Goal: Task Accomplishment & Management: Complete application form

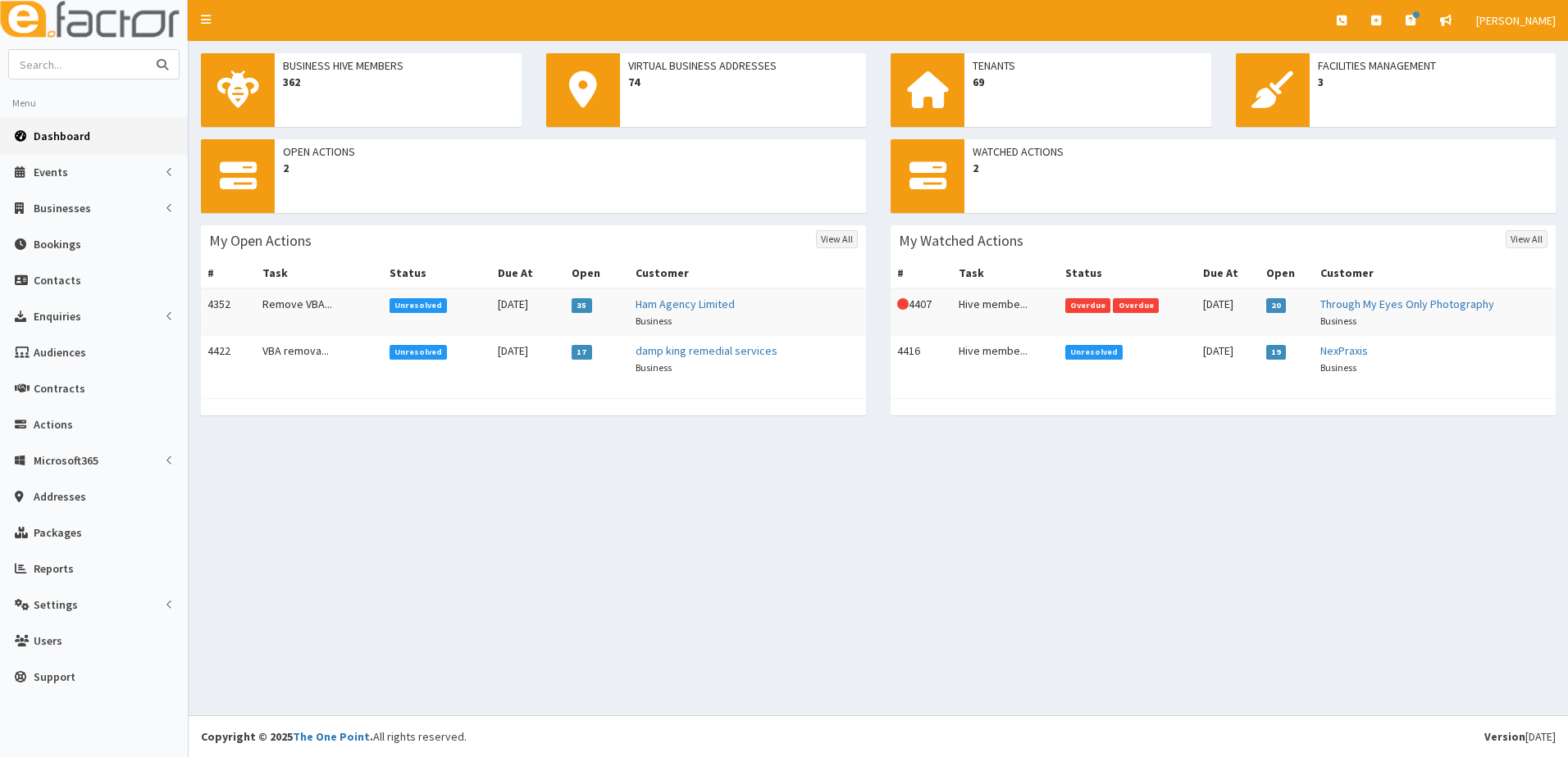
click at [26, 67] on input "text" at bounding box center [77, 64] width 137 height 28
paste input "seema suri."
type input "seema suri"
click at [162, 66] on icon "submit" at bounding box center [162, 65] width 12 height 12
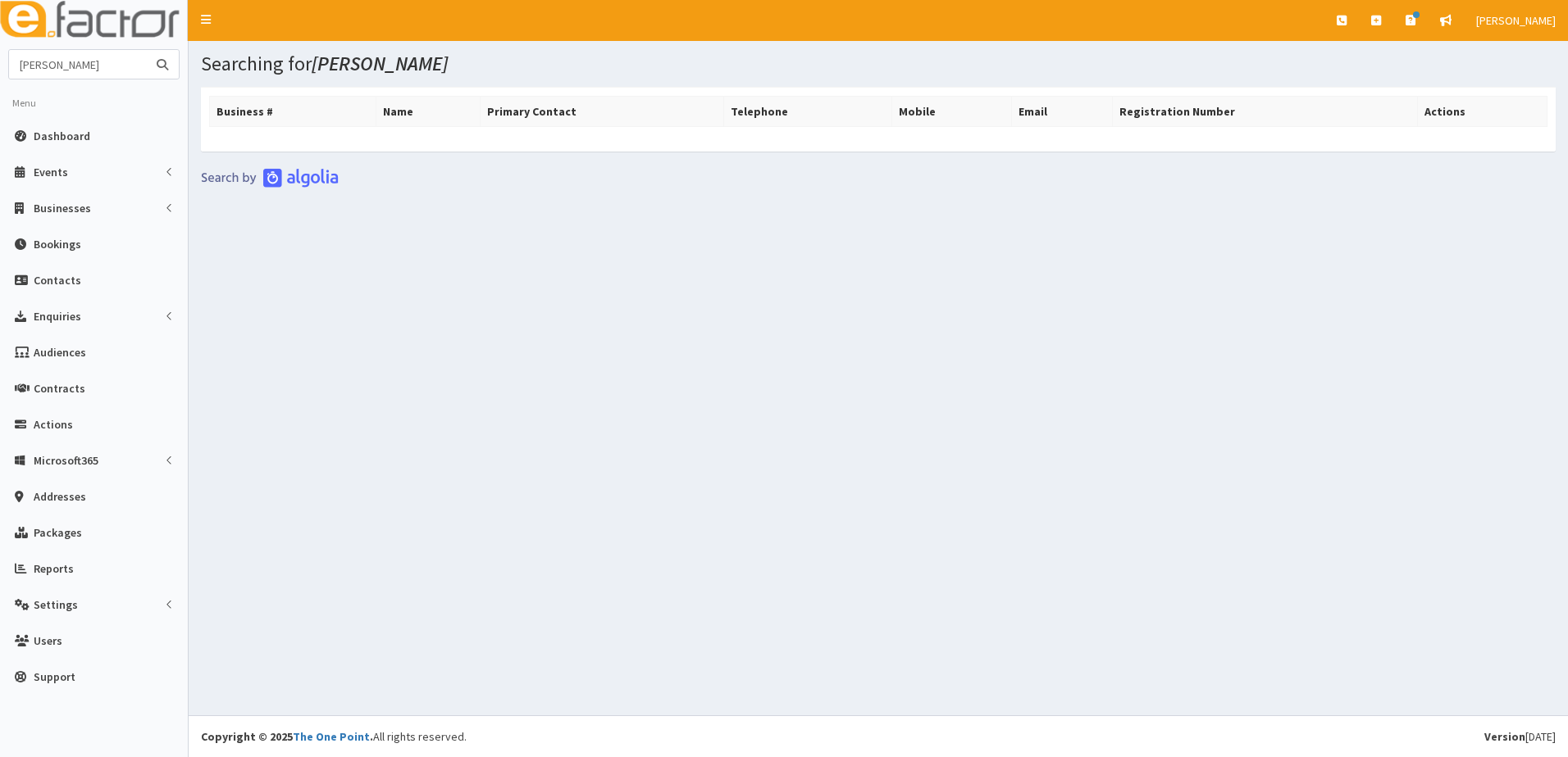
click at [122, 67] on input "[PERSON_NAME]" at bounding box center [77, 64] width 137 height 28
type input "seema"
click at [146, 50] on button "submit" at bounding box center [162, 64] width 32 height 28
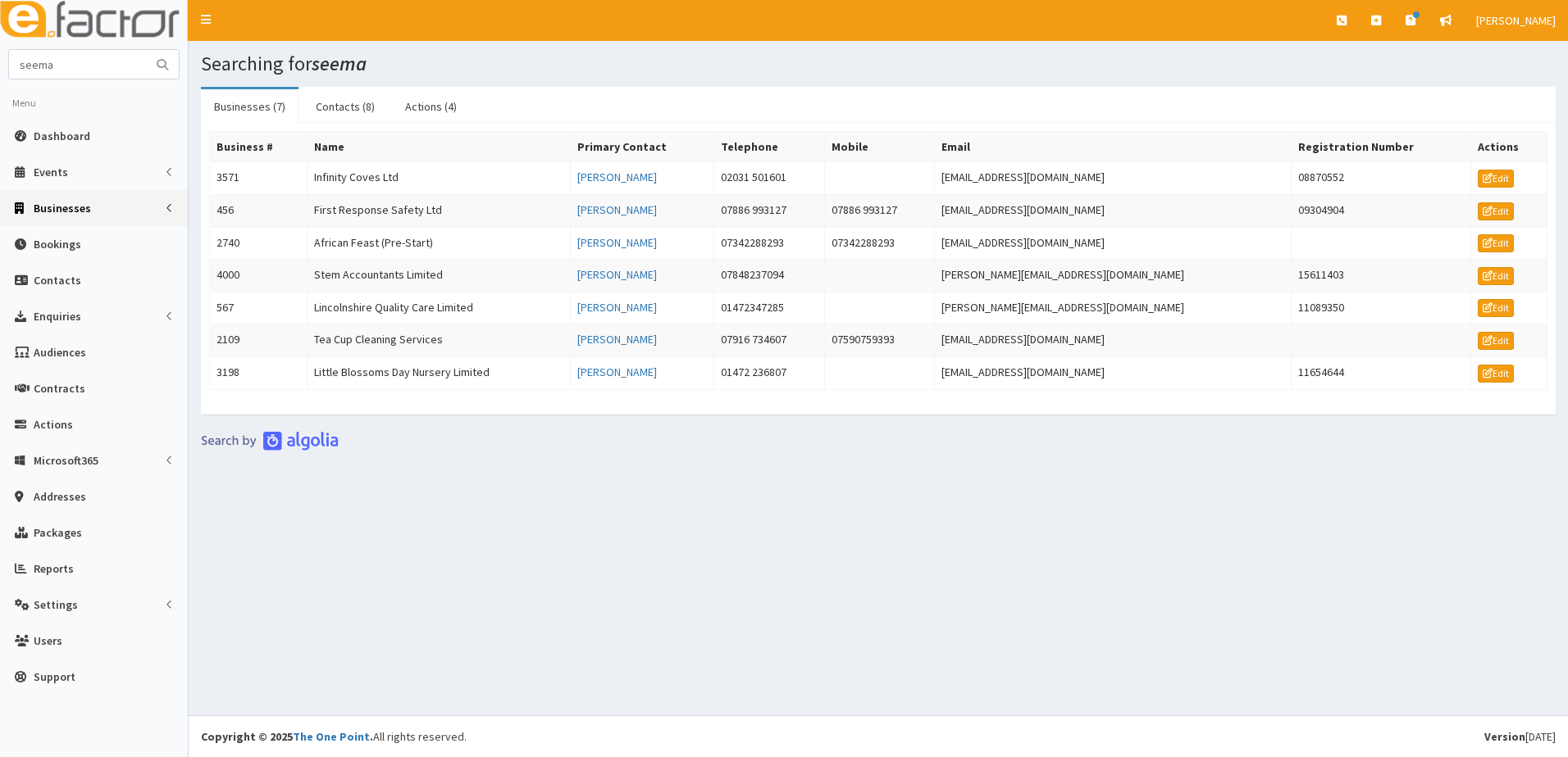
click at [50, 205] on span "Businesses" at bounding box center [62, 208] width 57 height 15
click at [60, 241] on span "Businesses" at bounding box center [63, 239] width 57 height 15
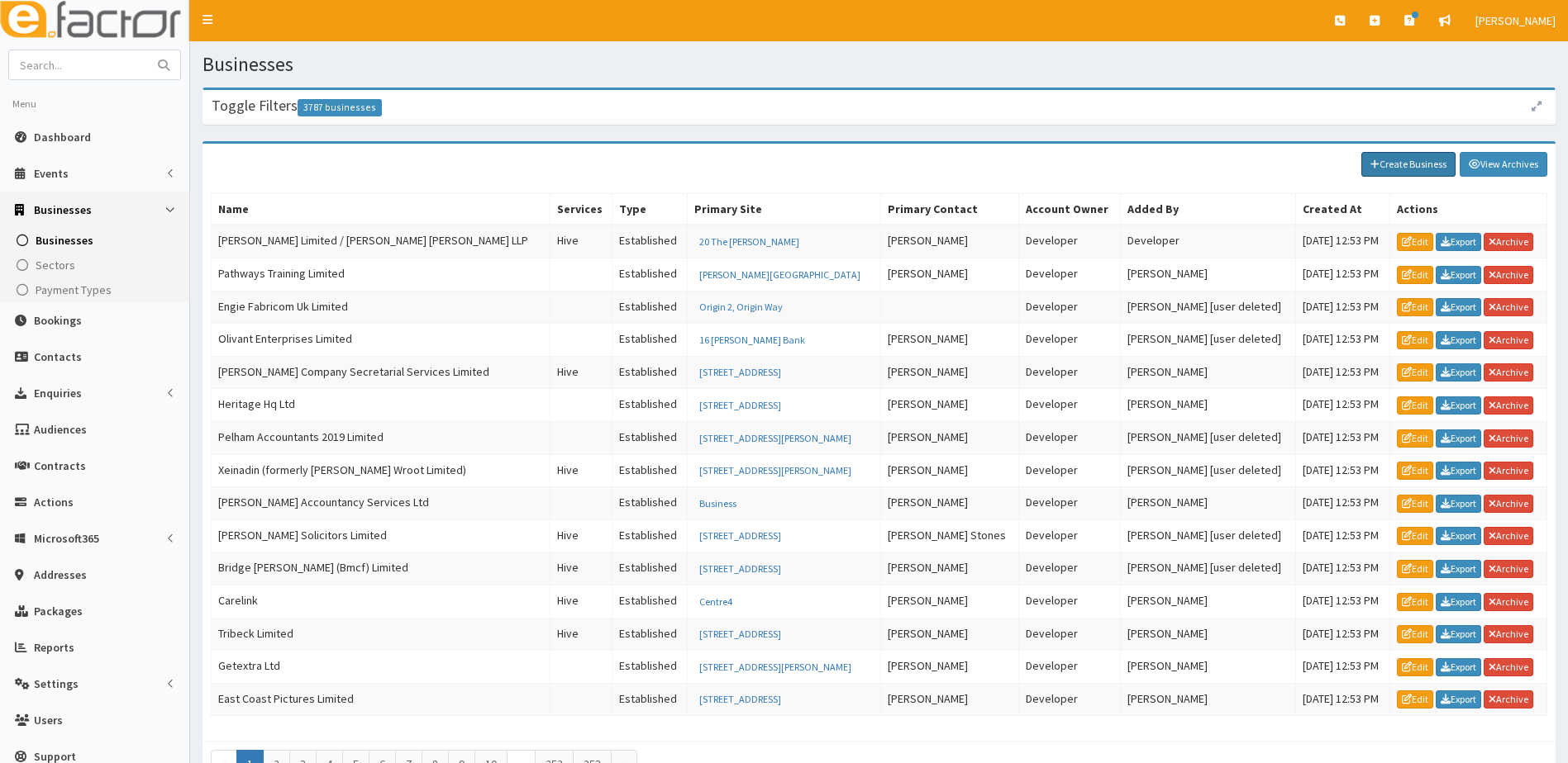
click at [1400, 167] on link "Create Business" at bounding box center [1408, 165] width 94 height 25
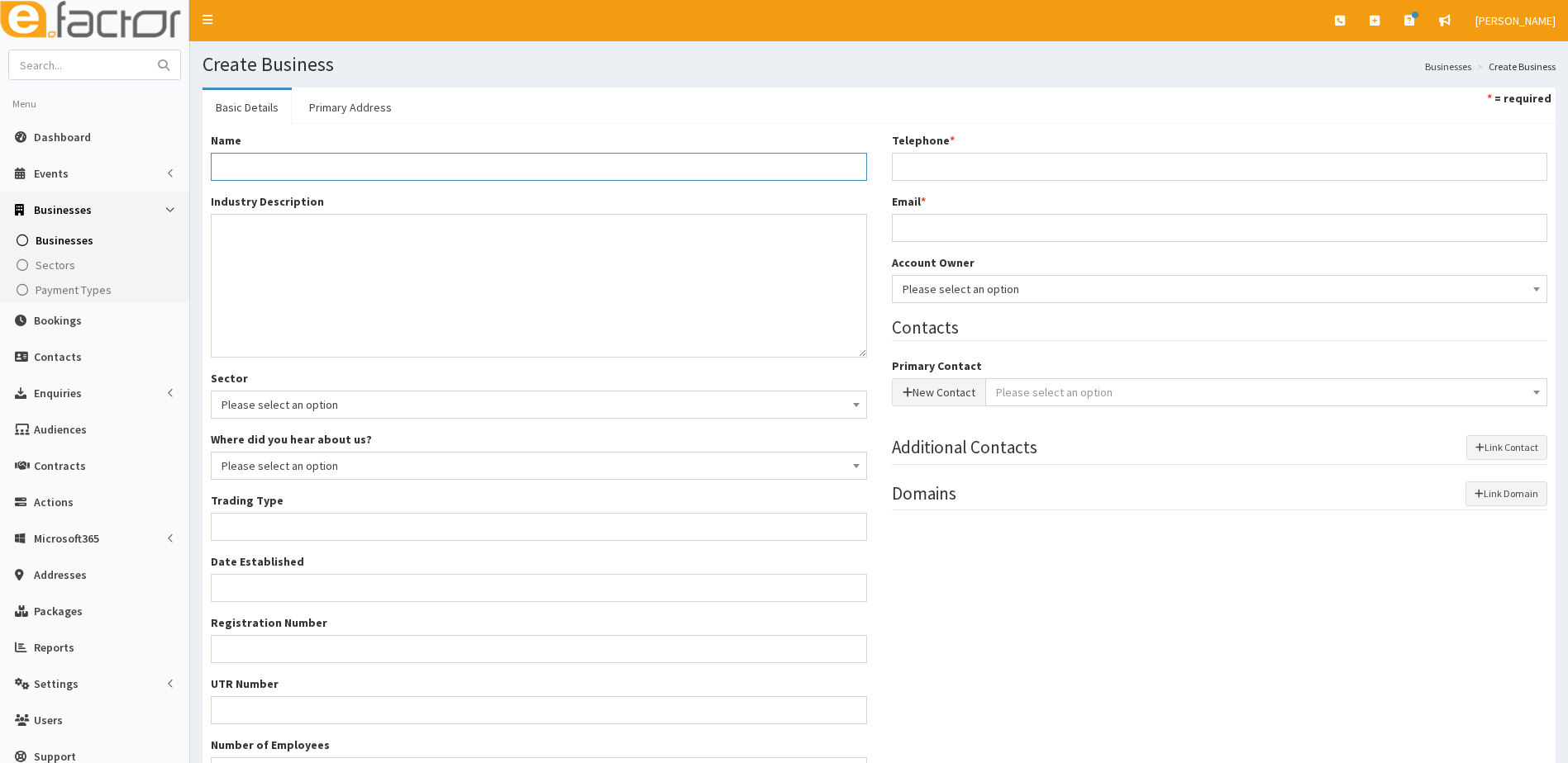
click at [307, 159] on input "Name *" at bounding box center [538, 166] width 656 height 28
click at [252, 164] on input "eem" at bounding box center [538, 166] width 656 height 28
type input "e"
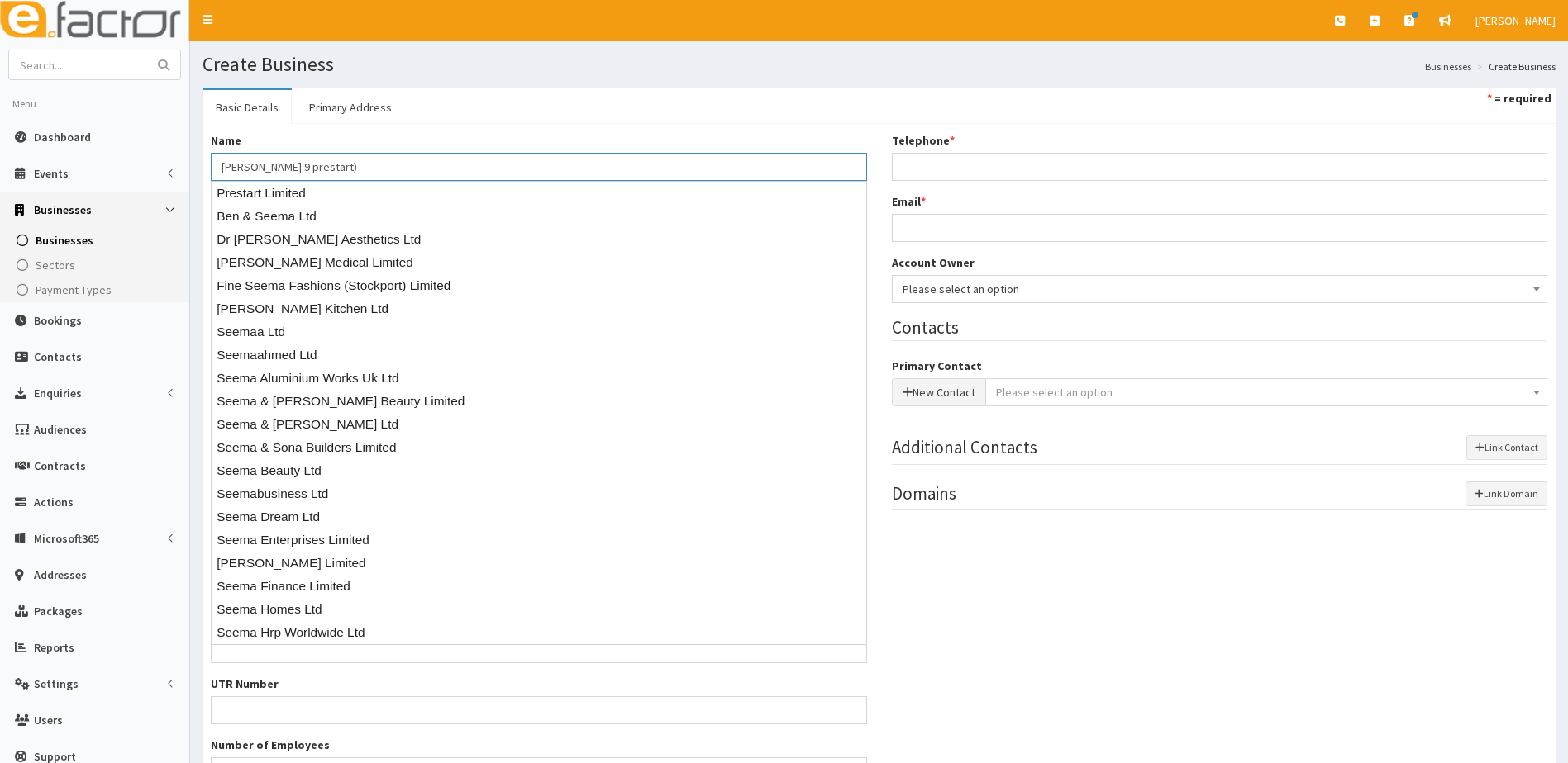
click at [288, 162] on input "Seema Suri 9 prestart)" at bounding box center [538, 166] width 656 height 28
type input "Seema Suri (prestart)"
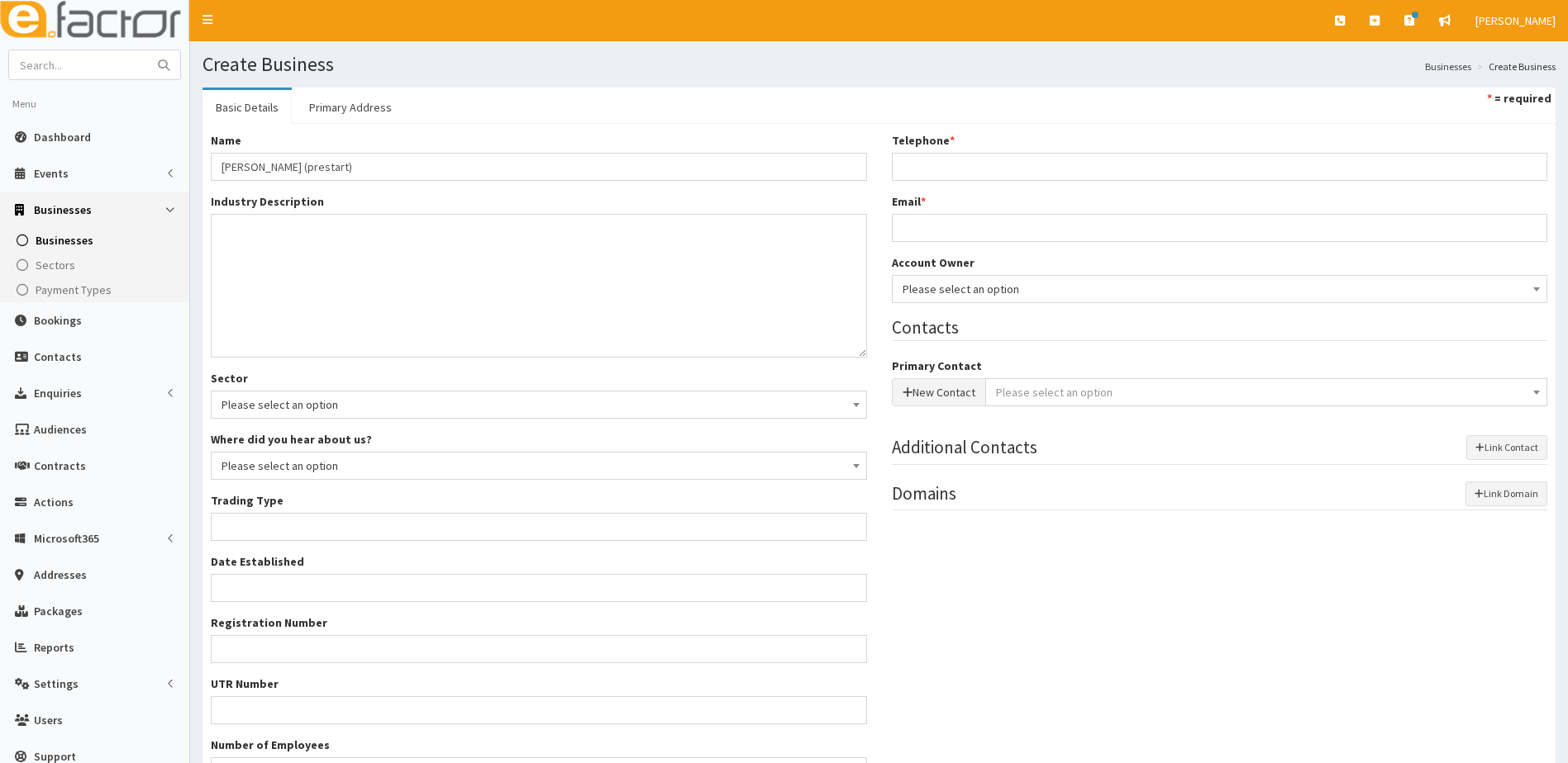
click at [480, 116] on ul "Basic Details Primary Address * = required" at bounding box center [878, 105] width 1353 height 36
click at [227, 240] on textarea "Industry Description *" at bounding box center [538, 285] width 656 height 144
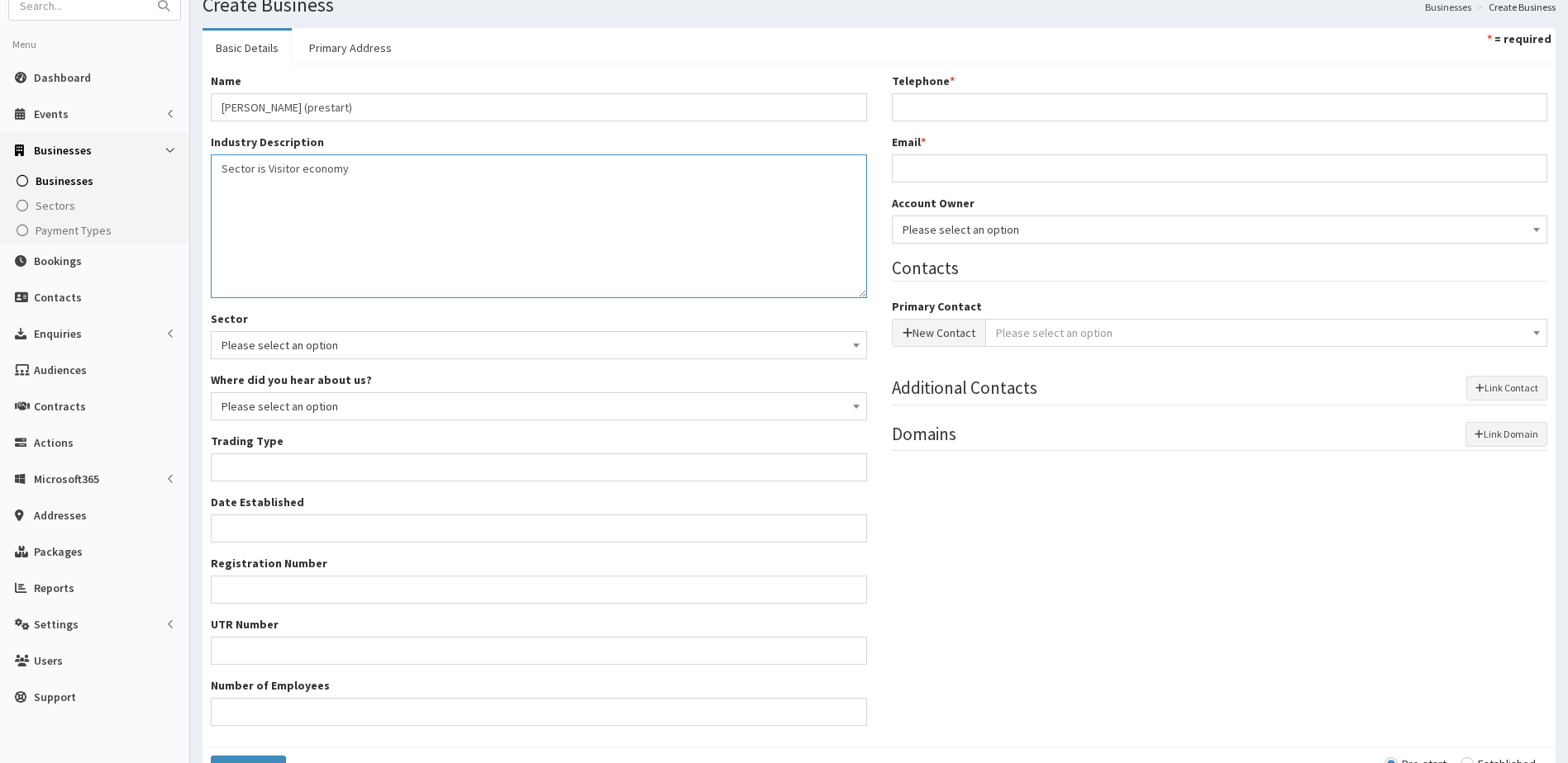
scroll to position [160, 0]
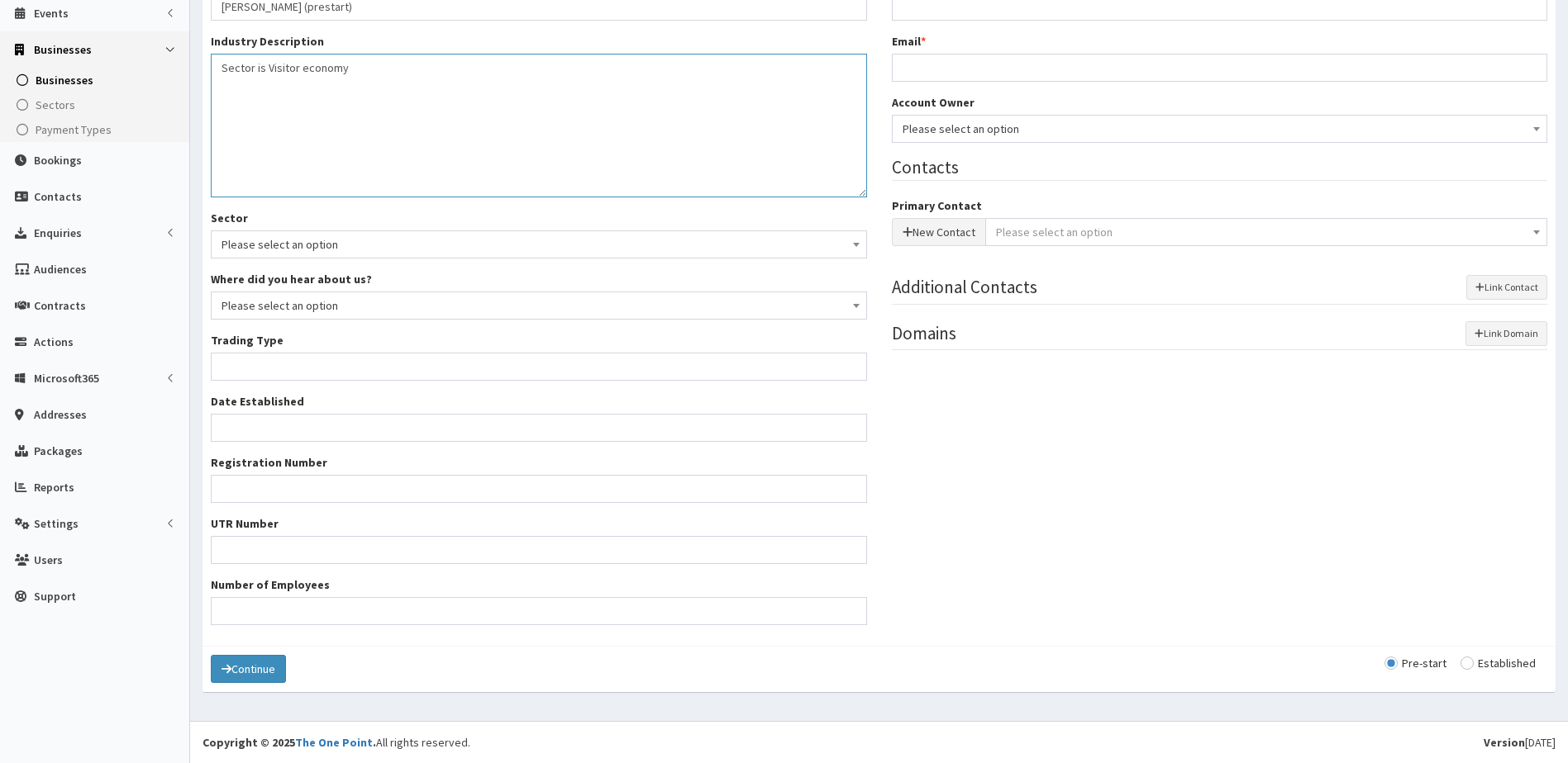
type textarea "Sector is Visitor economy"
click at [276, 249] on span "Please select an option" at bounding box center [539, 245] width 635 height 24
click at [506, 579] on div "Number of Employees" at bounding box center [538, 601] width 656 height 49
click at [306, 365] on input "Trading Type *" at bounding box center [538, 366] width 656 height 28
click at [240, 362] on input "Trading Type *" at bounding box center [538, 366] width 656 height 28
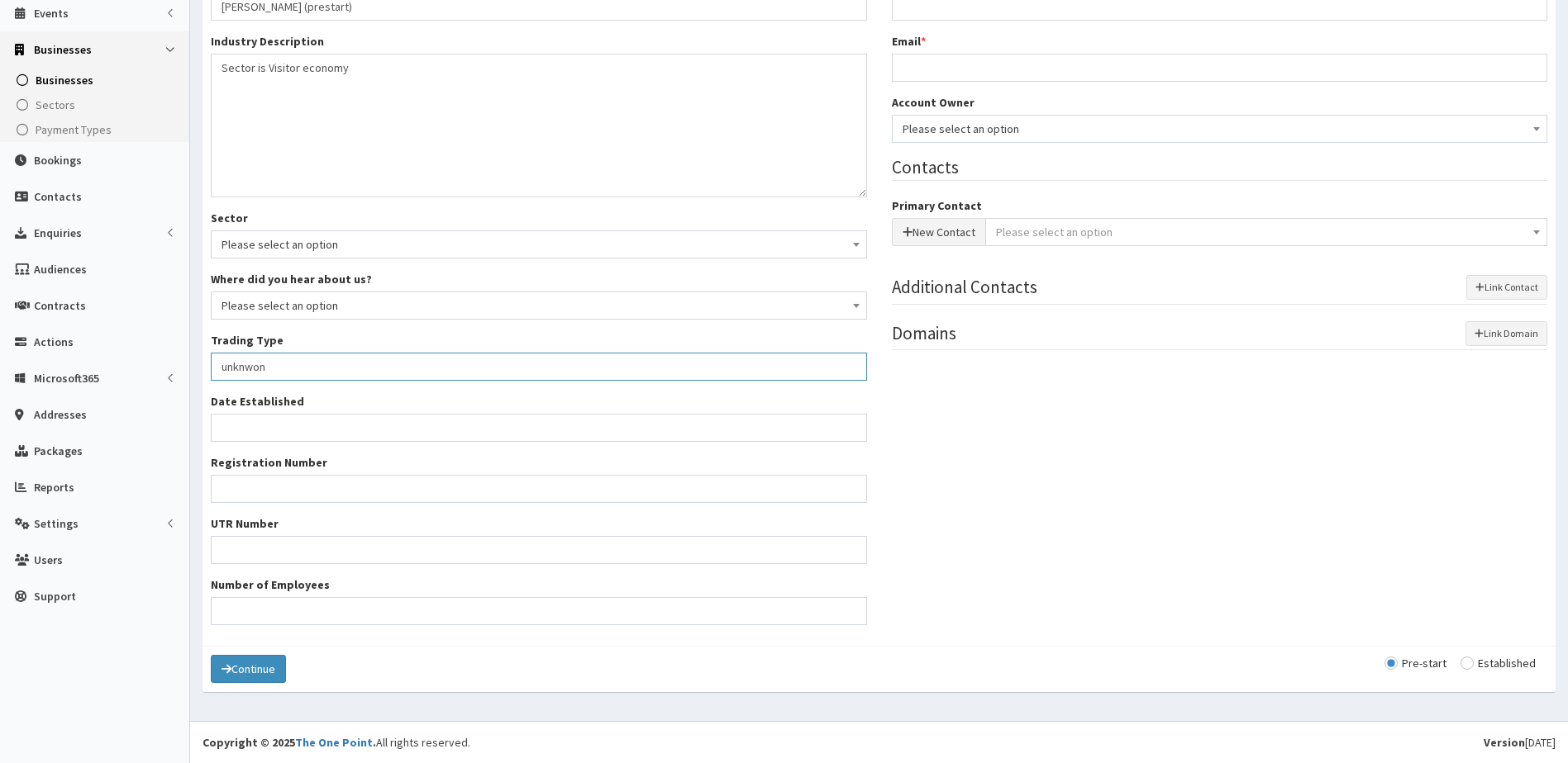
click at [211, 656] on button "Continue" at bounding box center [249, 669] width 76 height 28
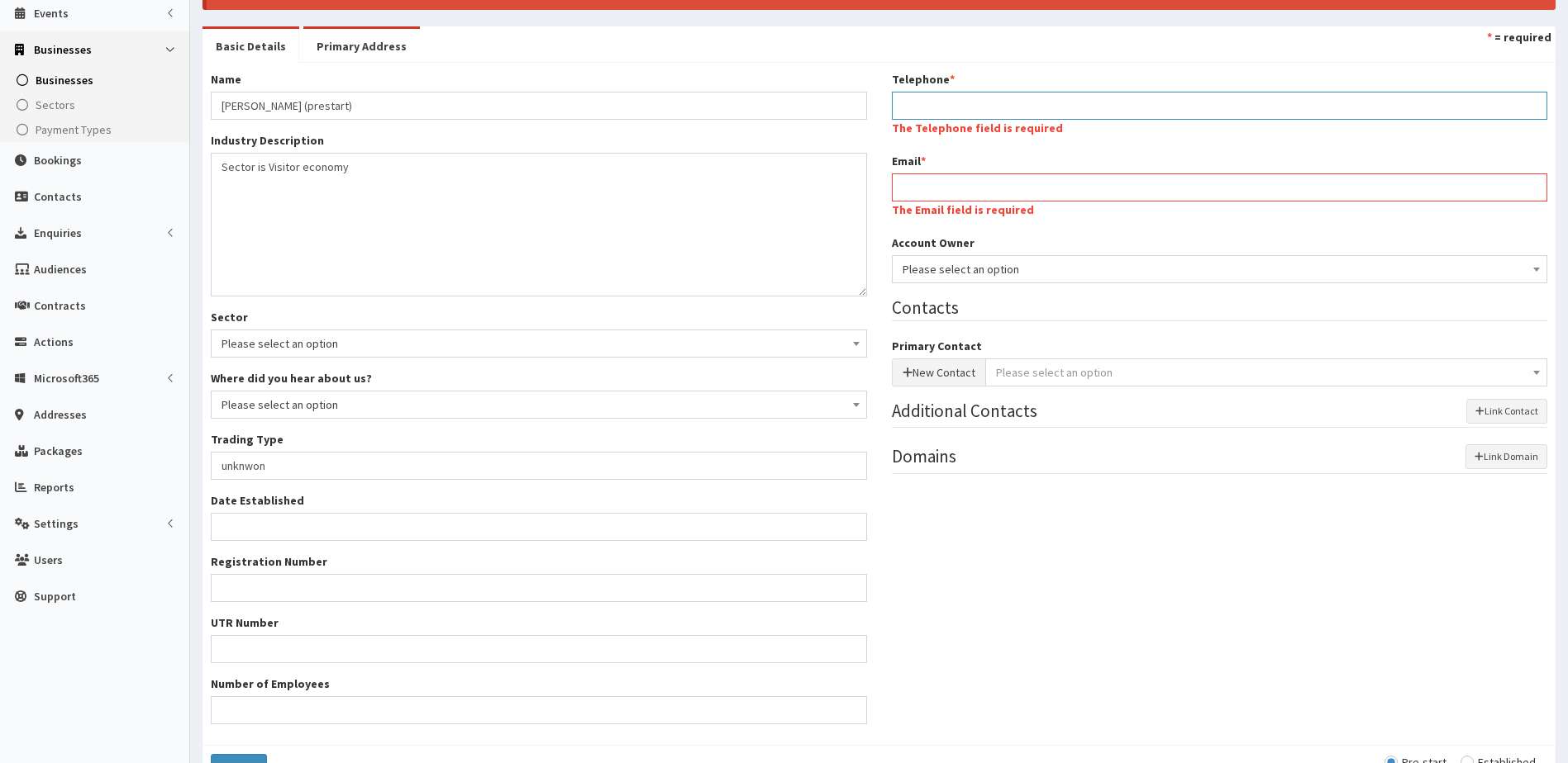
scroll to position [153, 0]
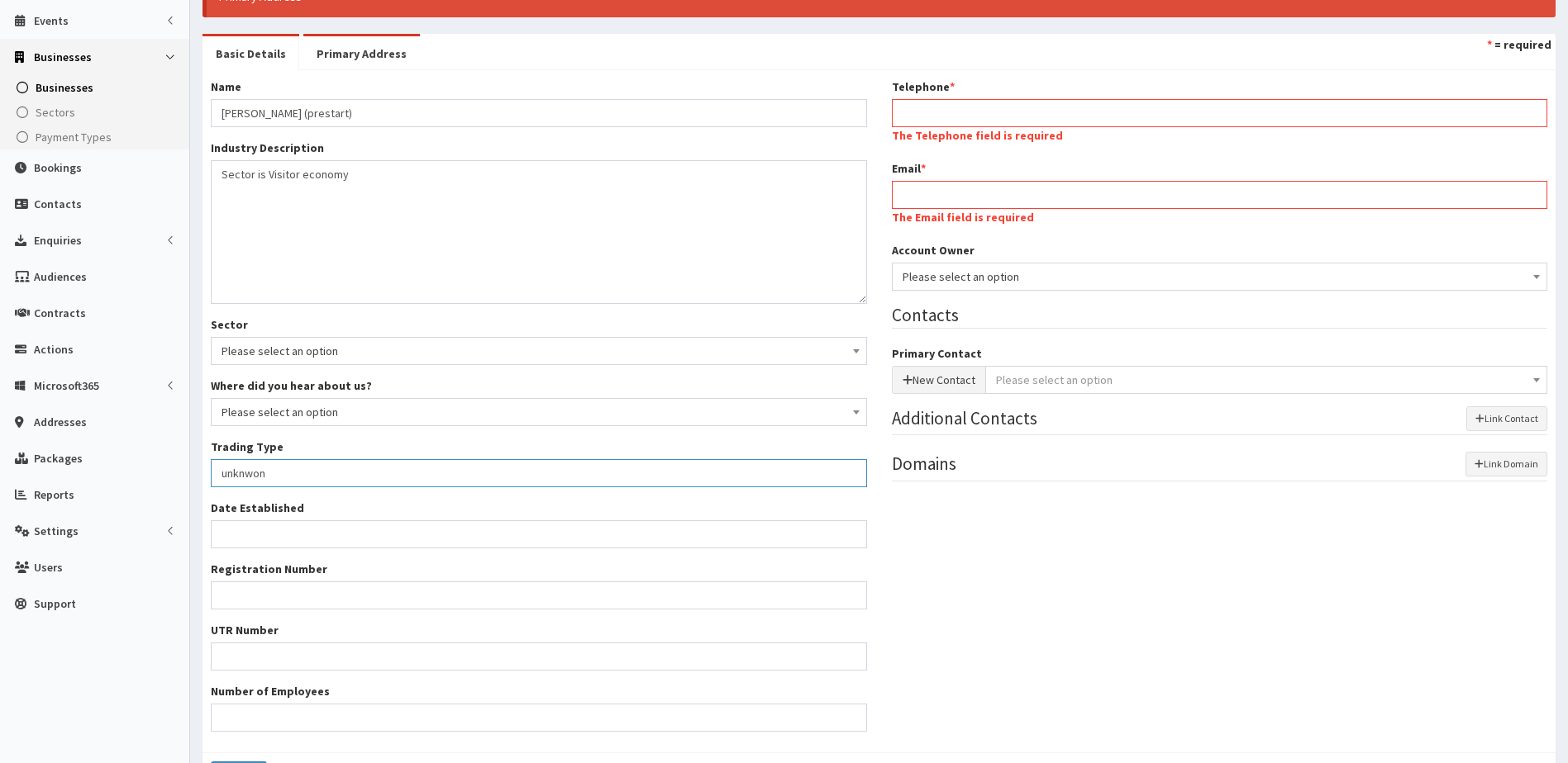
click at [279, 468] on input "unknwon" at bounding box center [538, 473] width 656 height 28
type input "unknw"
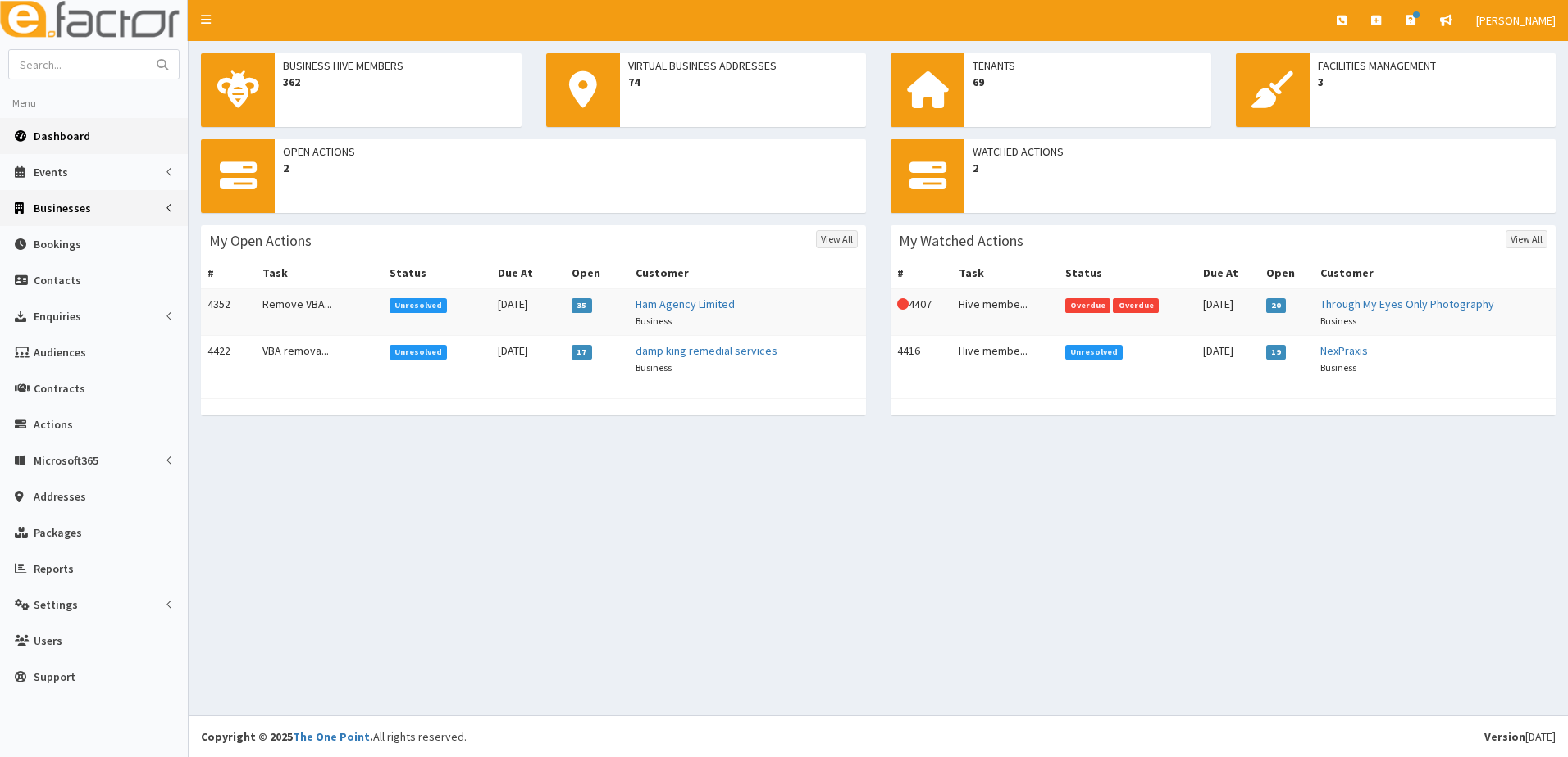
click at [51, 208] on span "Businesses" at bounding box center [62, 208] width 57 height 15
click at [47, 237] on span "Businesses" at bounding box center [63, 239] width 57 height 15
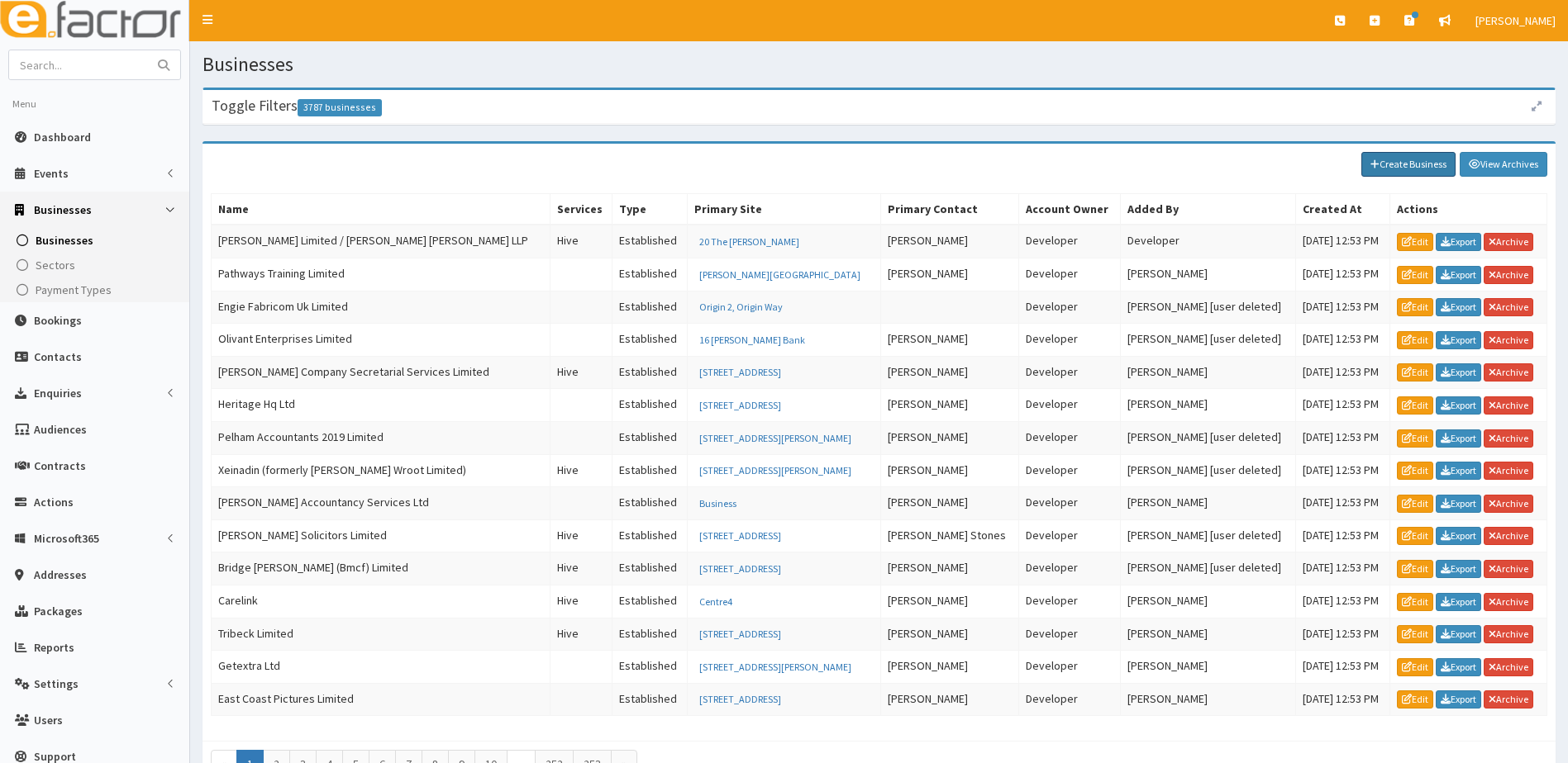
click at [1406, 159] on link "Create Business" at bounding box center [1408, 165] width 94 height 25
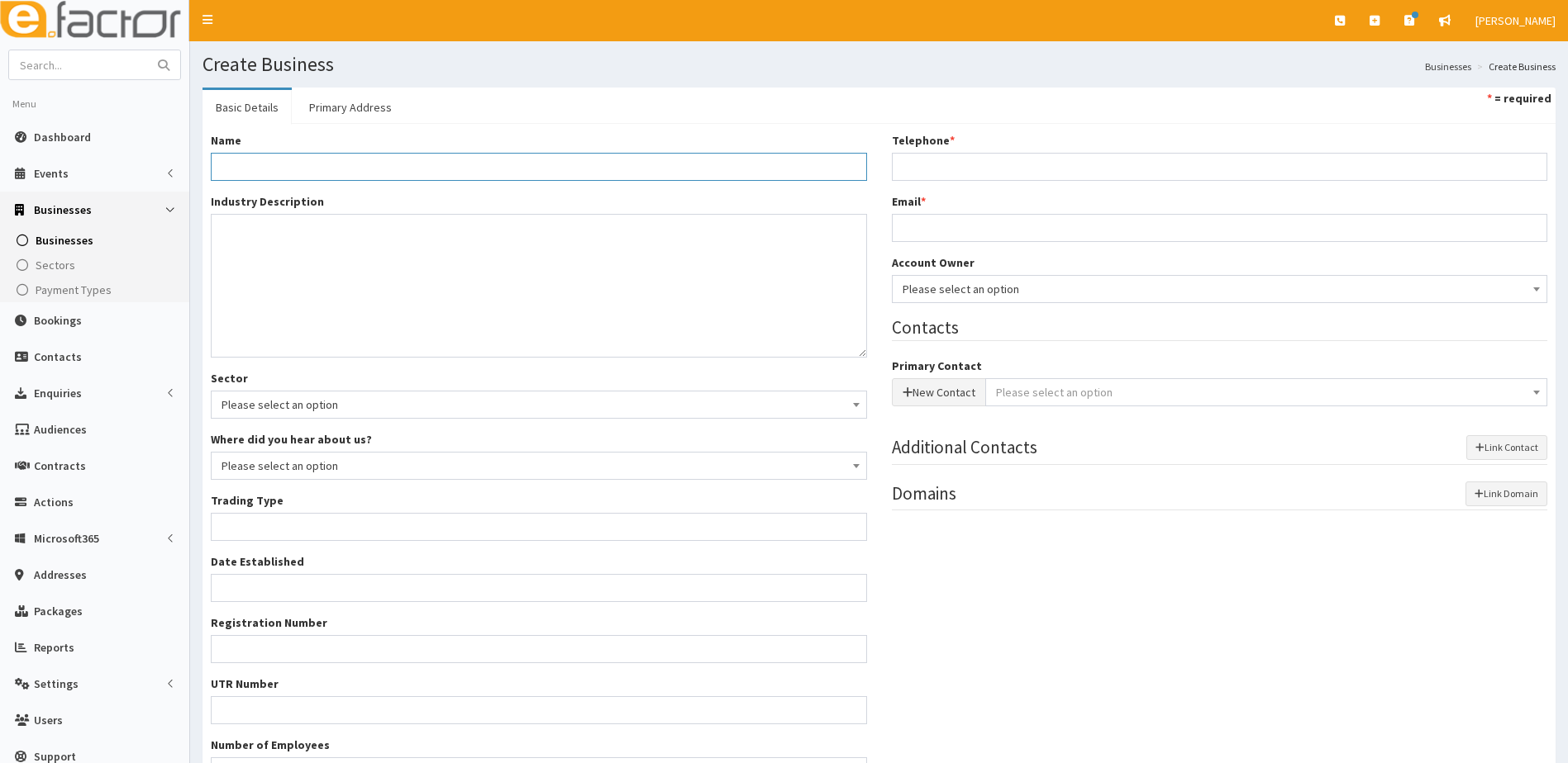
drag, startPoint x: 222, startPoint y: 155, endPoint x: 244, endPoint y: 155, distance: 22.0
click at [223, 155] on input "Name *" at bounding box center [538, 166] width 656 height 28
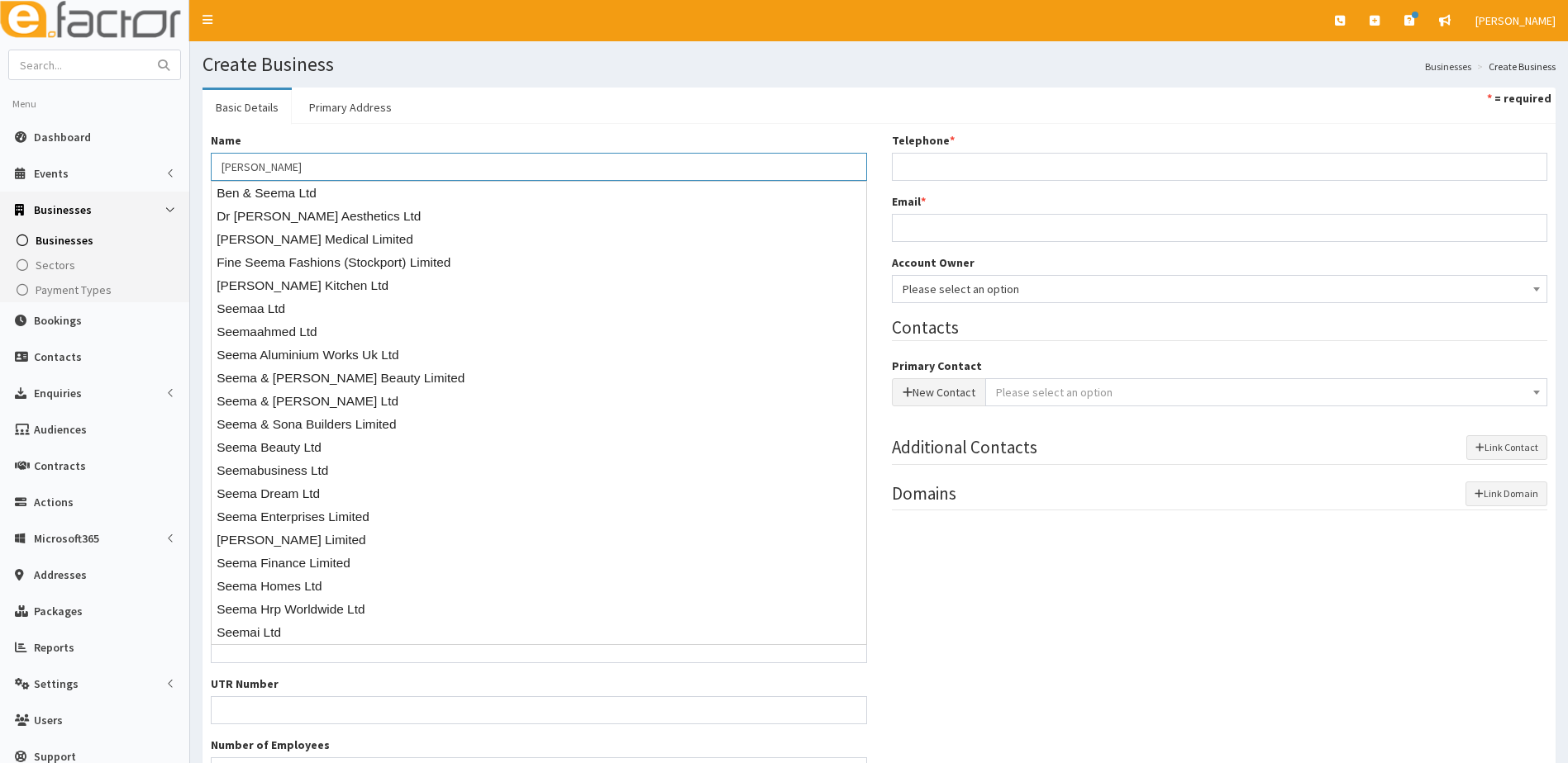
type input "Seema Suri (prestart)"
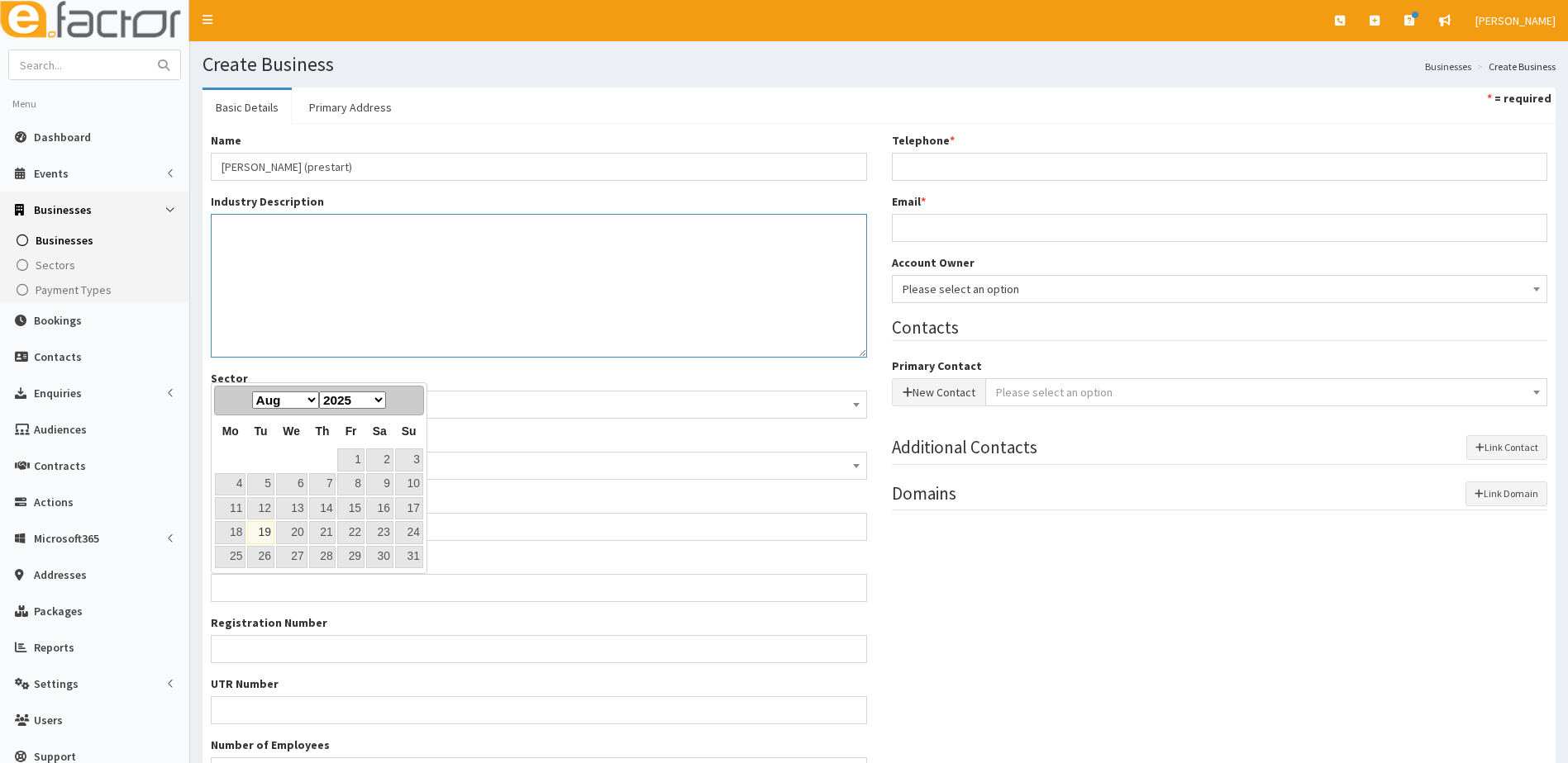
click at [457, 316] on textarea "Industry Description *" at bounding box center [538, 285] width 656 height 144
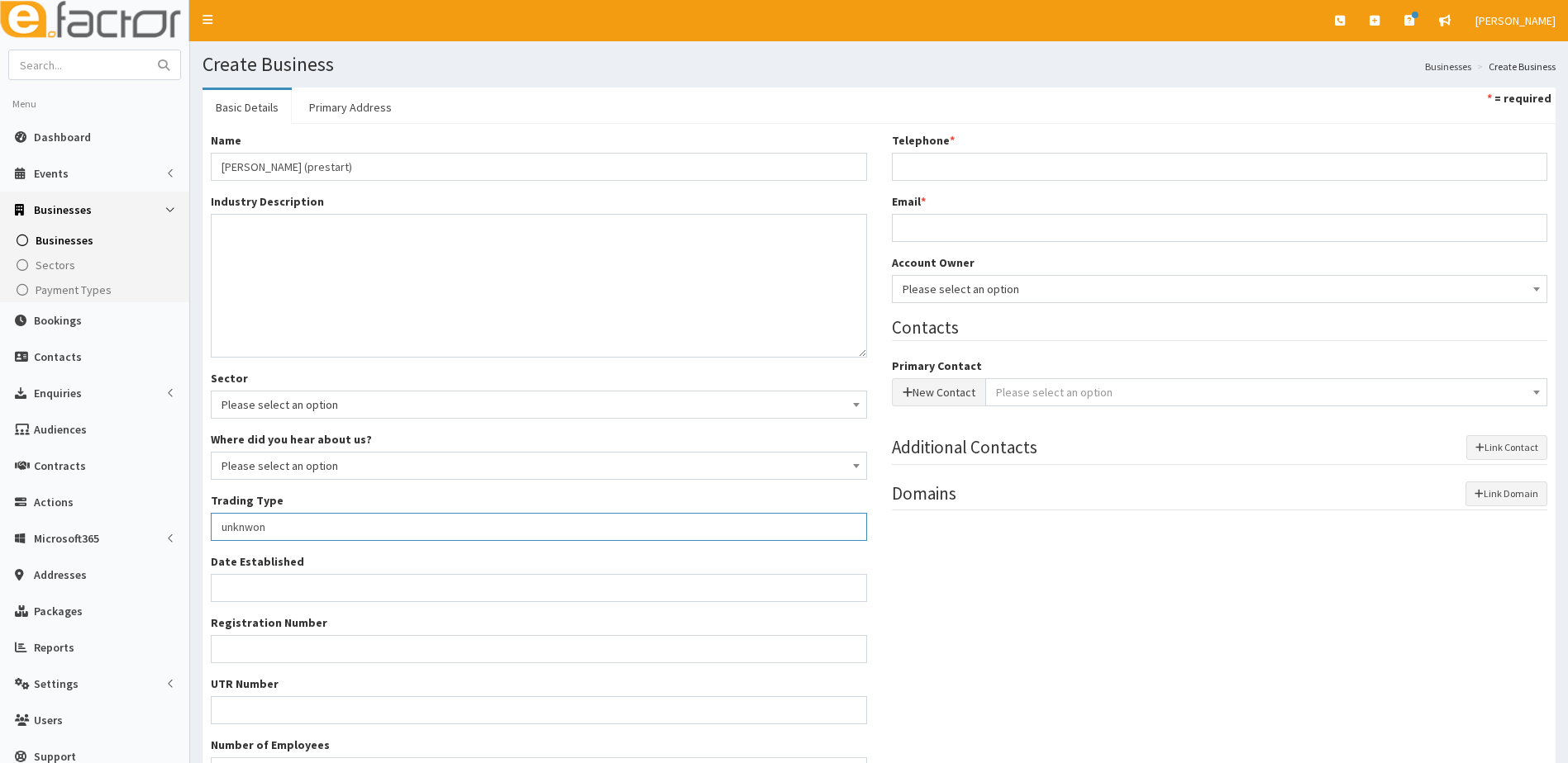
click at [275, 522] on input "unknwon" at bounding box center [538, 526] width 656 height 28
type input "unknown"
click at [286, 242] on textarea "Industry Description *" at bounding box center [538, 285] width 656 height 144
click at [333, 466] on span "Please select an option" at bounding box center [539, 466] width 635 height 24
click at [342, 318] on textarea "Industry Description *" at bounding box center [538, 285] width 656 height 144
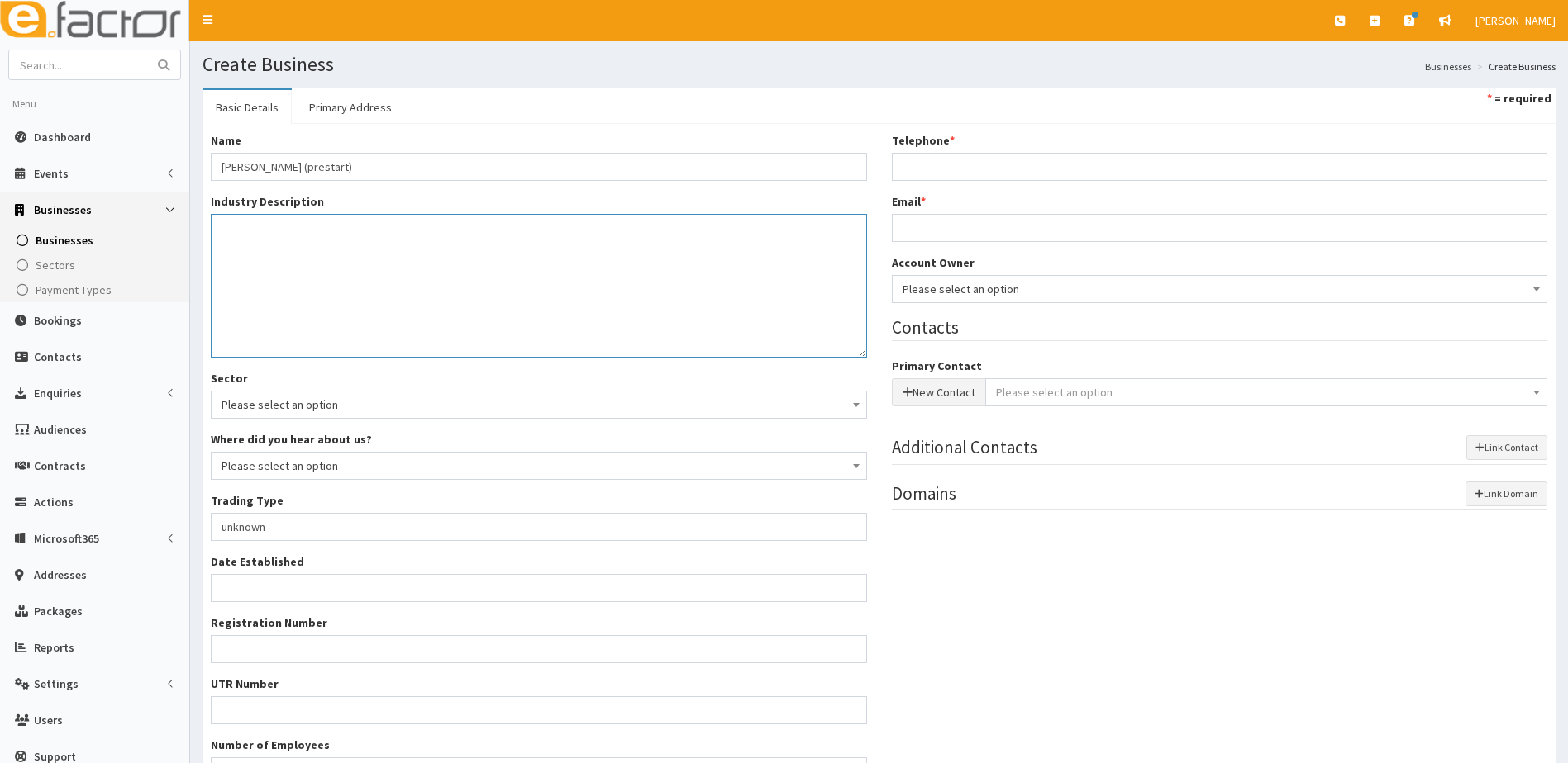
click at [287, 234] on textarea "Industry Description *" at bounding box center [538, 285] width 656 height 144
type textarea "visitor economy"
click at [908, 162] on input "Telephone *" at bounding box center [1219, 166] width 656 height 28
type input "01472252780"
click at [525, 311] on textarea "visitor economy" at bounding box center [538, 285] width 656 height 144
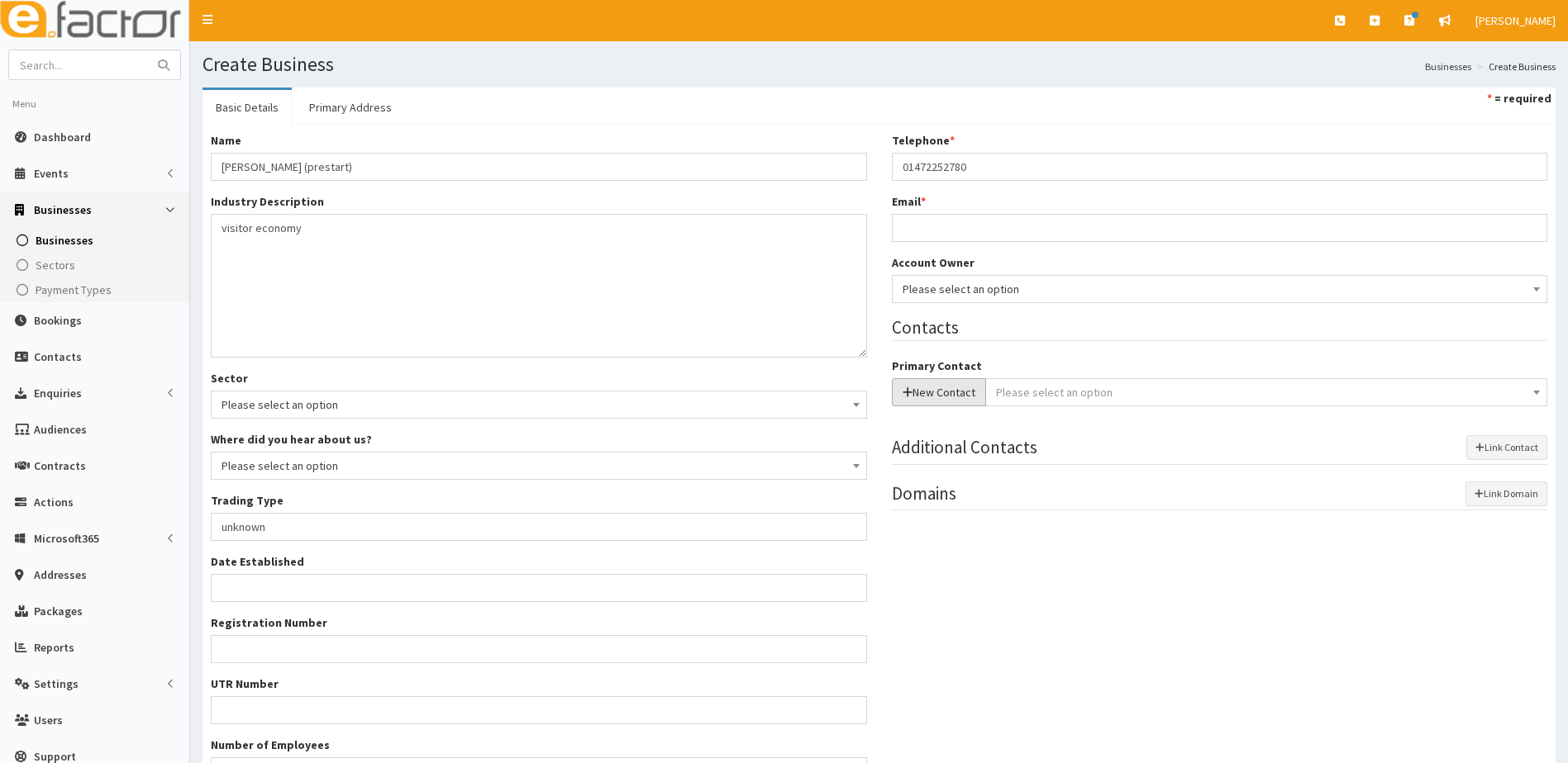
click at [926, 393] on button "New Contact" at bounding box center [939, 392] width 94 height 28
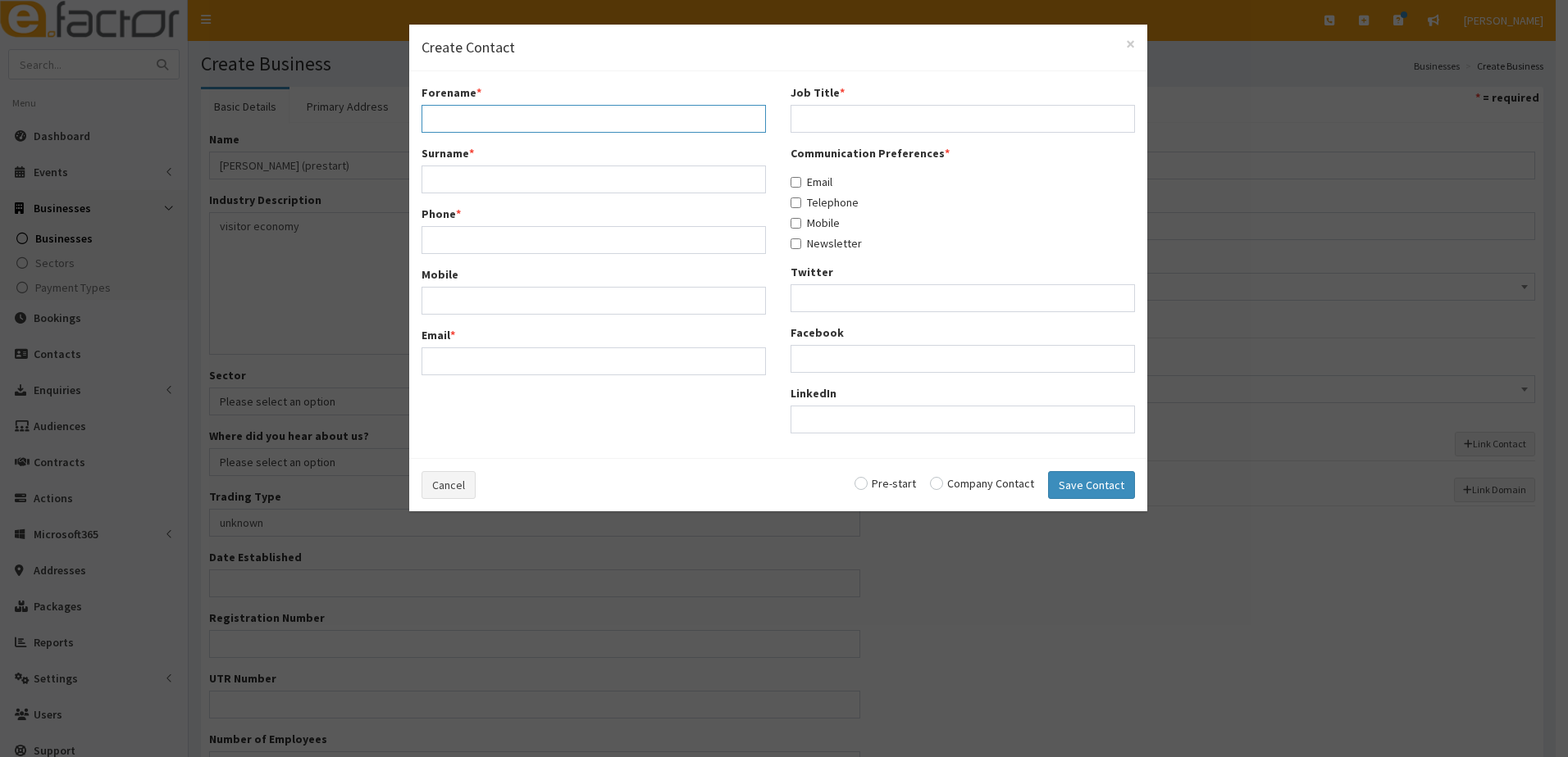
click at [462, 113] on input "Forename *" at bounding box center [593, 118] width 344 height 27
type input "Seema"
type input "Suri"
click at [440, 233] on input "Phone *" at bounding box center [593, 240] width 344 height 27
type input "07915580155"
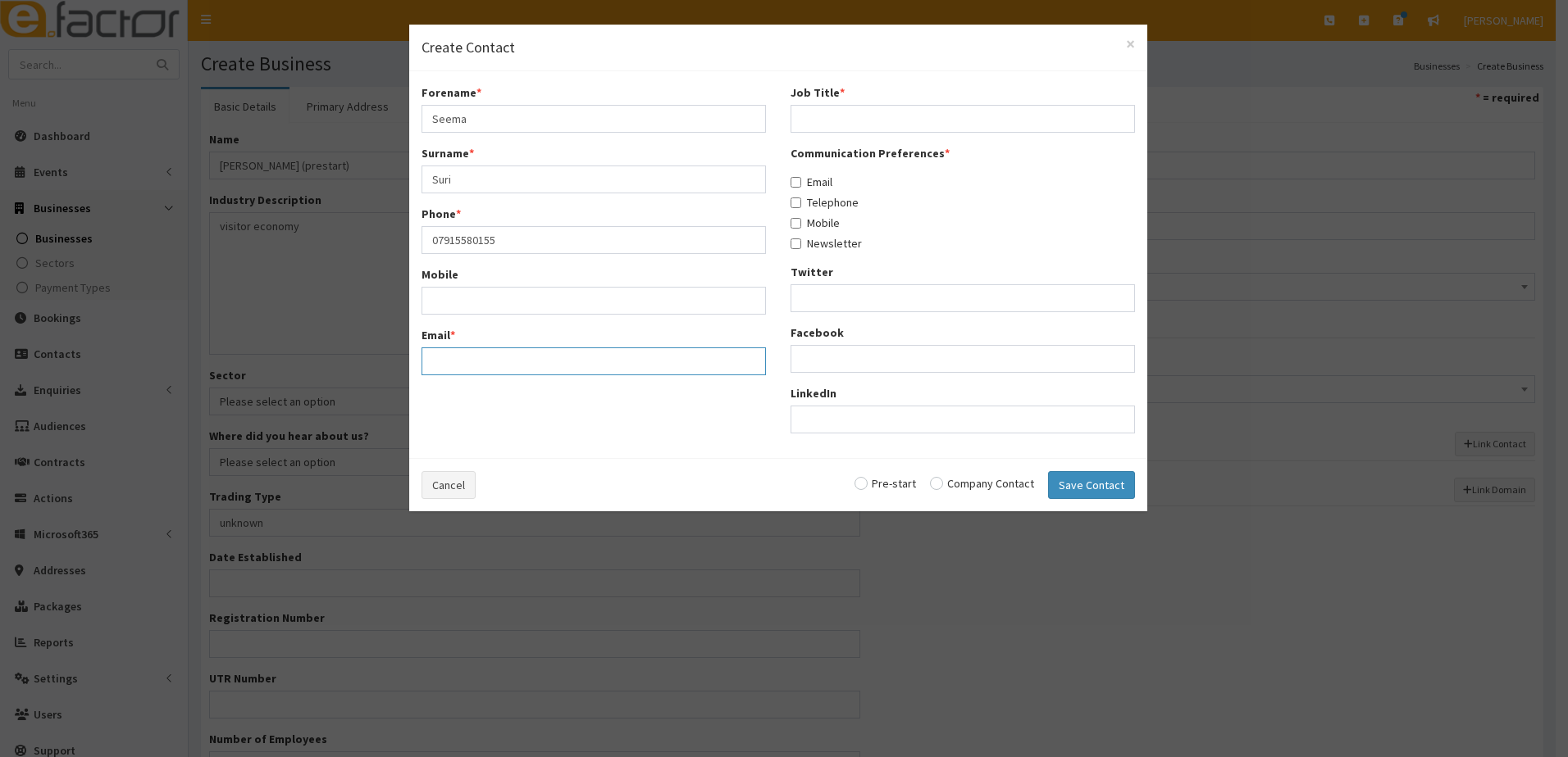
type input "haze.wilson@yahoo.com"
drag, startPoint x: 581, startPoint y: 366, endPoint x: 325, endPoint y: 343, distance: 257.0
click at [325, 343] on div "× Create Contact Forename * Seema Surname * Suri Phone * 07915580155 Mobile Ema…" at bounding box center [784, 378] width 1568 height 757
click at [445, 359] on input "Email *" at bounding box center [593, 361] width 344 height 27
paste input "seemasuri96@gmail.com."
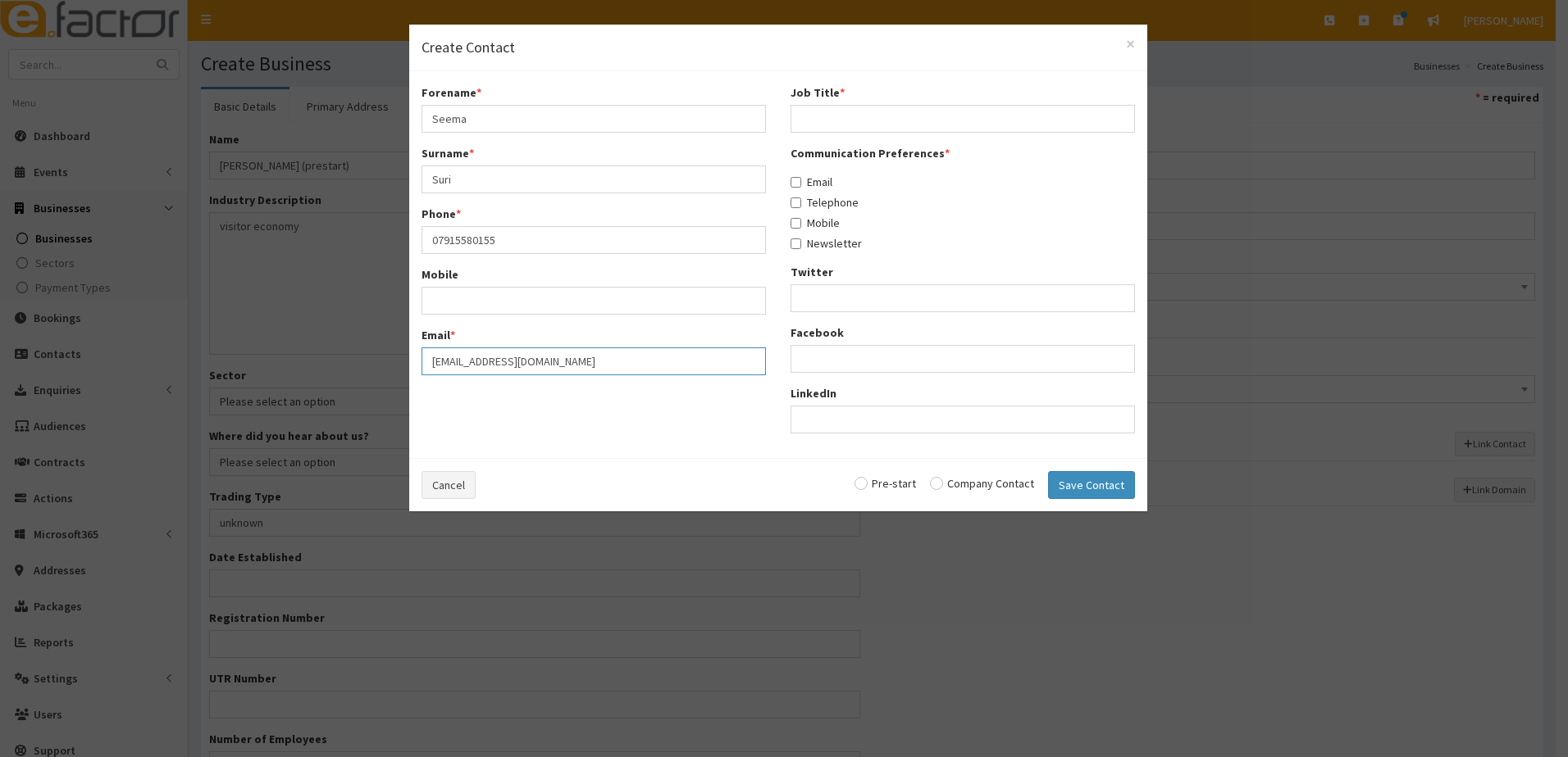
type input "seemasuri96@gmail.com"
click at [805, 120] on input "Job Title *" at bounding box center [962, 118] width 344 height 27
type input "perspective owner"
drag, startPoint x: 796, startPoint y: 180, endPoint x: 795, endPoint y: 202, distance: 22.0
click at [794, 184] on input "Email" at bounding box center [796, 182] width 11 height 11
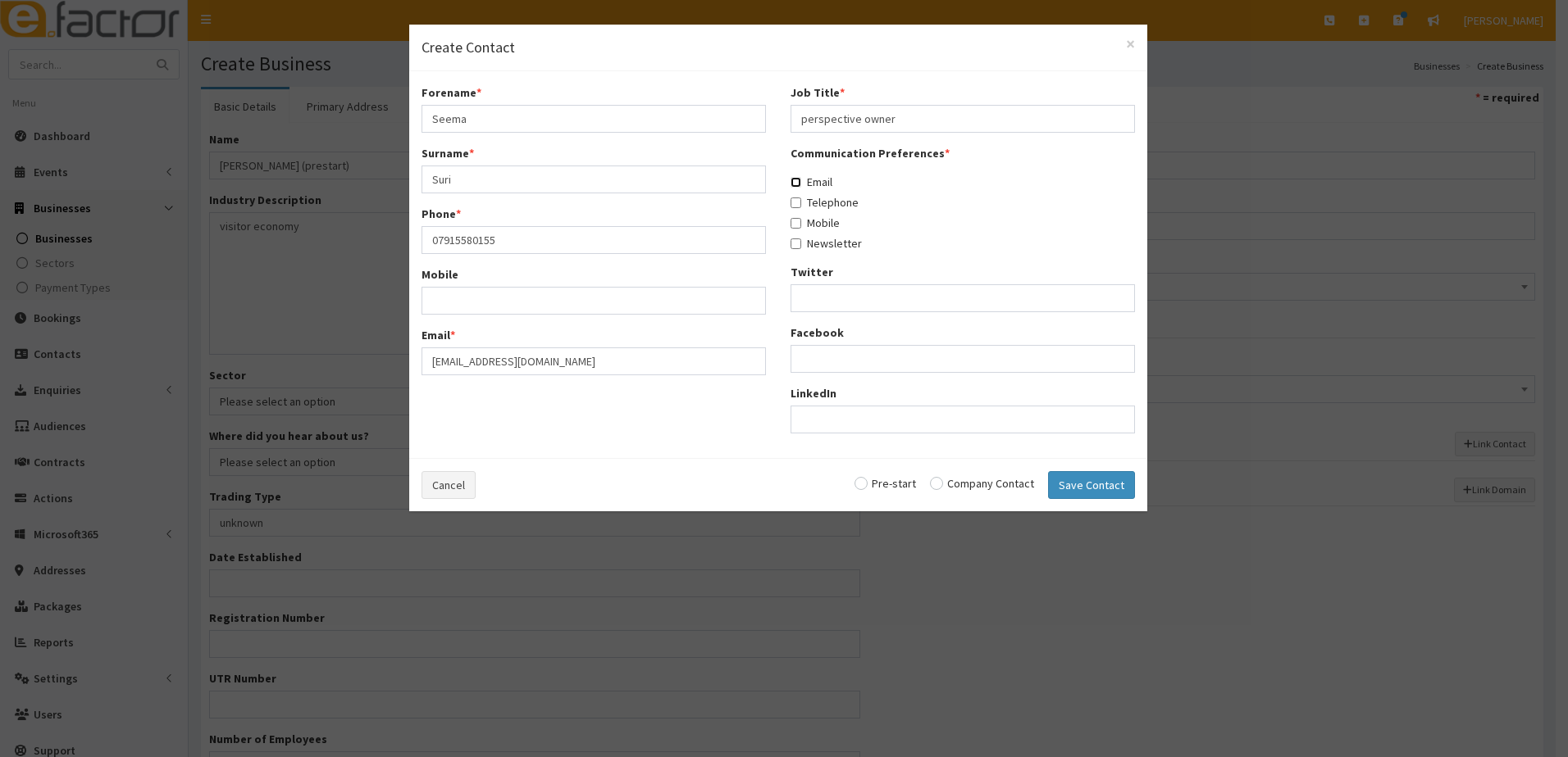
checkbox input "true"
drag, startPoint x: 798, startPoint y: 204, endPoint x: 797, endPoint y: 223, distance: 19.0
click at [798, 205] on input "Telephone" at bounding box center [796, 202] width 11 height 11
checkbox input "true"
drag, startPoint x: 797, startPoint y: 223, endPoint x: 801, endPoint y: 239, distance: 16.5
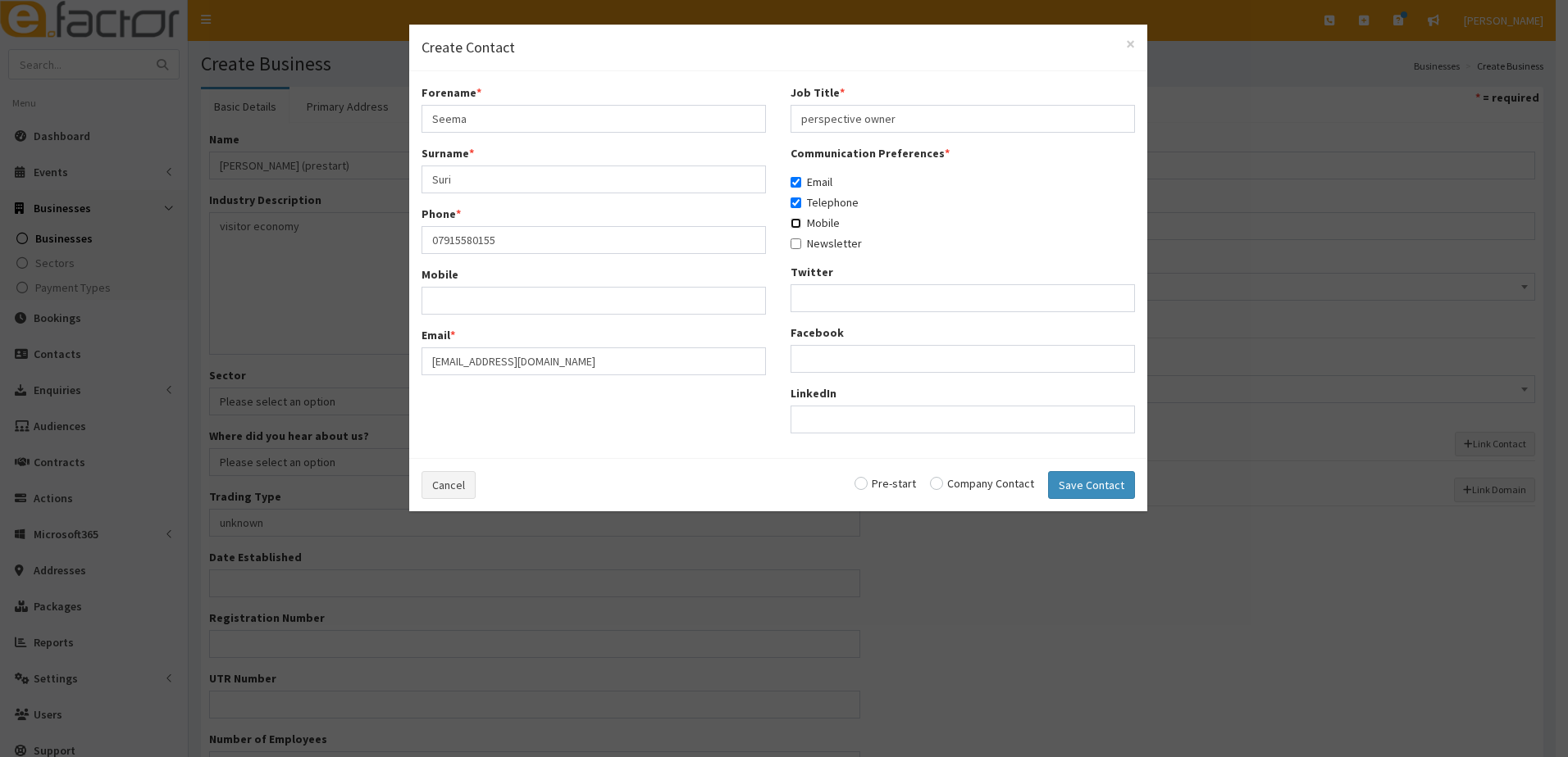
click at [798, 226] on input "Mobile" at bounding box center [796, 223] width 11 height 11
checkbox input "true"
click at [801, 241] on label "Newsletter" at bounding box center [826, 243] width 72 height 17
click at [801, 241] on input "Newsletter" at bounding box center [796, 243] width 11 height 11
checkbox input "true"
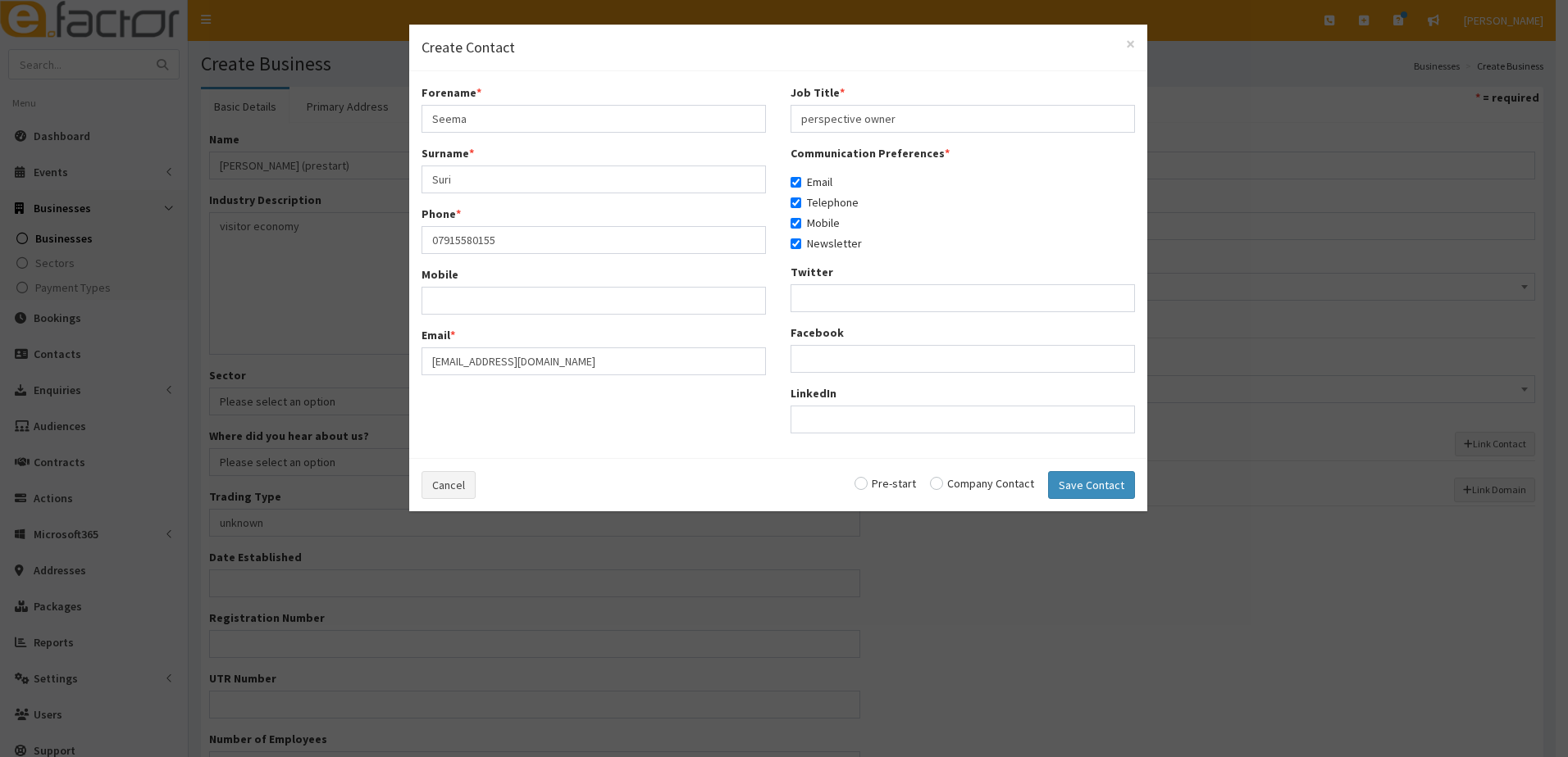
click at [871, 483] on input "radio" at bounding box center [886, 484] width 62 height 12
radio input "true"
click at [1090, 481] on button "Save Contact" at bounding box center [1091, 485] width 87 height 27
checkbox input "false"
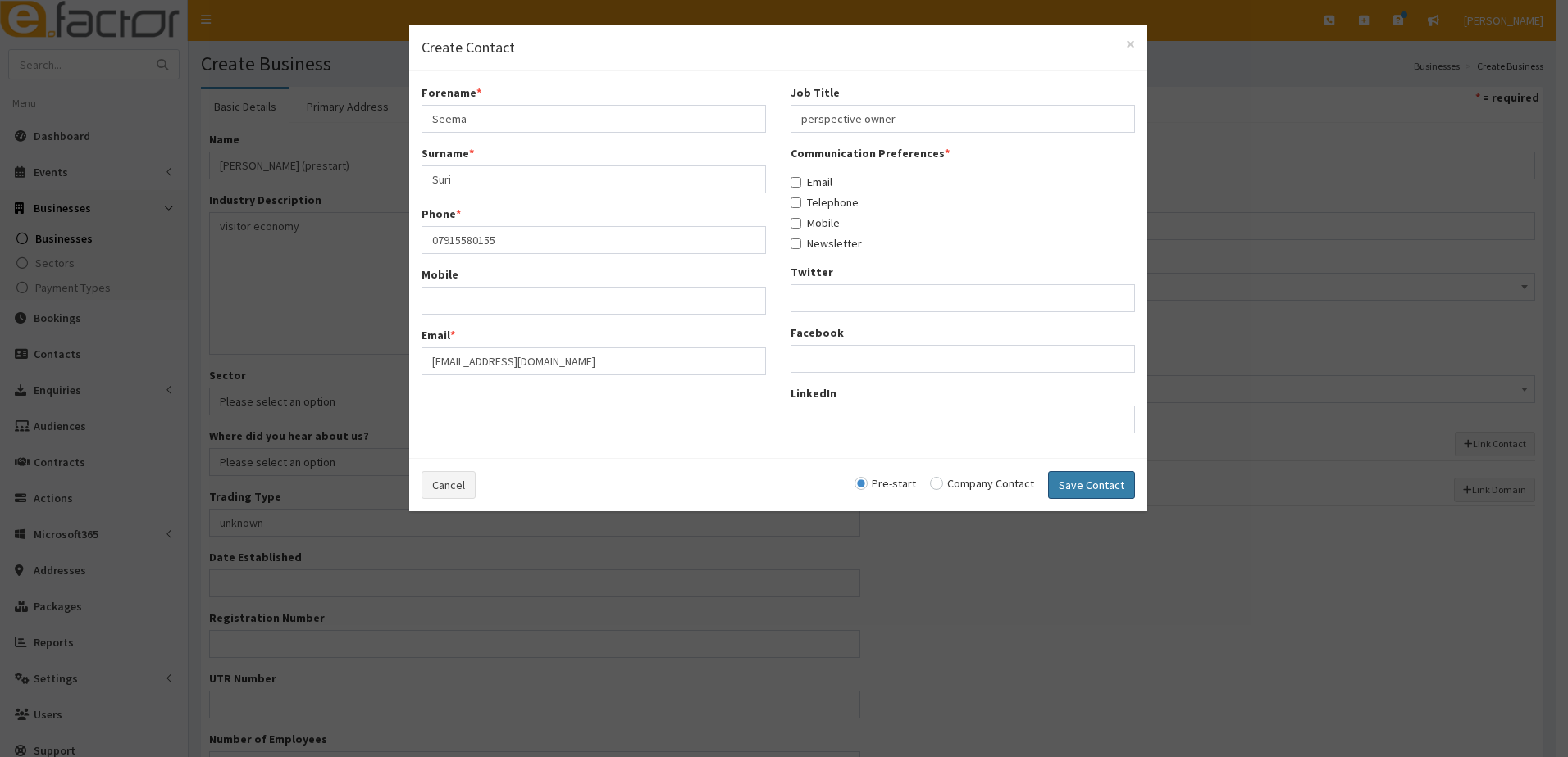
checkbox input "false"
radio input "false"
select select "5231"
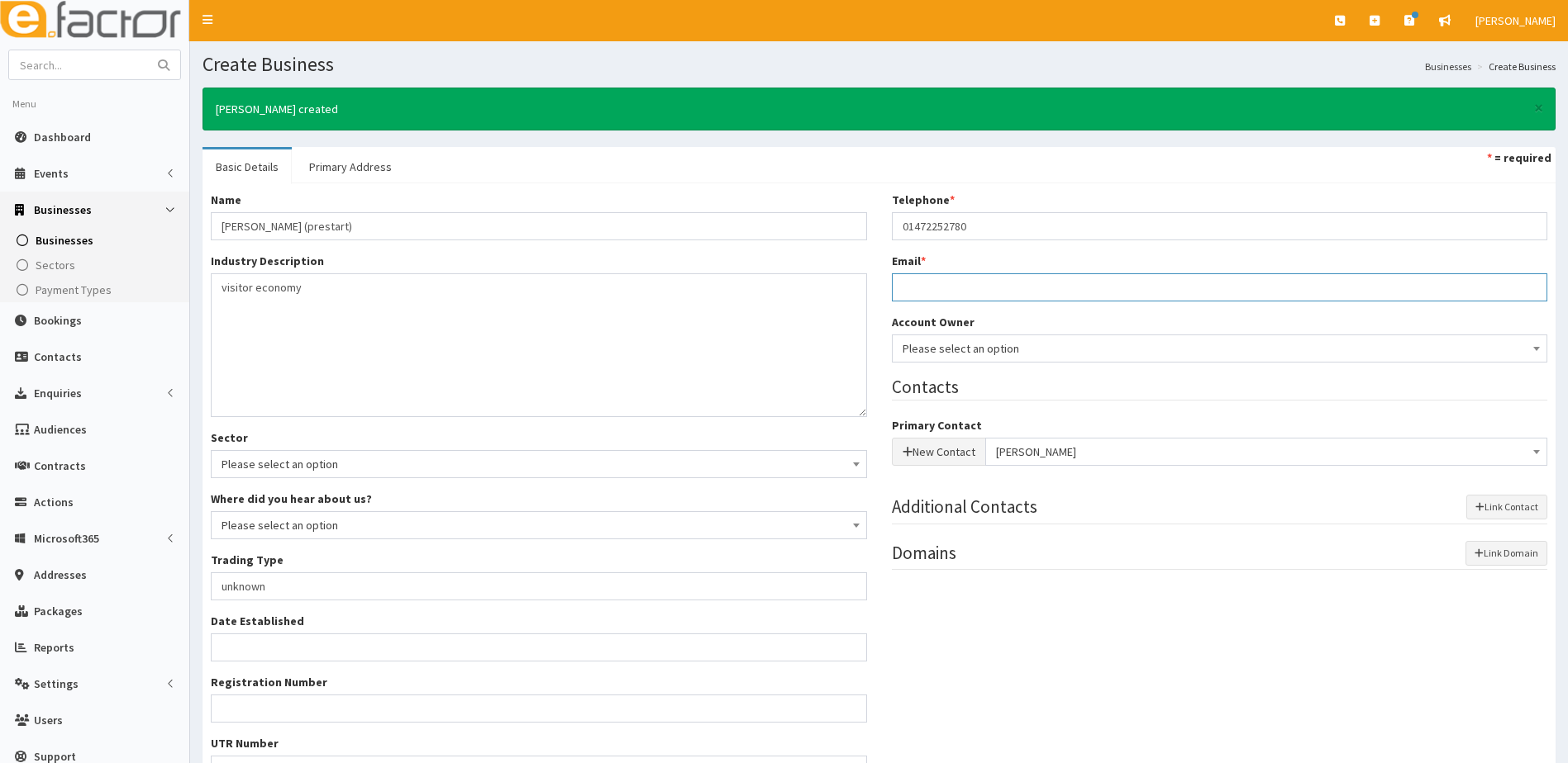
click at [955, 288] on input "Email *" at bounding box center [1219, 287] width 656 height 28
paste input "seemasuri96@gmail.com."
type input "seemasuri96@gmail.com"
click at [1002, 651] on div "Name * Seema Suri (prestart) Industry Description * visitor economy Sector Plea…" at bounding box center [878, 524] width 1361 height 666
click at [341, 166] on link "Primary Address" at bounding box center [350, 166] width 109 height 34
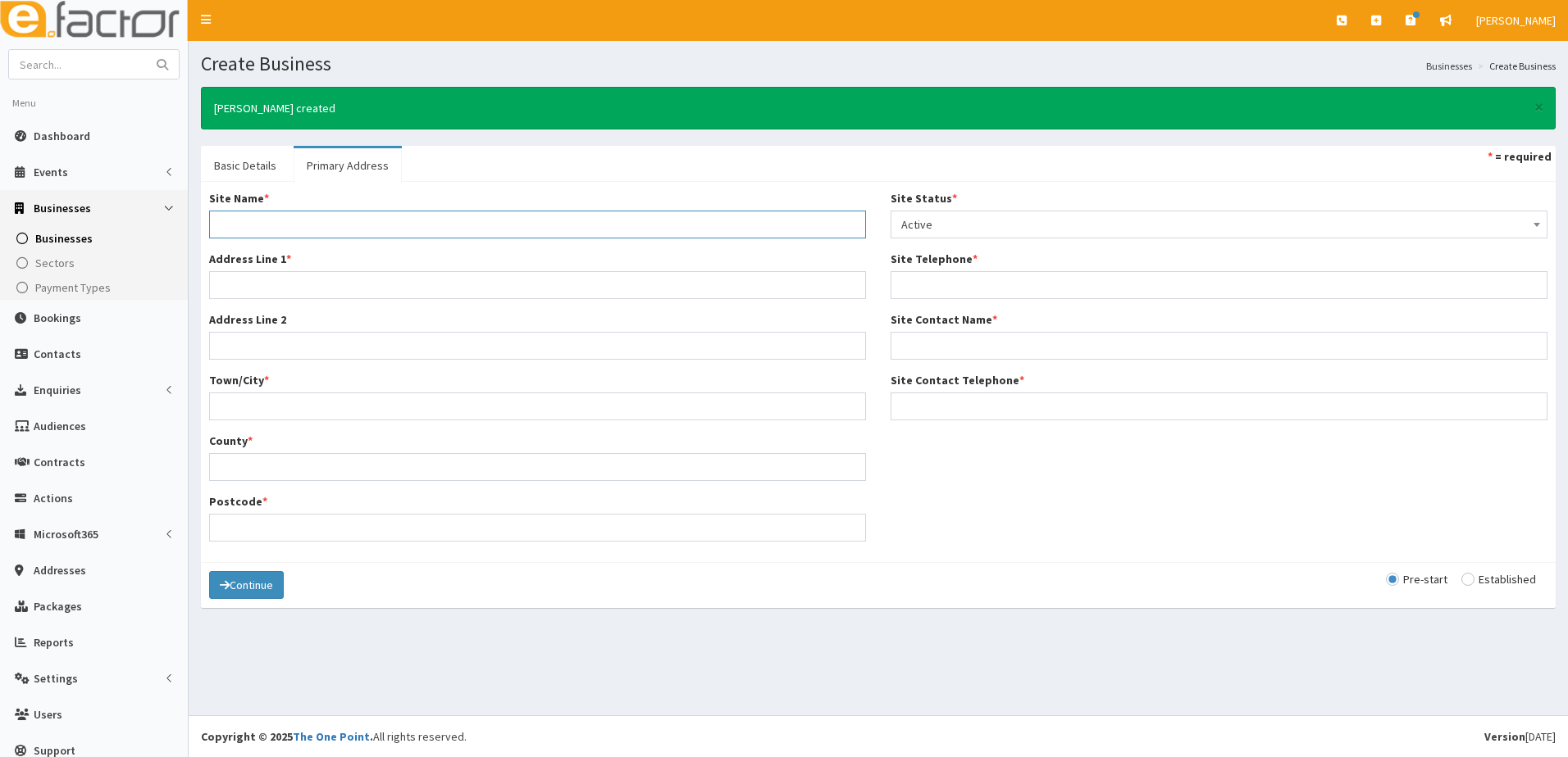
click at [247, 225] on input "Site Name *" at bounding box center [537, 224] width 657 height 27
type input "Home"
click at [247, 281] on input "Address Line 1 *" at bounding box center [537, 285] width 657 height 27
type input "124 Campden crescent"
click at [234, 407] on input "Town/City *" at bounding box center [537, 406] width 657 height 27
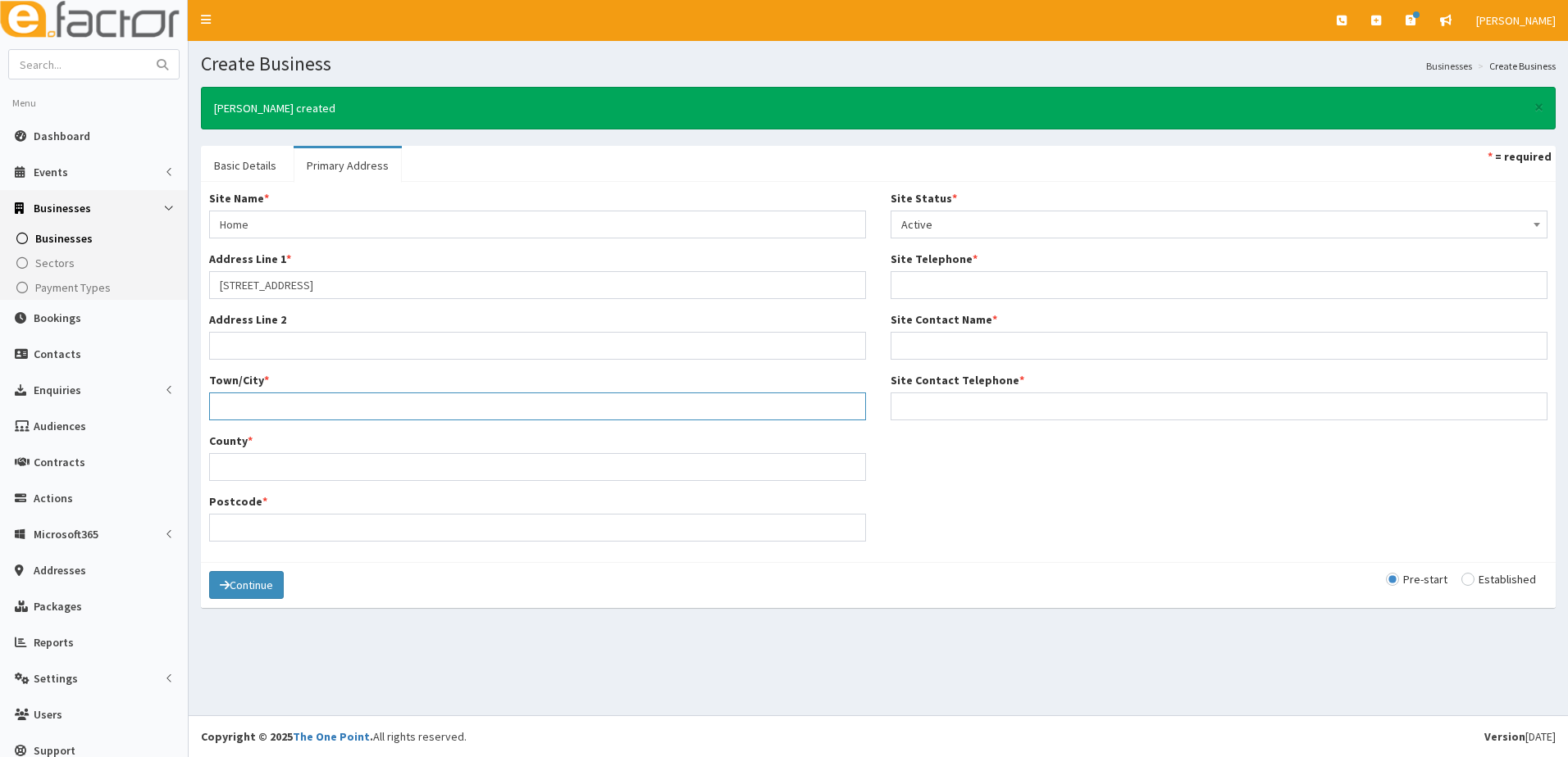
type input "Grimsby"
type input "70 Wilton road"
type input "[GEOGRAPHIC_DATA]"
type input "DN36 4AW"
type input "01134166336"
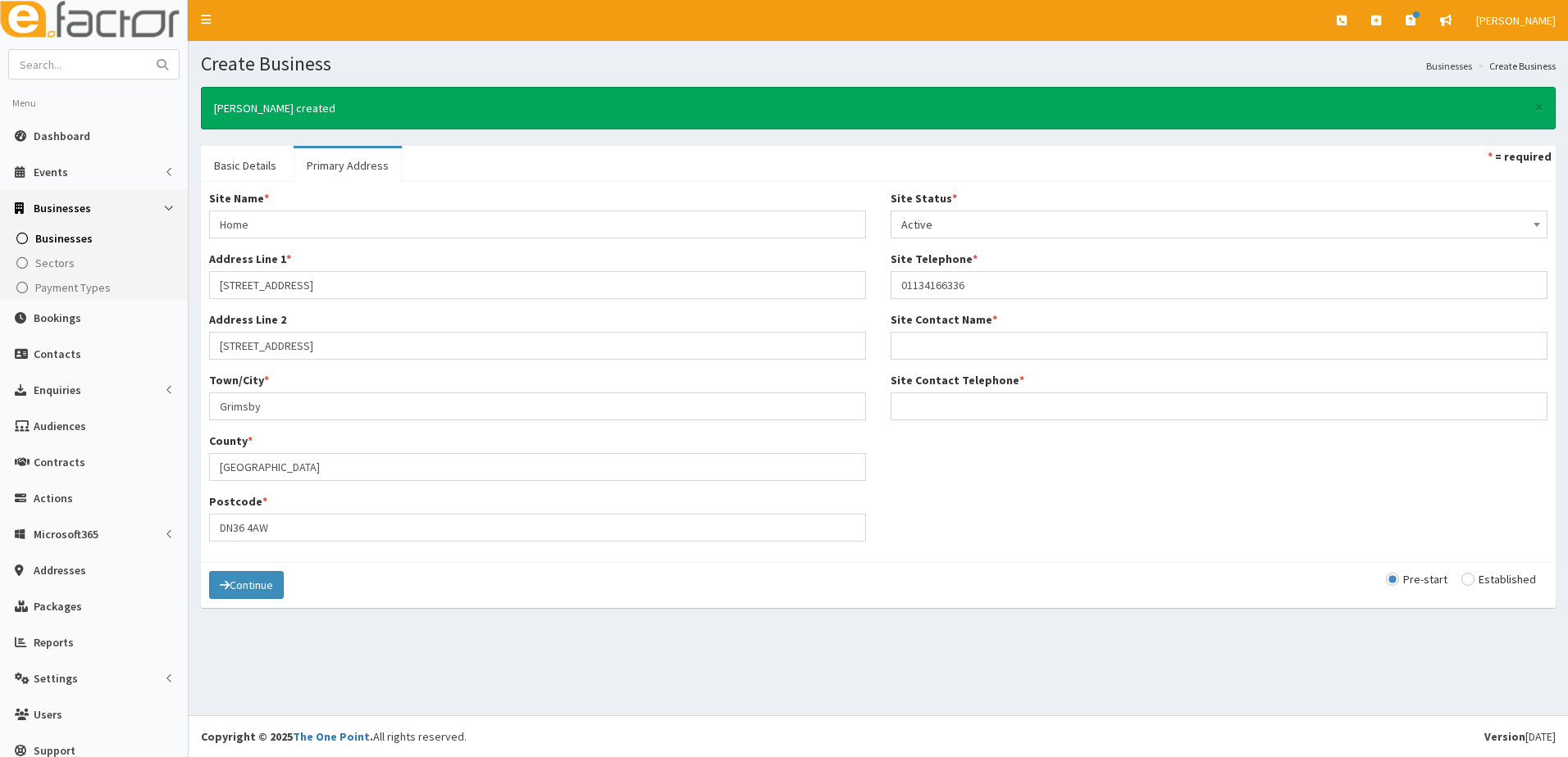
type input "Lauren Farmery"
click at [302, 523] on input "DN36 4AW" at bounding box center [537, 527] width 657 height 27
type input "DN35 7UQ"
drag, startPoint x: 984, startPoint y: 281, endPoint x: 786, endPoint y: 284, distance: 198.0
click at [786, 284] on div "Site Name * Home Address Line 1 * 124 Campden crescent Address Line 2 70 Wilton…" at bounding box center [878, 371] width 1363 height 364
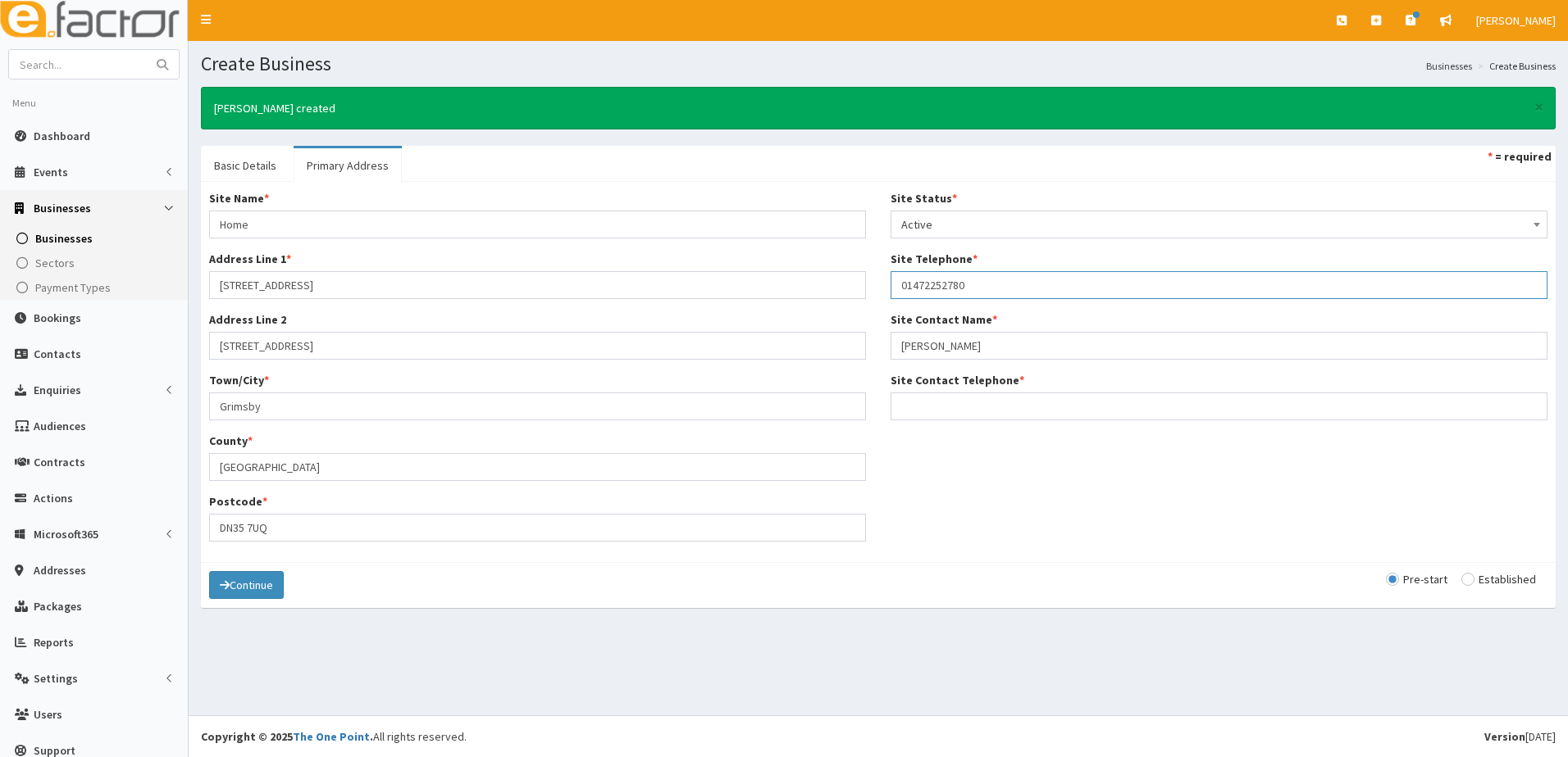
type input "01472252780"
drag, startPoint x: 1031, startPoint y: 340, endPoint x: 749, endPoint y: 361, distance: 282.8
click at [749, 361] on div "Site Name * Home Address Line 1 * 124 Campden crescent Address Line 2 70 Wilton…" at bounding box center [878, 371] width 1363 height 364
click at [921, 351] on input "Site Contact Name *" at bounding box center [1219, 346] width 657 height 27
paste input "seema suri"
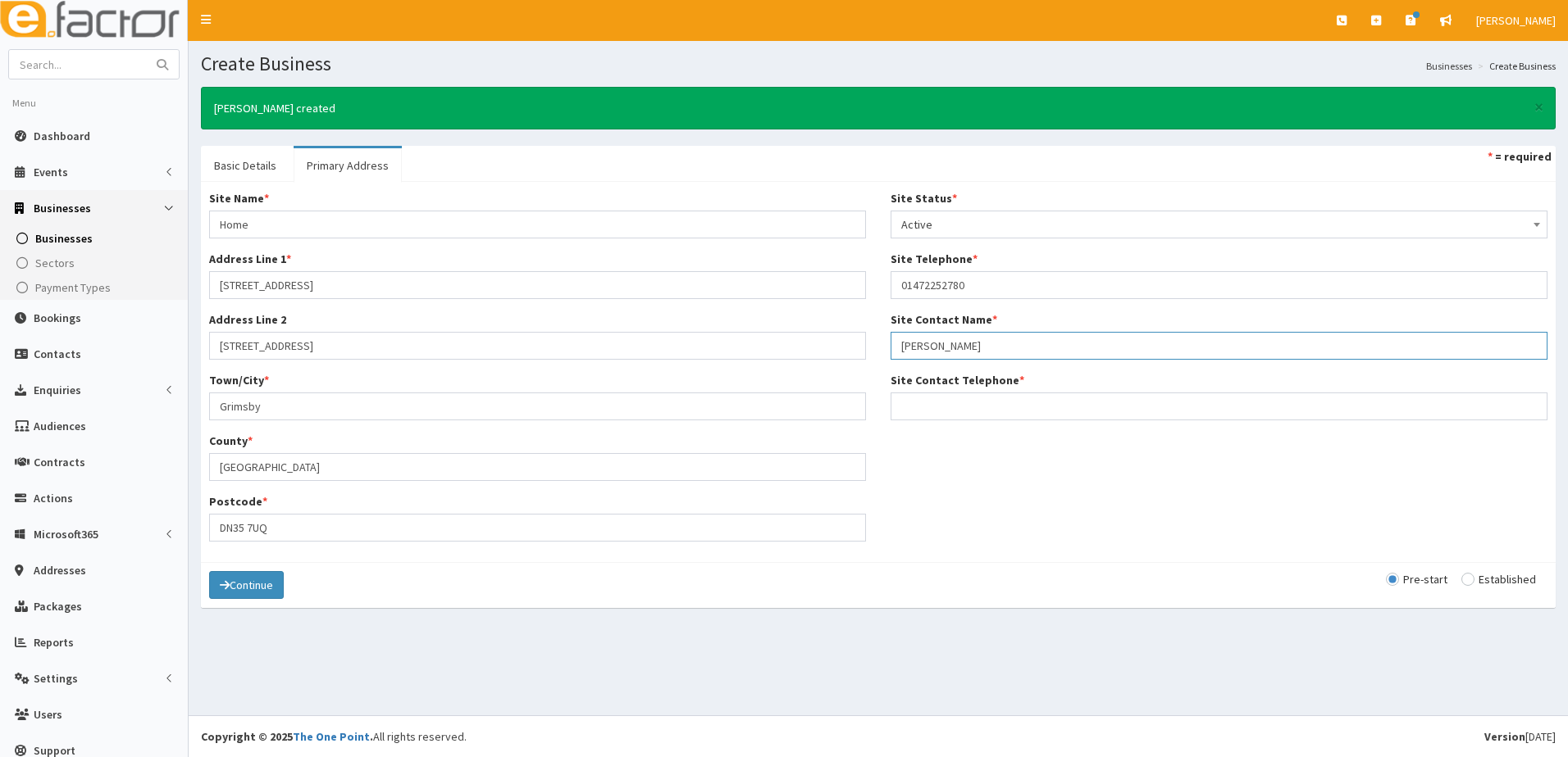
type input "seema suri"
drag, startPoint x: 886, startPoint y: 494, endPoint x: 886, endPoint y: 464, distance: 30.0
click at [885, 490] on div "Site Name * Home Address Line 1 * 124 Campden crescent Address Line 2 70 Wilton…" at bounding box center [878, 371] width 1363 height 364
click at [908, 406] on input "Site Contact Telephone *" at bounding box center [1219, 406] width 657 height 27
type input "01472252780"
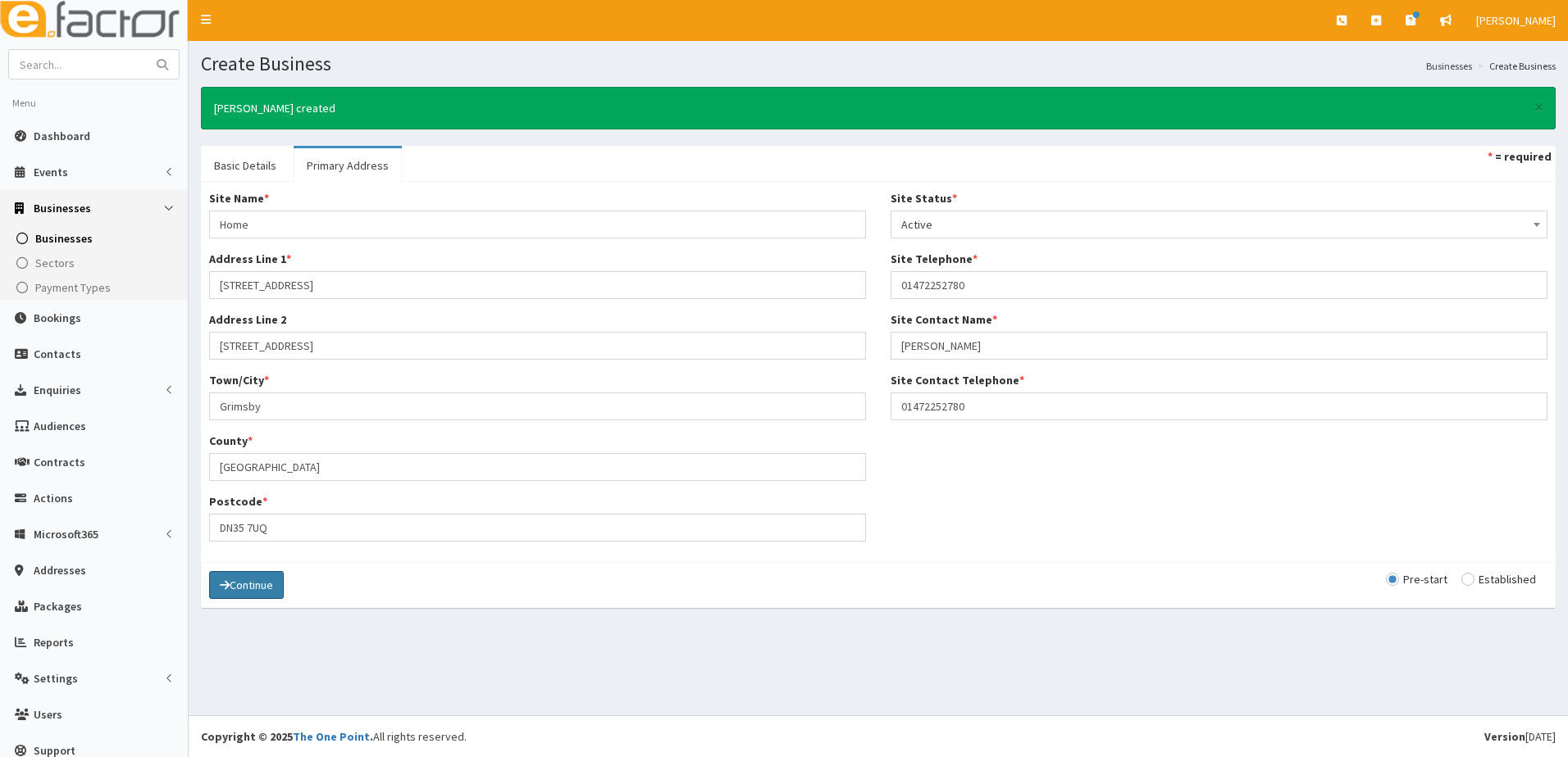
click at [267, 586] on button "Continue" at bounding box center [247, 585] width 75 height 27
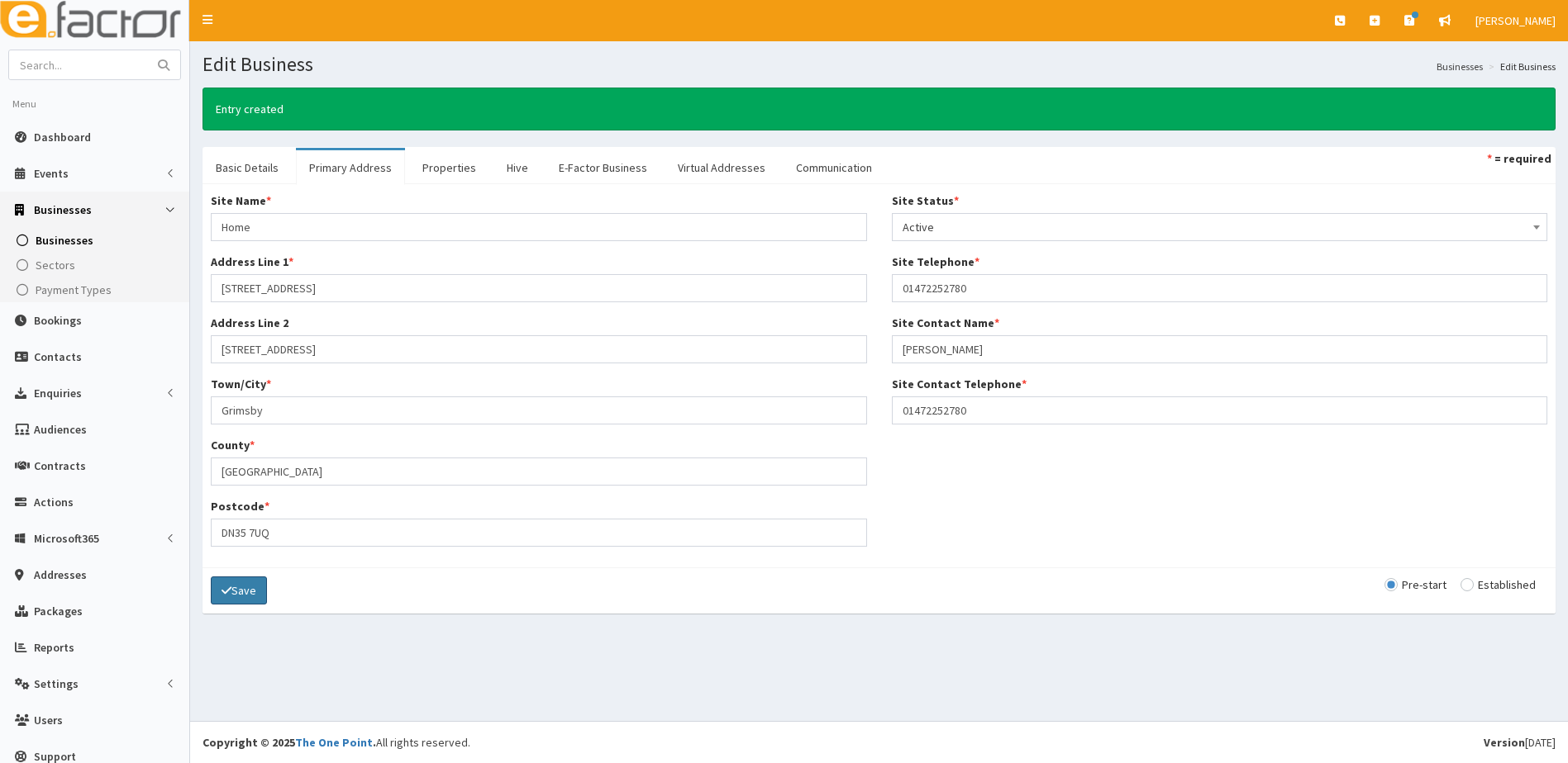
click at [249, 594] on button "Save" at bounding box center [239, 590] width 56 height 28
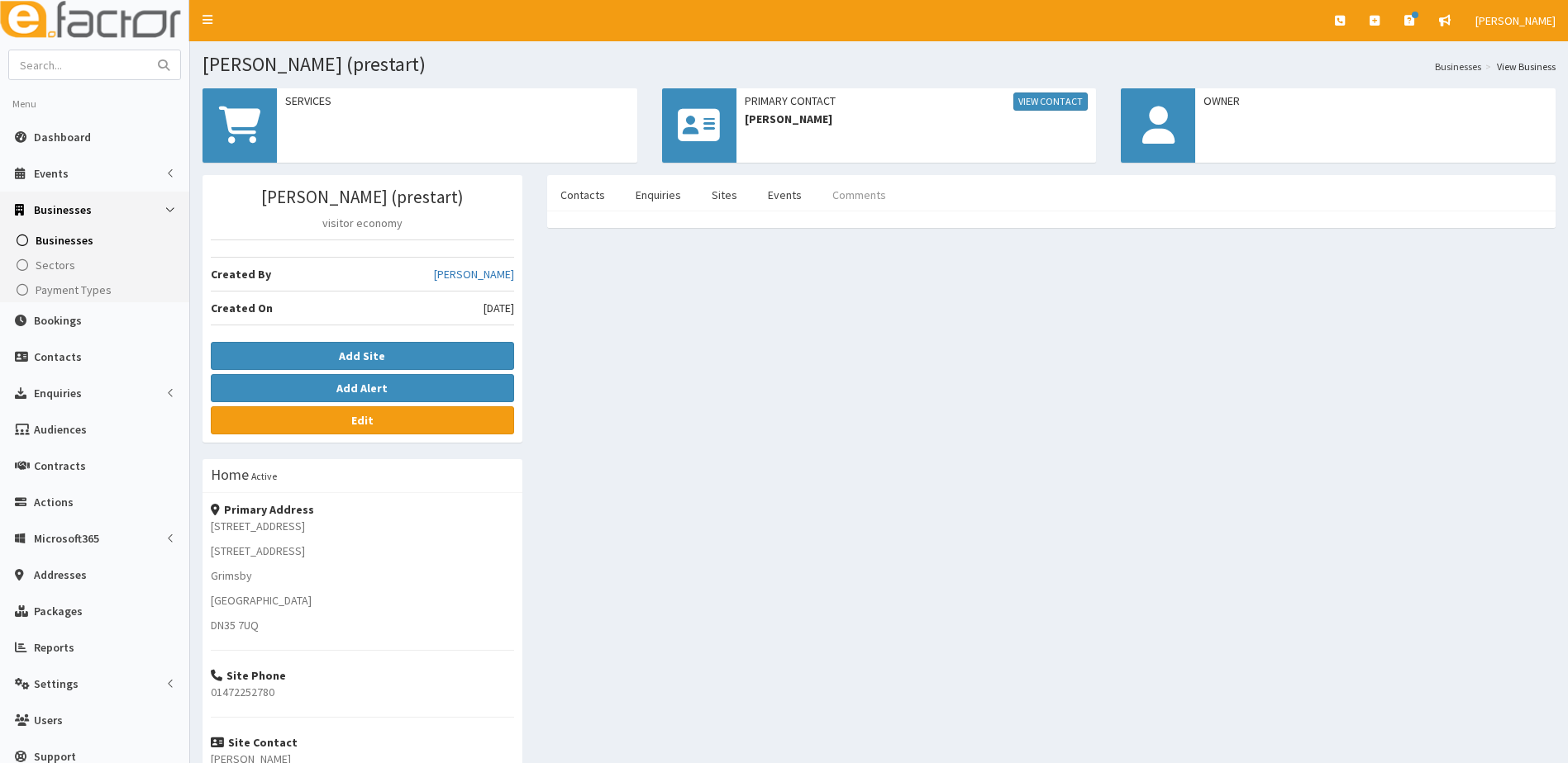
click at [856, 191] on link "Comments" at bounding box center [858, 195] width 80 height 34
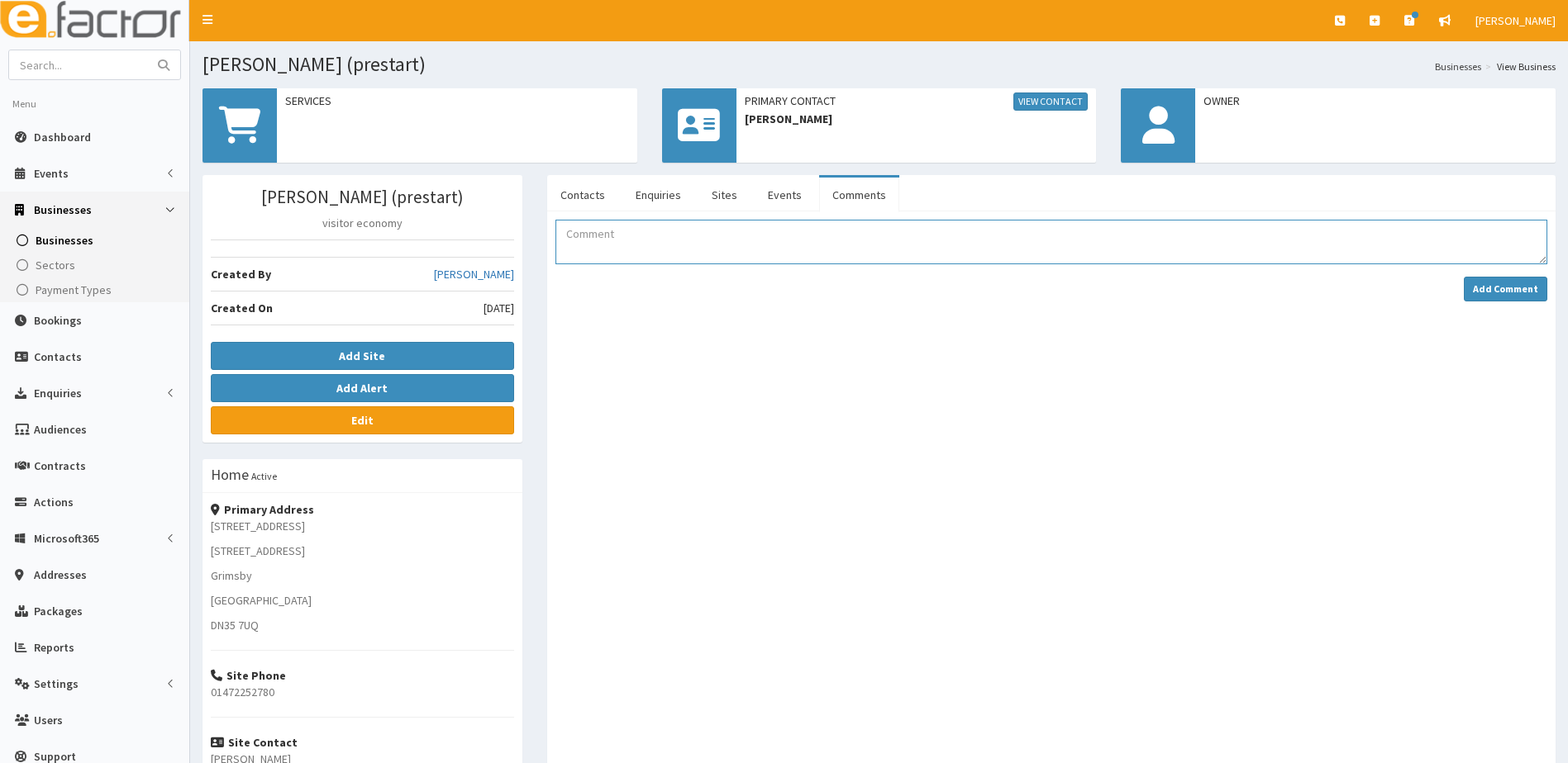
click at [603, 244] on textarea "Comment" at bounding box center [1051, 242] width 992 height 44
click at [851, 235] on textarea "Sent details by Business Lincolnshire. Link to BYOB sent . phone number needs u…" at bounding box center [1051, 242] width 992 height 44
type textarea "Sent details by Business Lincolnshire. Link to BYOB sent . Phone number needs u…"
click at [1527, 297] on button "Add Comment" at bounding box center [1505, 290] width 83 height 25
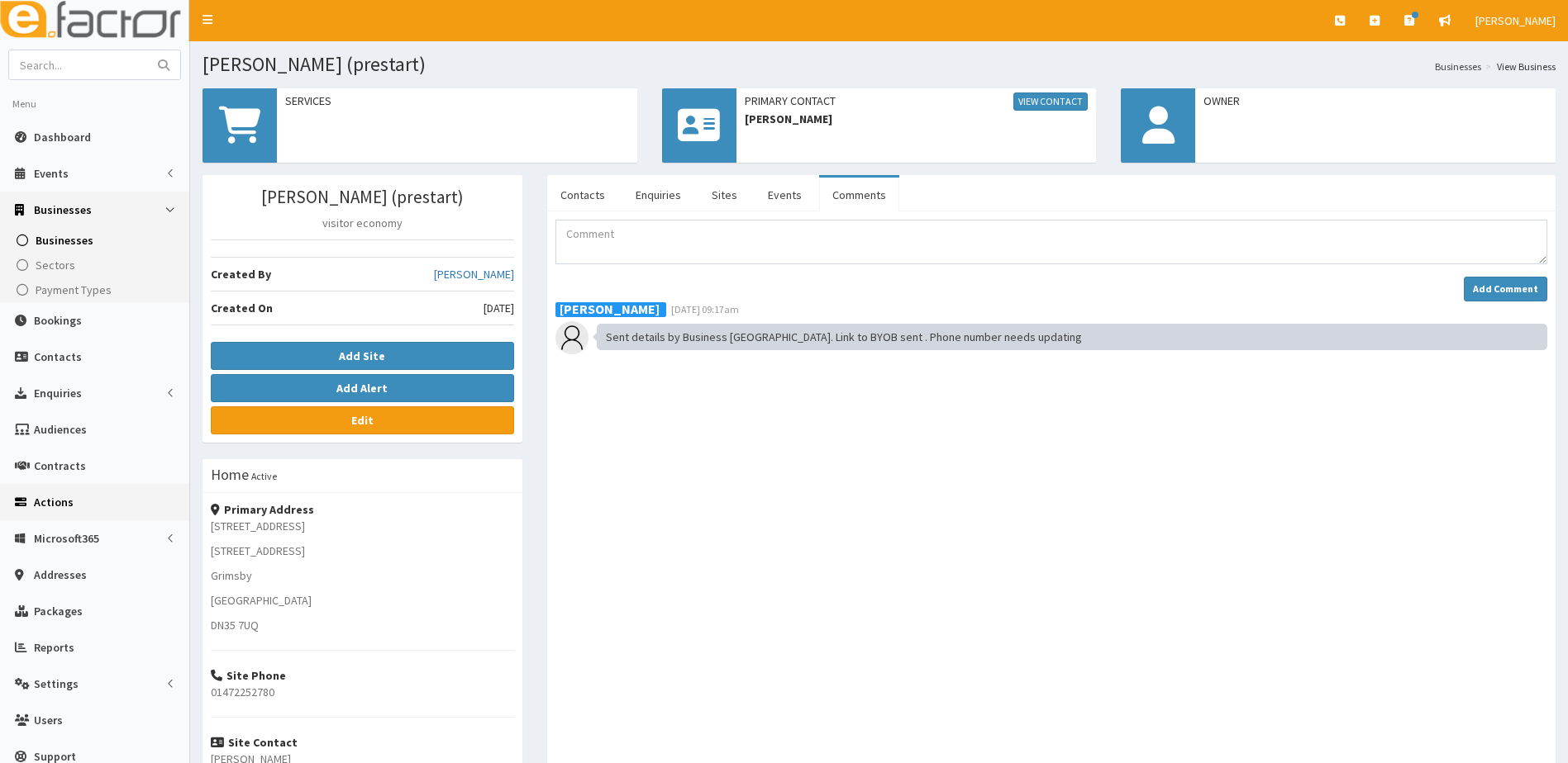
click at [50, 501] on span "Actions" at bounding box center [53, 503] width 39 height 15
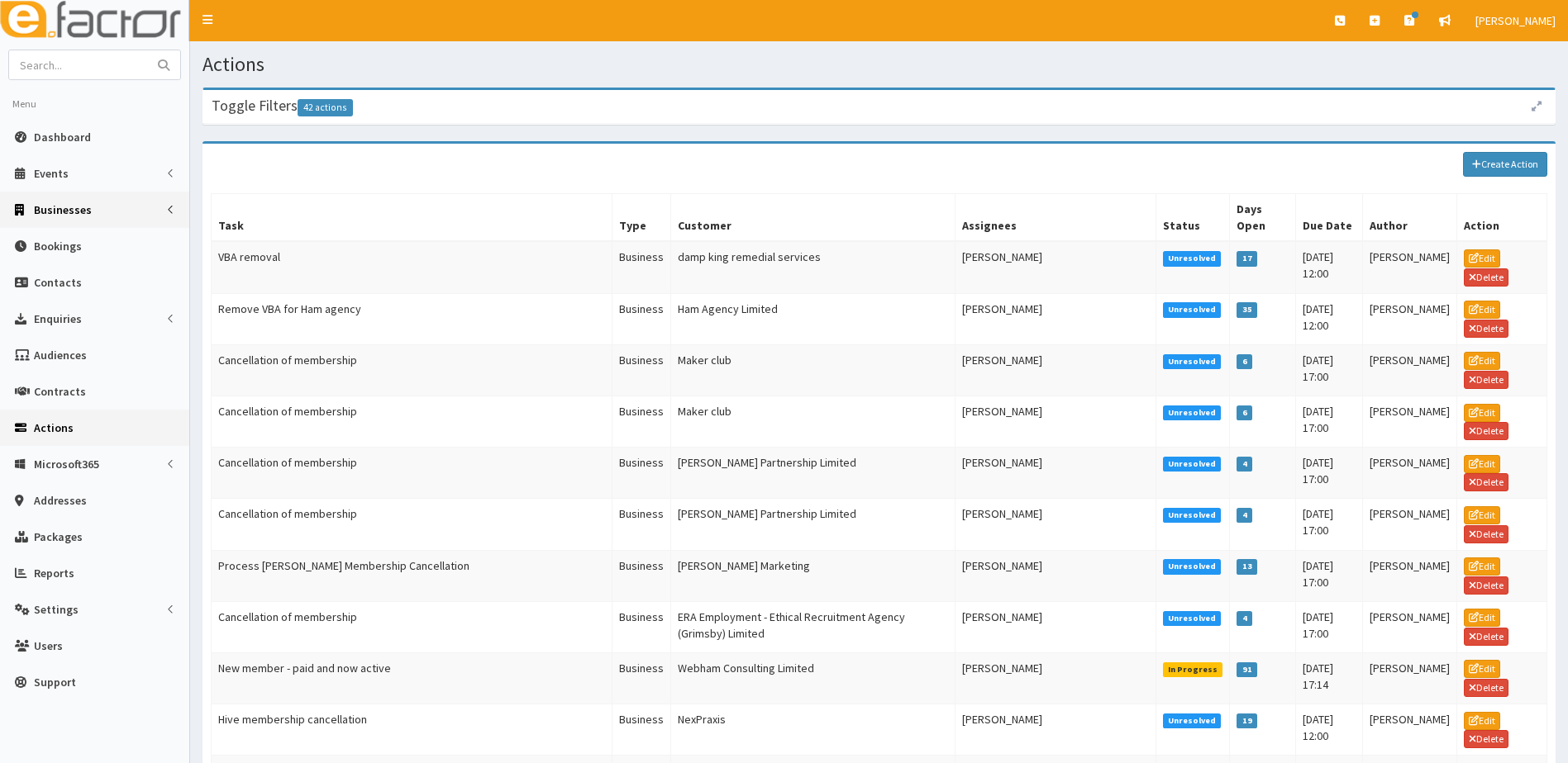
click at [53, 213] on span "Businesses" at bounding box center [62, 210] width 58 height 15
click at [49, 237] on span "Businesses" at bounding box center [64, 241] width 57 height 15
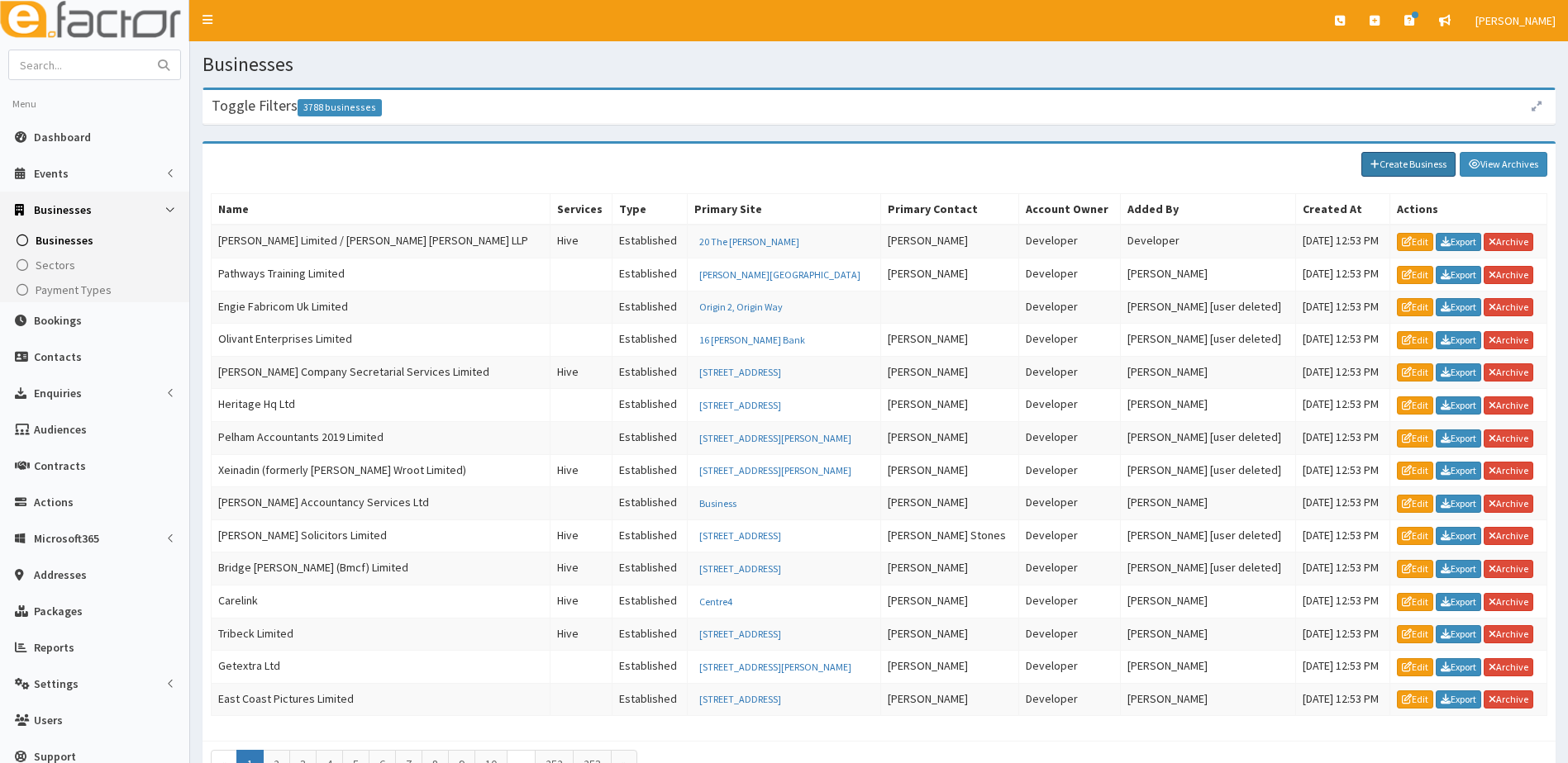
click at [1410, 165] on link "Create Business" at bounding box center [1408, 165] width 94 height 25
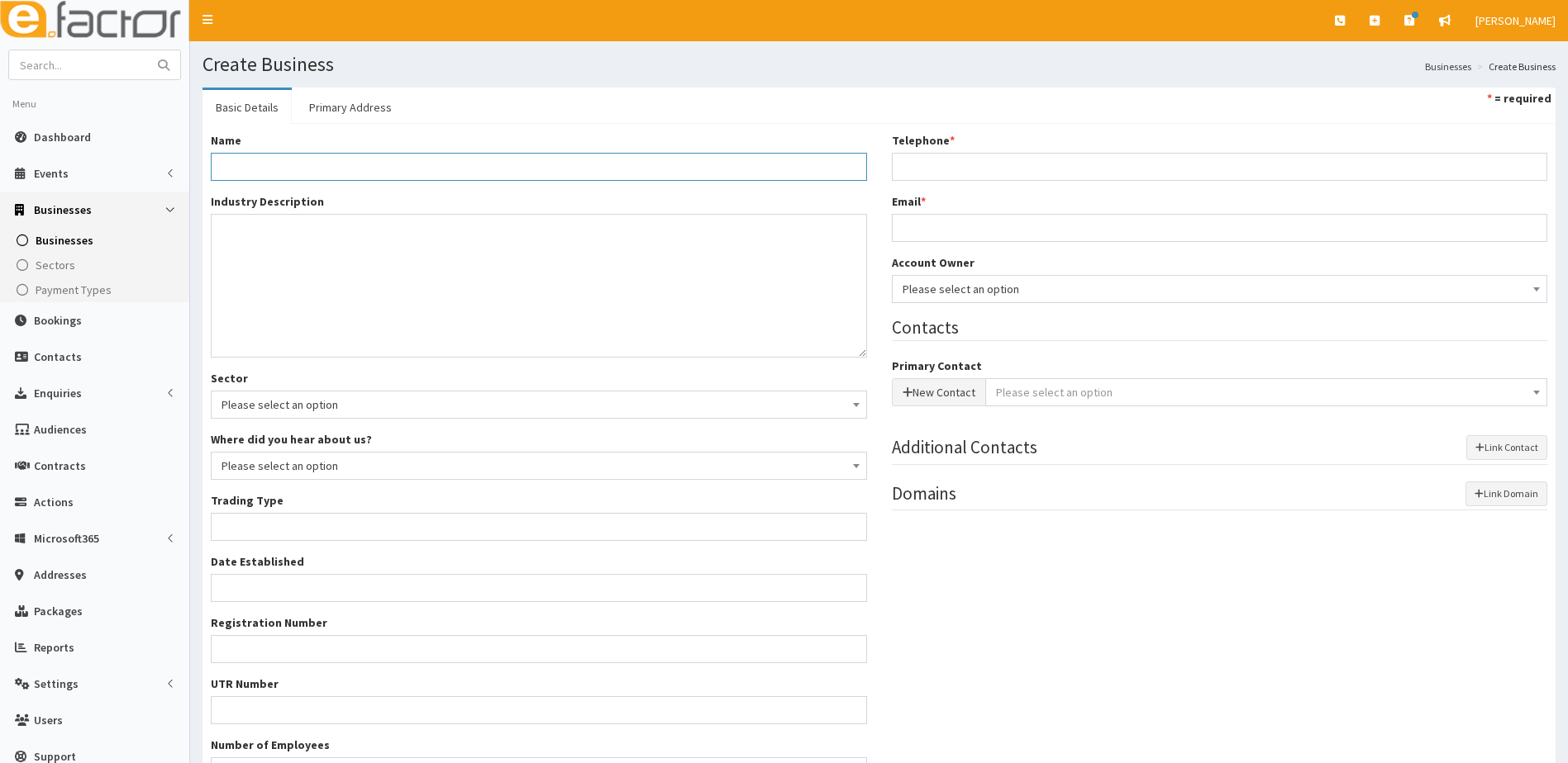
click at [225, 162] on input "Name *" at bounding box center [538, 166] width 656 height 28
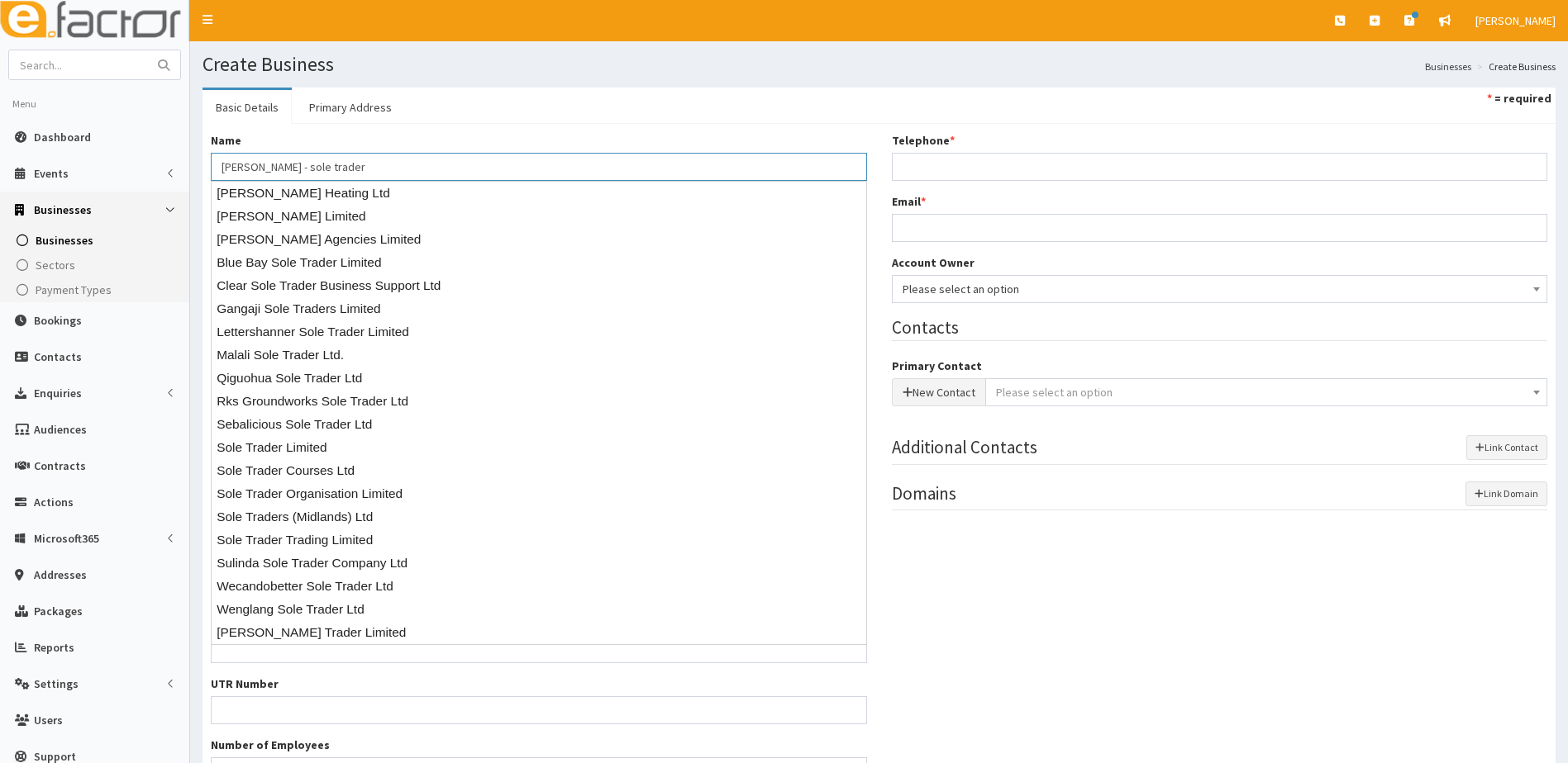
type input "[PERSON_NAME] - sole trader"
click at [468, 116] on ul "Basic Details Primary Address * = required" at bounding box center [878, 105] width 1353 height 36
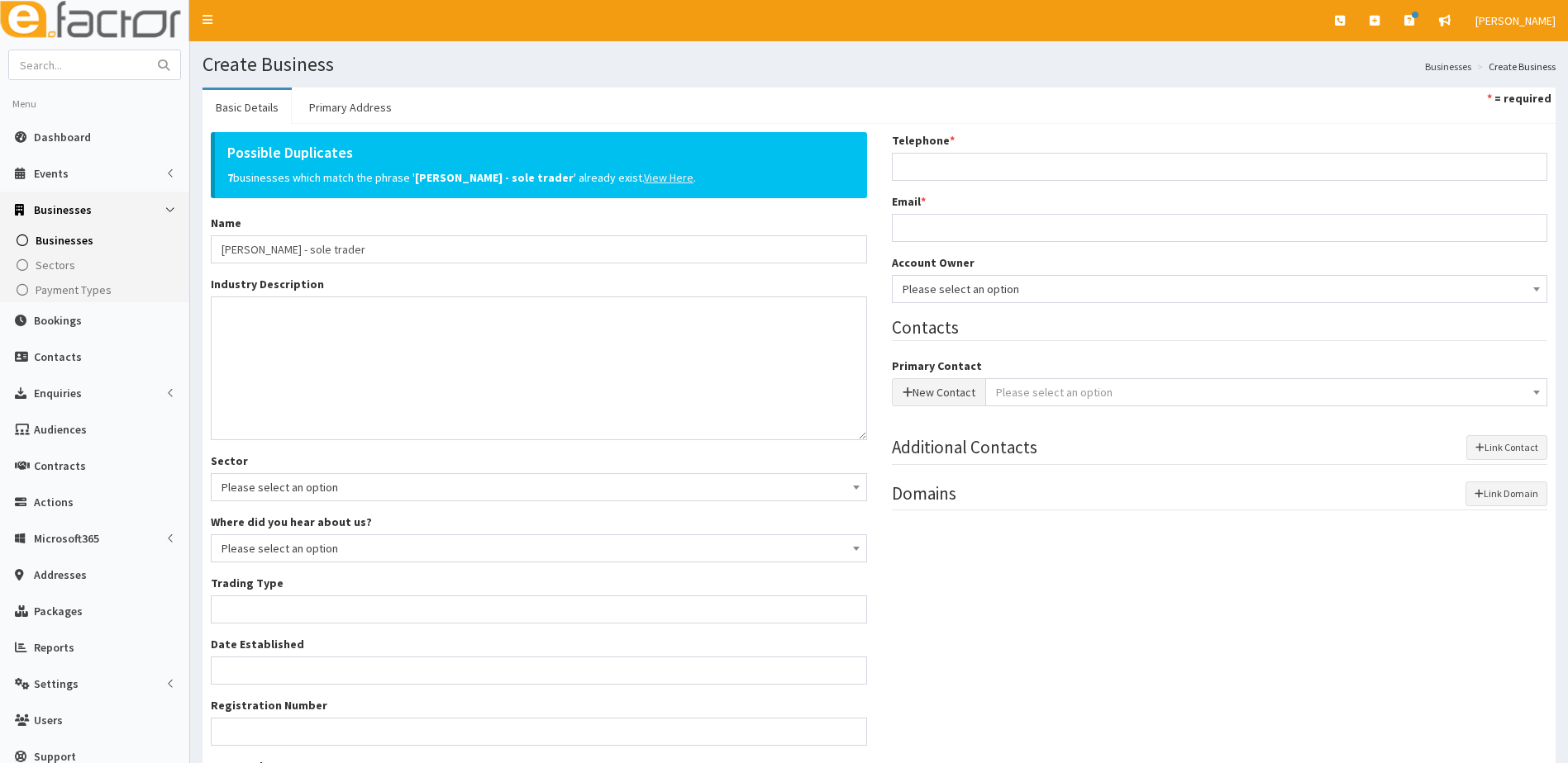
click at [644, 177] on u "View Here" at bounding box center [669, 178] width 50 height 15
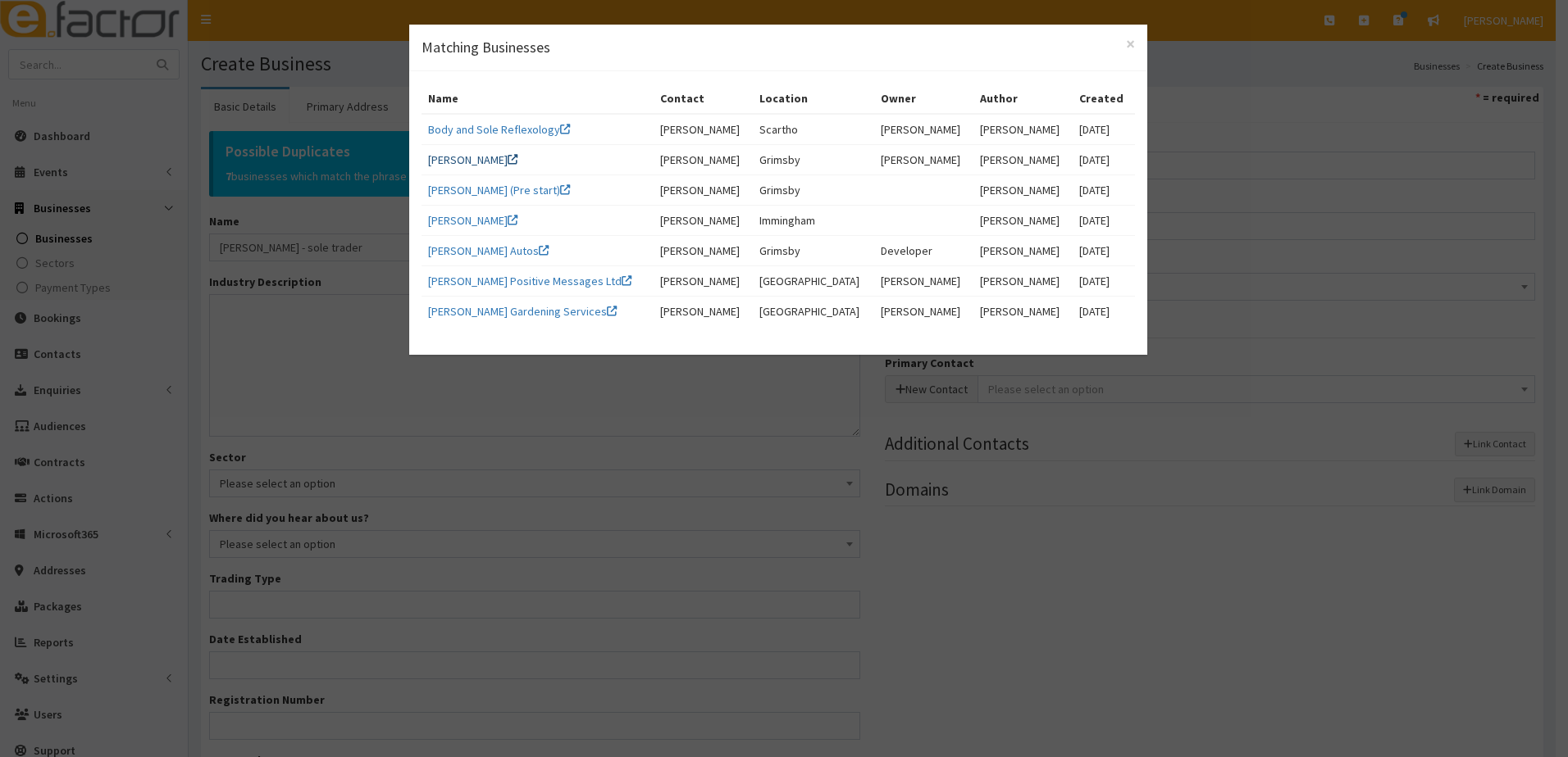
click at [446, 158] on link "[PERSON_NAME]" at bounding box center [472, 160] width 89 height 15
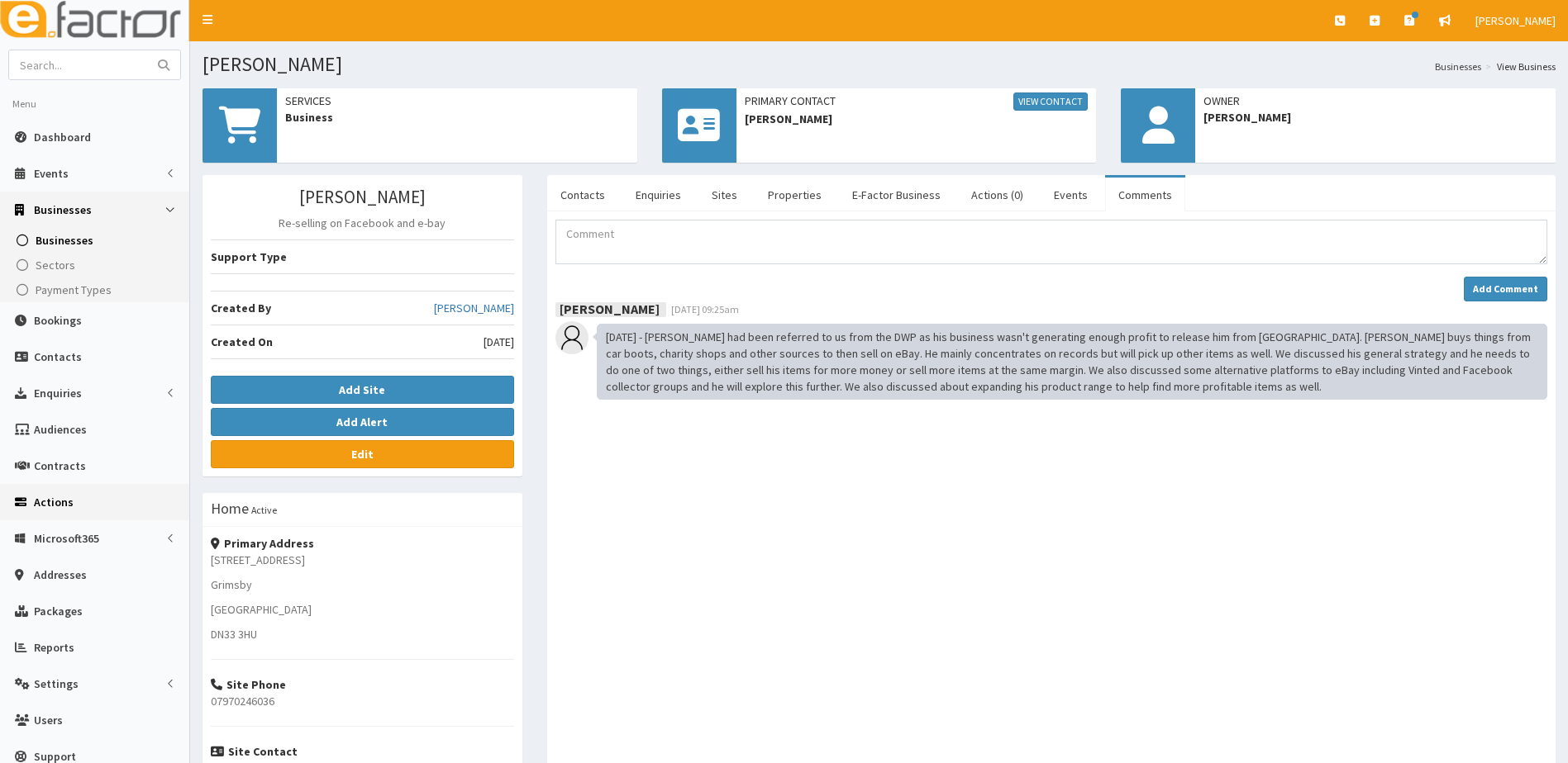
click at [42, 497] on span "Actions" at bounding box center [53, 503] width 39 height 15
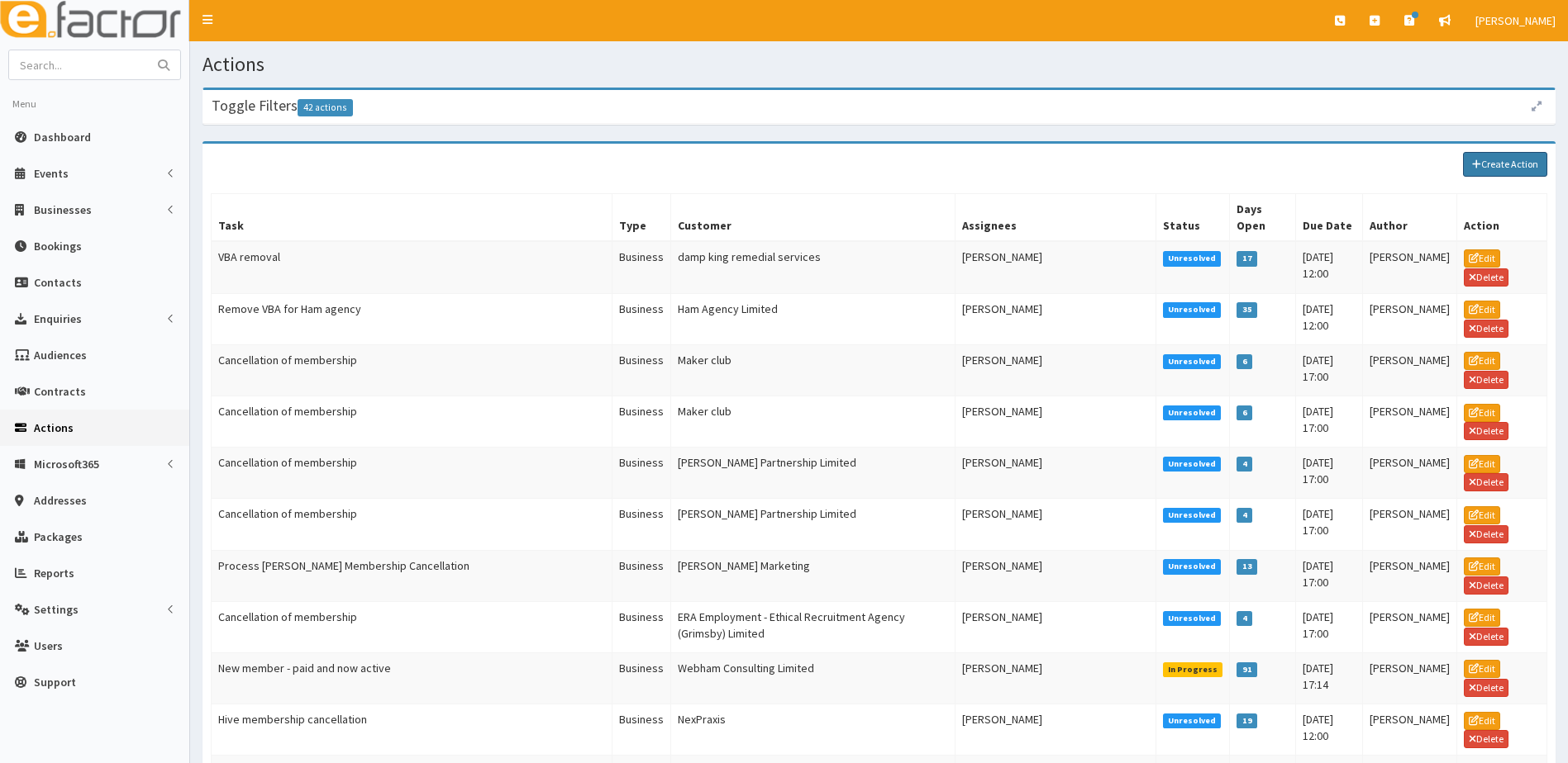
click at [1505, 166] on link "Create Action" at bounding box center [1505, 165] width 84 height 25
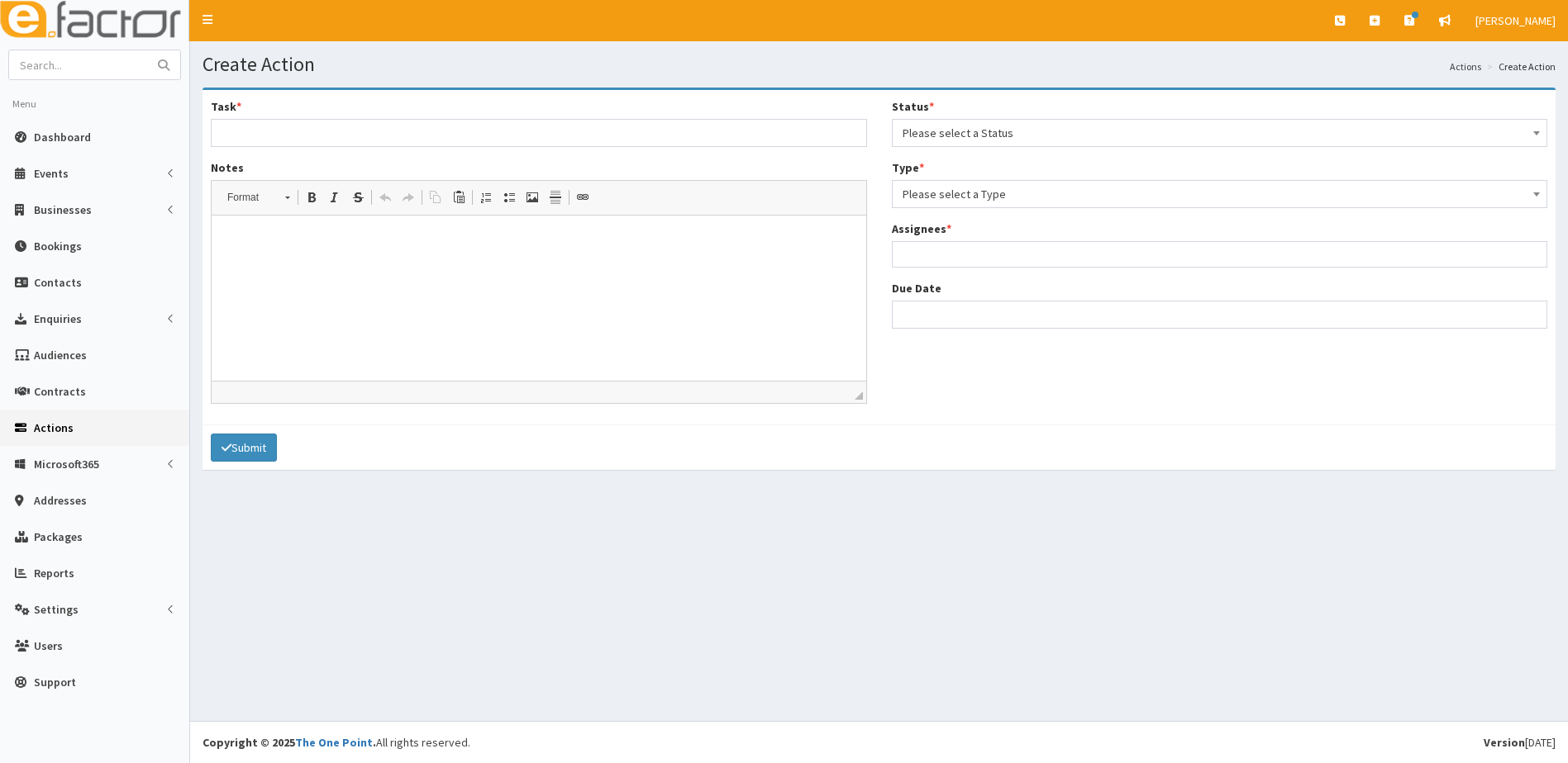
select select
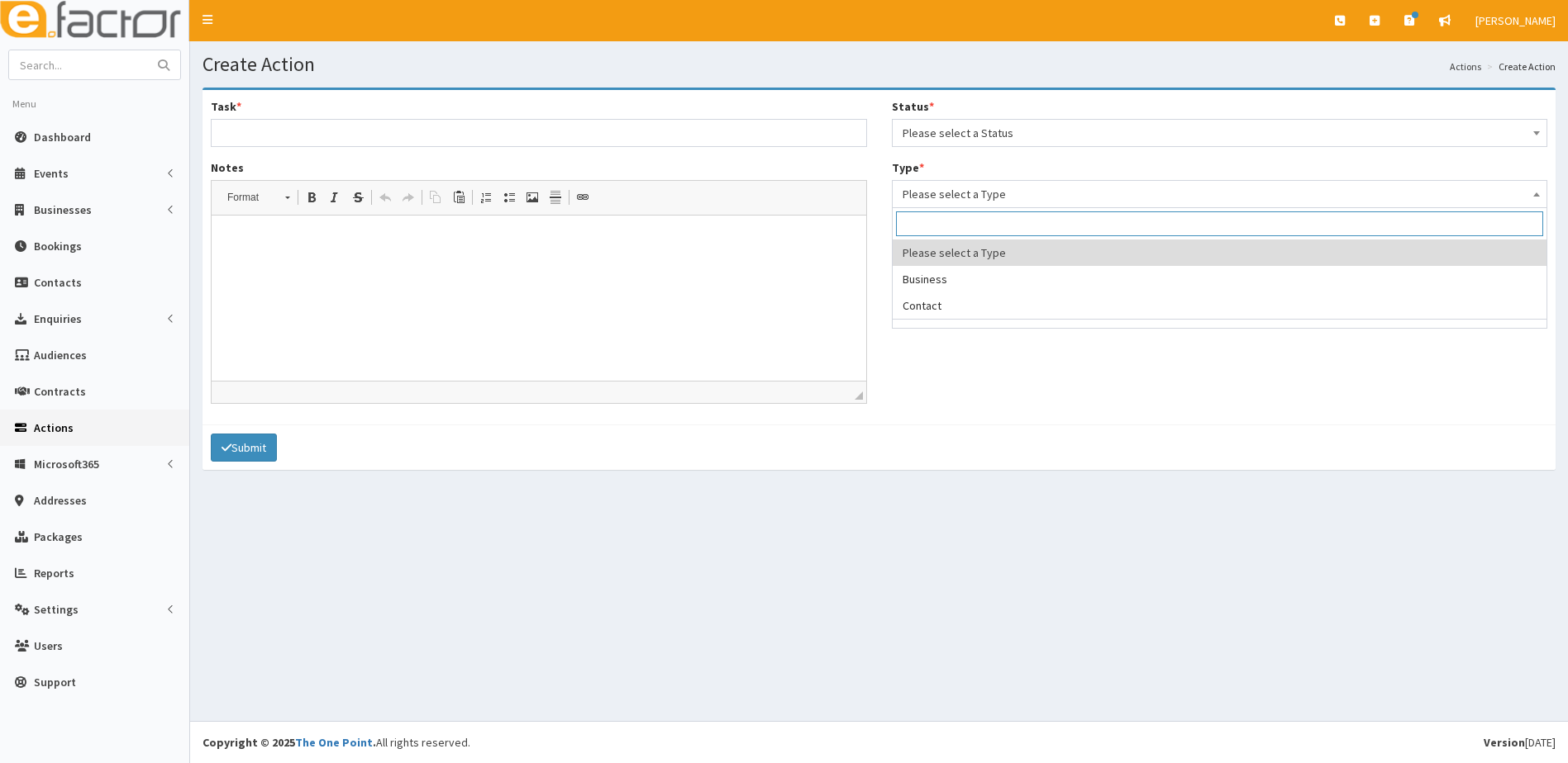
click at [976, 191] on span "Please select a Type" at bounding box center [1220, 195] width 635 height 24
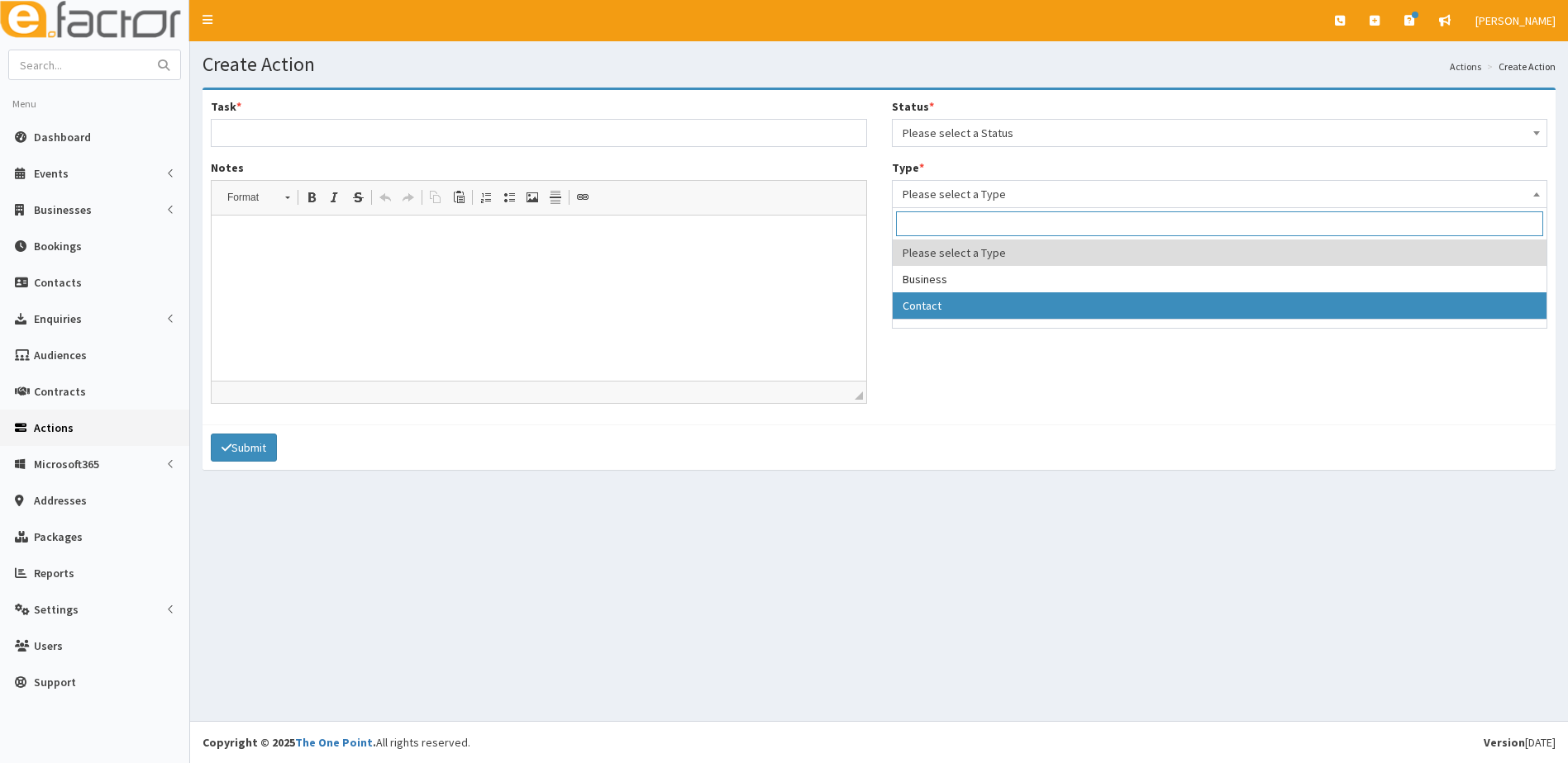
select select "contact"
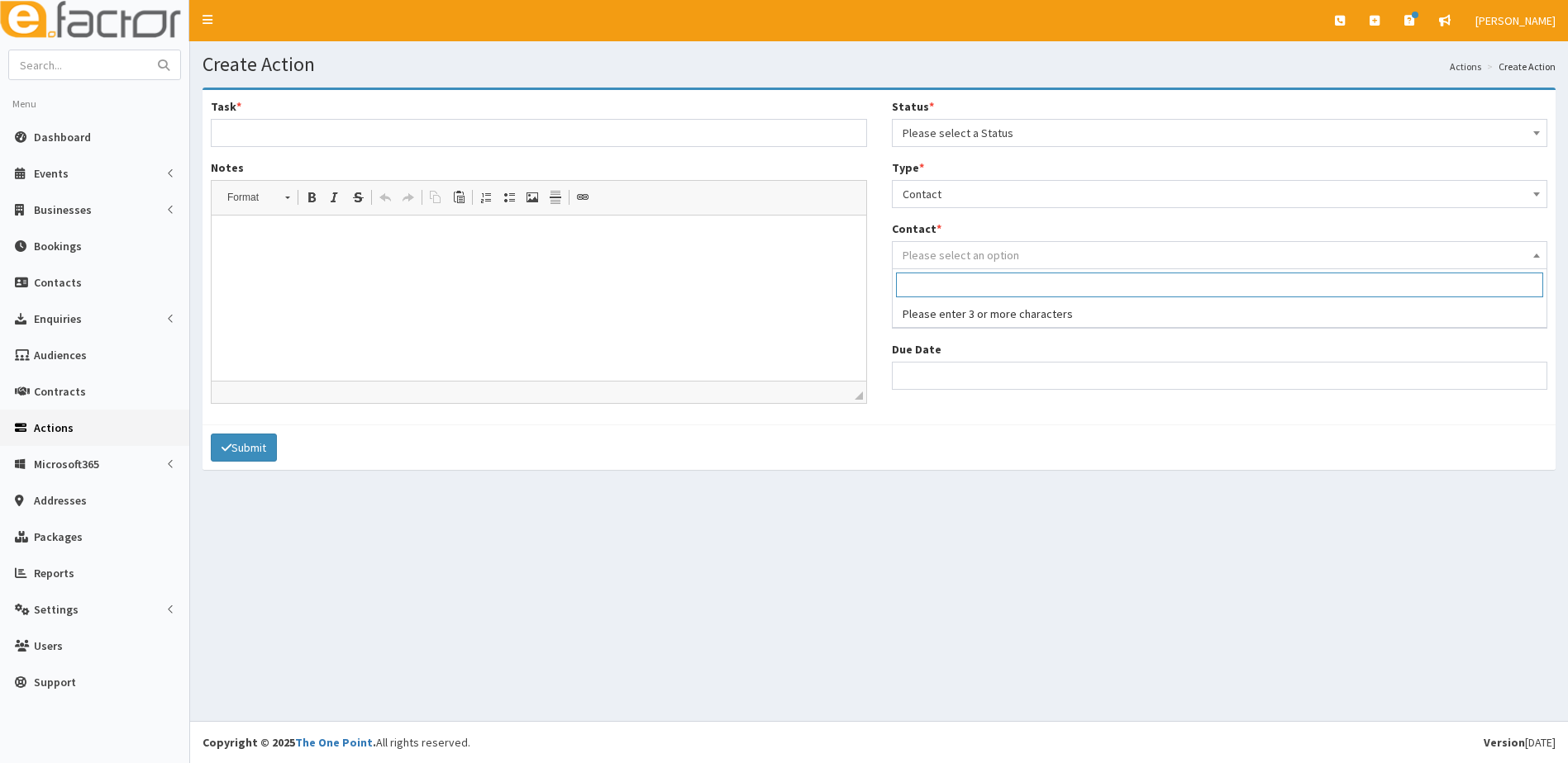
click at [931, 252] on span "Please select an option" at bounding box center [961, 255] width 117 height 15
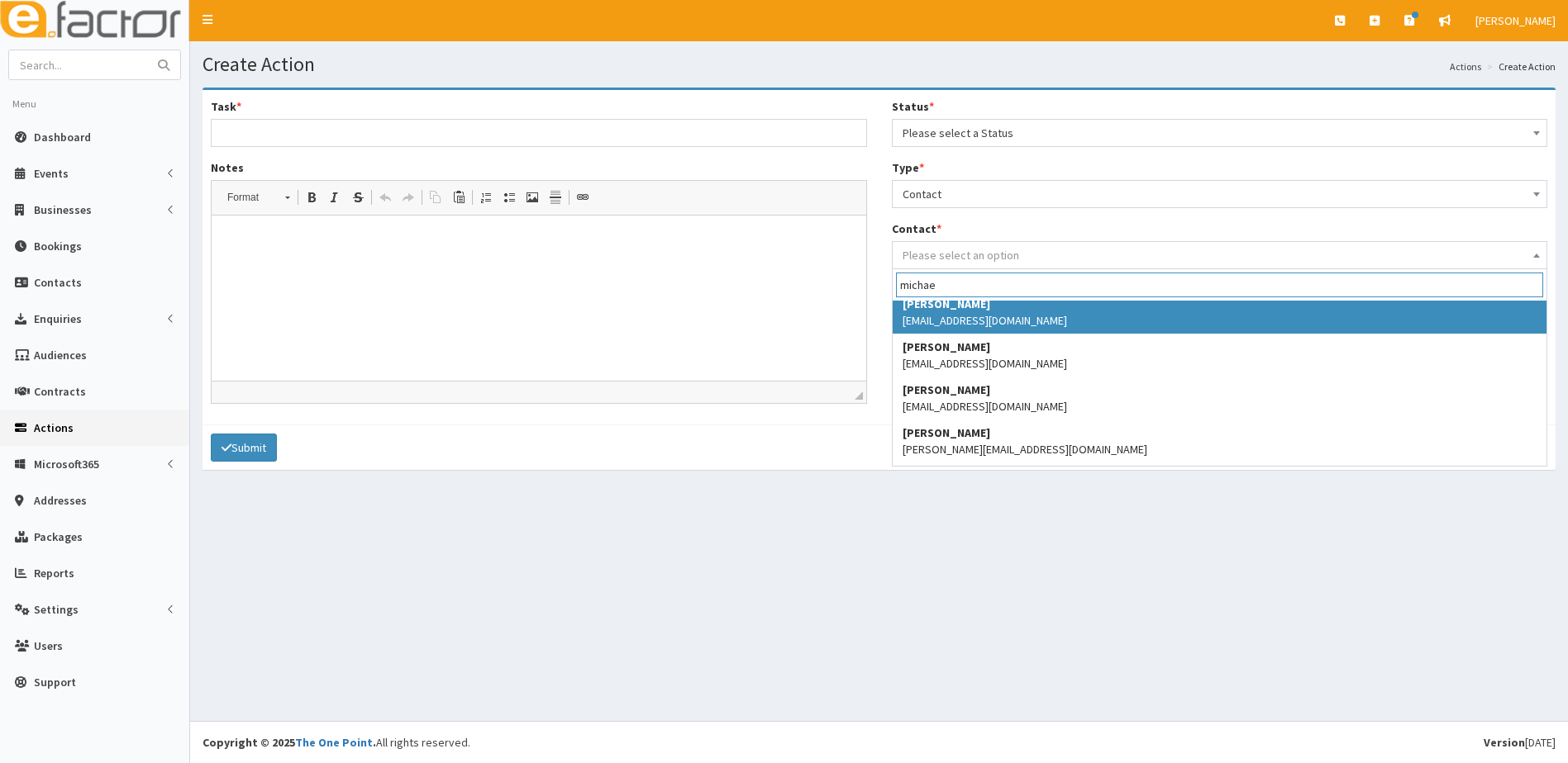
scroll to position [853, 0]
type input "m"
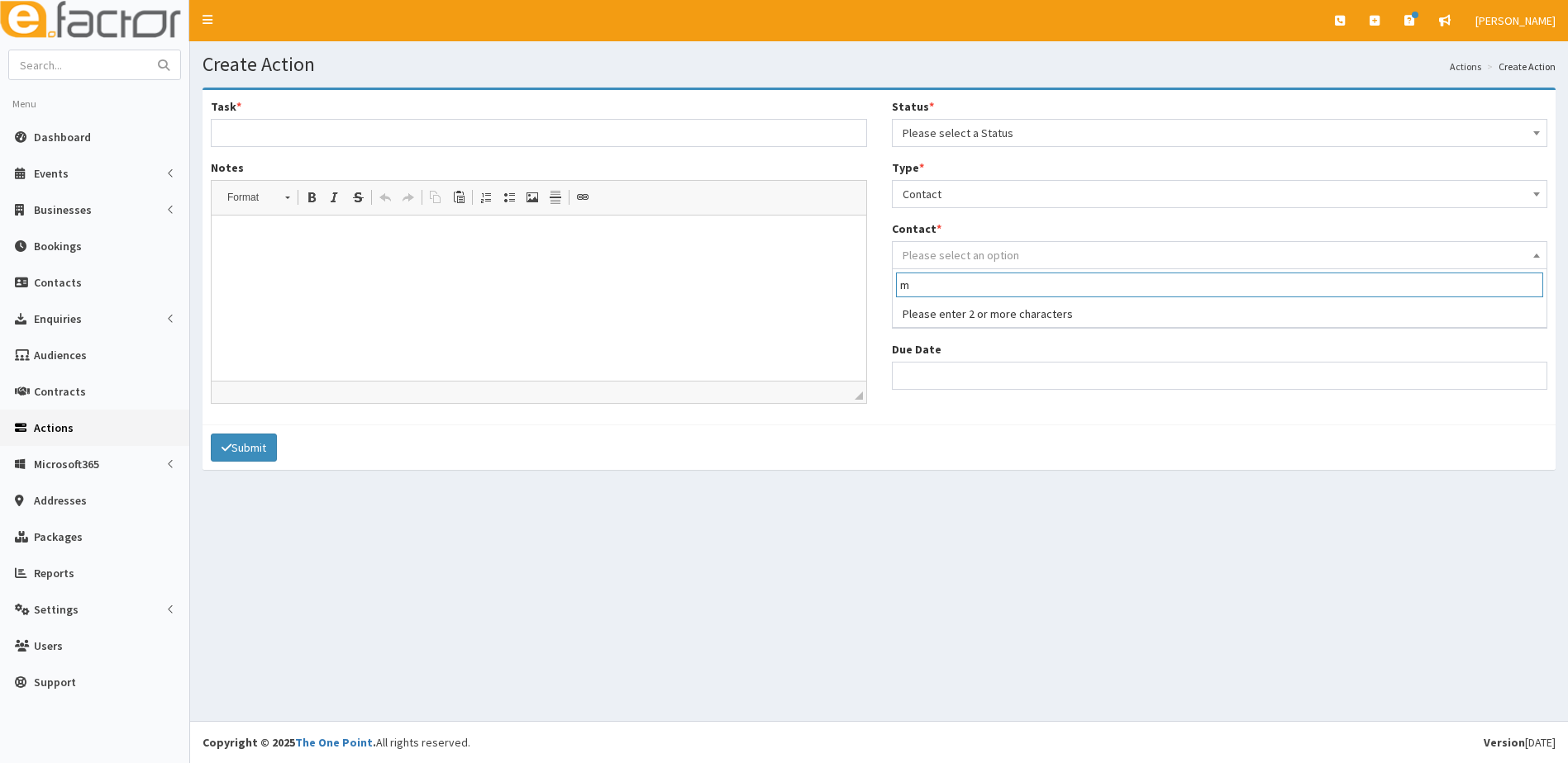
scroll to position [0, 0]
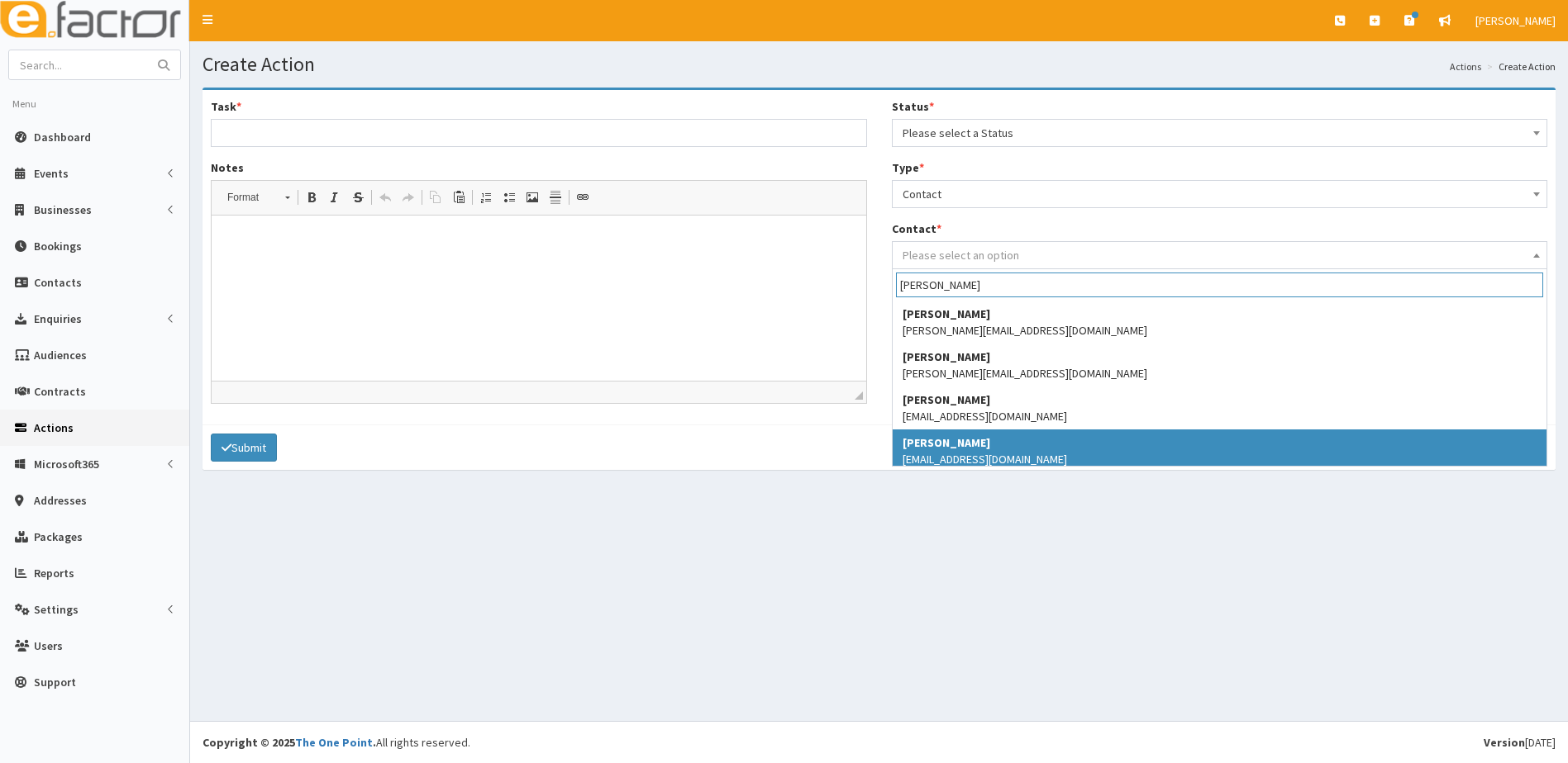
type input "bailey"
select select "4285"
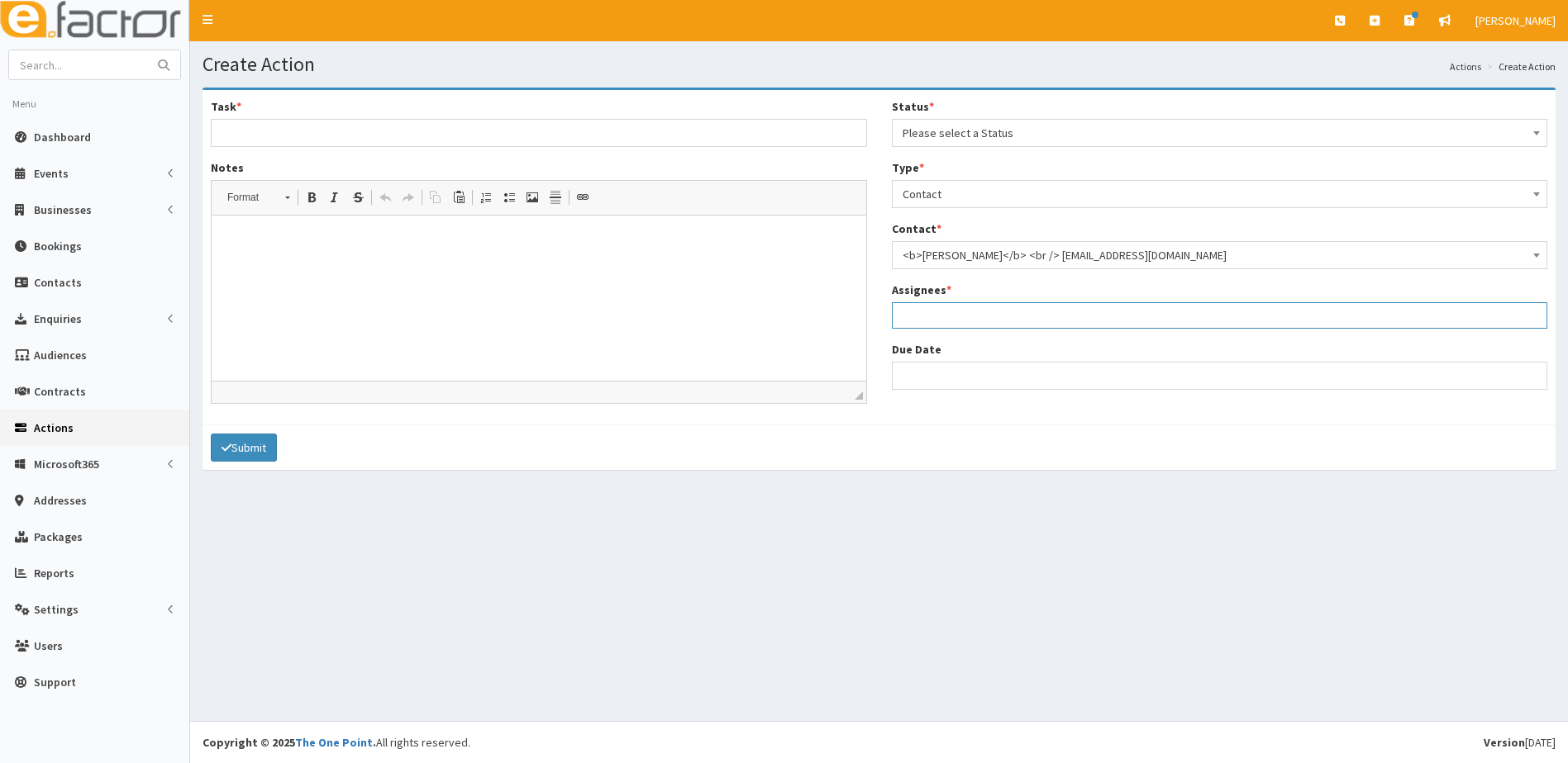
click at [939, 304] on ul at bounding box center [1220, 313] width 655 height 21
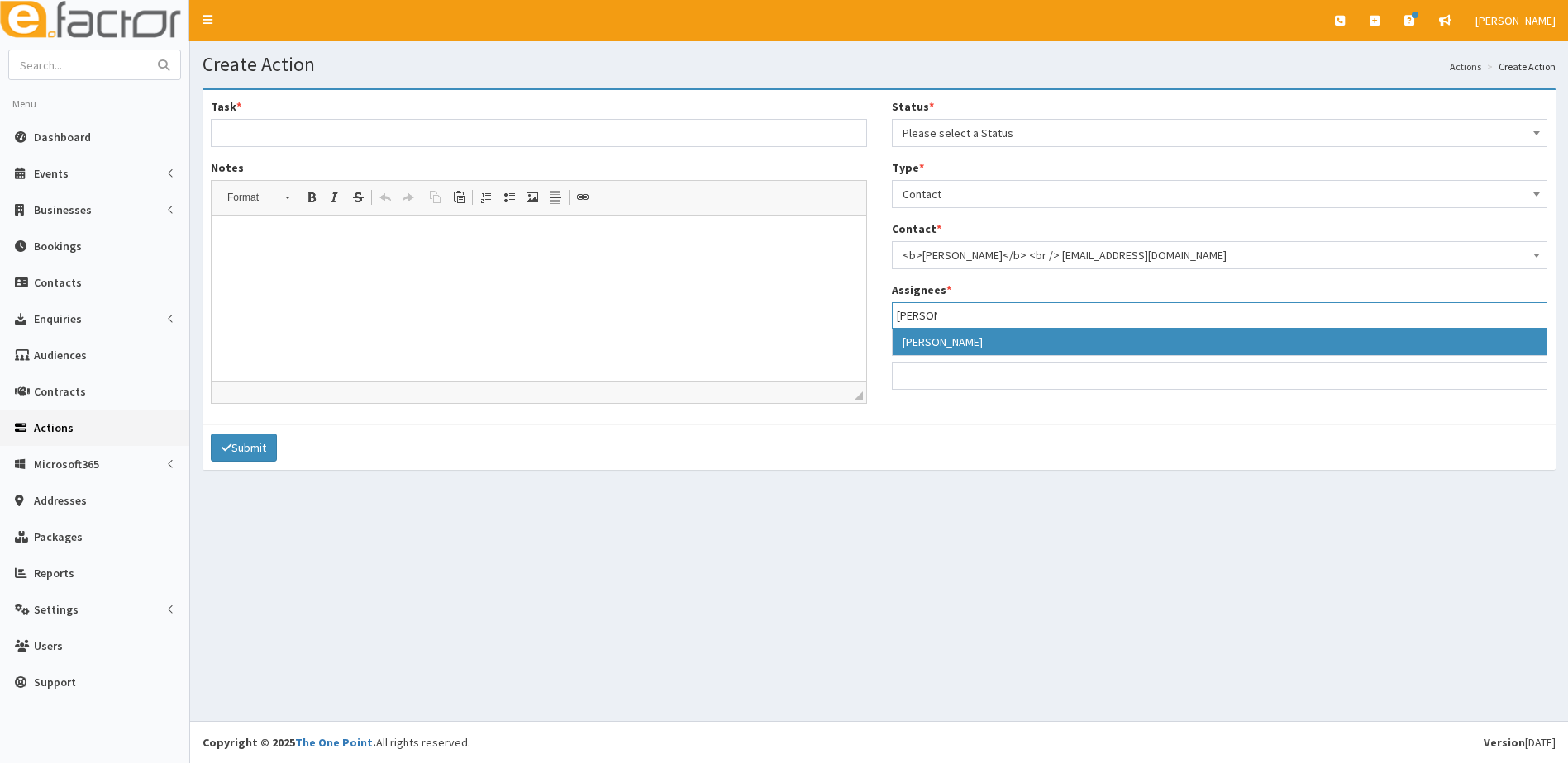
type input "paul"
select select "29"
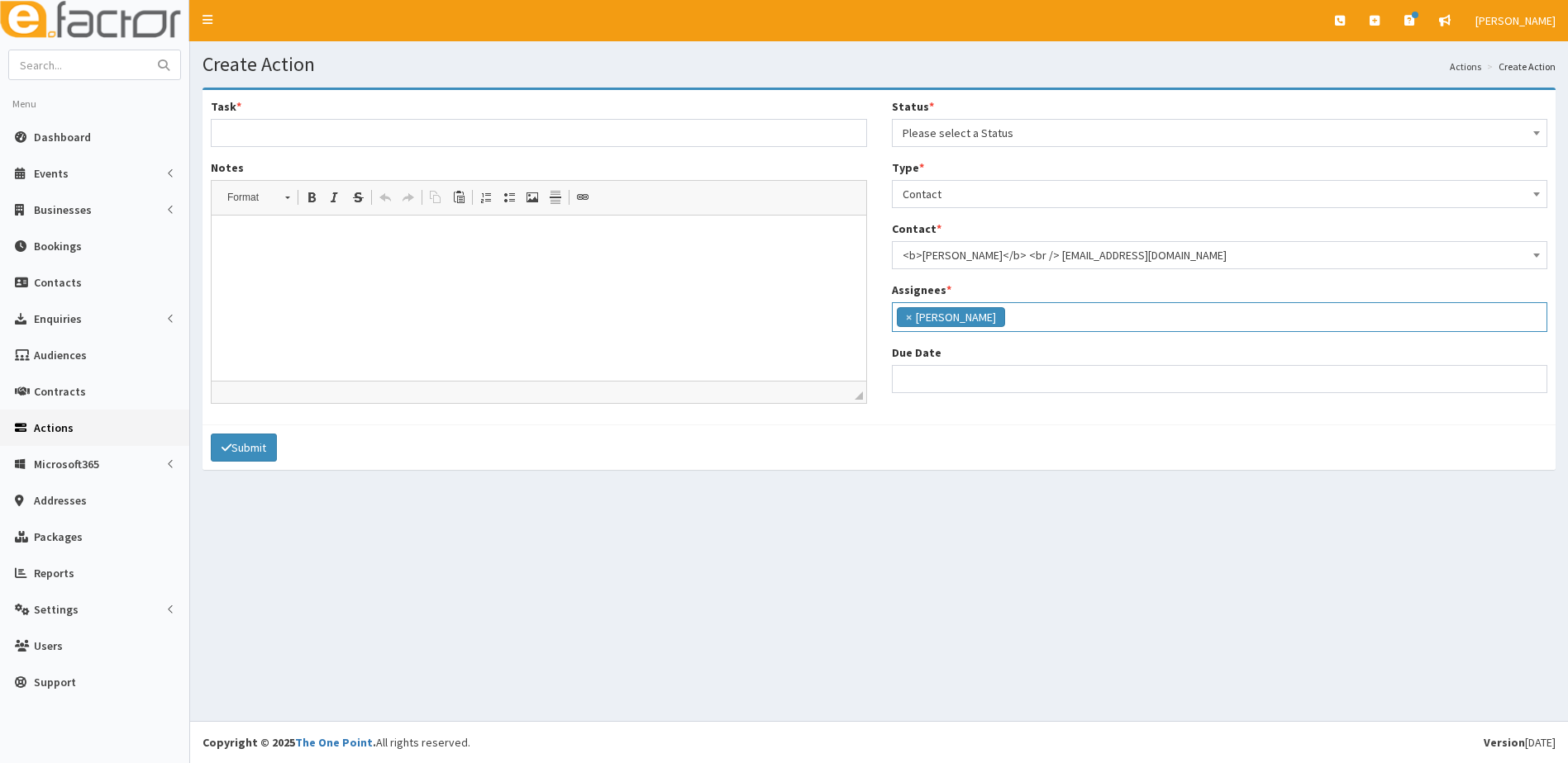
scroll to position [141, 0]
click at [952, 373] on input "Due Date" at bounding box center [1219, 379] width 656 height 28
select select "12"
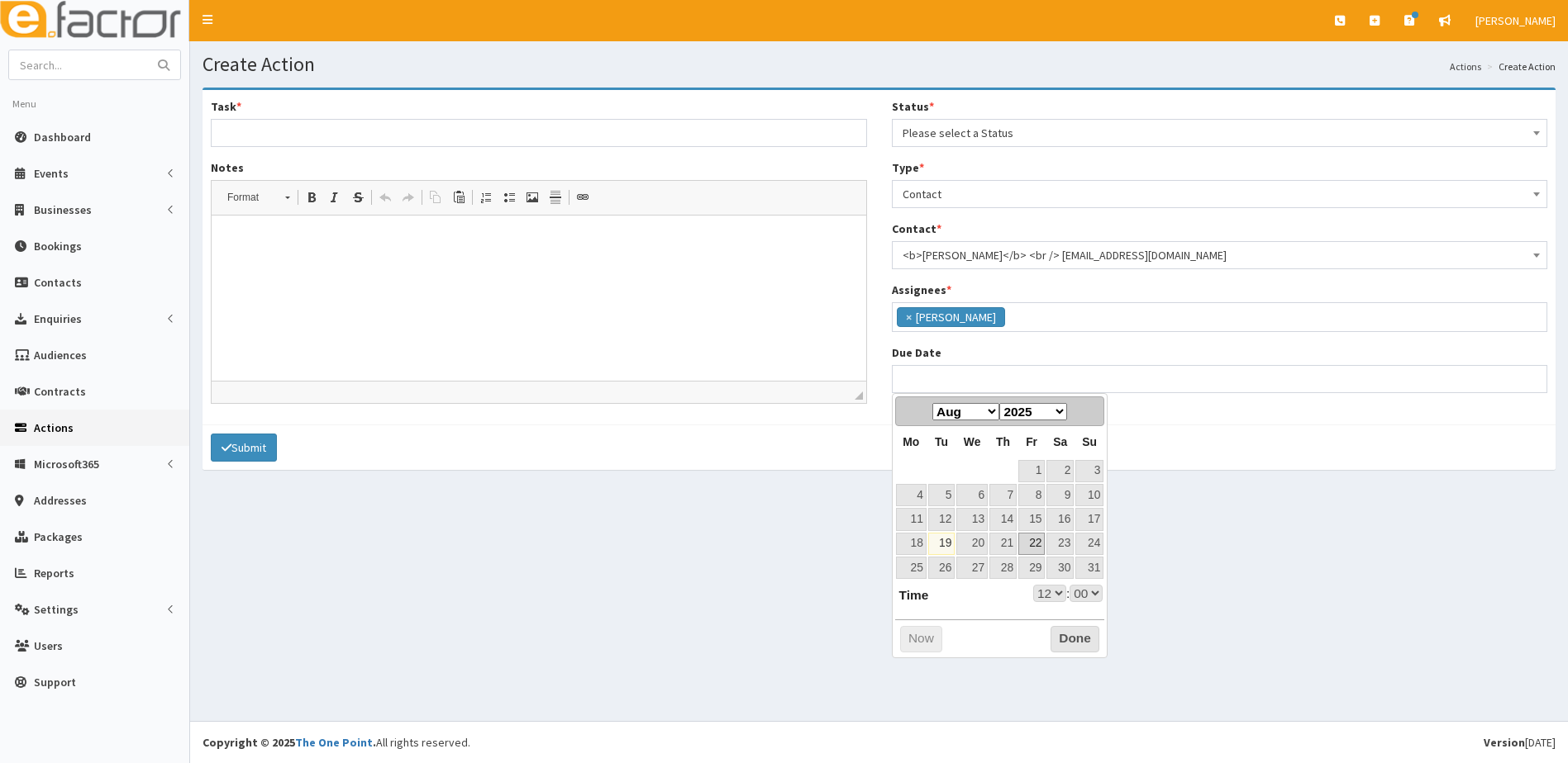
click at [1026, 543] on link "22" at bounding box center [1031, 544] width 26 height 23
type input "22-08-2025 12:00"
select select "12"
click at [1057, 592] on select "00 01 02 03 04 05 06 07 08 09 10 11 12 13 14 15 16 17 18 19 20 21 22 23" at bounding box center [1049, 593] width 33 height 18
type input "[DATE] 17:00"
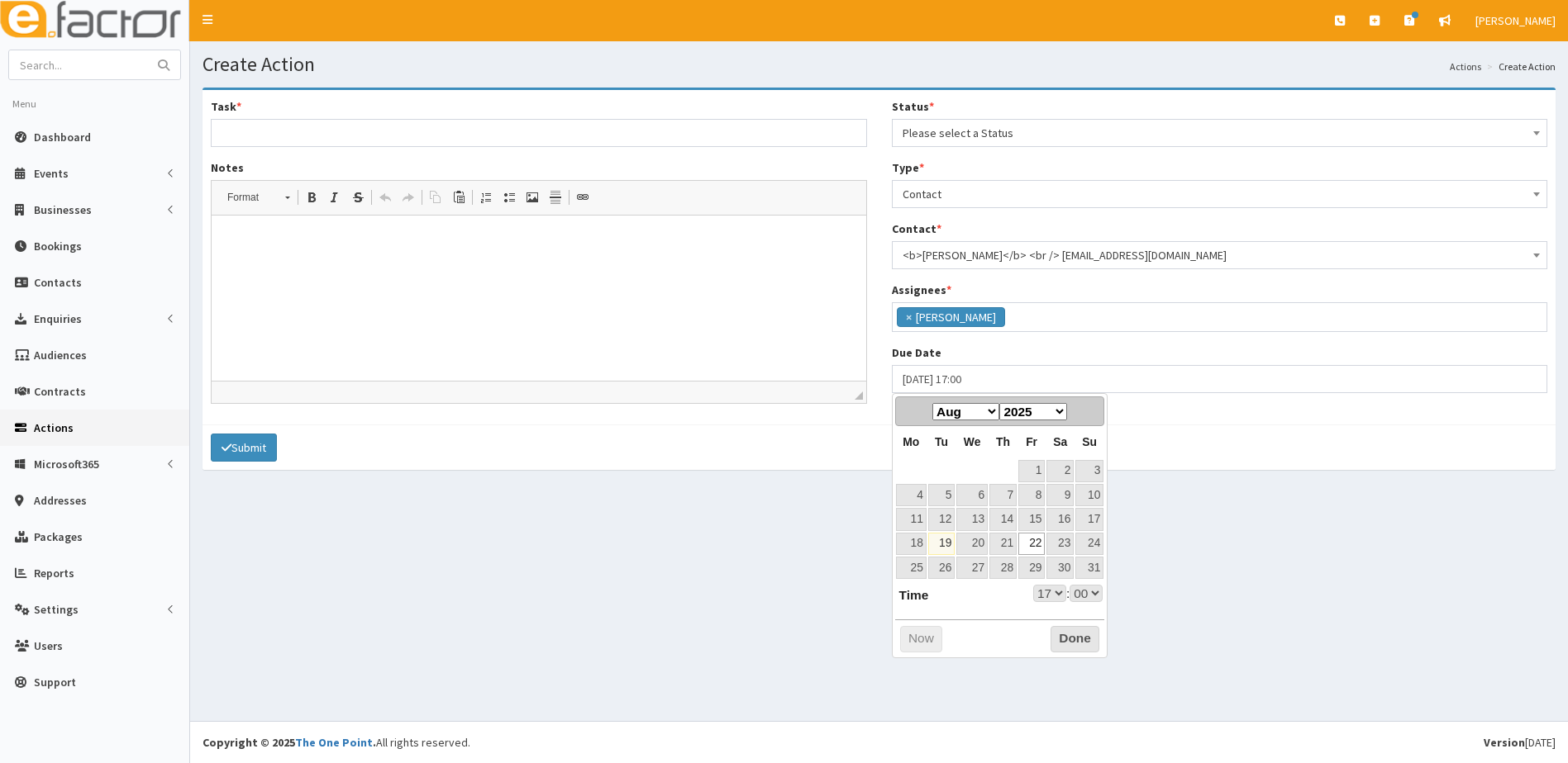
select select "17"
click at [1189, 530] on div "Create Action Actions Create Action Task * Notes Rich Text Editor, notes Editor…" at bounding box center [878, 381] width 1378 height 680
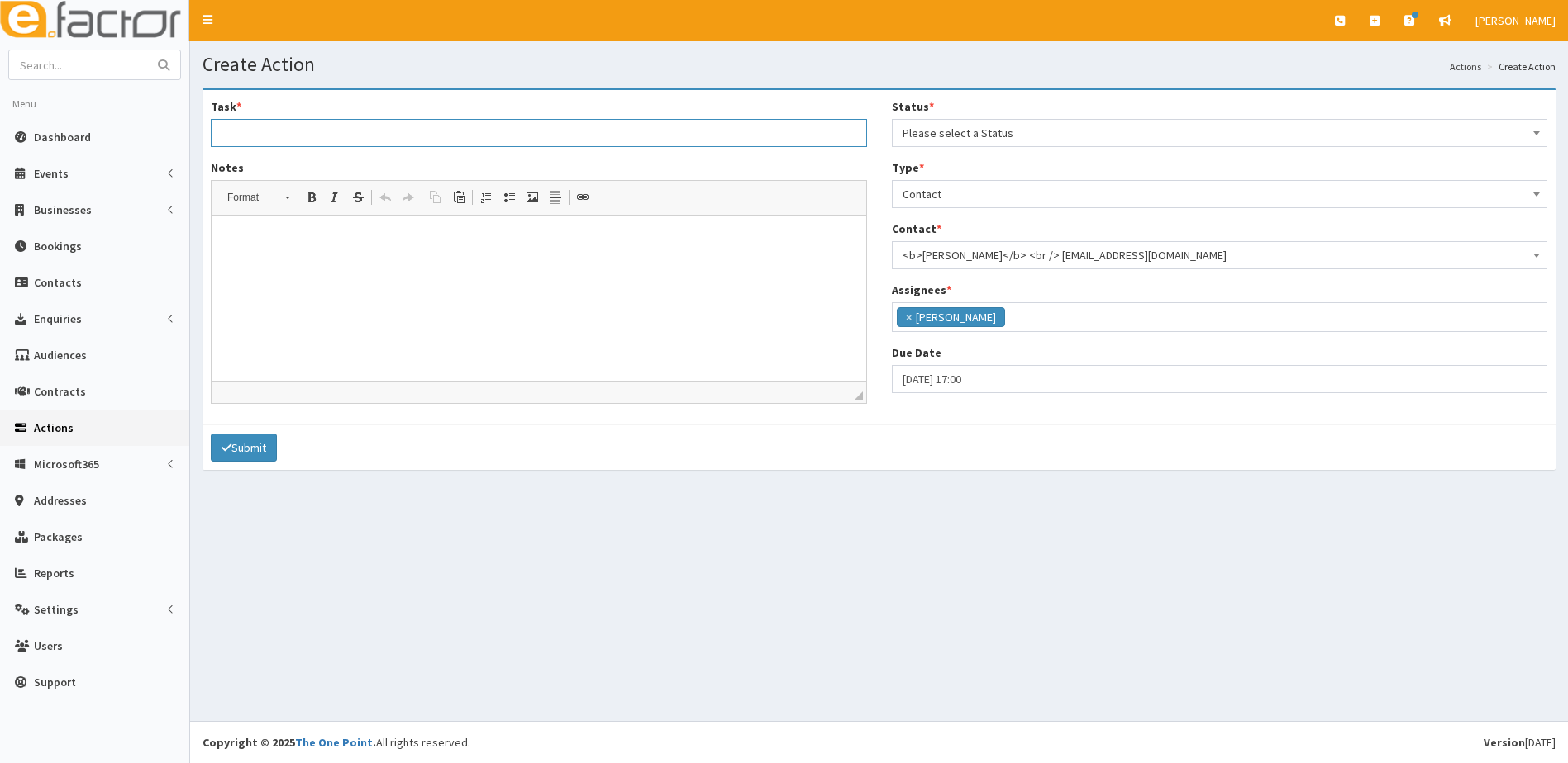
drag, startPoint x: 286, startPoint y: 120, endPoint x: 294, endPoint y: 124, distance: 8.9
click at [286, 120] on input "Task *" at bounding box center [538, 133] width 656 height 28
click at [248, 138] on input "Task *" at bounding box center [538, 133] width 656 height 28
type input "Looking for help with Business"
click at [227, 241] on html at bounding box center [539, 241] width 655 height 50
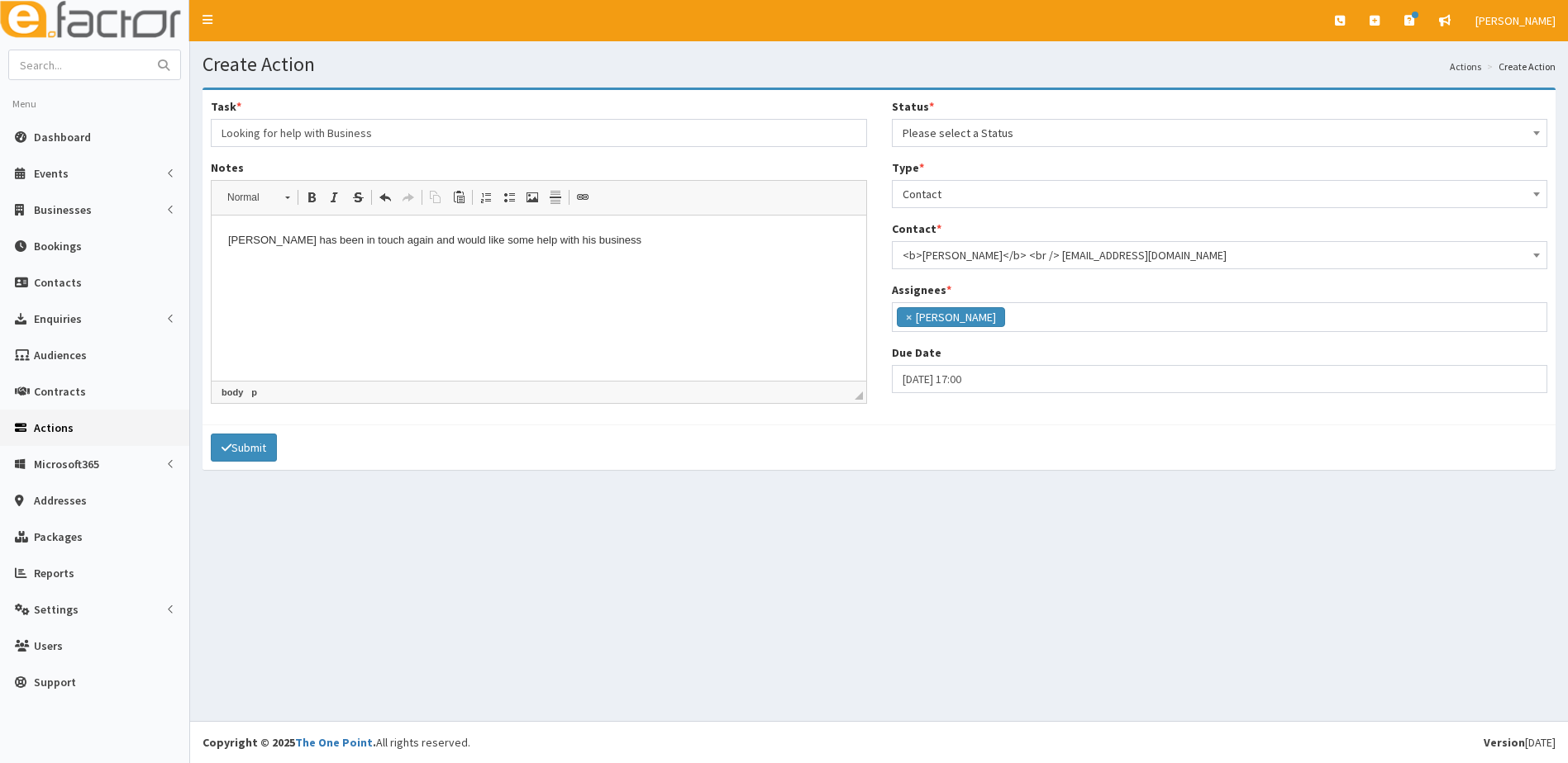
click at [669, 244] on p "Mike has been in touch again and would like some help with his business" at bounding box center [539, 241] width 621 height 18
click at [578, 238] on p "Mike has been in touch again and would like some help with his business 07970 2…" at bounding box center [539, 241] width 621 height 18
click at [230, 451] on icon "submit" at bounding box center [227, 448] width 10 height 12
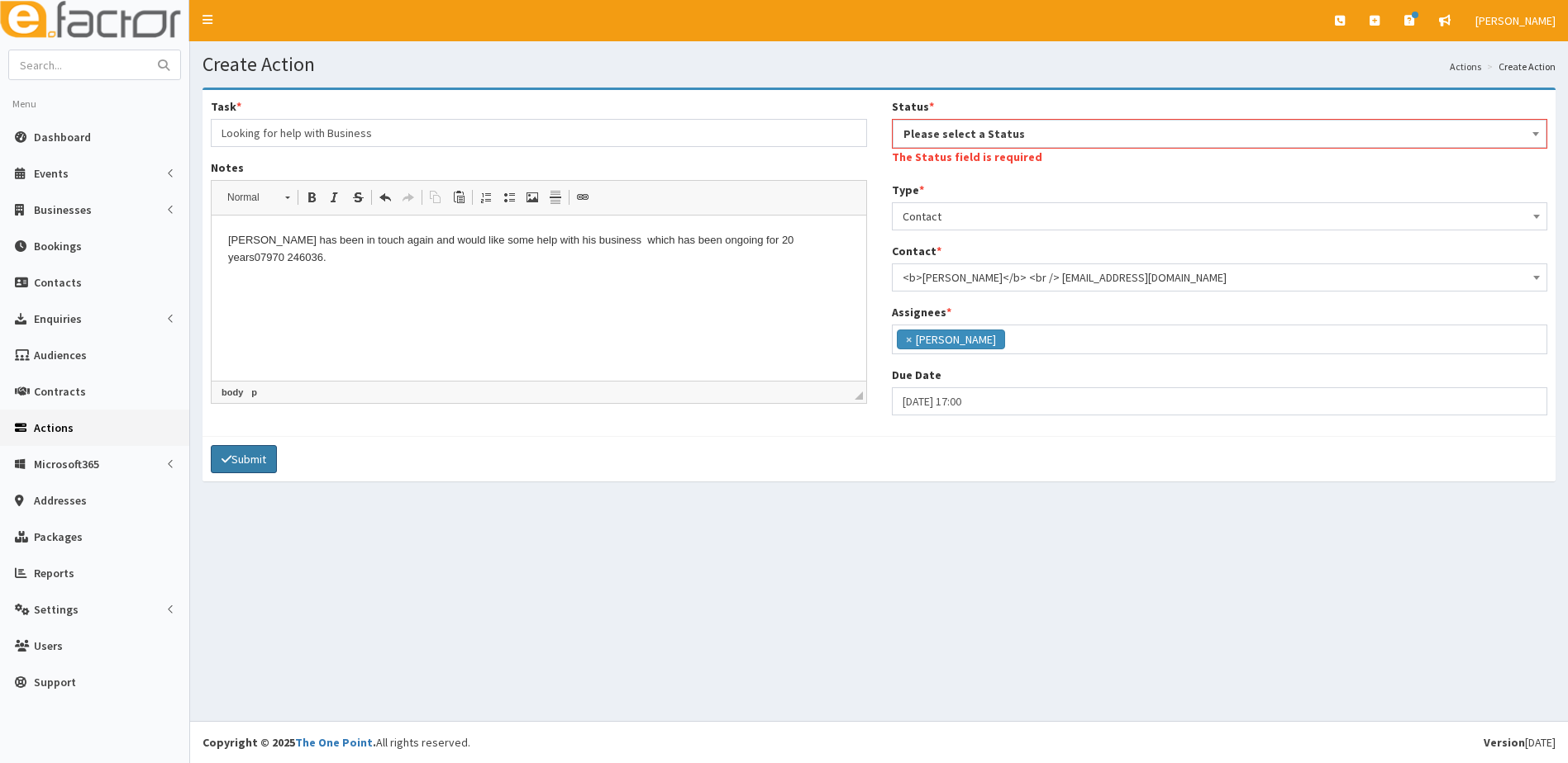
click at [230, 451] on button "Submit" at bounding box center [244, 459] width 66 height 28
click at [927, 138] on span "Please select a Status" at bounding box center [1220, 134] width 633 height 24
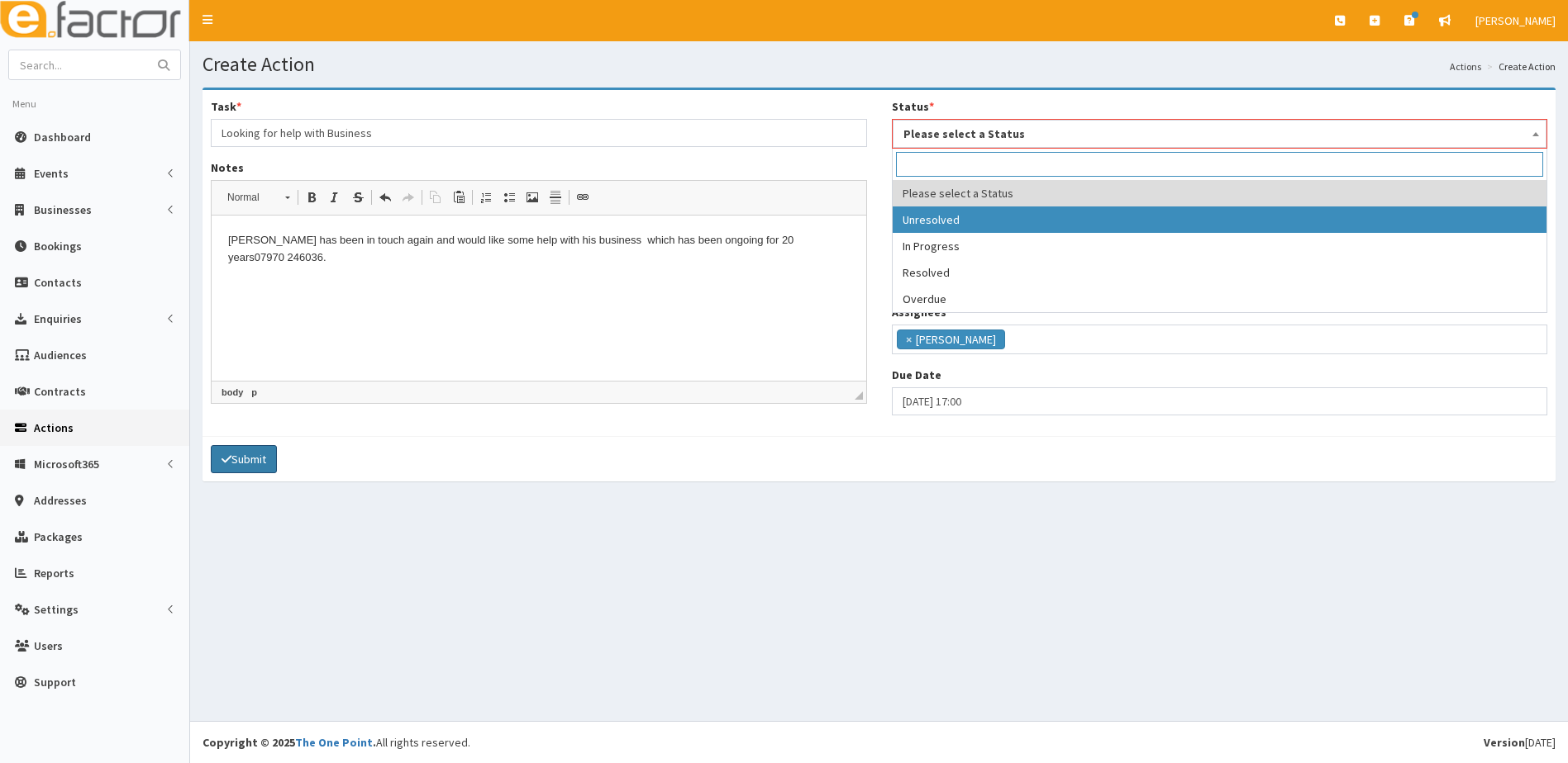
drag, startPoint x: 933, startPoint y: 214, endPoint x: 873, endPoint y: 236, distance: 63.9
select select "1"
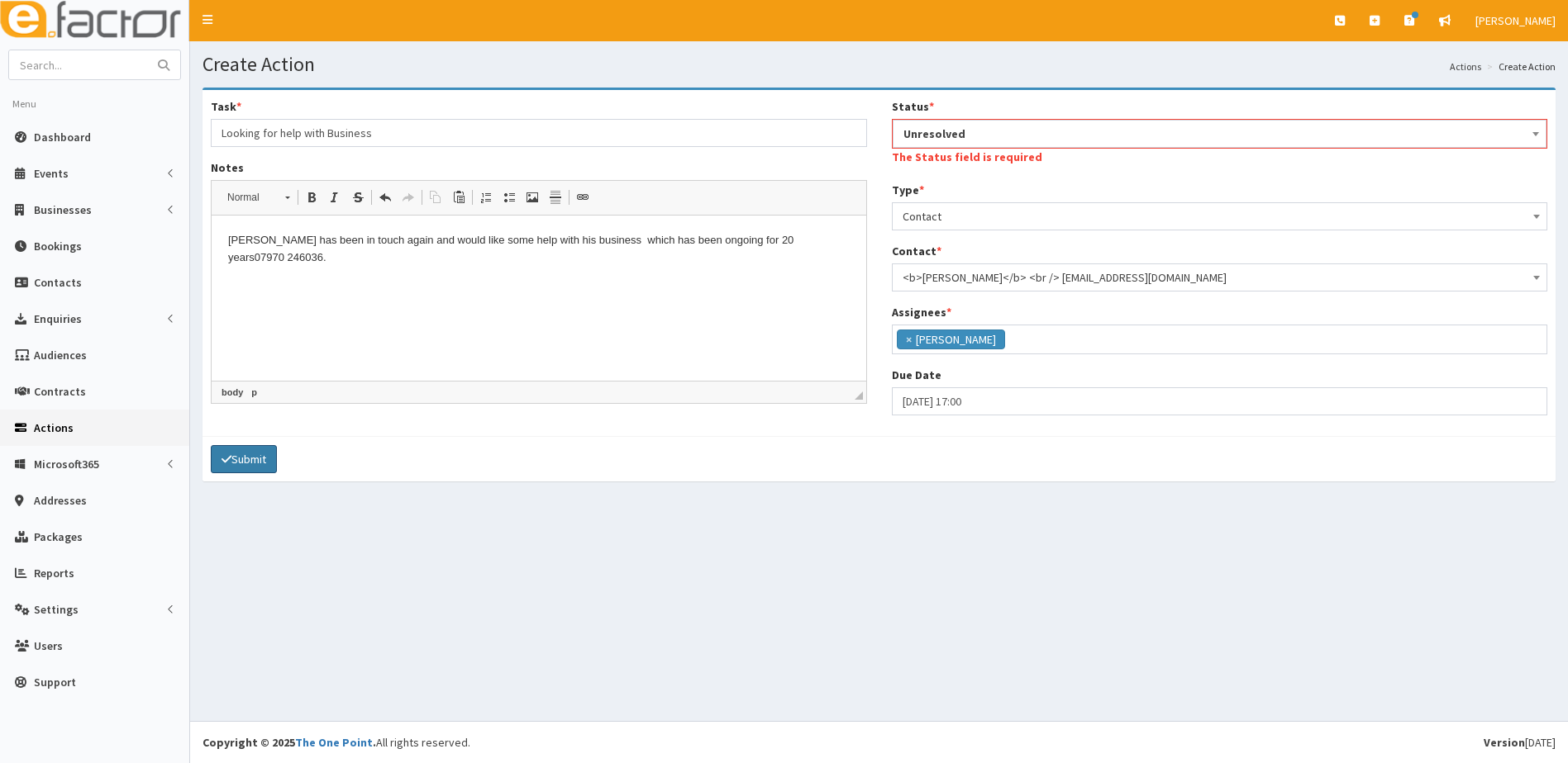
click at [241, 468] on button "Submit" at bounding box center [244, 459] width 66 height 28
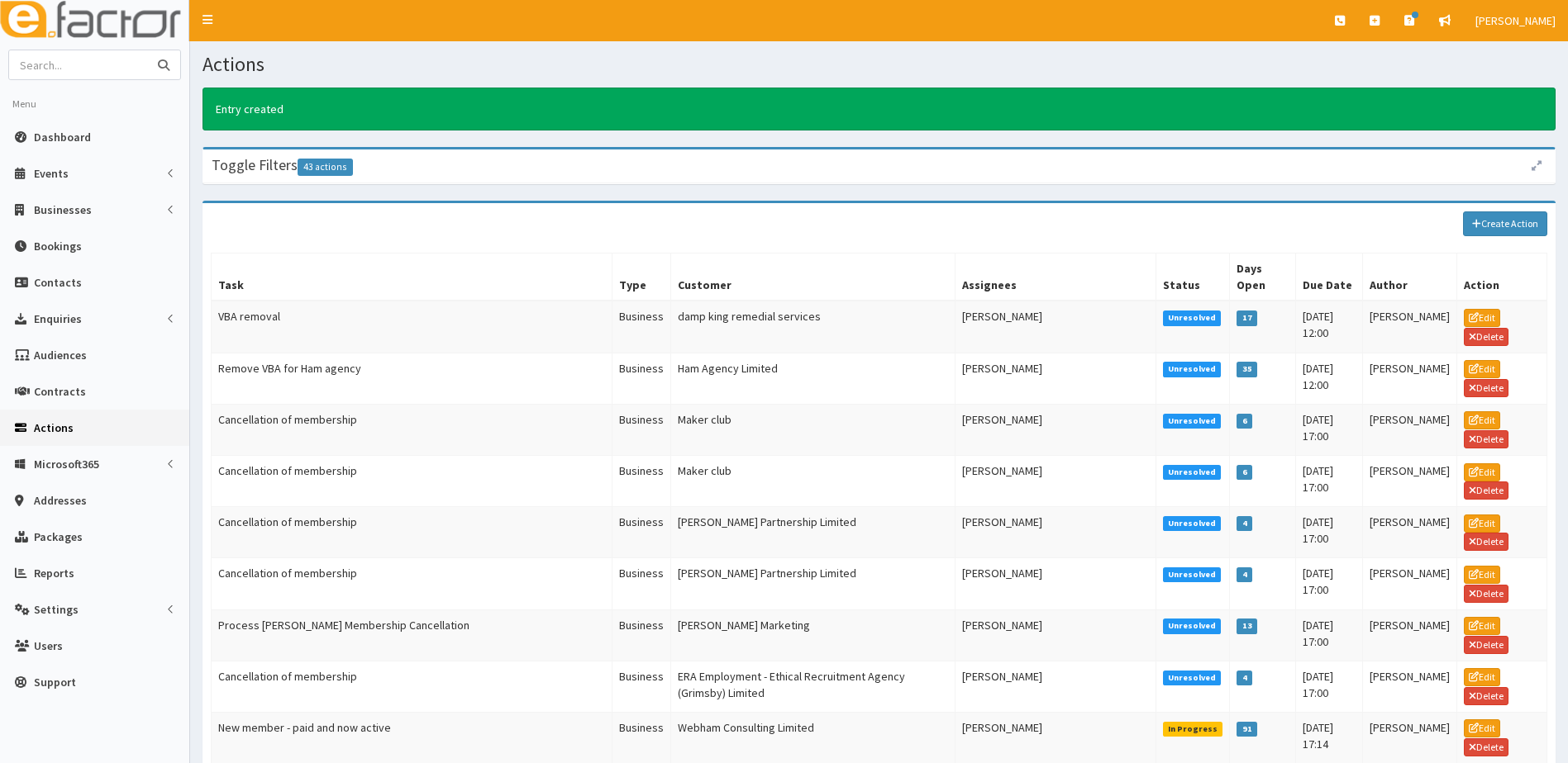
click at [75, 63] on input "text" at bounding box center [78, 65] width 139 height 29
type input "ablabs"
click at [147, 50] on button "submit" at bounding box center [163, 65] width 33 height 29
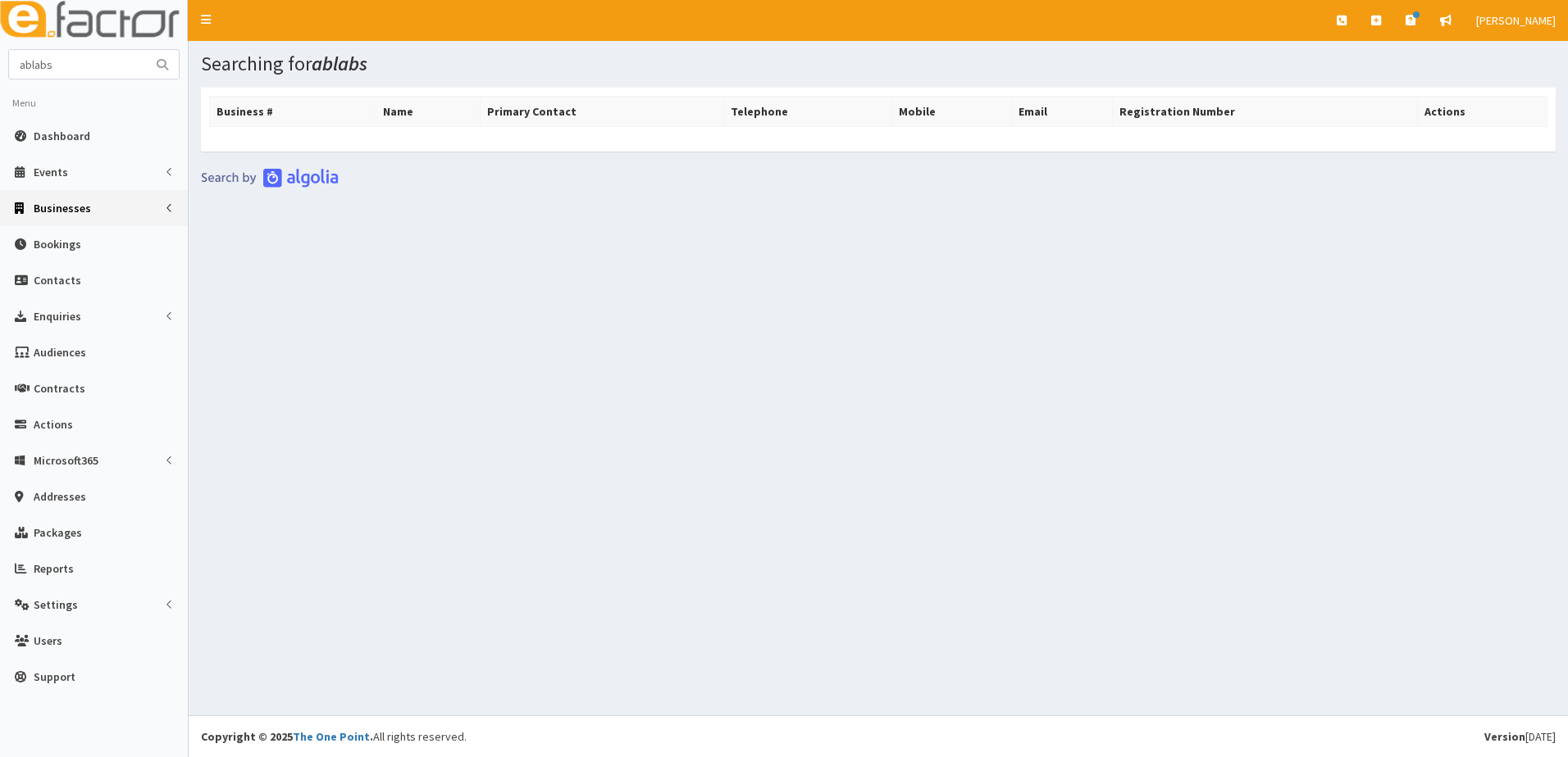
click at [67, 201] on span "Businesses" at bounding box center [62, 208] width 57 height 15
click at [36, 237] on span "Businesses" at bounding box center [63, 239] width 57 height 15
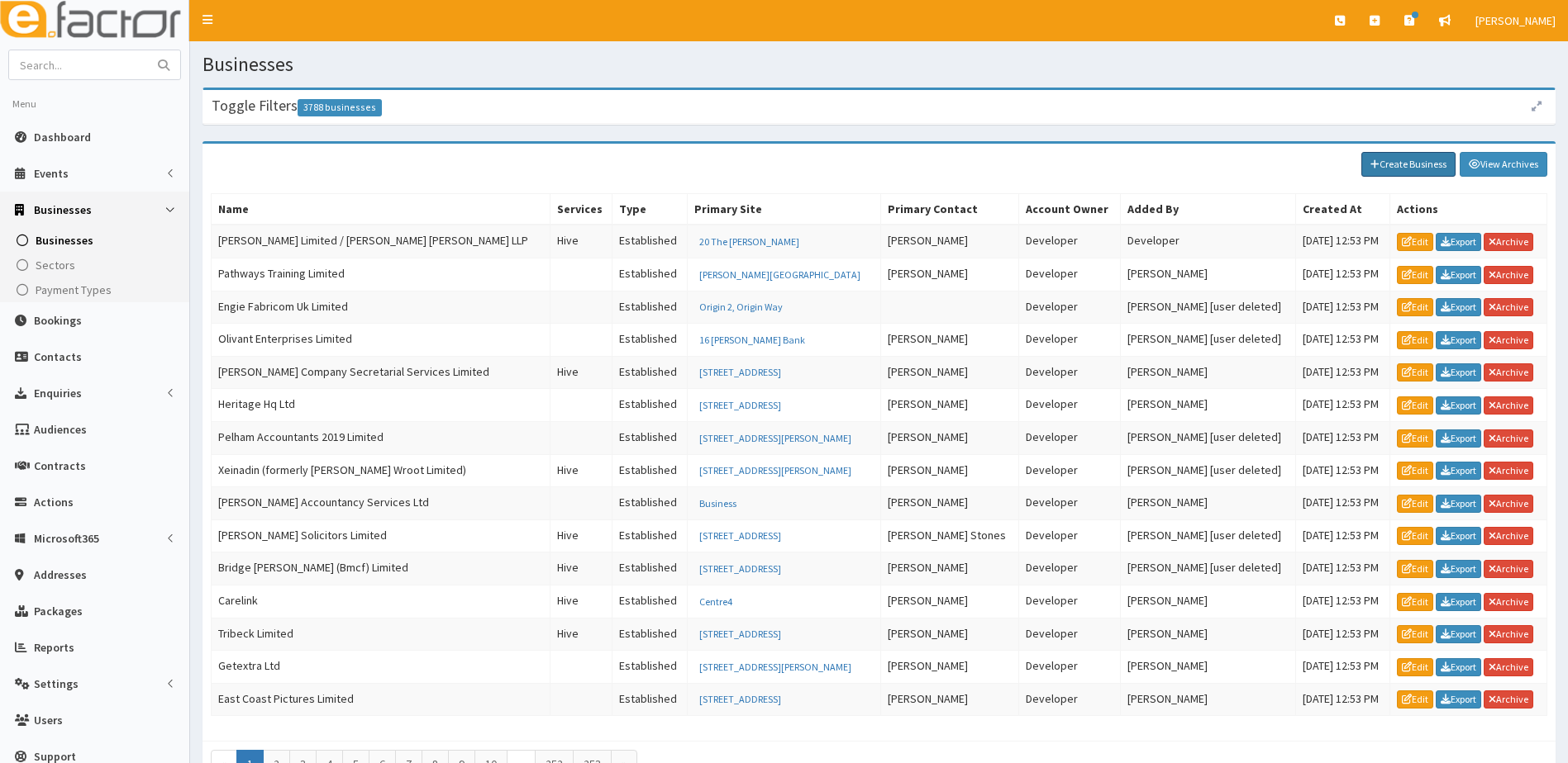
click at [1403, 160] on link "Create Business" at bounding box center [1408, 165] width 94 height 25
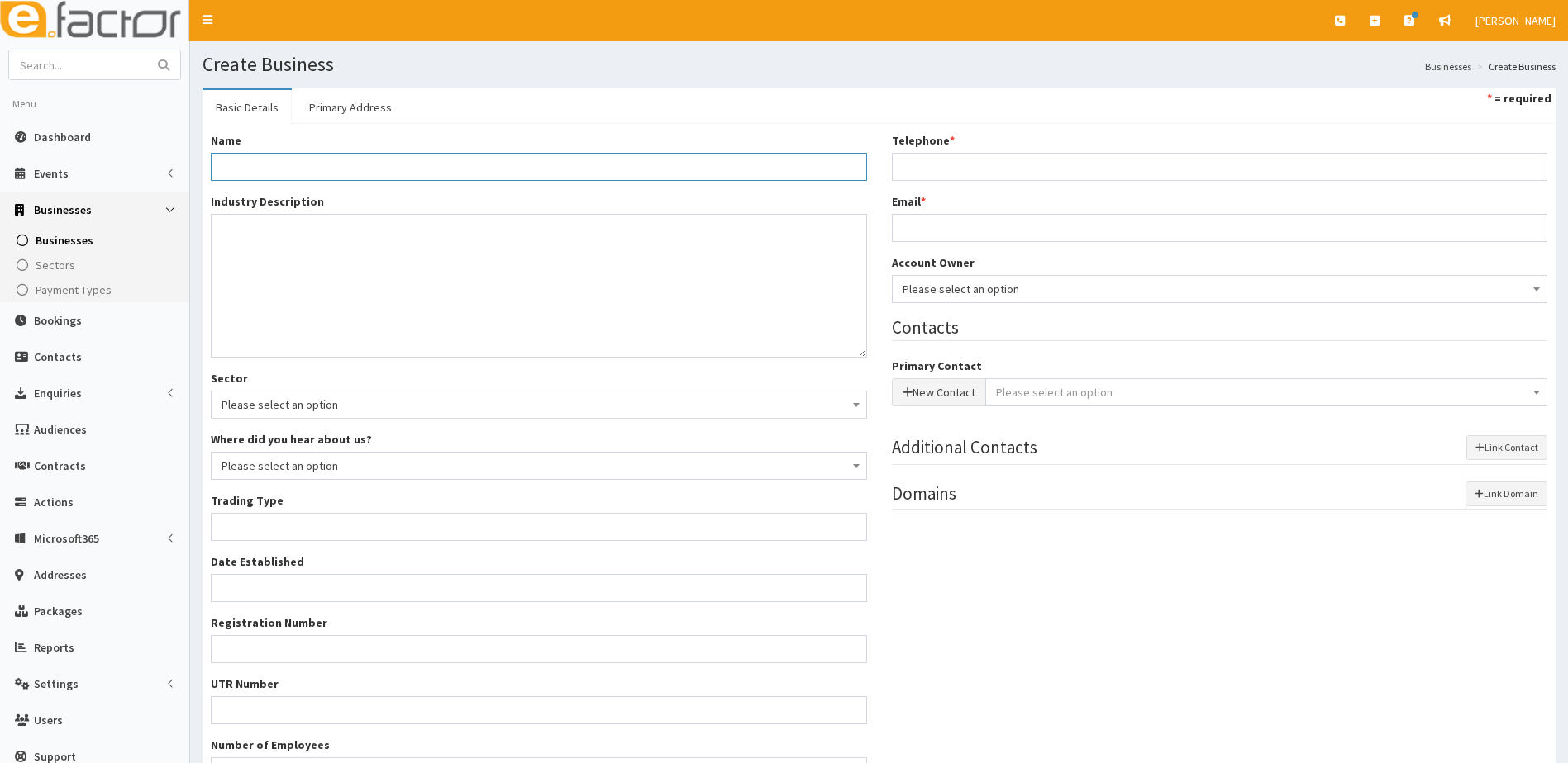
click at [248, 165] on input "Name *" at bounding box center [538, 166] width 656 height 28
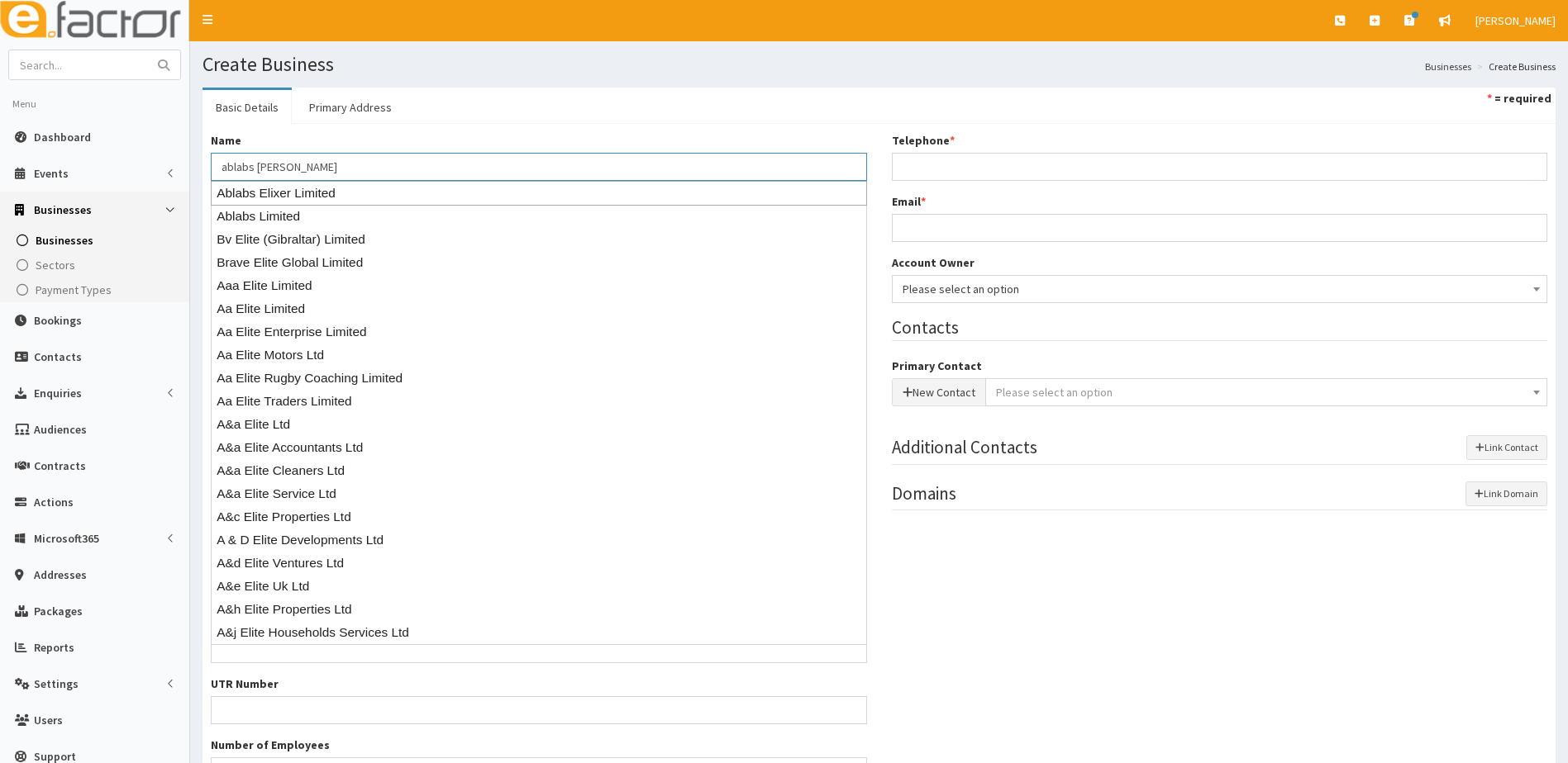
click at [276, 193] on div "Ablabs Elixer Limited" at bounding box center [538, 194] width 656 height 25
type input "Ablabs Elixer Limited"
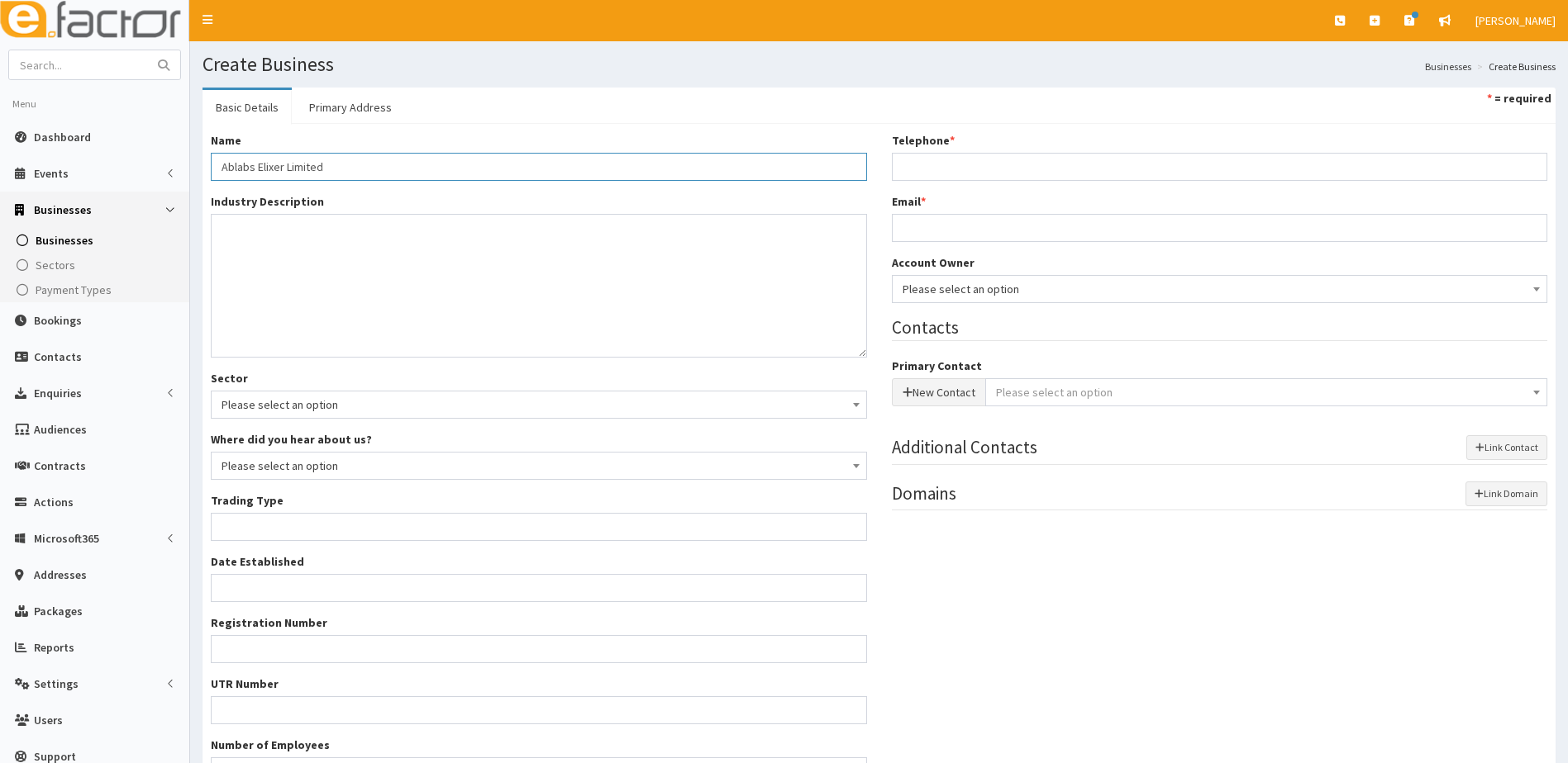
type input "Private limited company"
type input "16118668"
type input "Ablabs Elixer Limited"
click at [937, 222] on input "Email *" at bounding box center [1219, 227] width 656 height 28
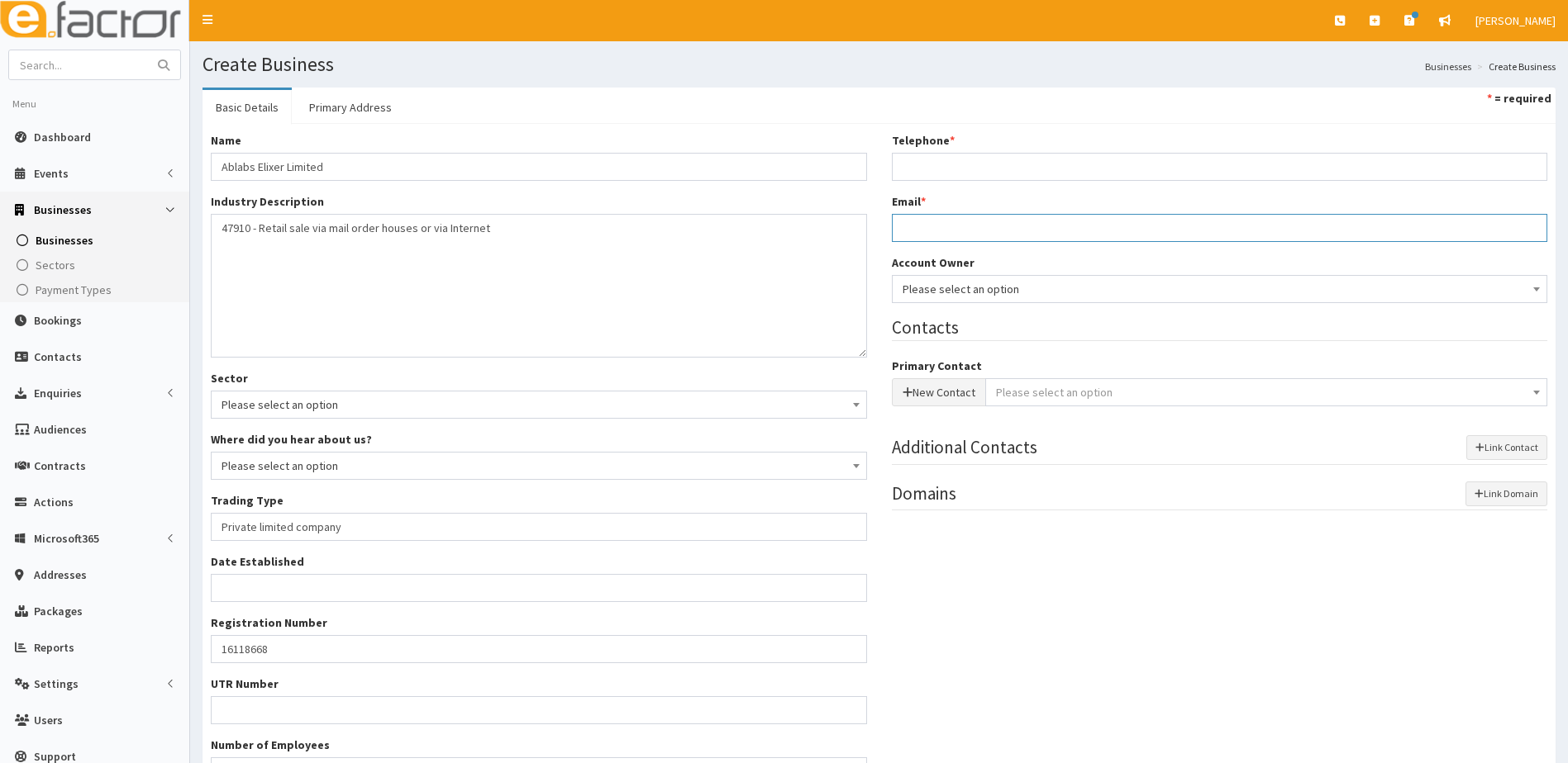
paste input "info@ablabs-elixer.com."
type input "info@ablabs-elixer.com."
click at [937, 159] on input "Telephone *" at bounding box center [1219, 166] width 656 height 28
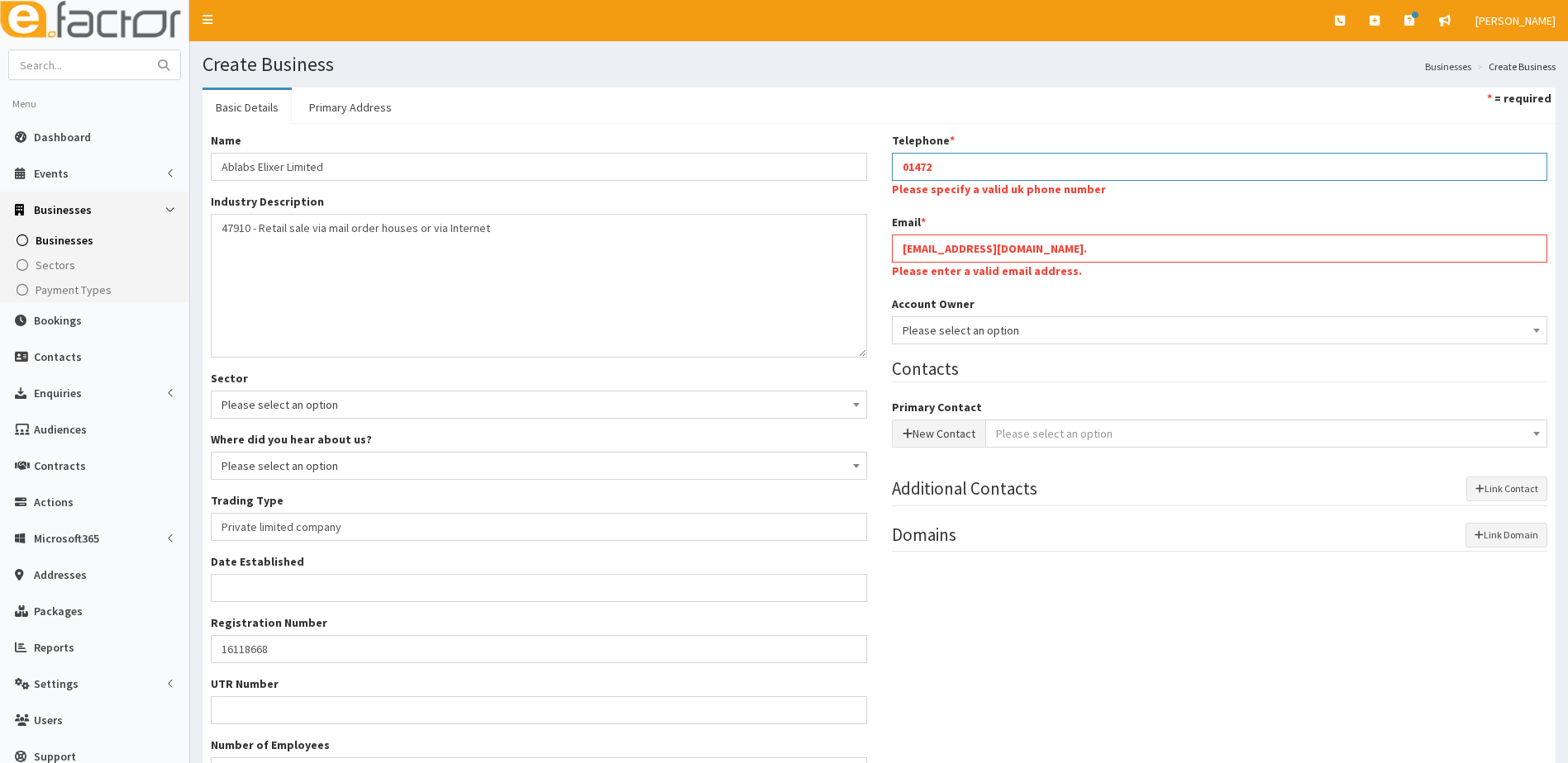
paste input "1472 358608"
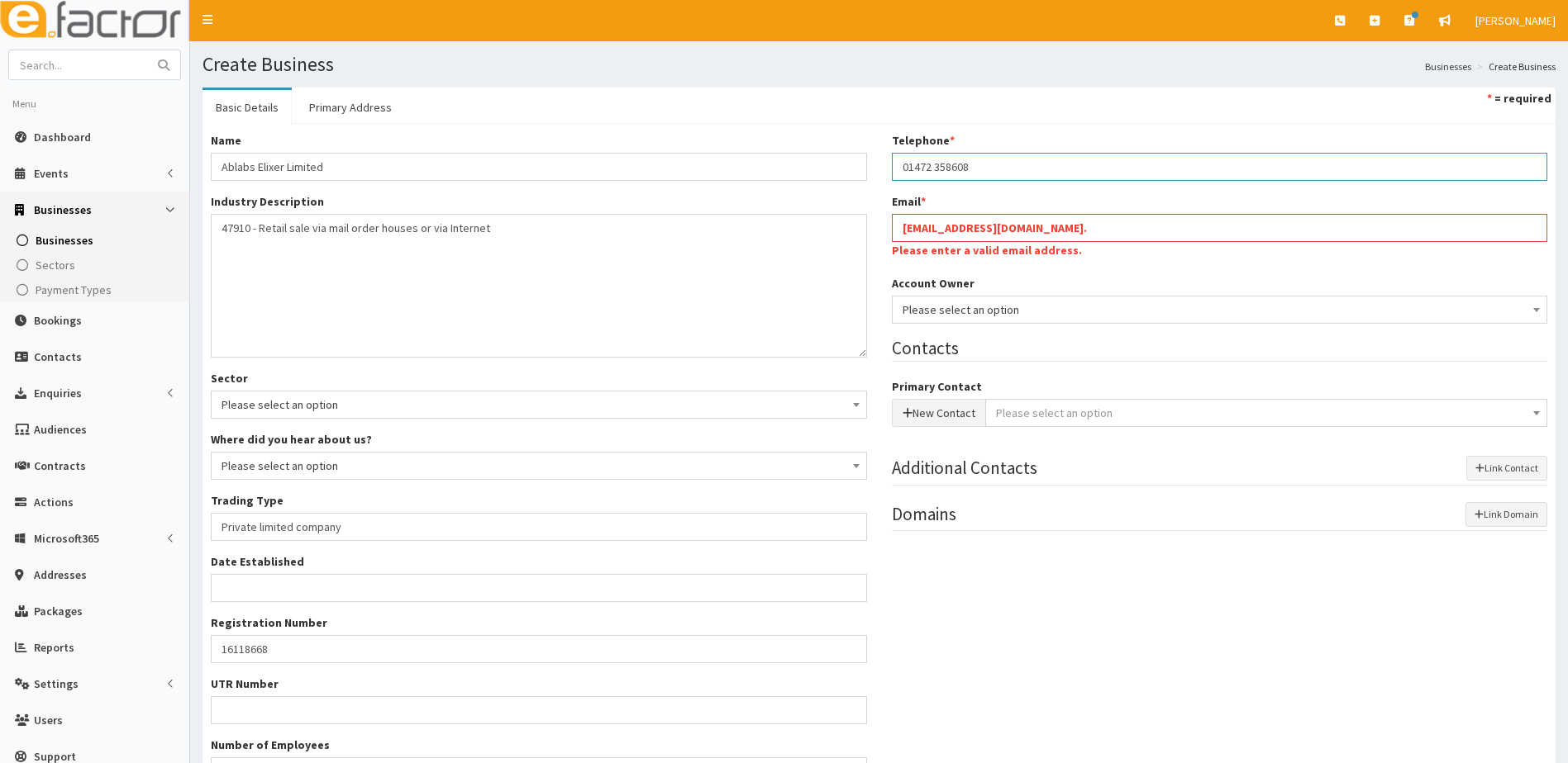
type input "01472 358608"
click at [1059, 230] on input "info@ablabs-elixer.com." at bounding box center [1219, 227] width 656 height 28
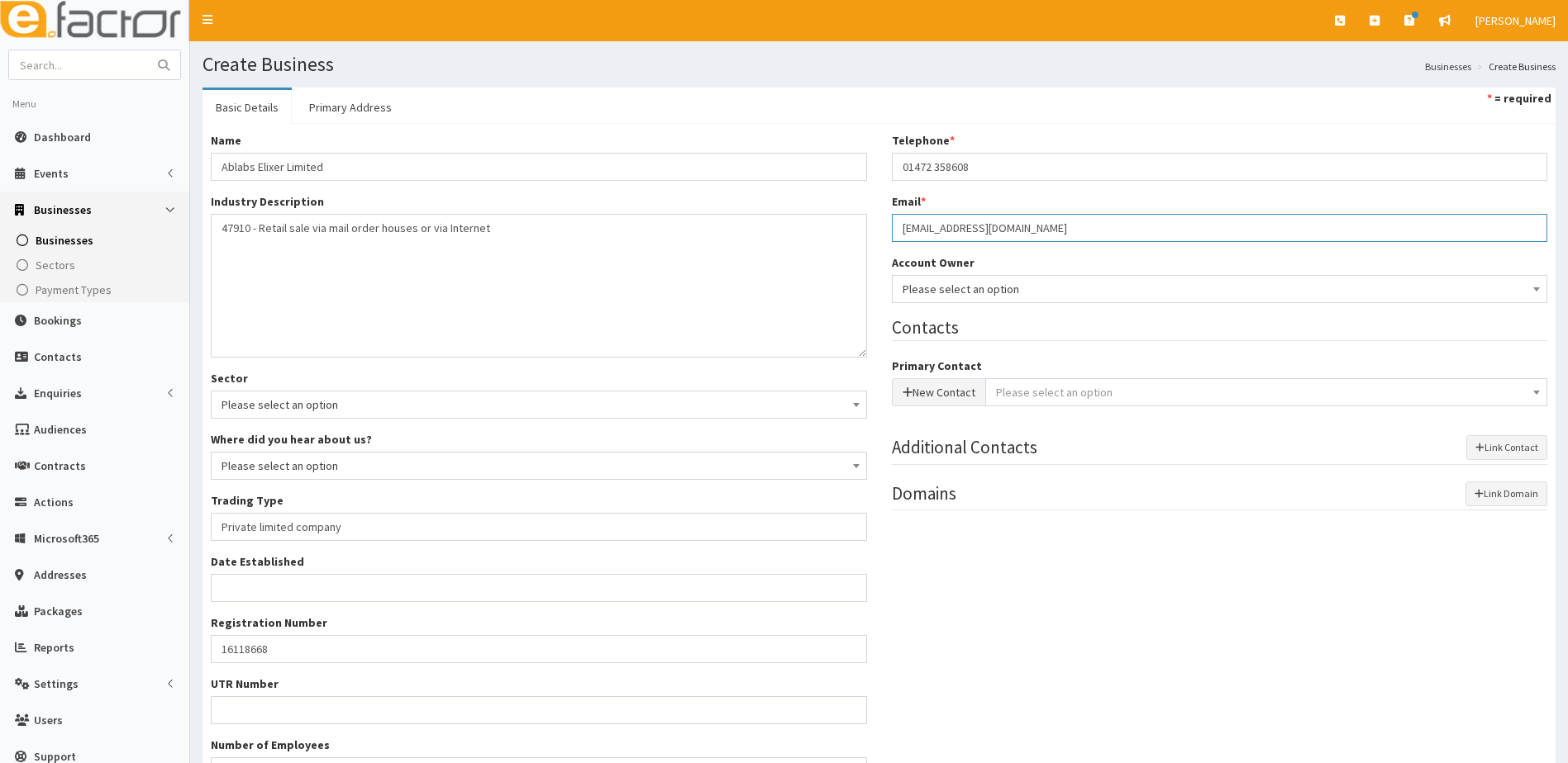
type input "[EMAIL_ADDRESS][DOMAIN_NAME]"
click at [919, 395] on button "New Contact" at bounding box center [939, 392] width 94 height 28
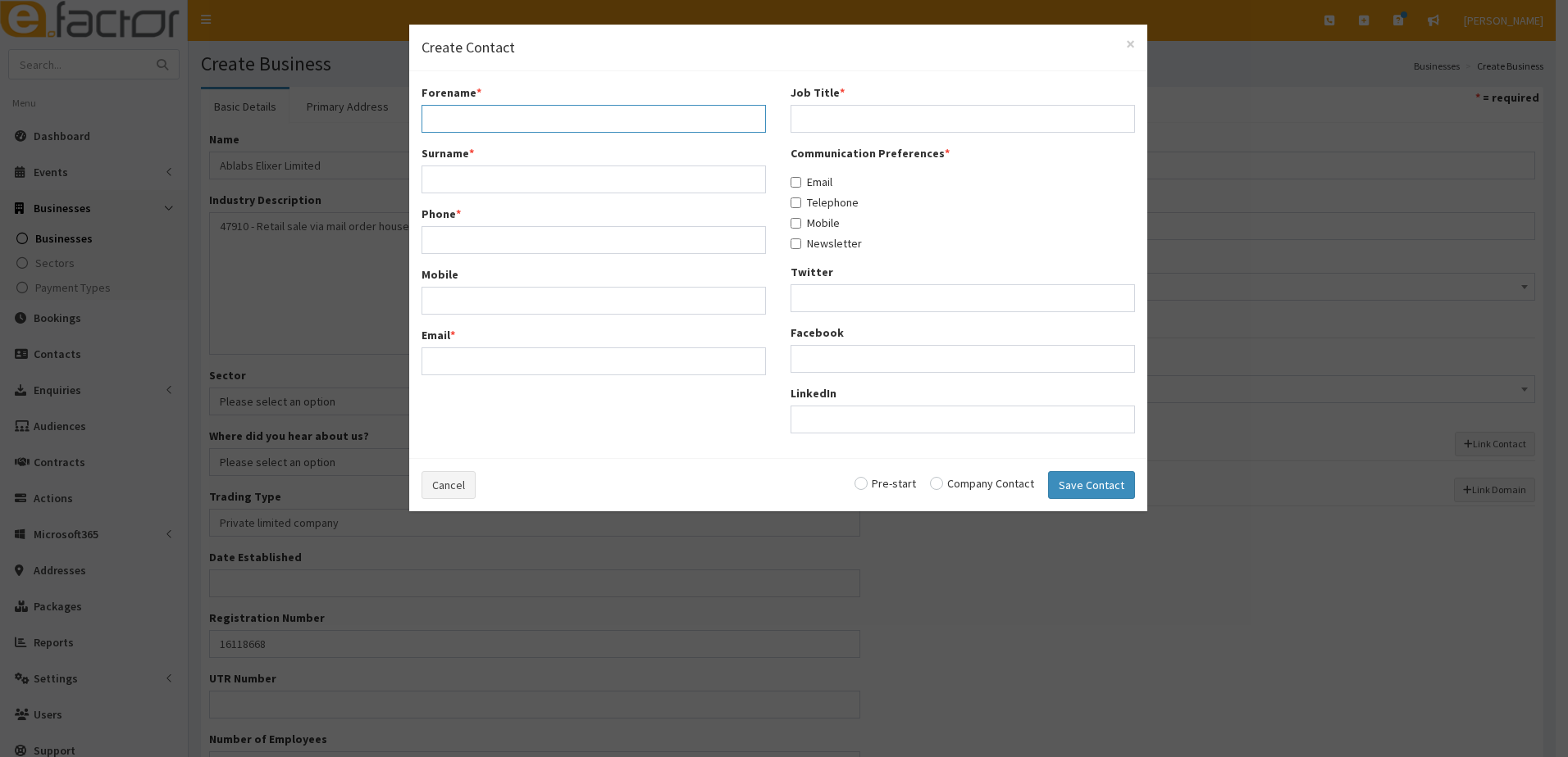
click at [501, 114] on input "Forename *" at bounding box center [593, 118] width 344 height 27
type input "'jack"
drag, startPoint x: 494, startPoint y: 124, endPoint x: 404, endPoint y: 123, distance: 90.0
click at [404, 123] on div "× Create Contact Forename * 'jack Surname * Phone * Mobile Email *" at bounding box center [784, 378] width 1568 height 757
type input "Jack"
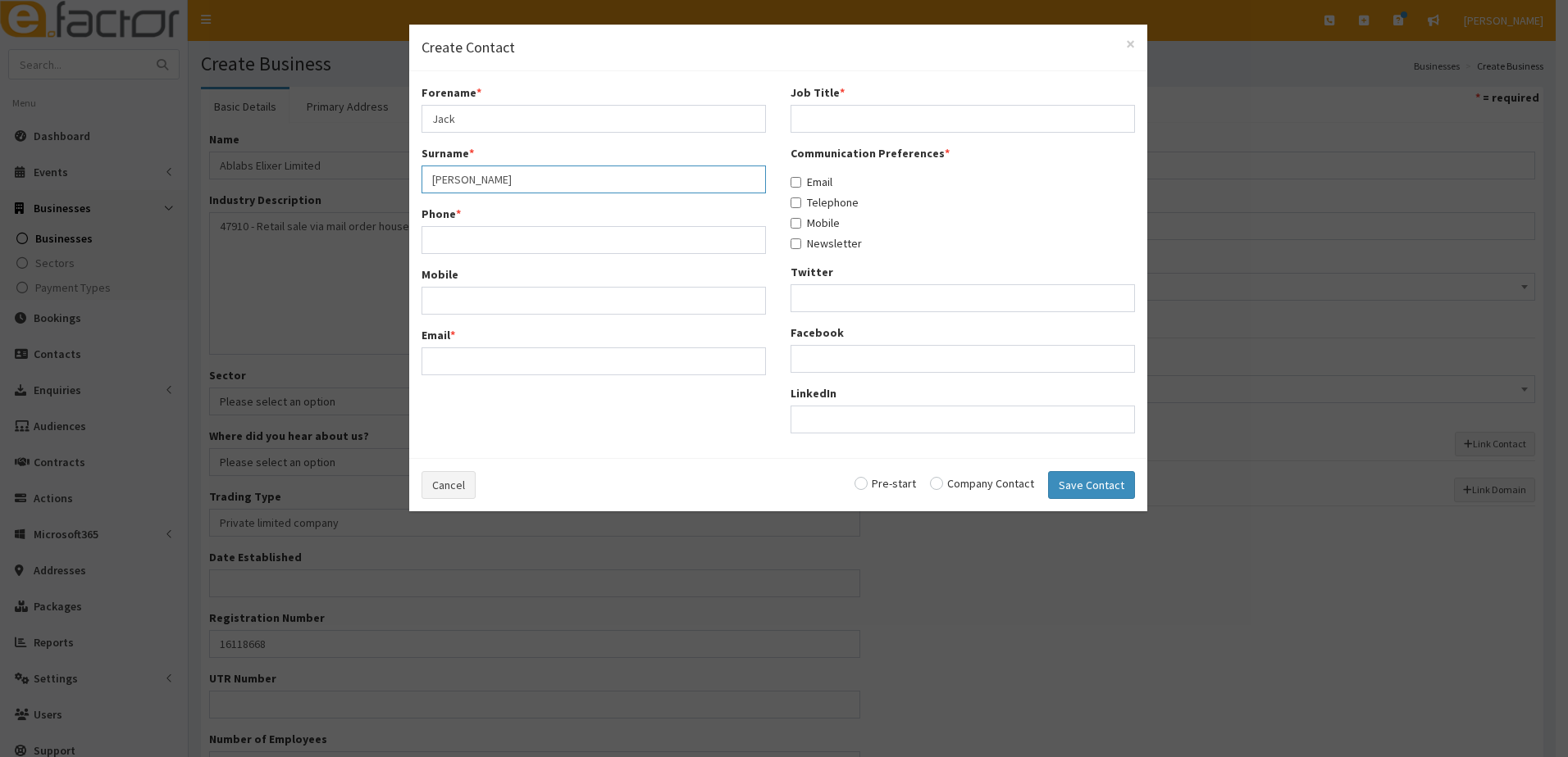
type input "Kirwin"
click at [447, 234] on input "Phone *" at bounding box center [593, 240] width 344 height 27
click at [843, 117] on input "Job Title *" at bounding box center [962, 118] width 344 height 27
click at [467, 238] on input "Phone *" at bounding box center [593, 240] width 344 height 27
paste input "472 358608"
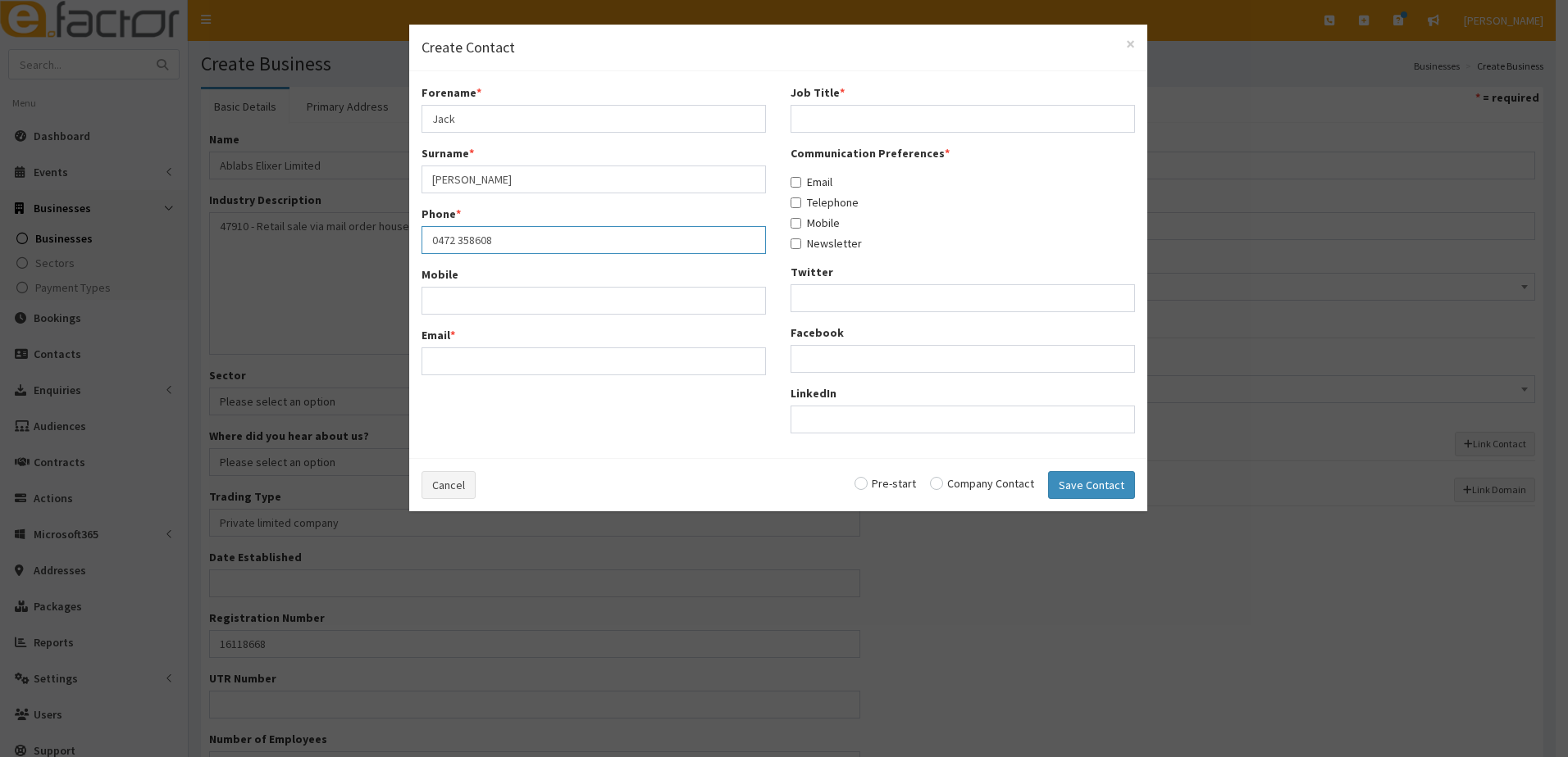
click at [437, 238] on input "0472 358608" at bounding box center [593, 240] width 344 height 27
type input "01472 358608"
click at [465, 318] on input "Mobile" at bounding box center [593, 321] width 344 height 27
paste input "info@ablabs-elixer.com."
type input "info@ablabs-elixer.com."
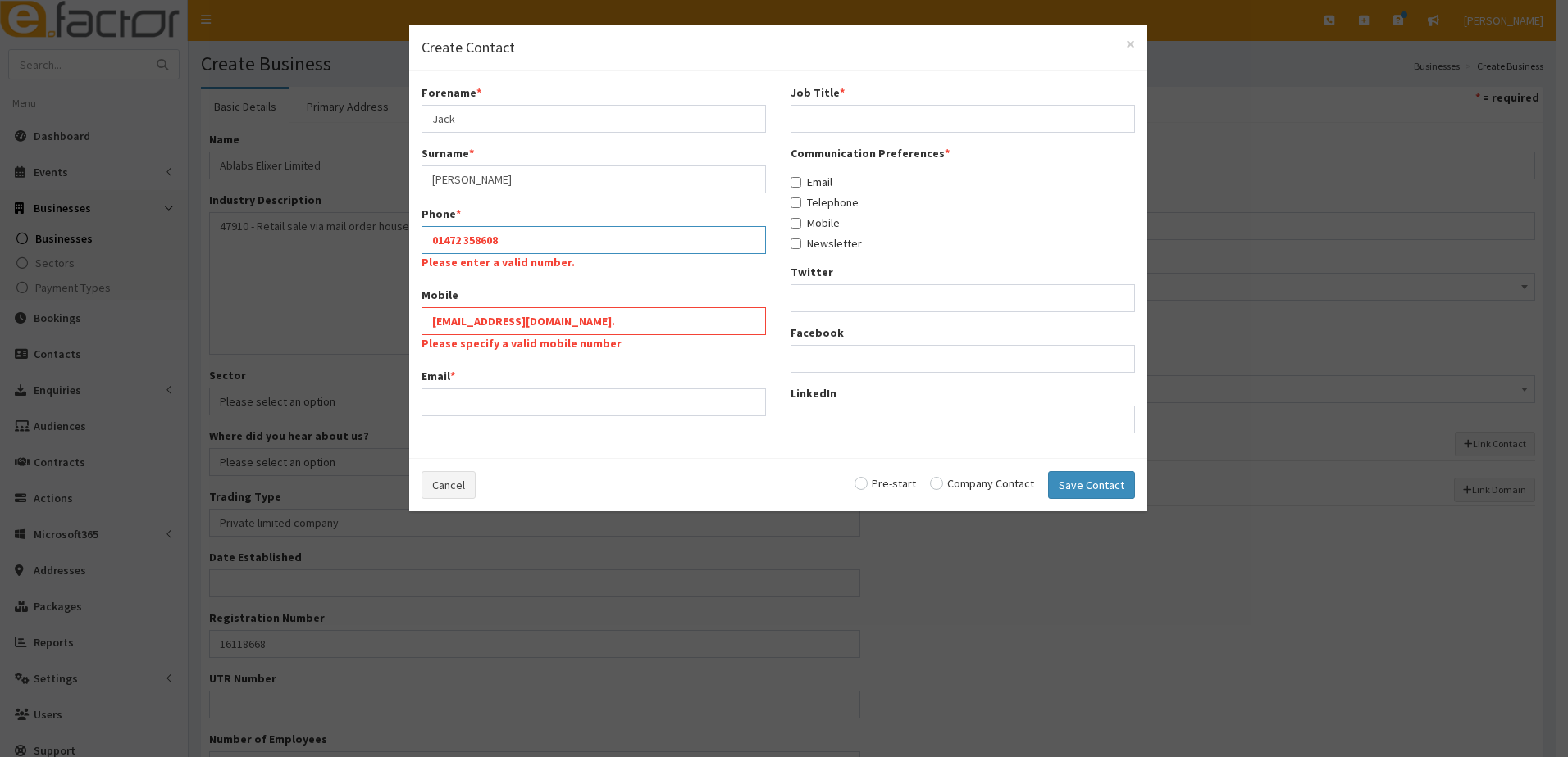
click at [467, 240] on input "01472 358608" at bounding box center [593, 240] width 344 height 27
click at [468, 238] on input "01472 358608" at bounding box center [593, 240] width 344 height 27
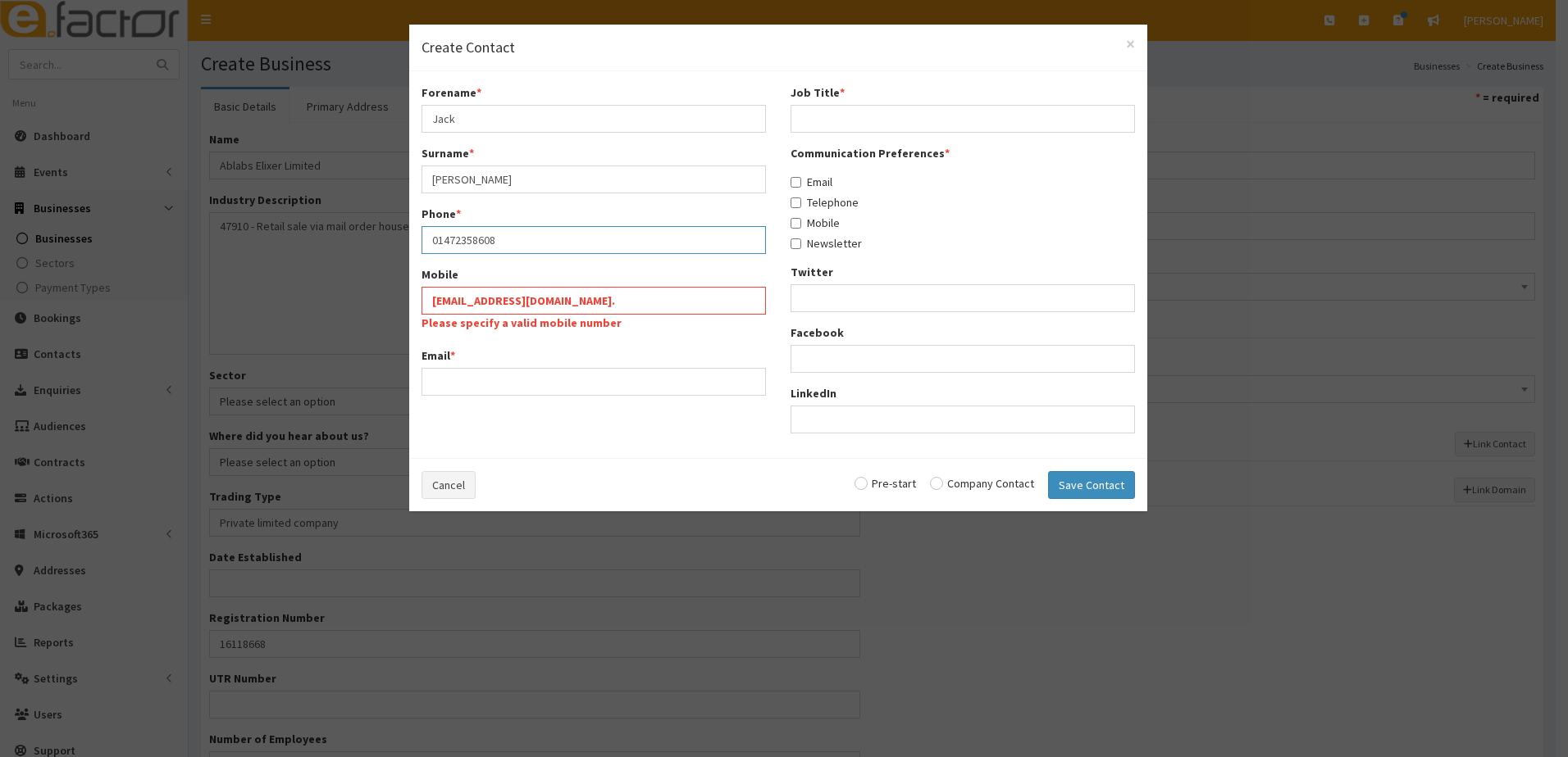
type input "01472358608"
click at [574, 292] on input "info@ablabs-elixer.com." at bounding box center [593, 300] width 344 height 27
drag, startPoint x: 575, startPoint y: 298, endPoint x: 380, endPoint y: 300, distance: 195.0
click at [380, 300] on div "× Create Contact Forename * Jack Surname * Kirwin Phone * 01472358608 Mobile in…" at bounding box center [784, 378] width 1568 height 757
click at [440, 383] on input "Email *" at bounding box center [593, 381] width 344 height 27
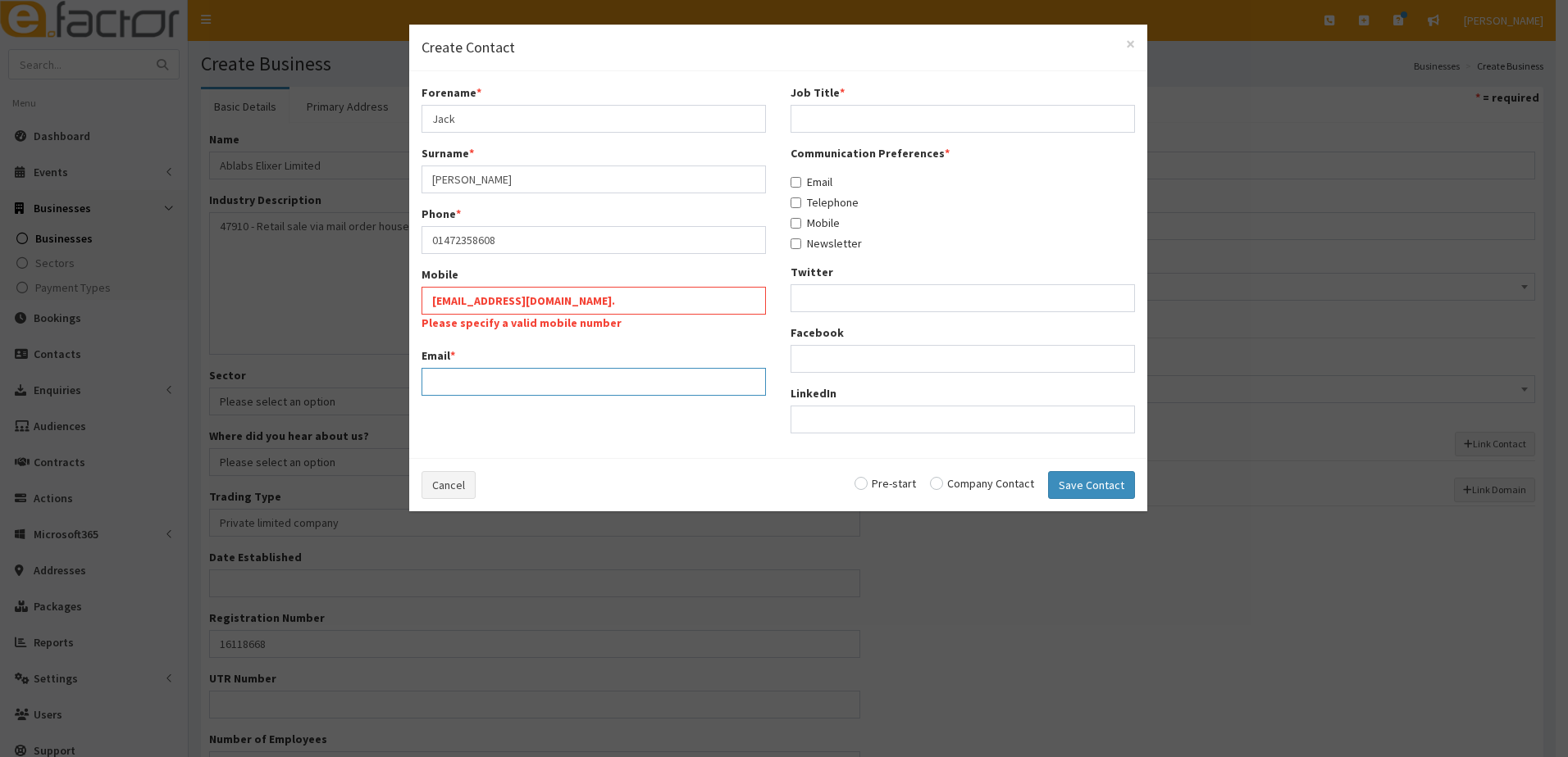
paste input "info@ablabs-elixer.com."
type input "[EMAIL_ADDRESS][DOMAIN_NAME]"
drag, startPoint x: 595, startPoint y: 301, endPoint x: 383, endPoint y: 302, distance: 212.0
click at [383, 302] on div "× Create Contact Forename * Jack Surname * Kirwin Phone * 01472358608 Mobile in…" at bounding box center [784, 378] width 1568 height 757
click at [832, 125] on input "Job Title *" at bounding box center [962, 118] width 344 height 27
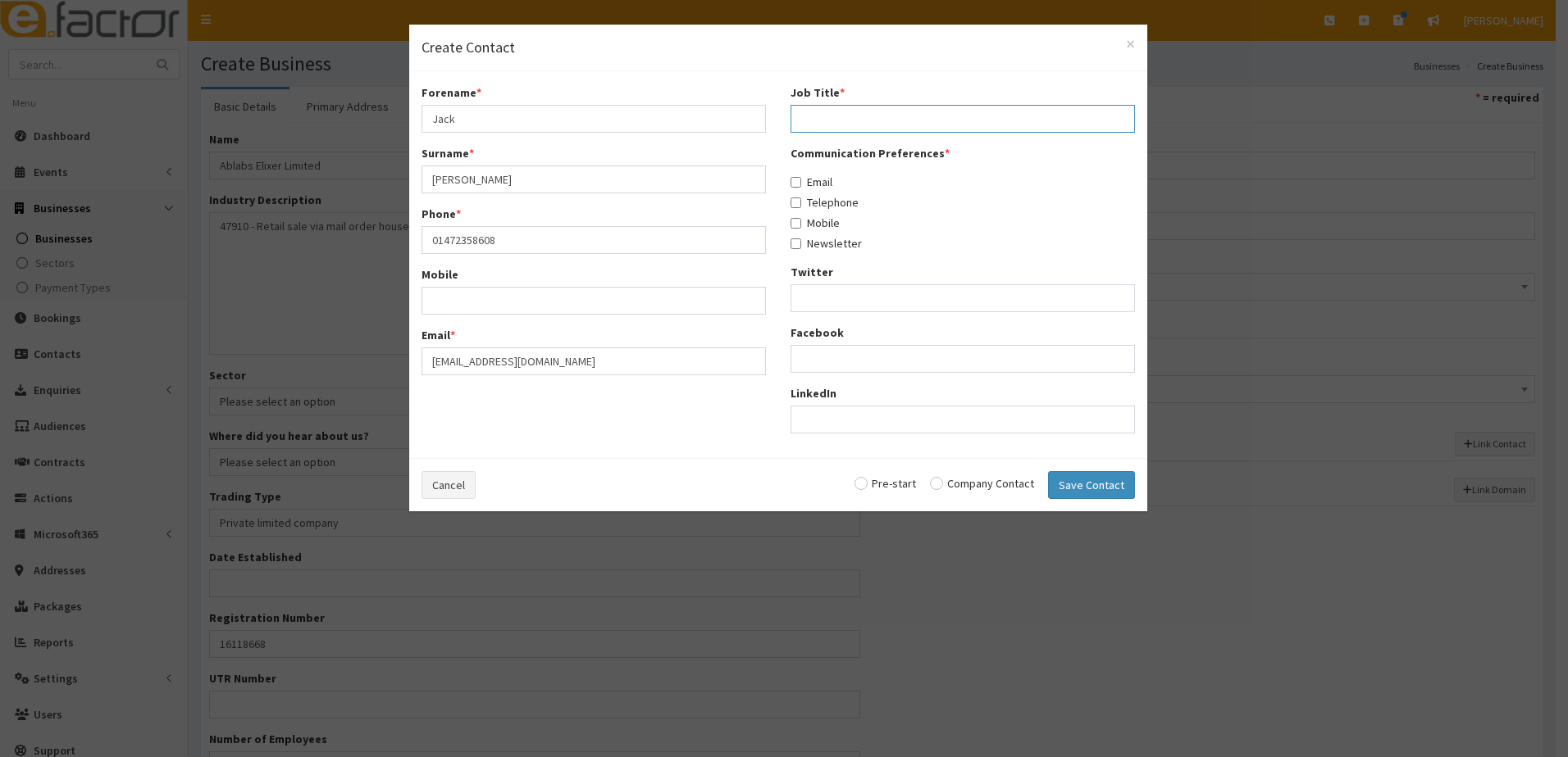
click at [831, 117] on input "Job Title *" at bounding box center [962, 118] width 344 height 27
type input "s"
type input "Owner"
click at [796, 174] on label "Email" at bounding box center [811, 182] width 42 height 17
click at [796, 177] on input "Email" at bounding box center [796, 182] width 11 height 11
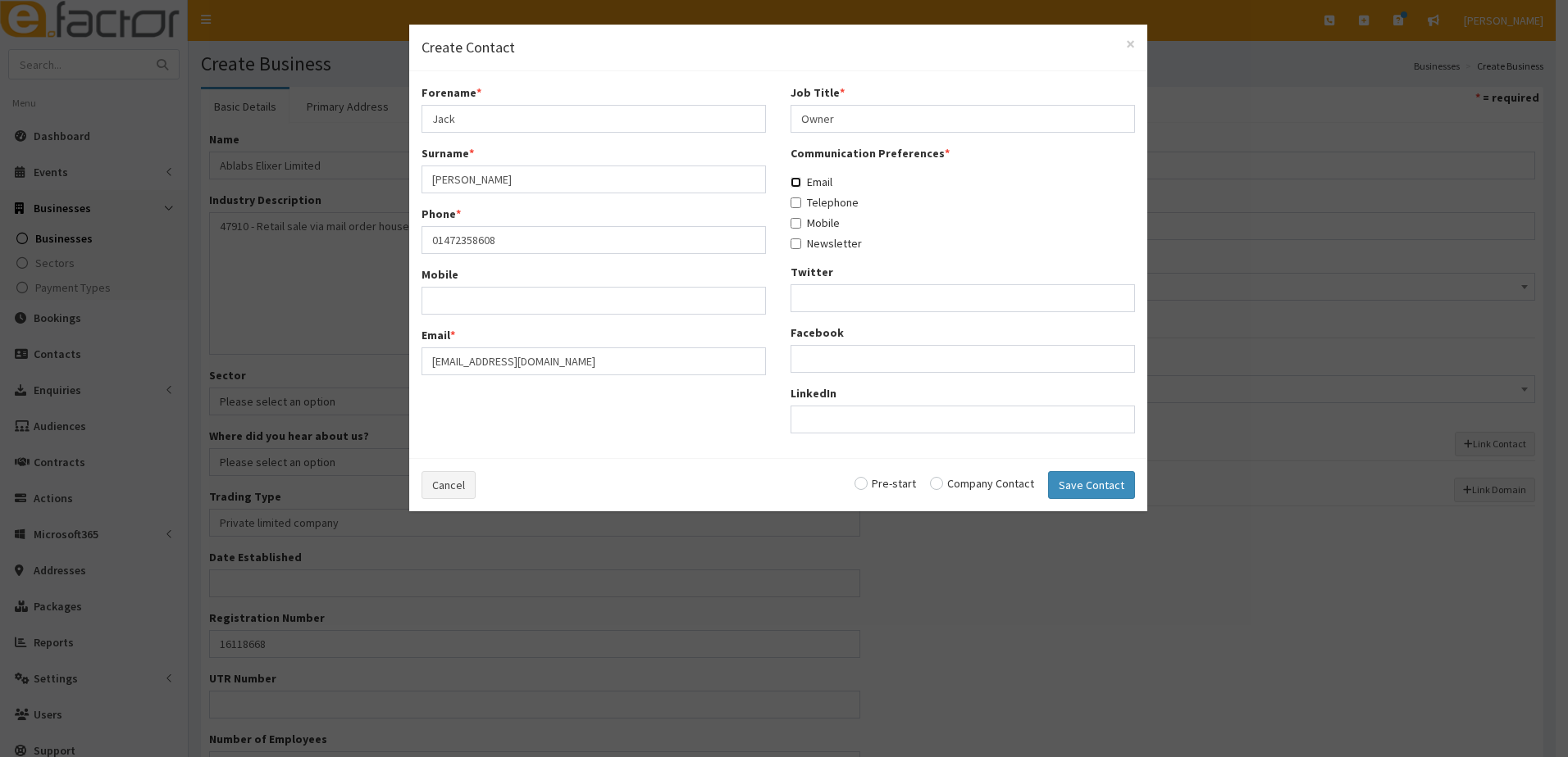
checkbox input "true"
click at [798, 204] on input "Telephone" at bounding box center [796, 202] width 11 height 11
checkbox input "true"
drag, startPoint x: 797, startPoint y: 222, endPoint x: 798, endPoint y: 234, distance: 12.0
click at [797, 224] on input "Mobile" at bounding box center [796, 223] width 11 height 11
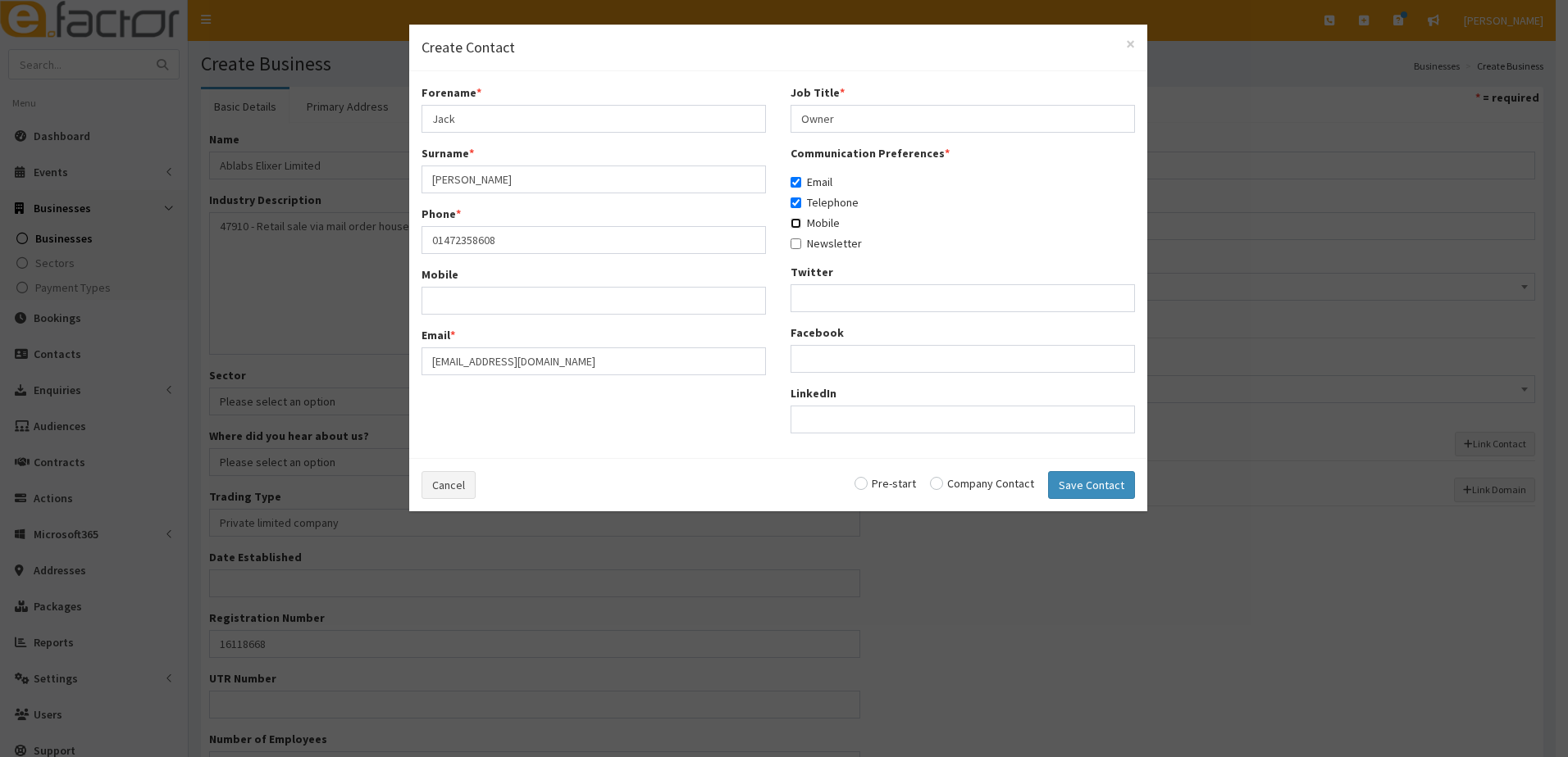
checkbox input "true"
click at [799, 243] on input "Newsletter" at bounding box center [796, 243] width 11 height 11
checkbox input "true"
drag, startPoint x: 846, startPoint y: 119, endPoint x: 694, endPoint y: 117, distance: 152.0
click at [694, 117] on div "Forename * Jack Surname * Kirwin Phone * 01472358608 Mobile Email * info@ablabs…" at bounding box center [778, 264] width 738 height 362
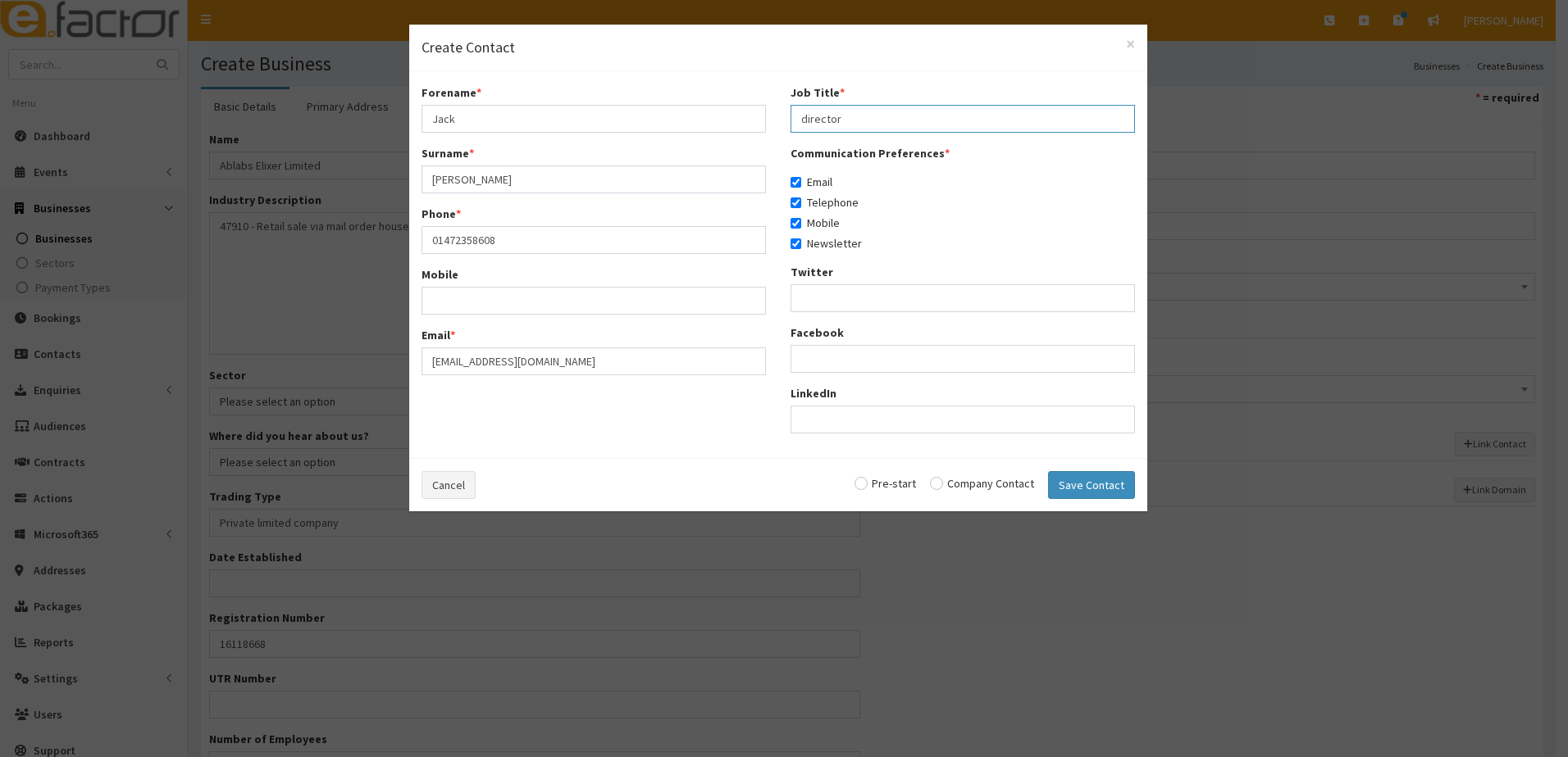
type input "director"
click at [946, 486] on input "radio" at bounding box center [981, 484] width 104 height 12
radio input "true"
click at [1082, 480] on button "Save Contact" at bounding box center [1091, 485] width 87 height 27
checkbox input "false"
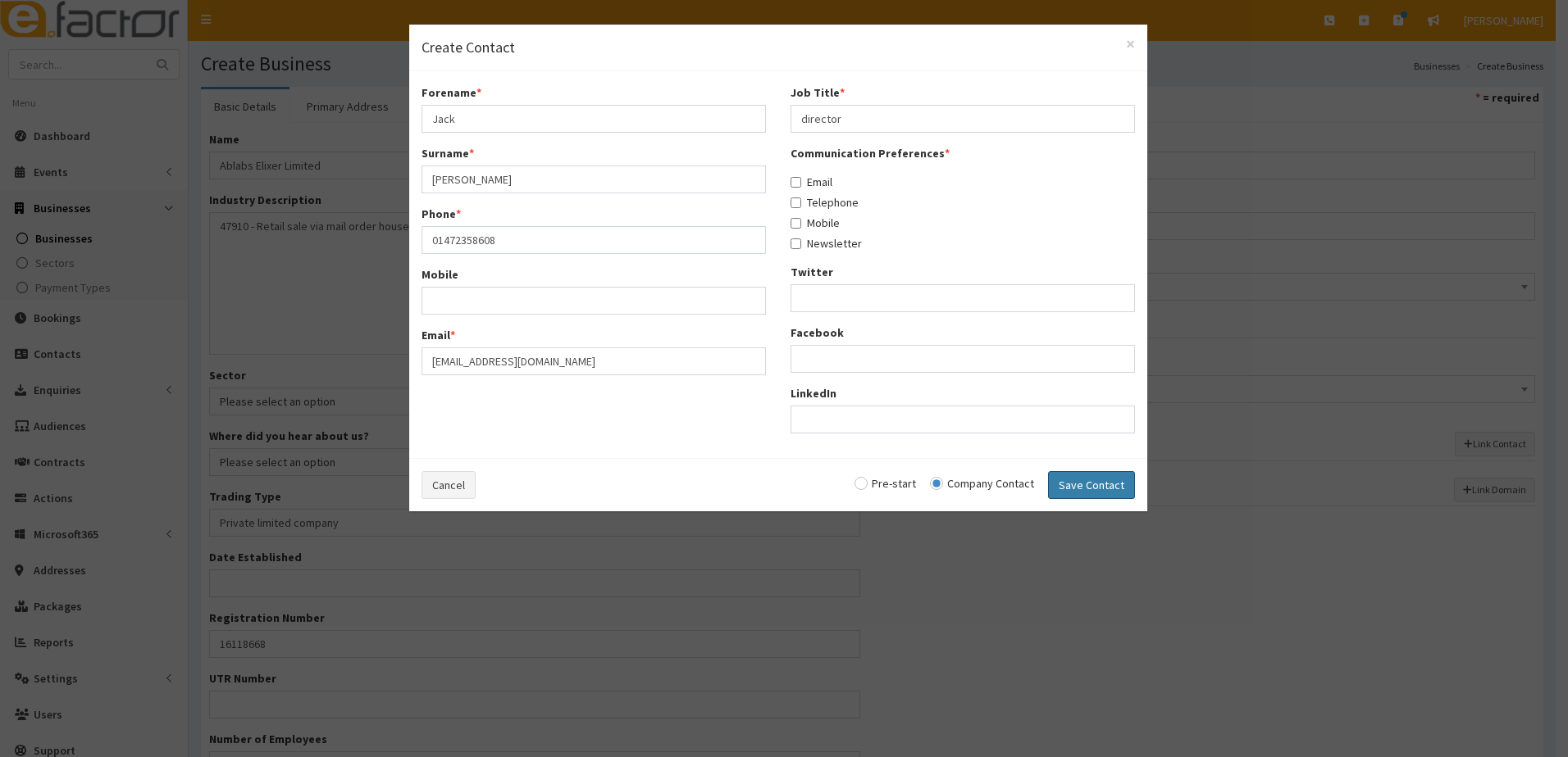
checkbox input "false"
radio input "false"
select select "5232"
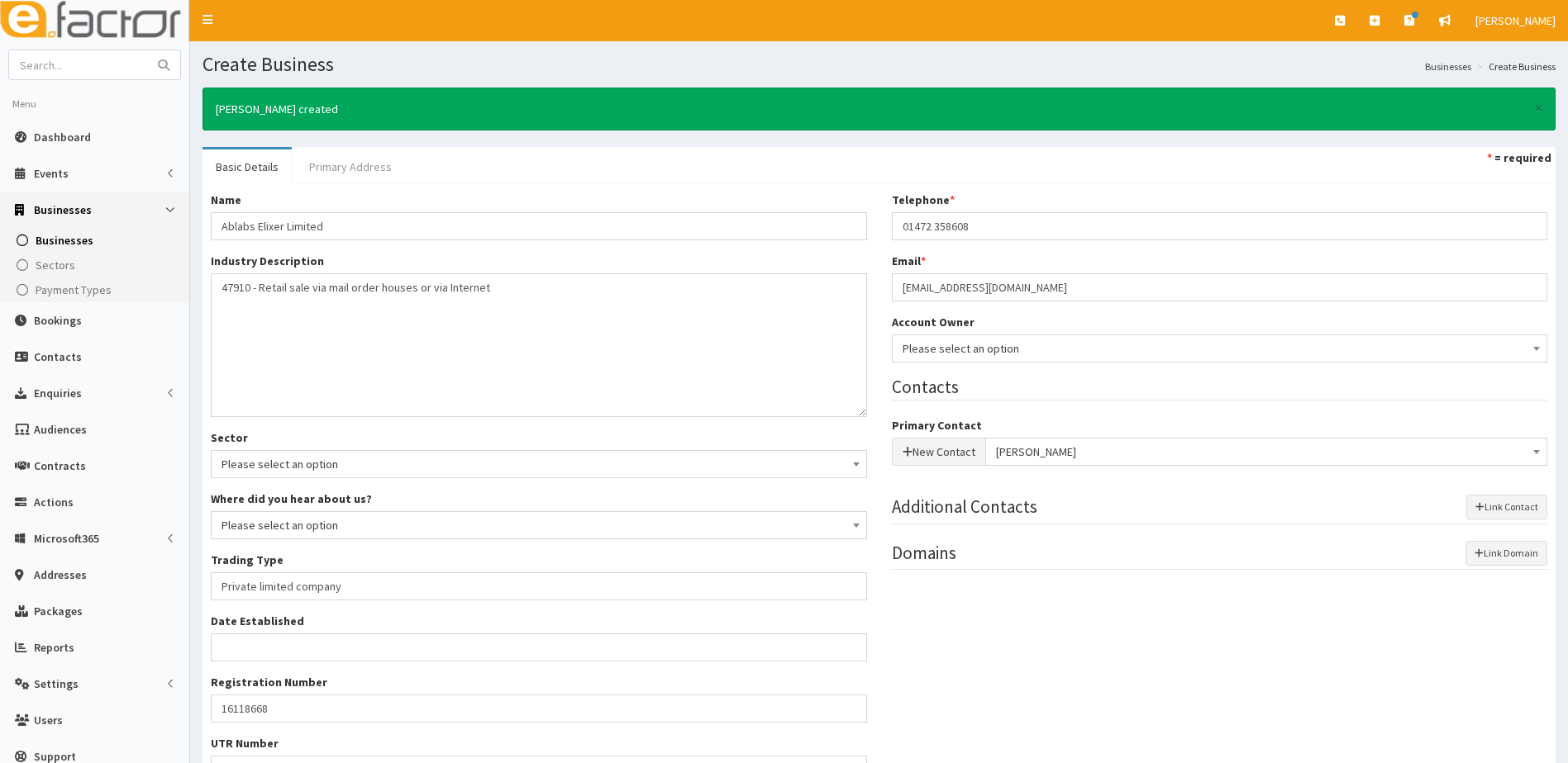
click at [377, 175] on link "Primary Address" at bounding box center [350, 166] width 109 height 34
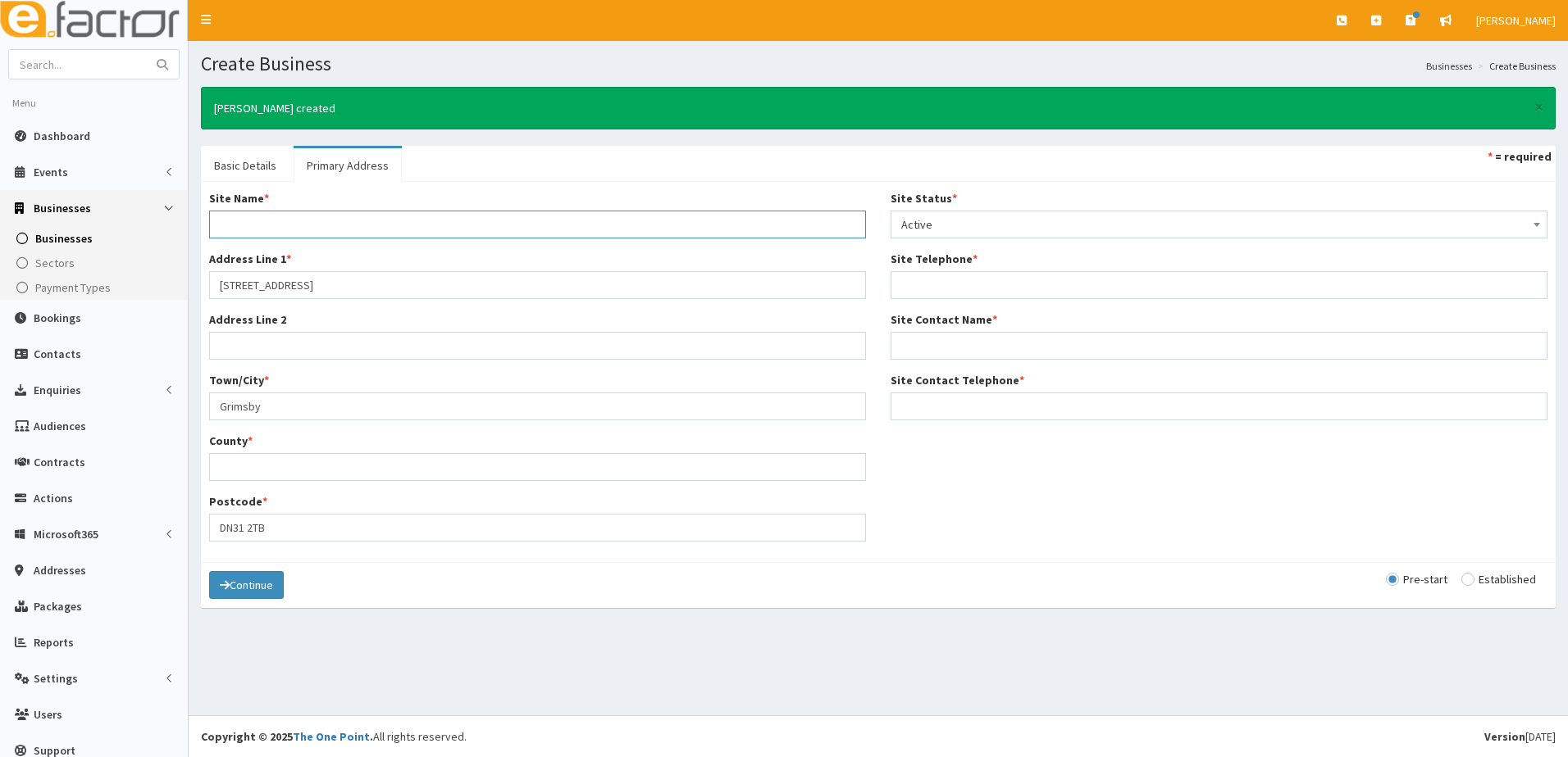
click at [263, 216] on input "Site Name *" at bounding box center [537, 224] width 657 height 27
type input "Ablabs Elixar Limited"
click at [467, 390] on div "Town/City * Grimsby" at bounding box center [537, 396] width 657 height 48
click at [907, 286] on input "Site Telephone *" at bounding box center [1219, 285] width 657 height 27
paste input "info@ablabs-elixer.com."
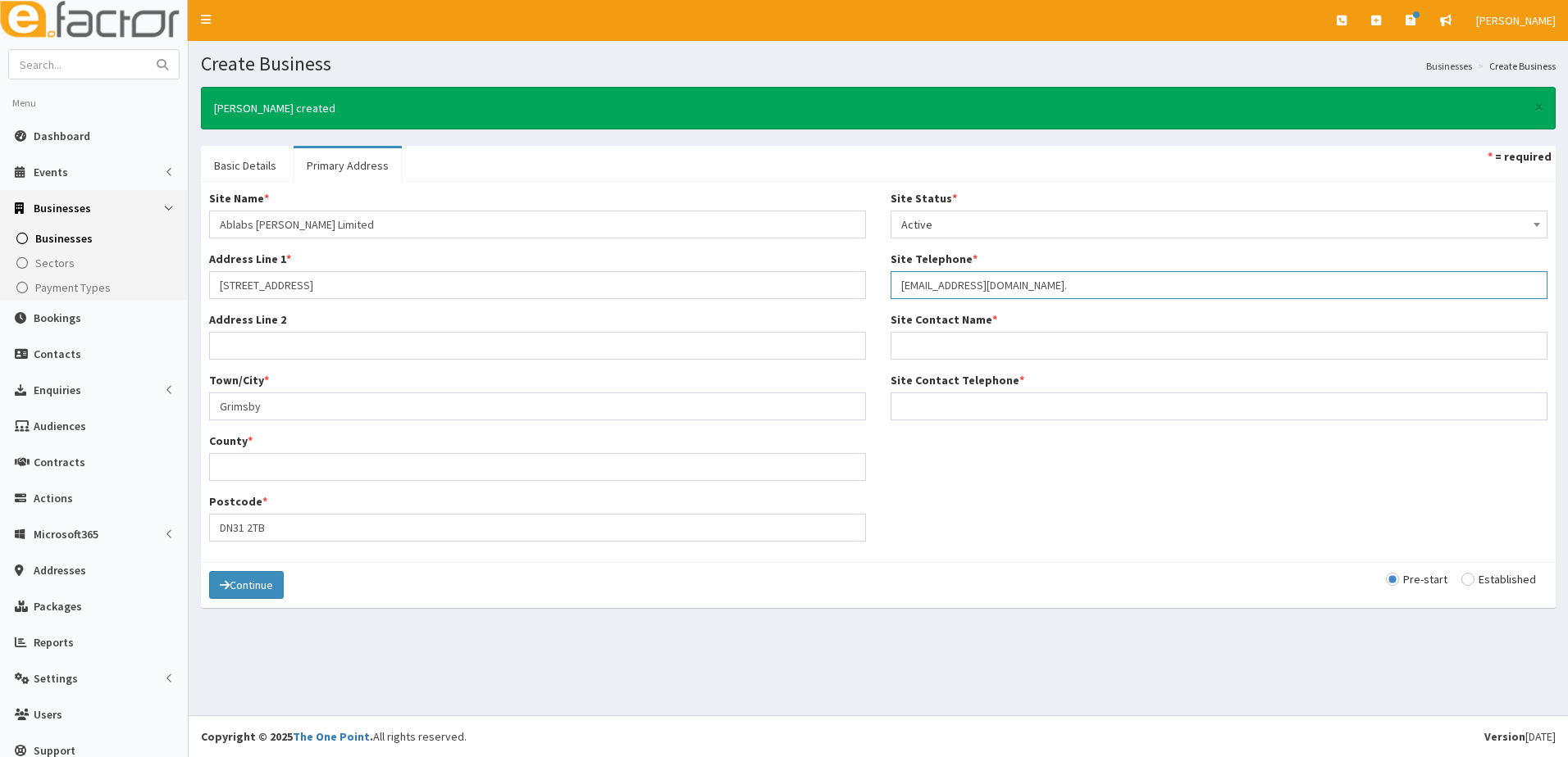
drag, startPoint x: 1035, startPoint y: 284, endPoint x: 907, endPoint y: 289, distance: 128.1
click at [907, 289] on input "01info@ablabs-elixer.com." at bounding box center [1219, 285] width 657 height 27
type input "01"
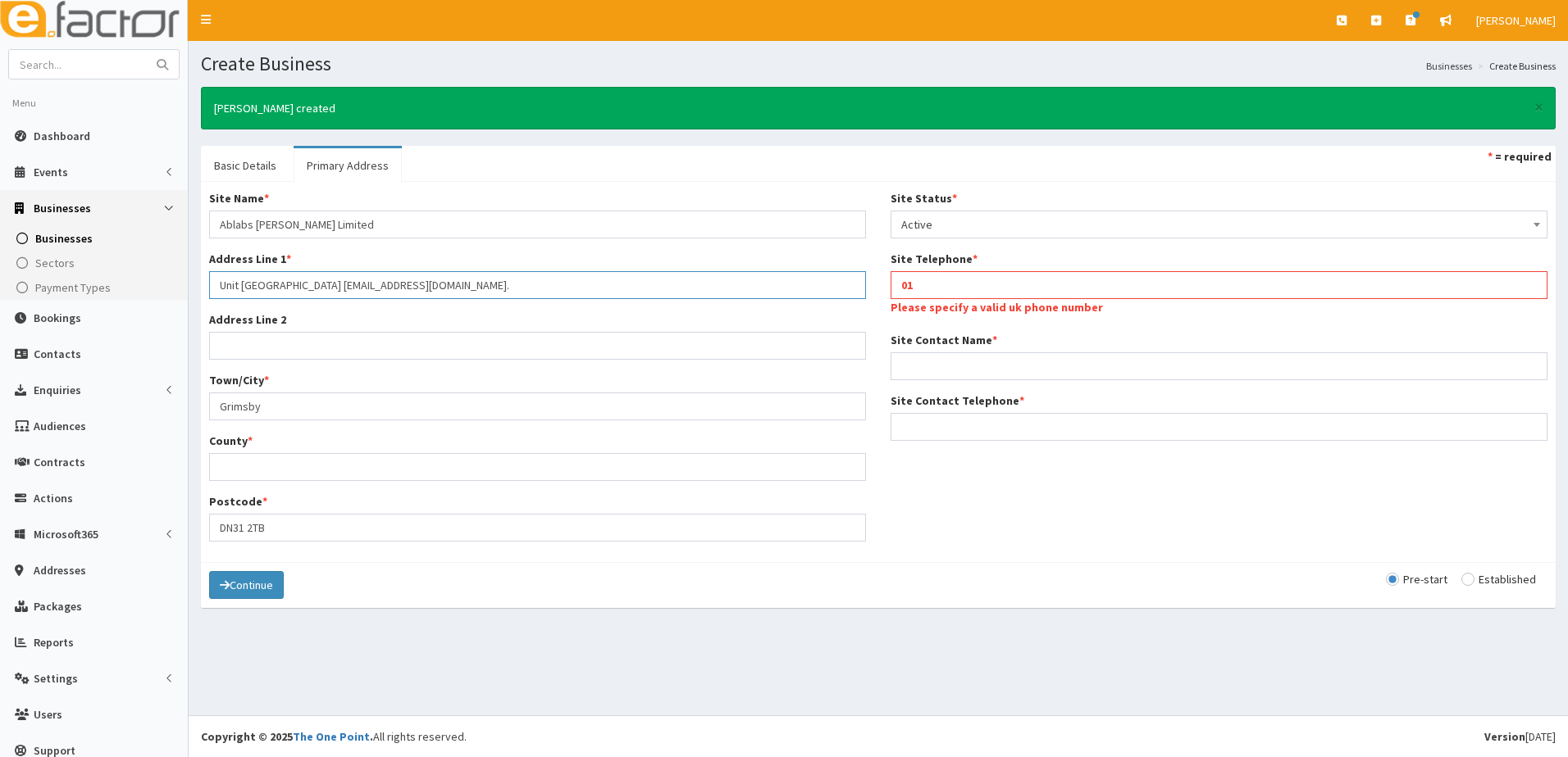
type input "Unit 1 Gpc, Estate Road 4"
click at [930, 280] on input "01" at bounding box center [1219, 285] width 657 height 27
paste input "+44 (0)1472 358608"
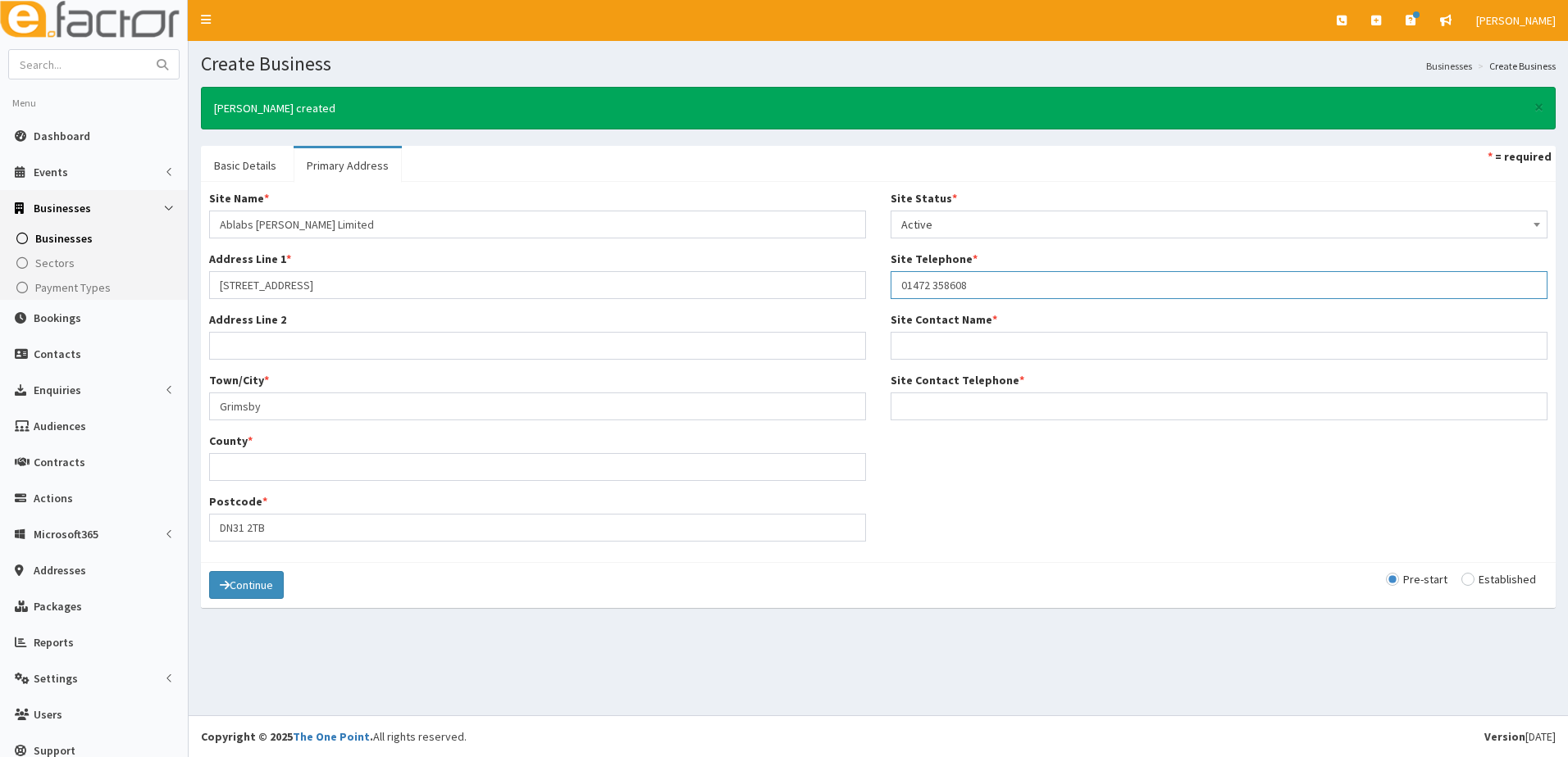
type input "01472 358608"
click at [905, 326] on label "Site Contact Name *" at bounding box center [944, 320] width 107 height 17
click at [905, 332] on input "Site Contact Name *" at bounding box center [1219, 346] width 657 height 27
type input "Jack Benjamin Kirwin"
click at [921, 408] on input "Site Contact Telephone *" at bounding box center [1219, 406] width 657 height 27
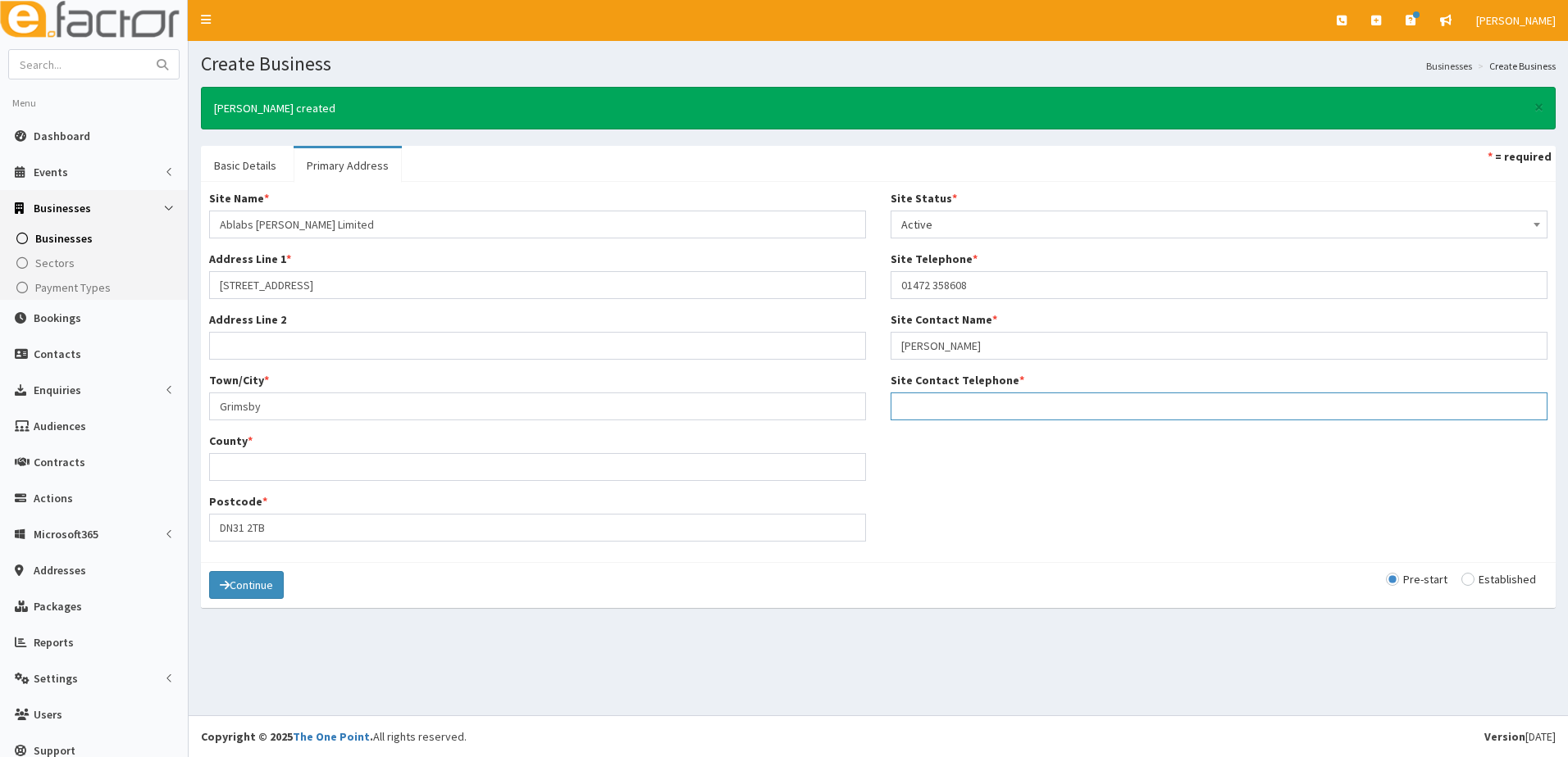
paste input "+44 (0)1472 358608"
type input "01472 358608"
drag, startPoint x: 1045, startPoint y: 511, endPoint x: 748, endPoint y: 505, distance: 297.1
click at [1031, 505] on div "Site Name * Ablabs Elixar Limited Address Line 1 * Unit 1 Gpc, Estate Road 4 Ad…" at bounding box center [878, 371] width 1363 height 364
click at [250, 464] on input "County *" at bounding box center [537, 466] width 657 height 27
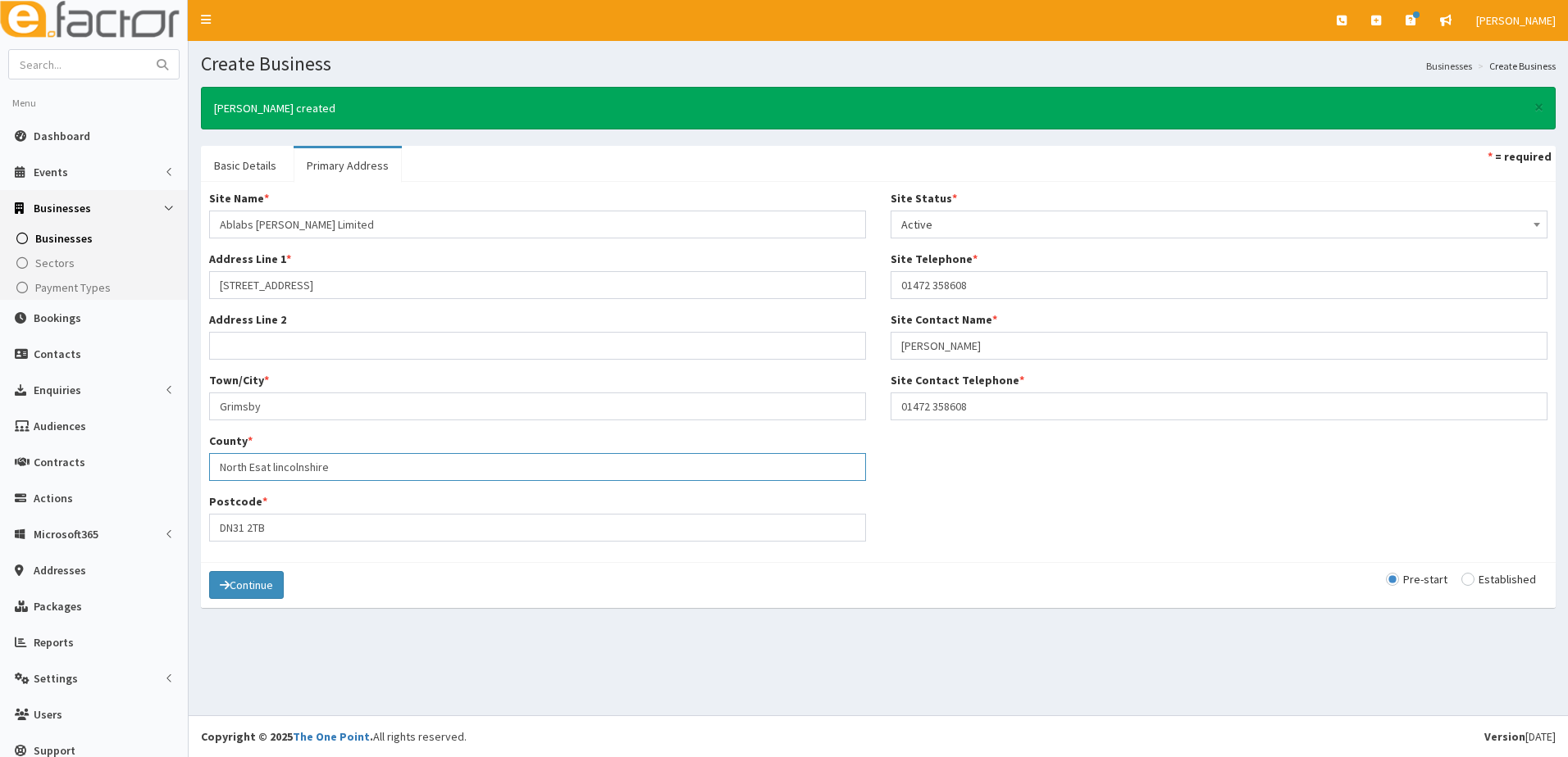
click at [262, 466] on input "North Esat lincolnshire" at bounding box center [537, 466] width 657 height 27
type input "North East Lincolnshire"
click at [1461, 580] on input "radio" at bounding box center [1499, 580] width 75 height 12
radio input "true"
click at [259, 589] on button "Continue" at bounding box center [247, 585] width 75 height 27
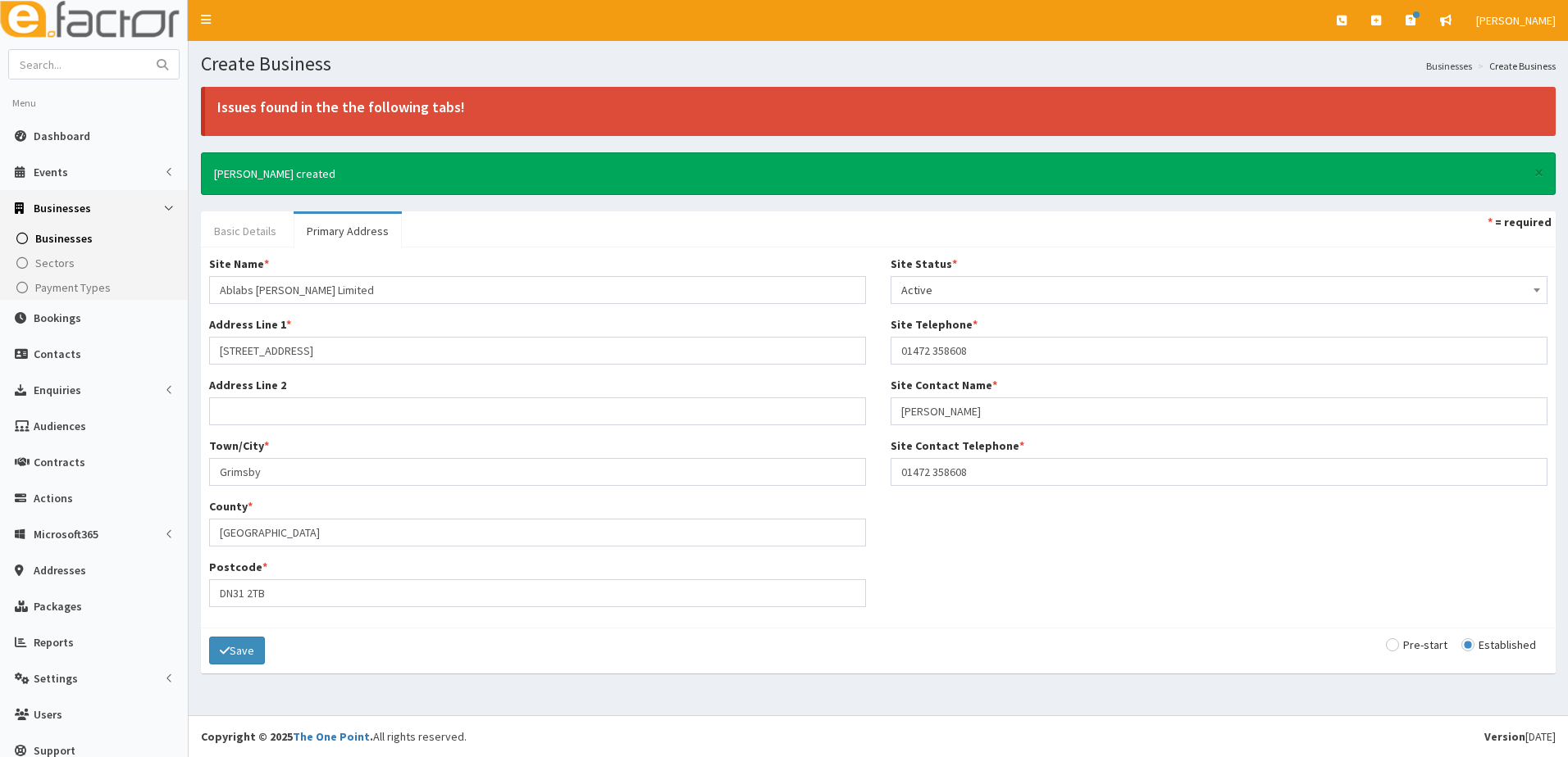
click at [243, 232] on link "Basic Details" at bounding box center [245, 231] width 88 height 34
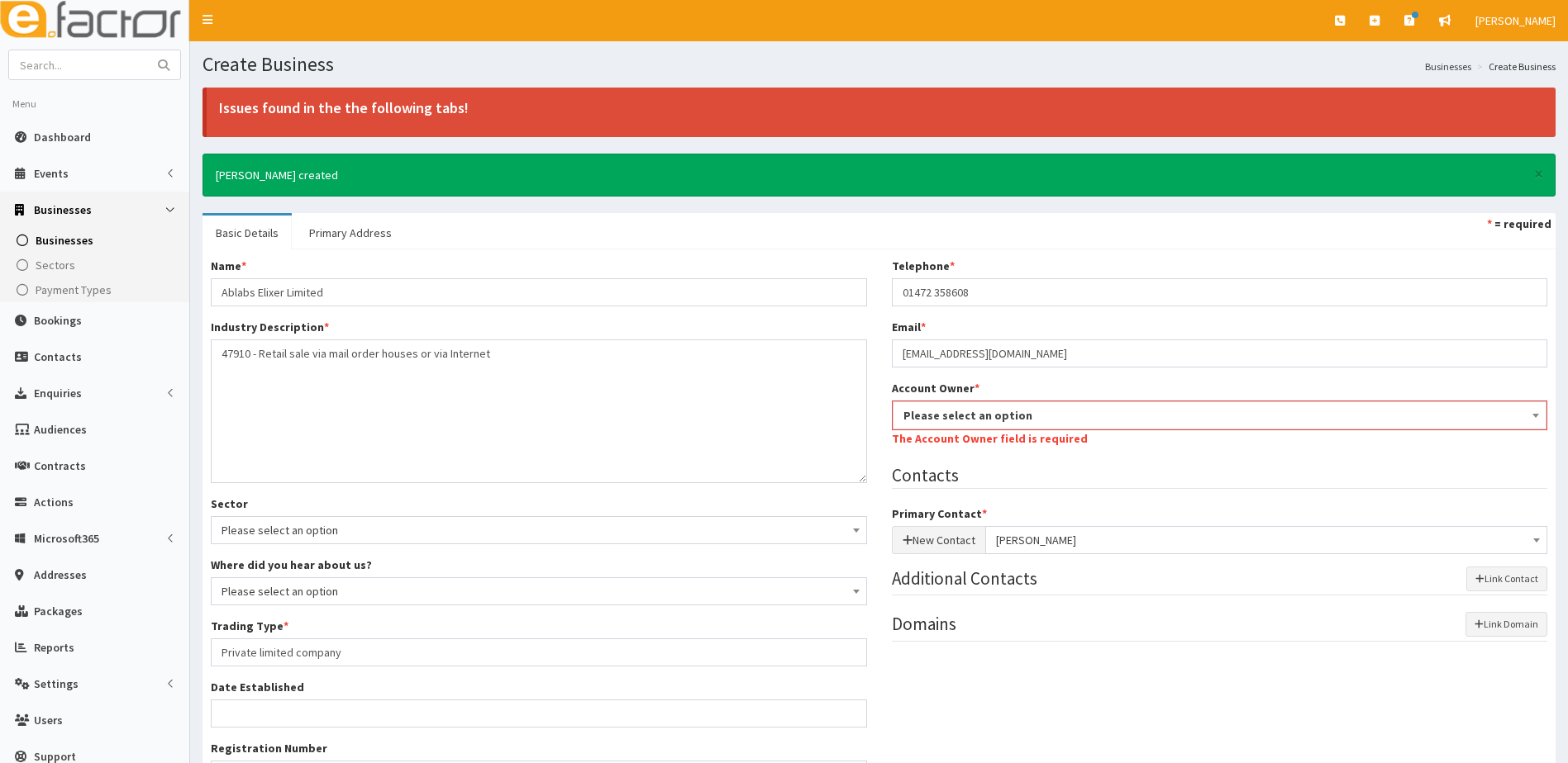
click at [948, 415] on span "Please select an option" at bounding box center [1220, 415] width 633 height 24
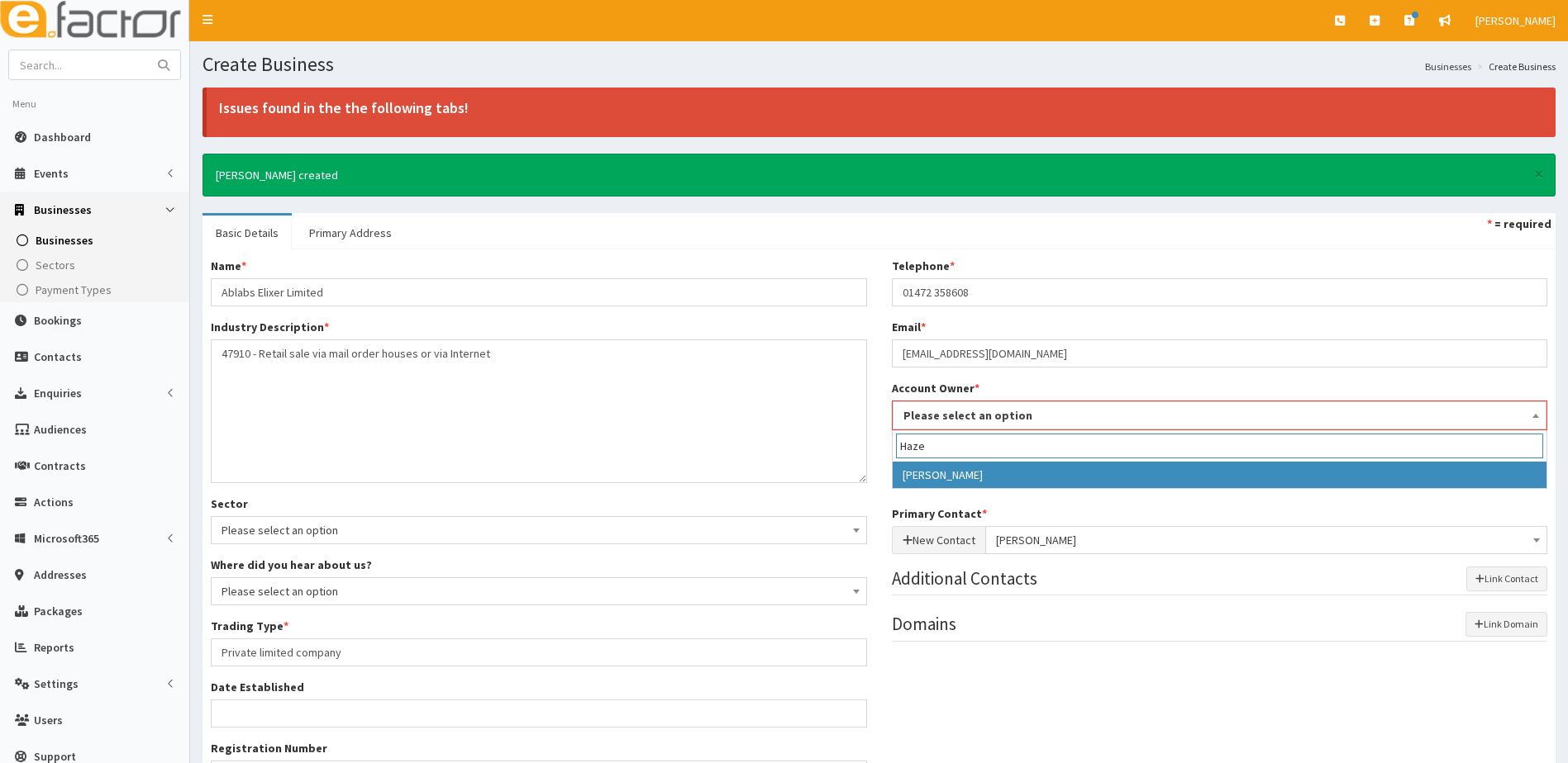
type input "Hazel"
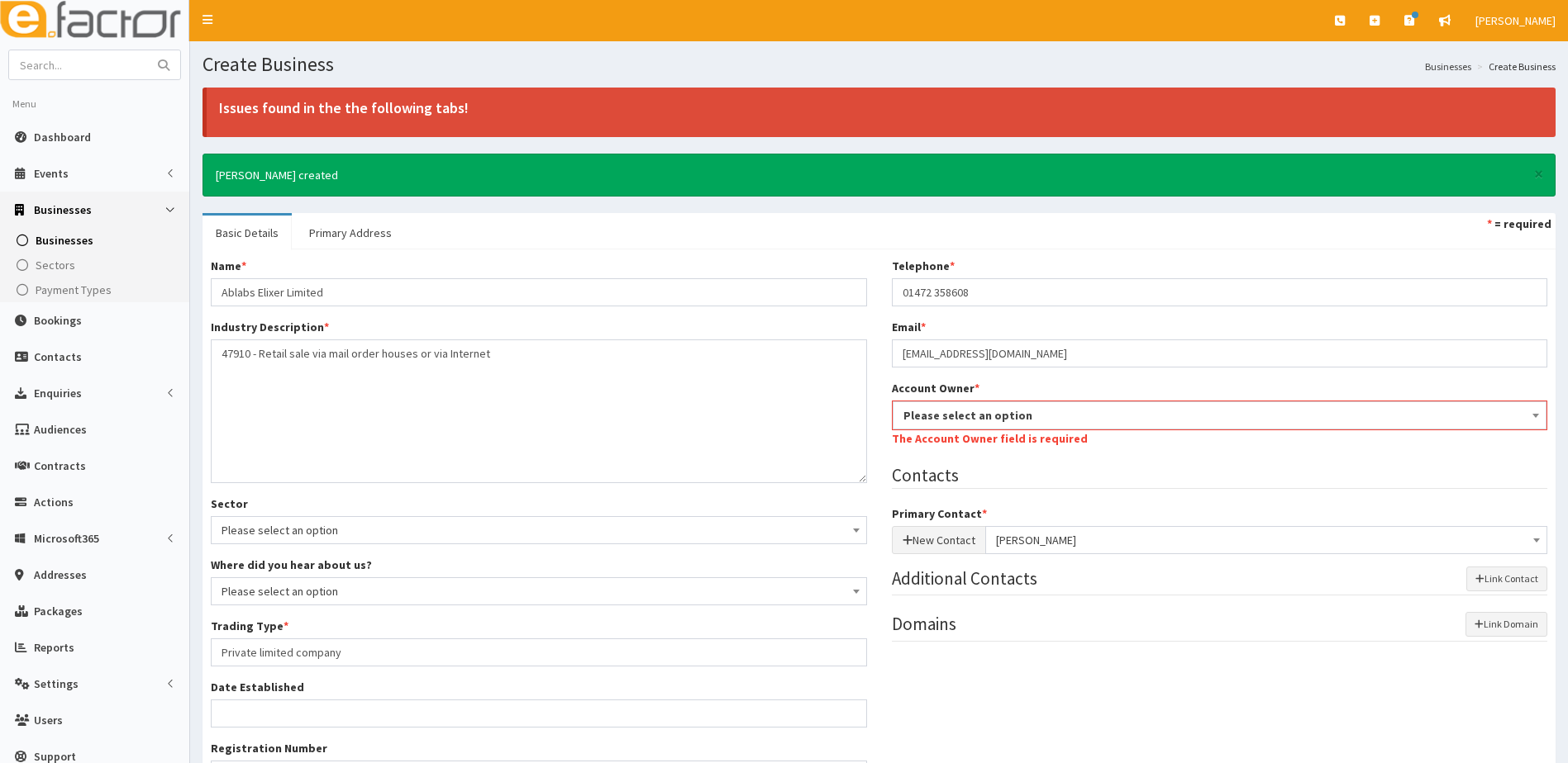
click at [916, 494] on div "Telephone * 01472 358608 Email * info@ablabs-elixer.com Account Owner * Please …" at bounding box center [1219, 457] width 681 height 400
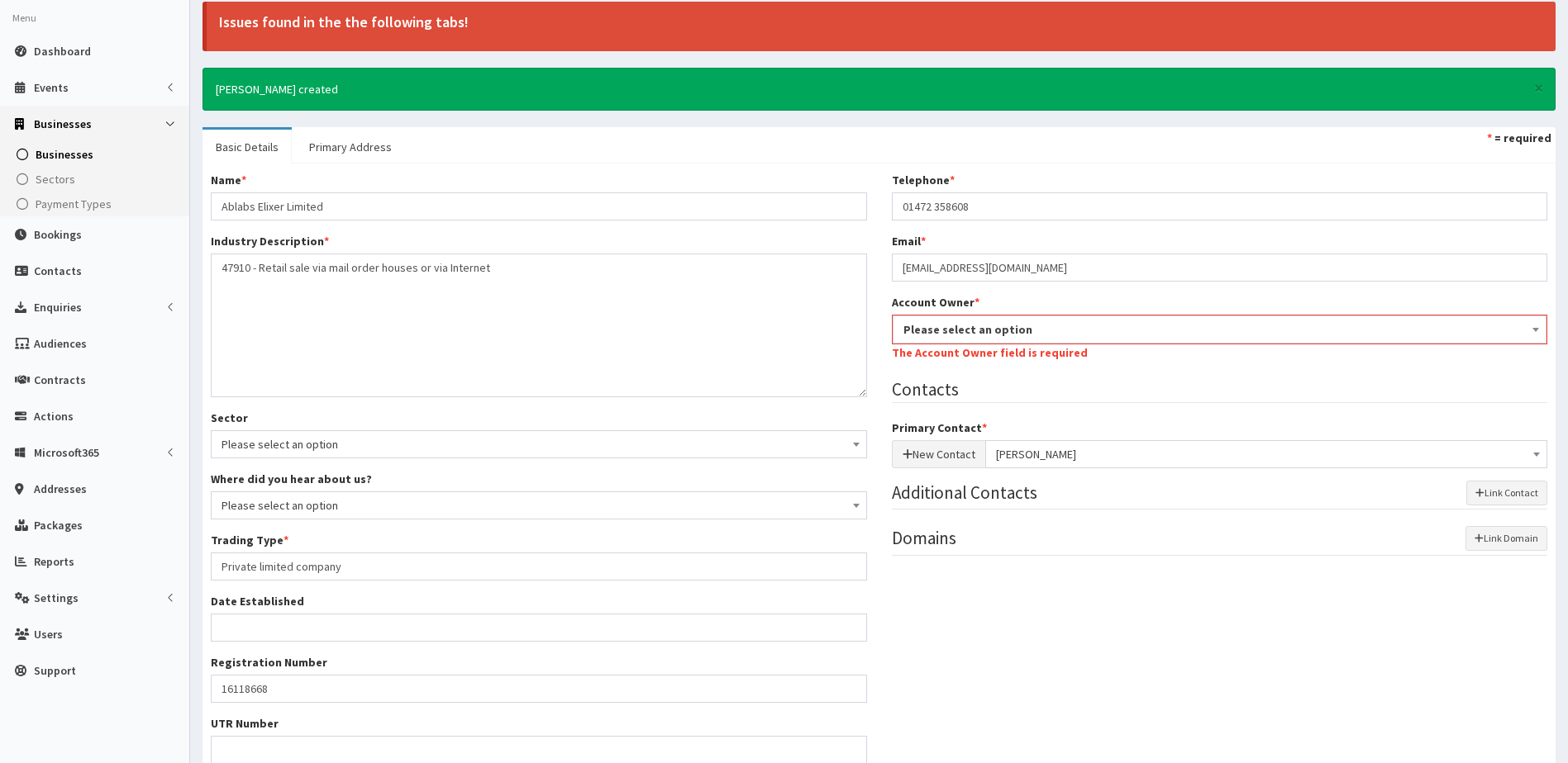
scroll to position [286, 0]
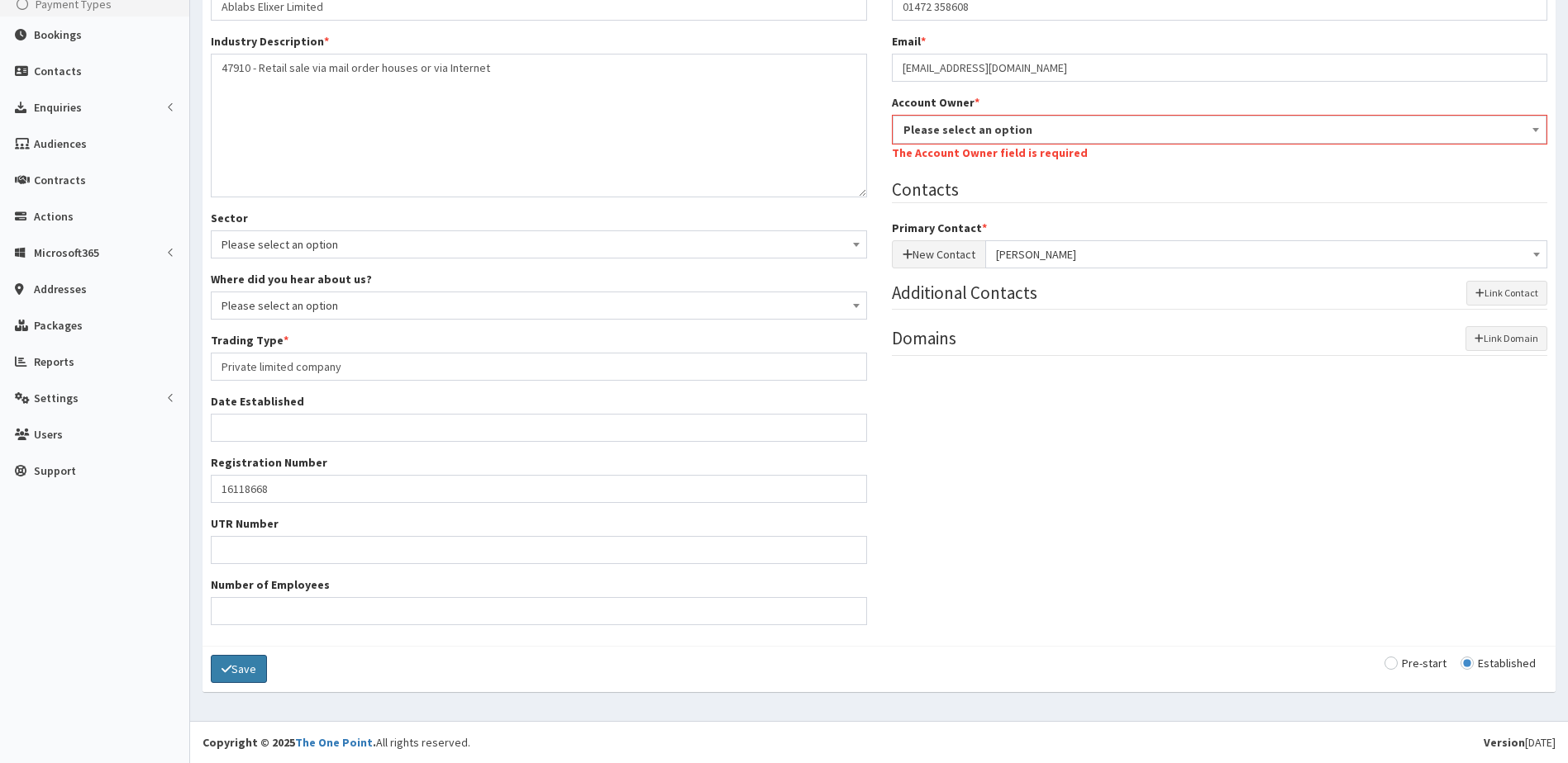
click at [237, 669] on button "Save" at bounding box center [239, 669] width 56 height 28
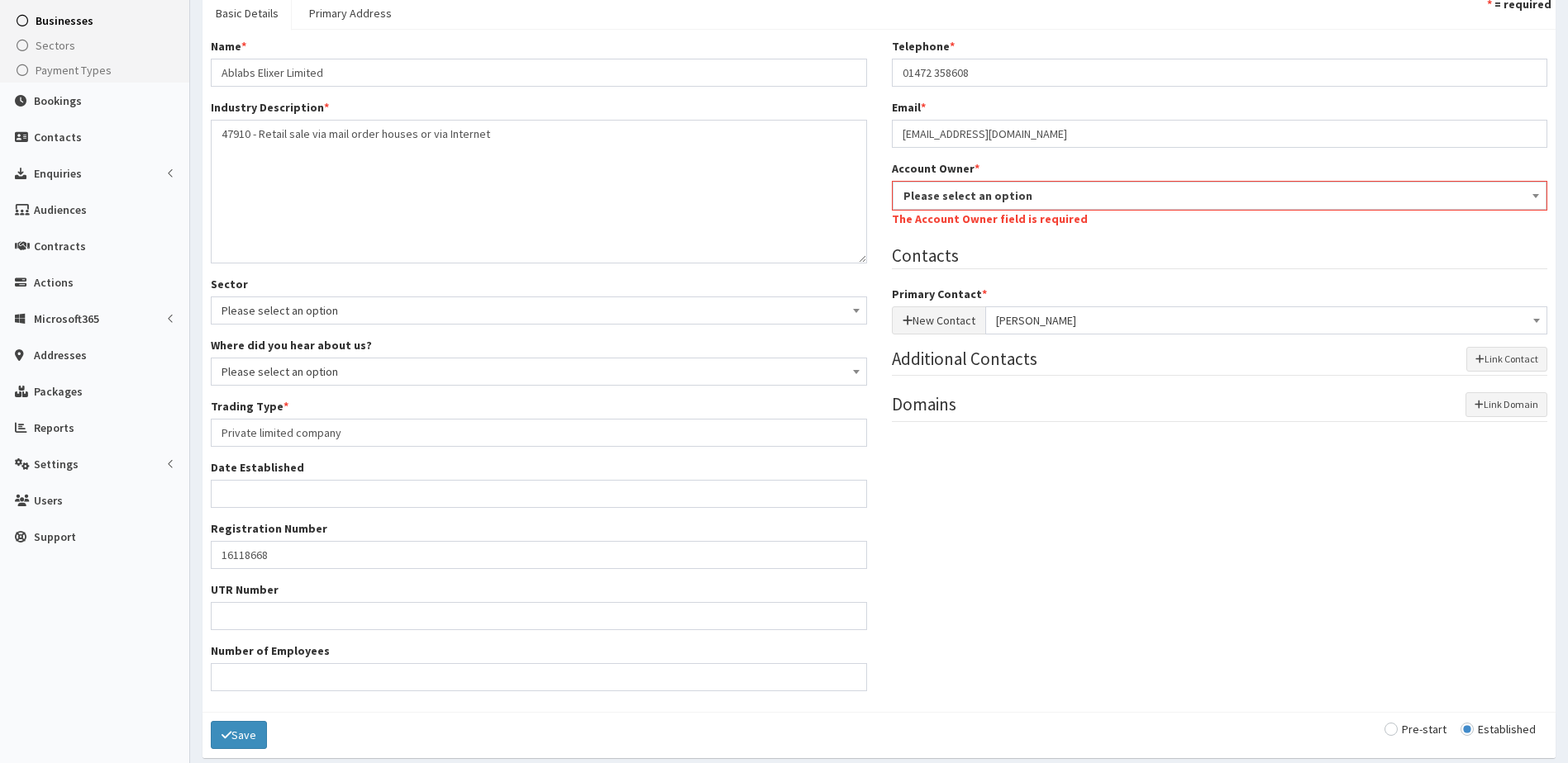
click at [969, 207] on span "Please select an option" at bounding box center [1220, 196] width 633 height 24
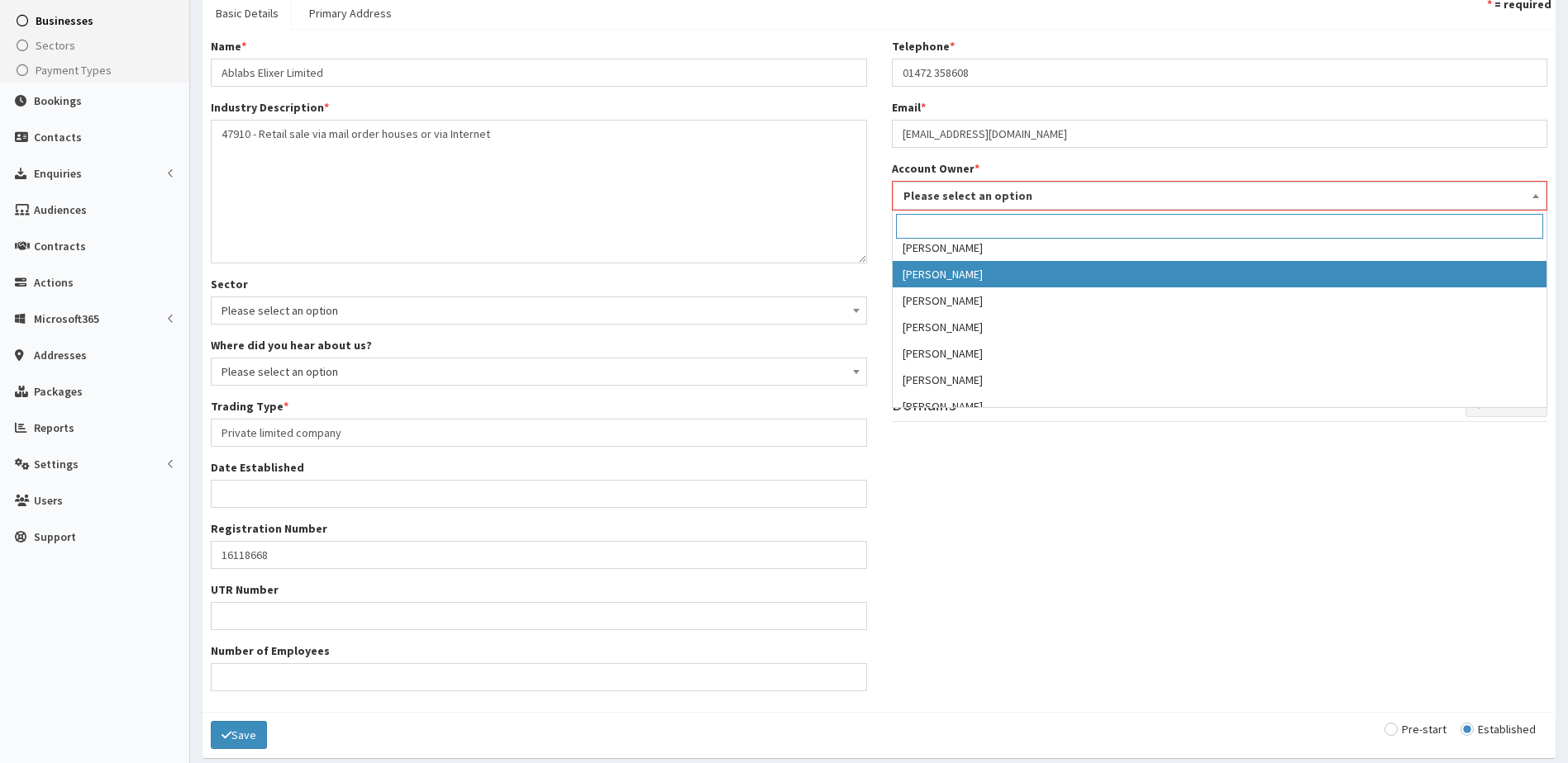
scroll to position [248, 0]
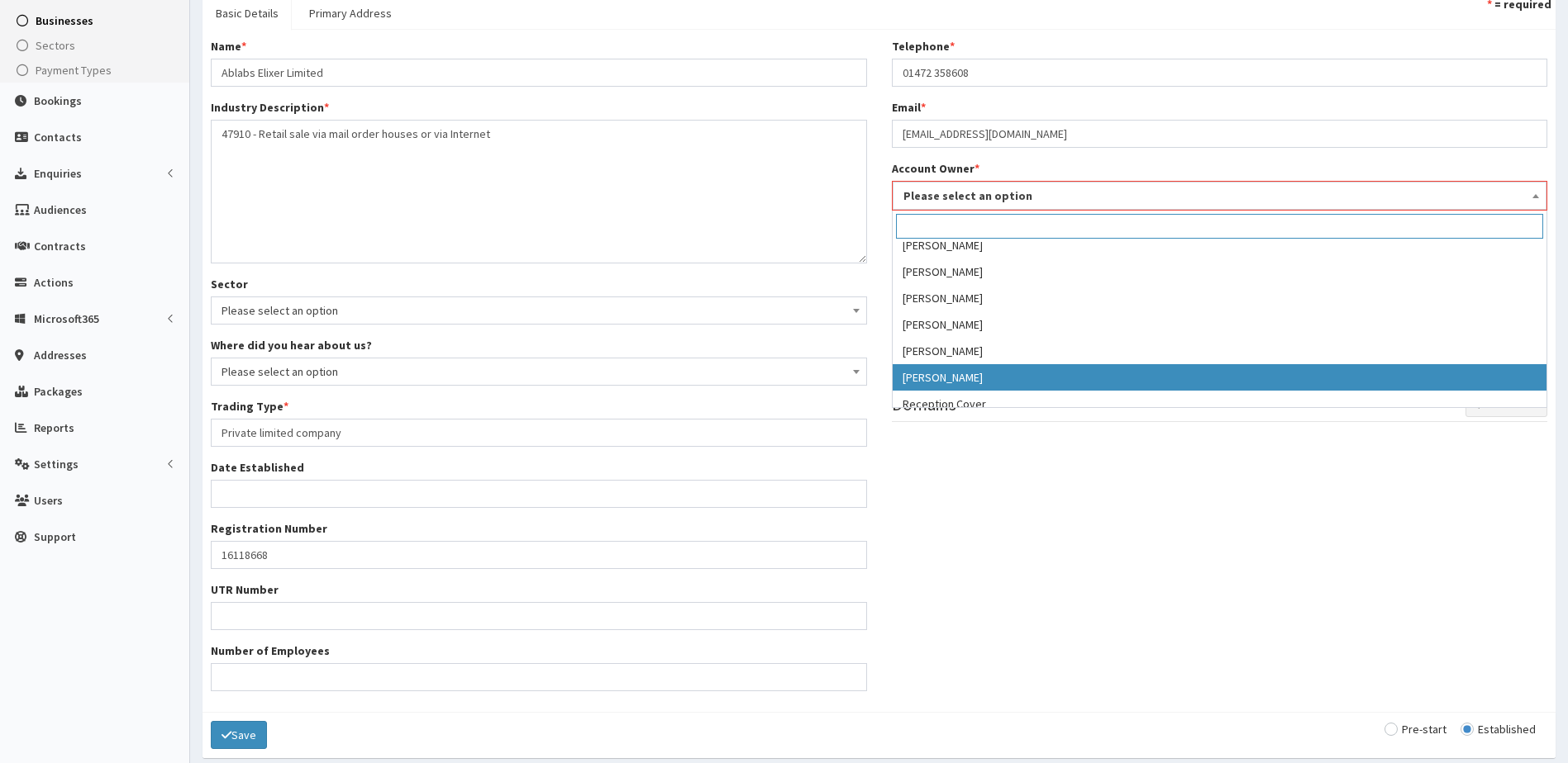
select select "39"
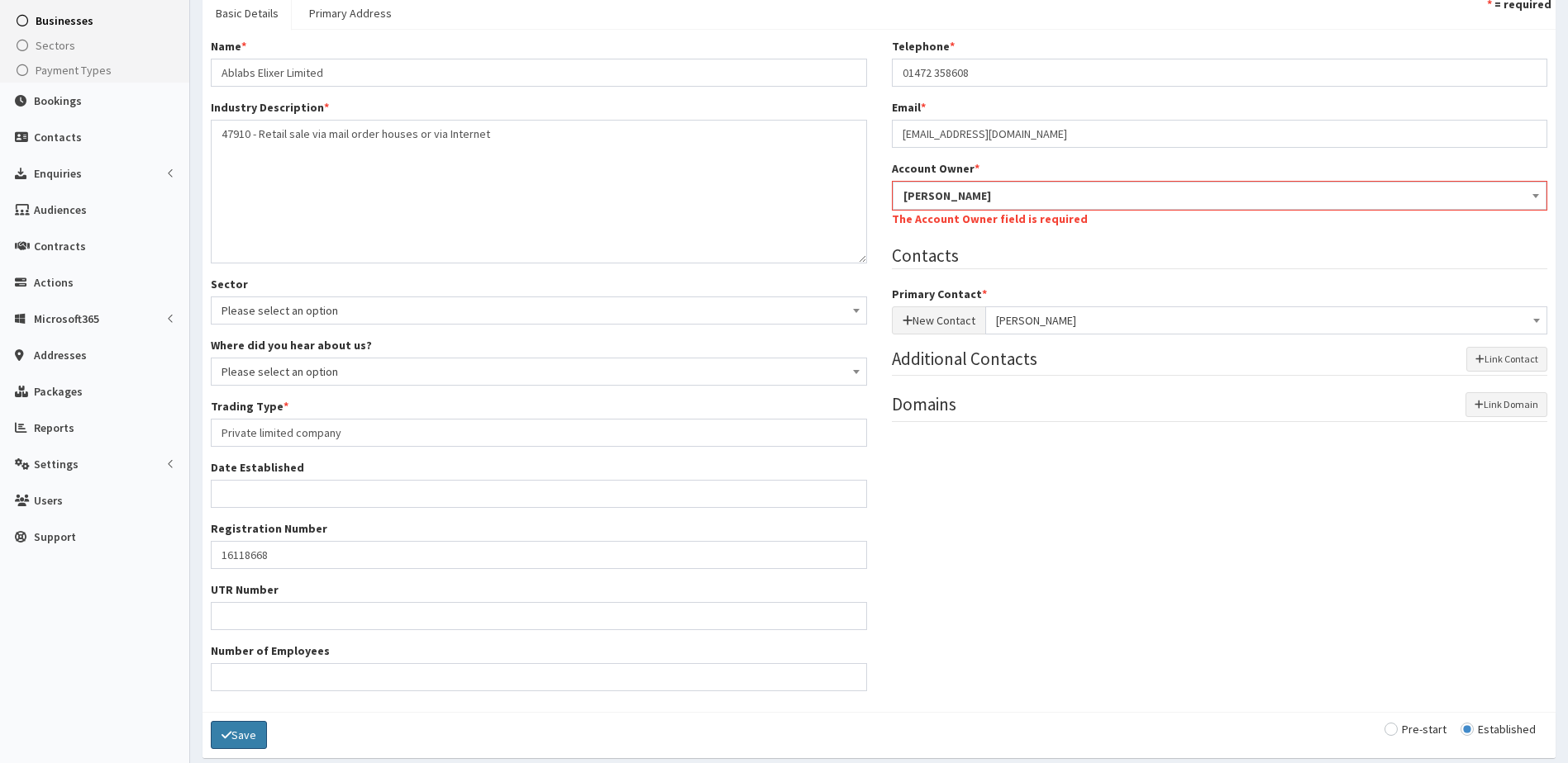
click at [223, 739] on icon "submit" at bounding box center [227, 735] width 10 height 12
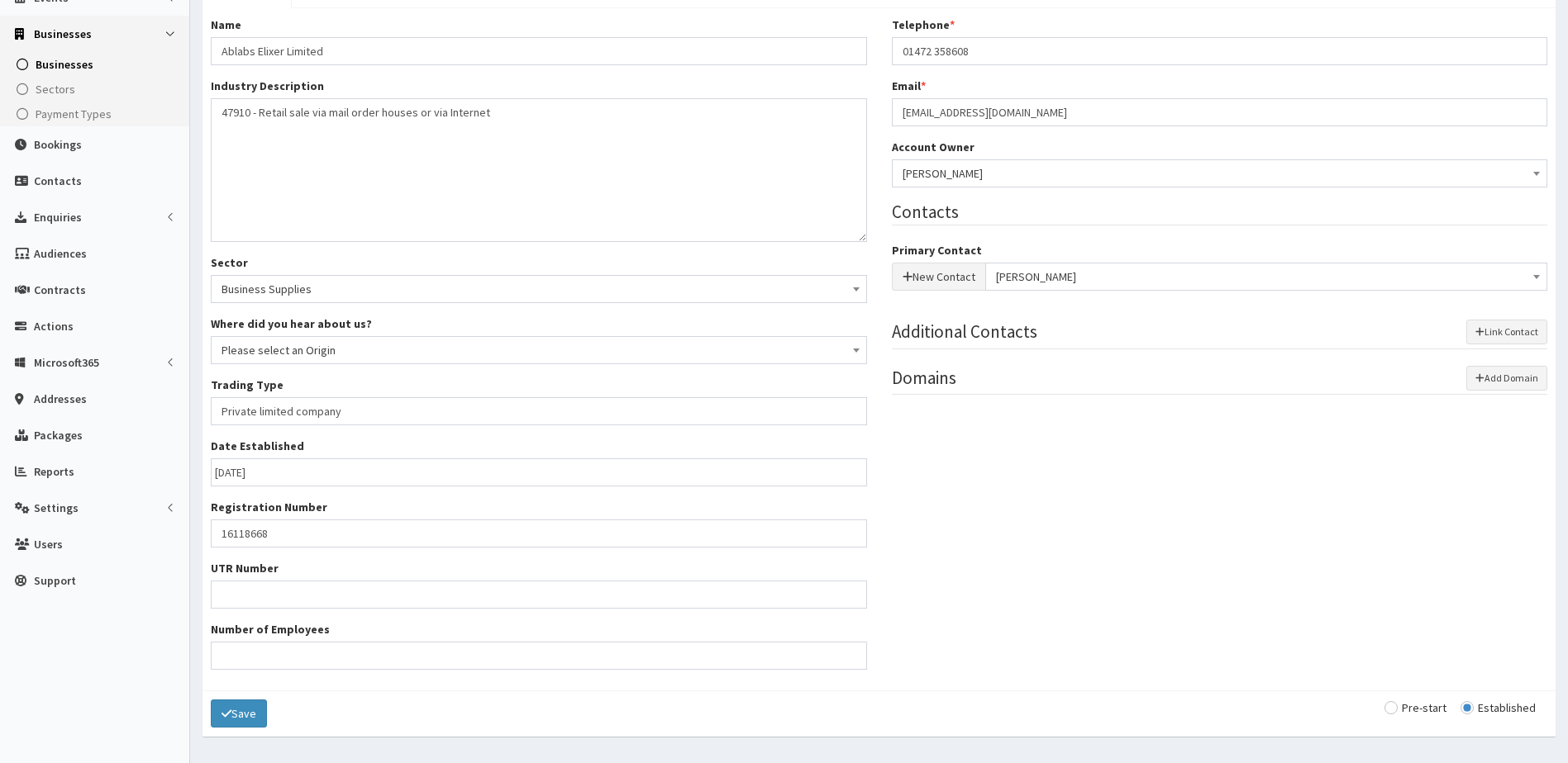
scroll to position [222, 0]
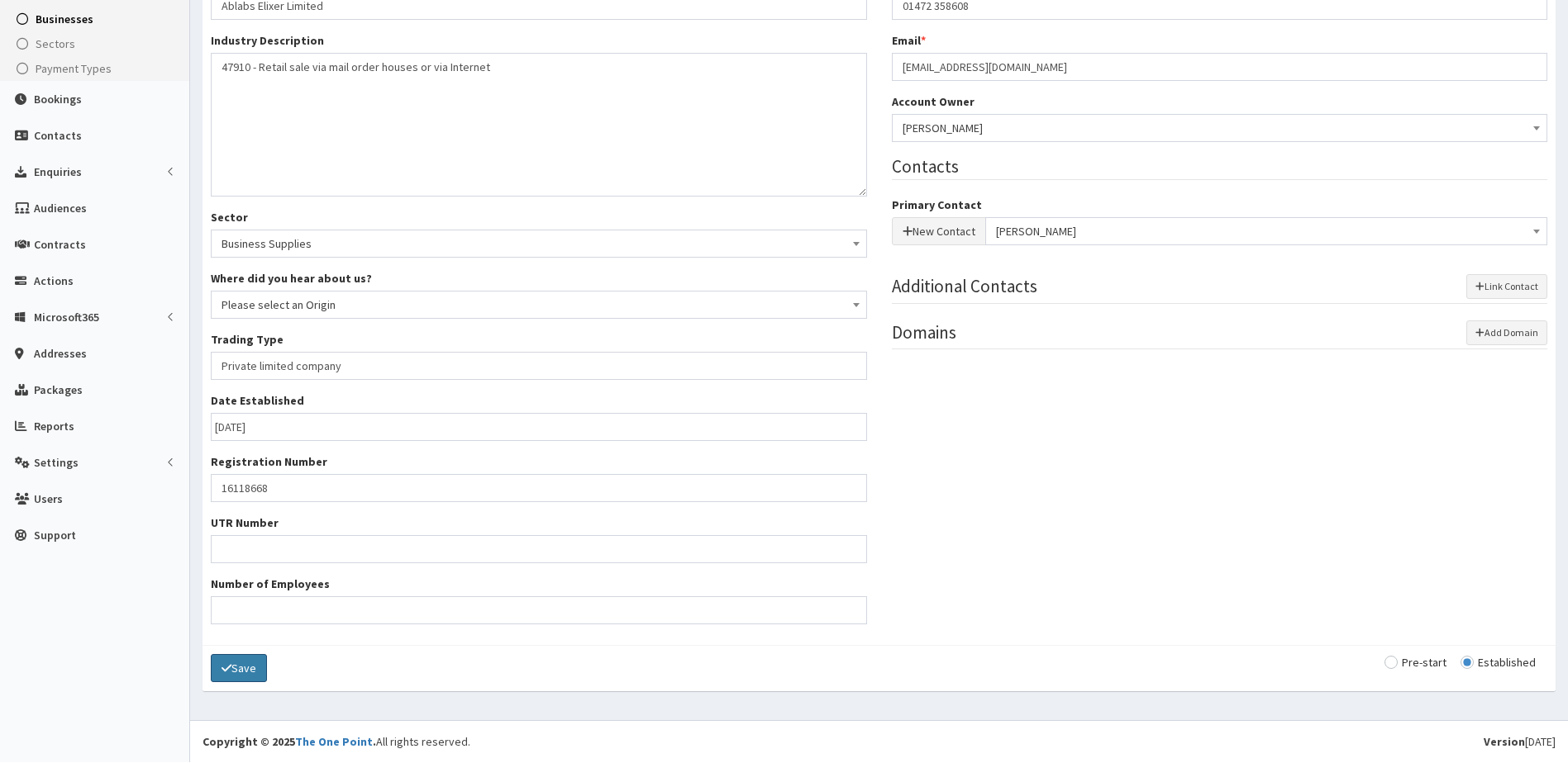
click at [255, 676] on button "Save" at bounding box center [239, 668] width 56 height 28
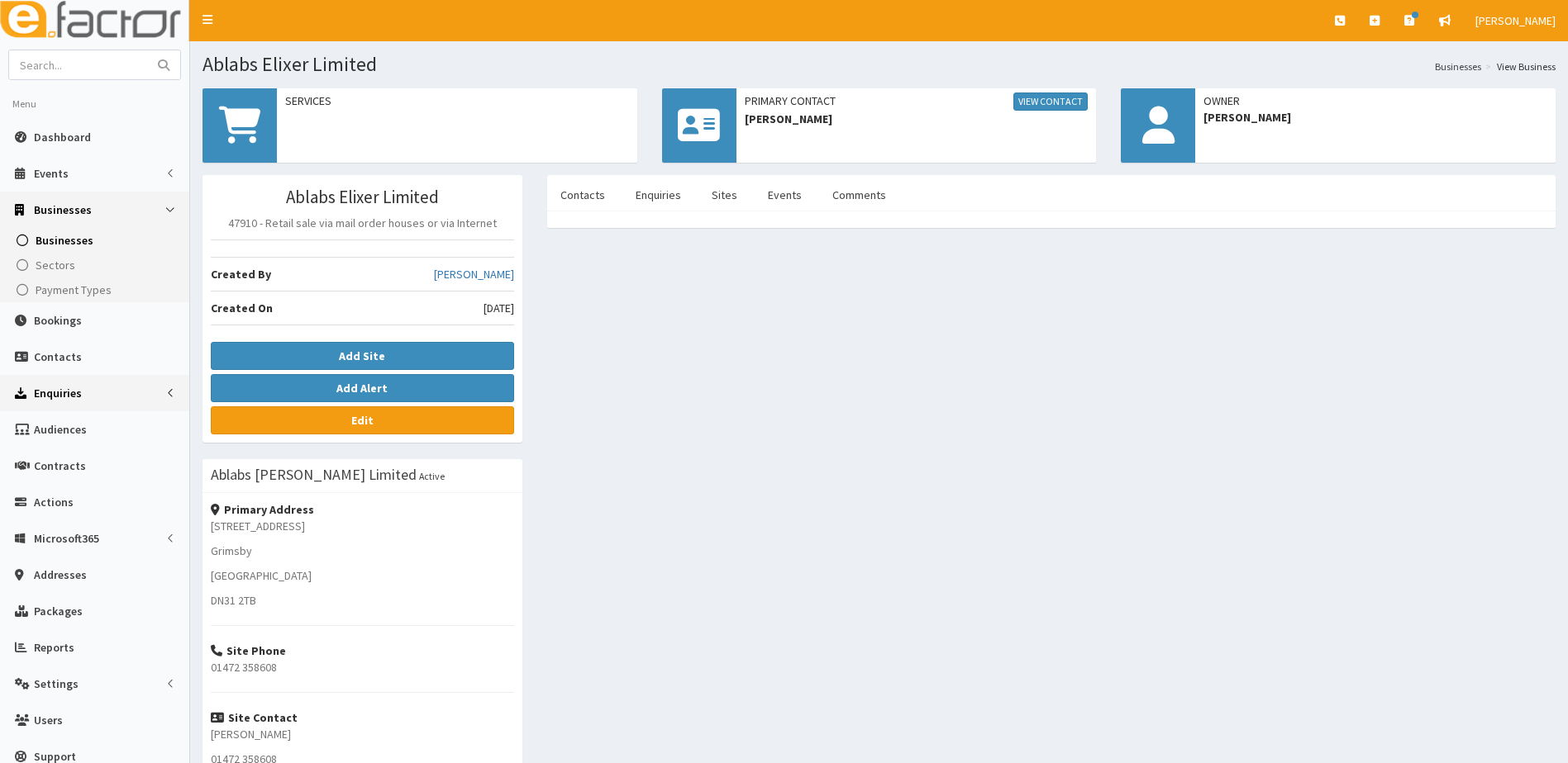
click at [63, 392] on span "Enquiries" at bounding box center [57, 394] width 48 height 15
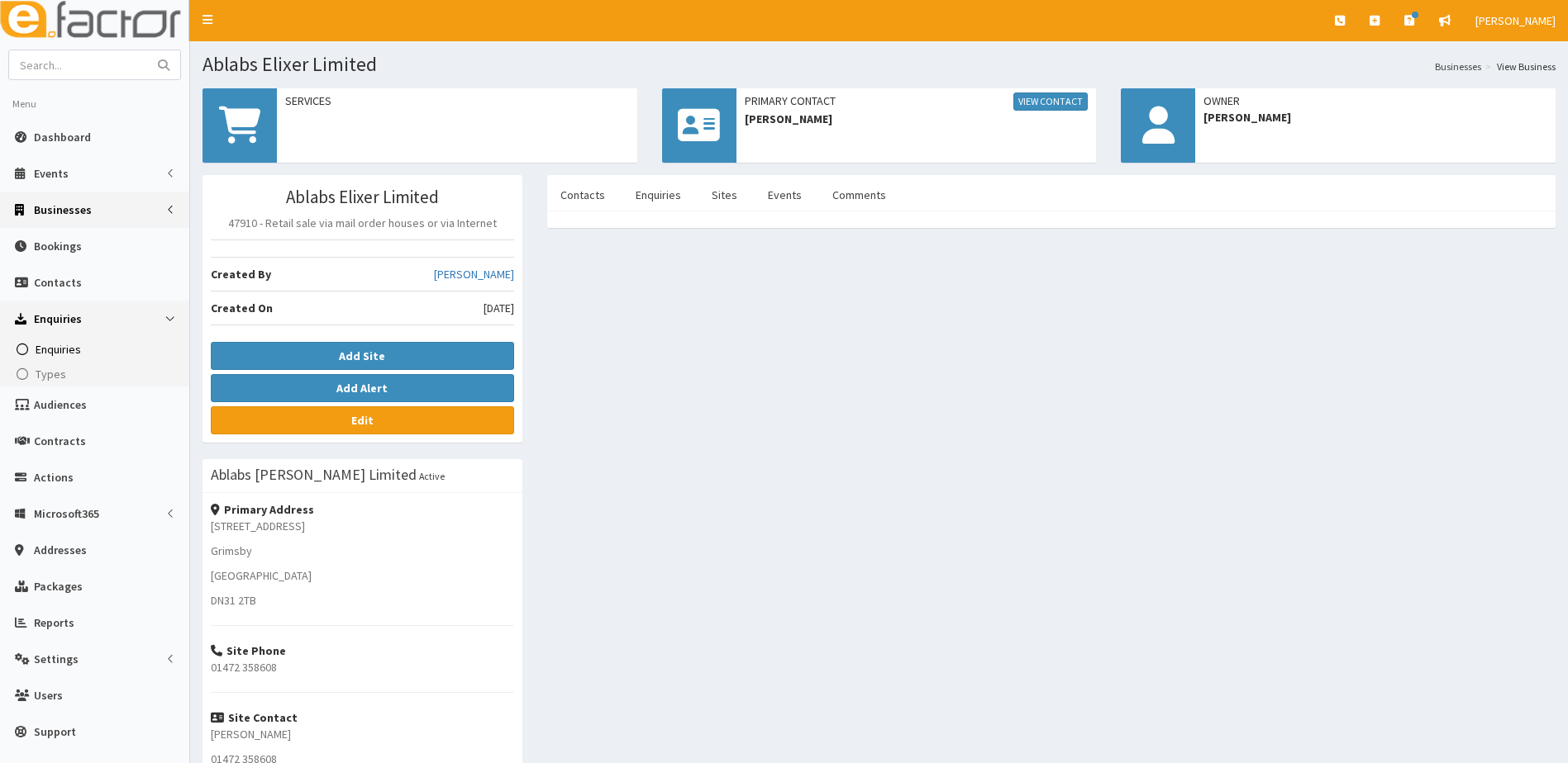
click at [49, 342] on span "Enquiries" at bounding box center [58, 349] width 45 height 15
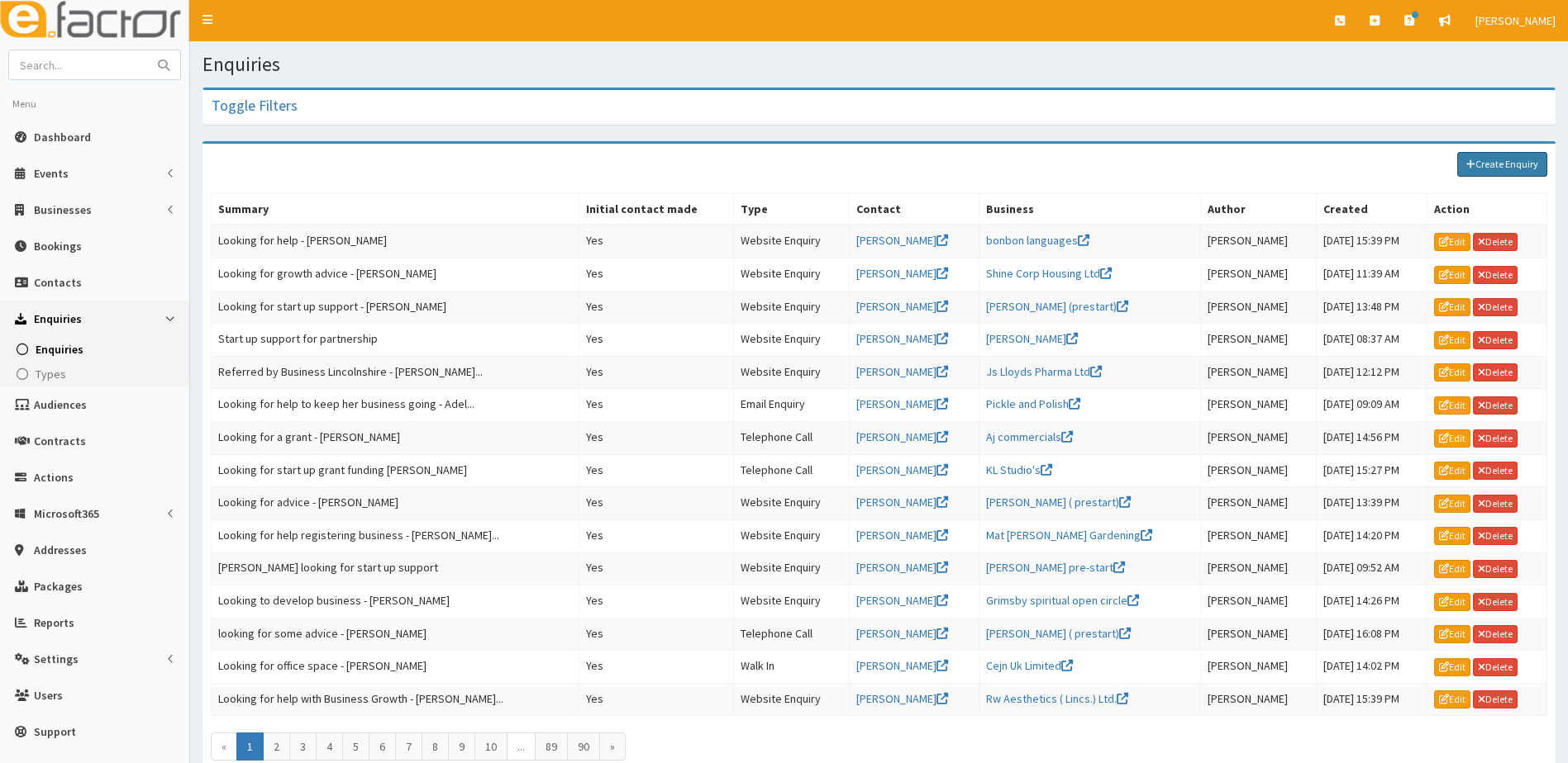
click at [1506, 166] on link "Create Enquiry" at bounding box center [1502, 165] width 90 height 25
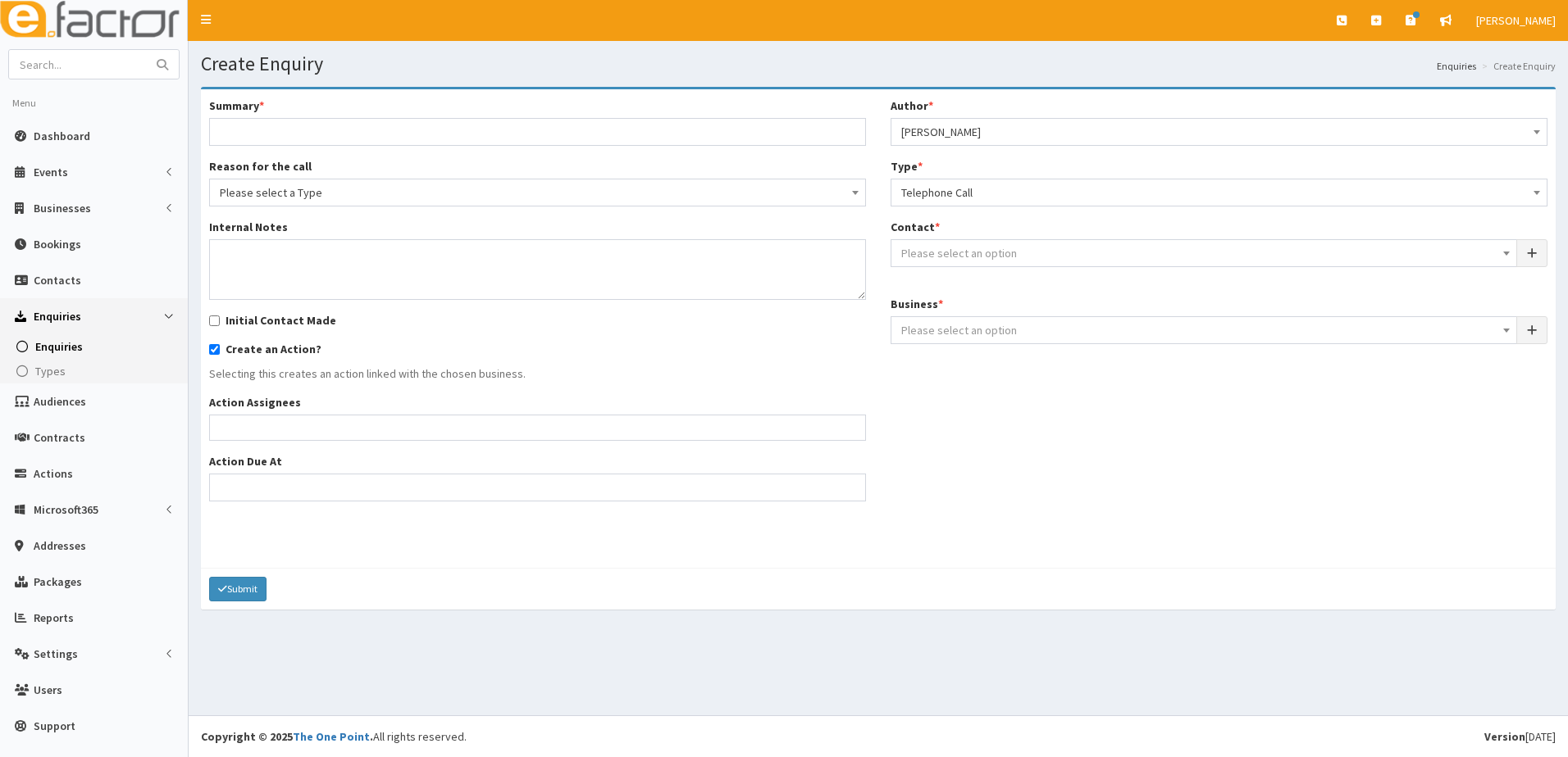
select select
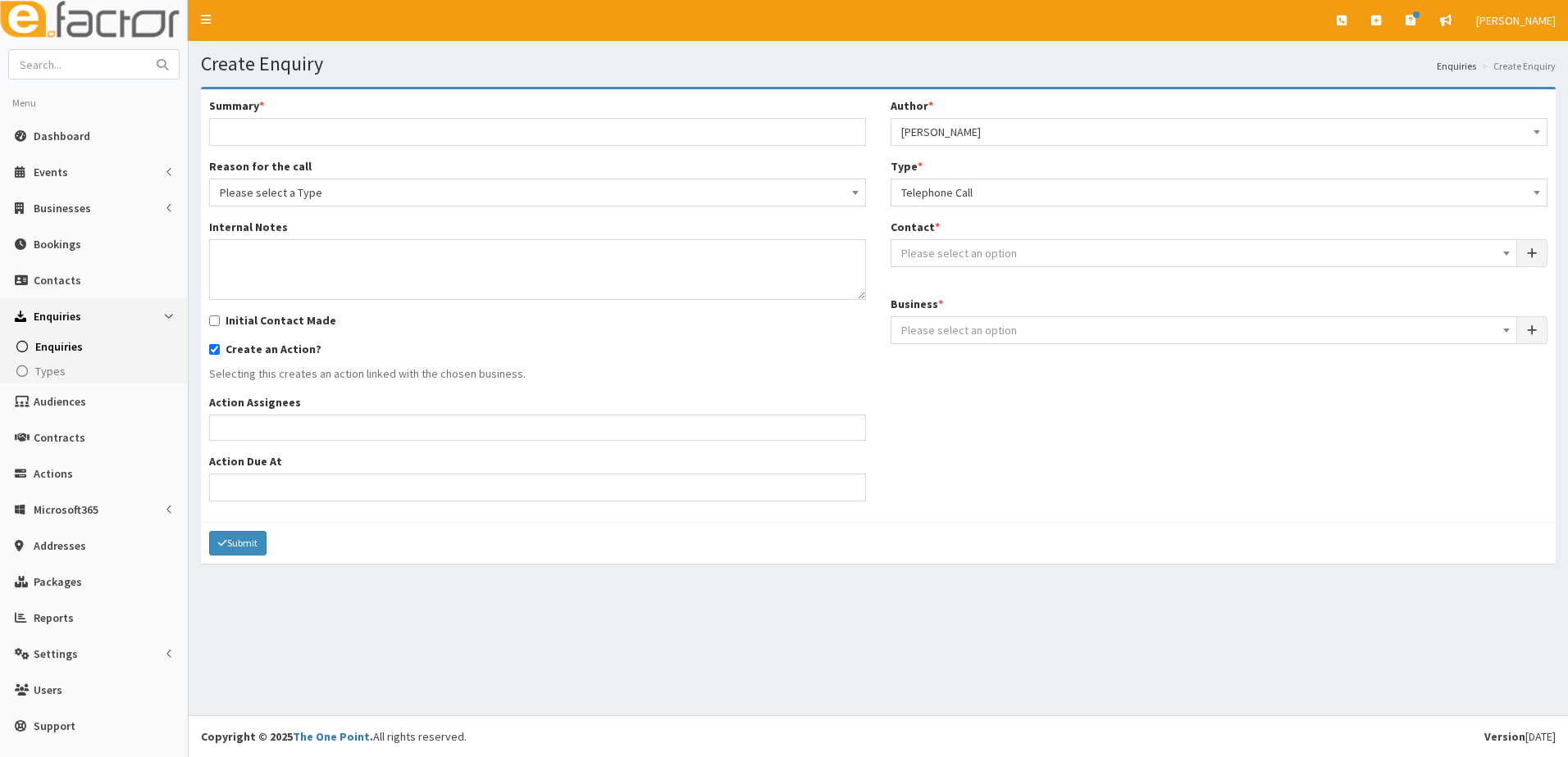
click at [946, 247] on span "Please select an option" at bounding box center [959, 253] width 116 height 15
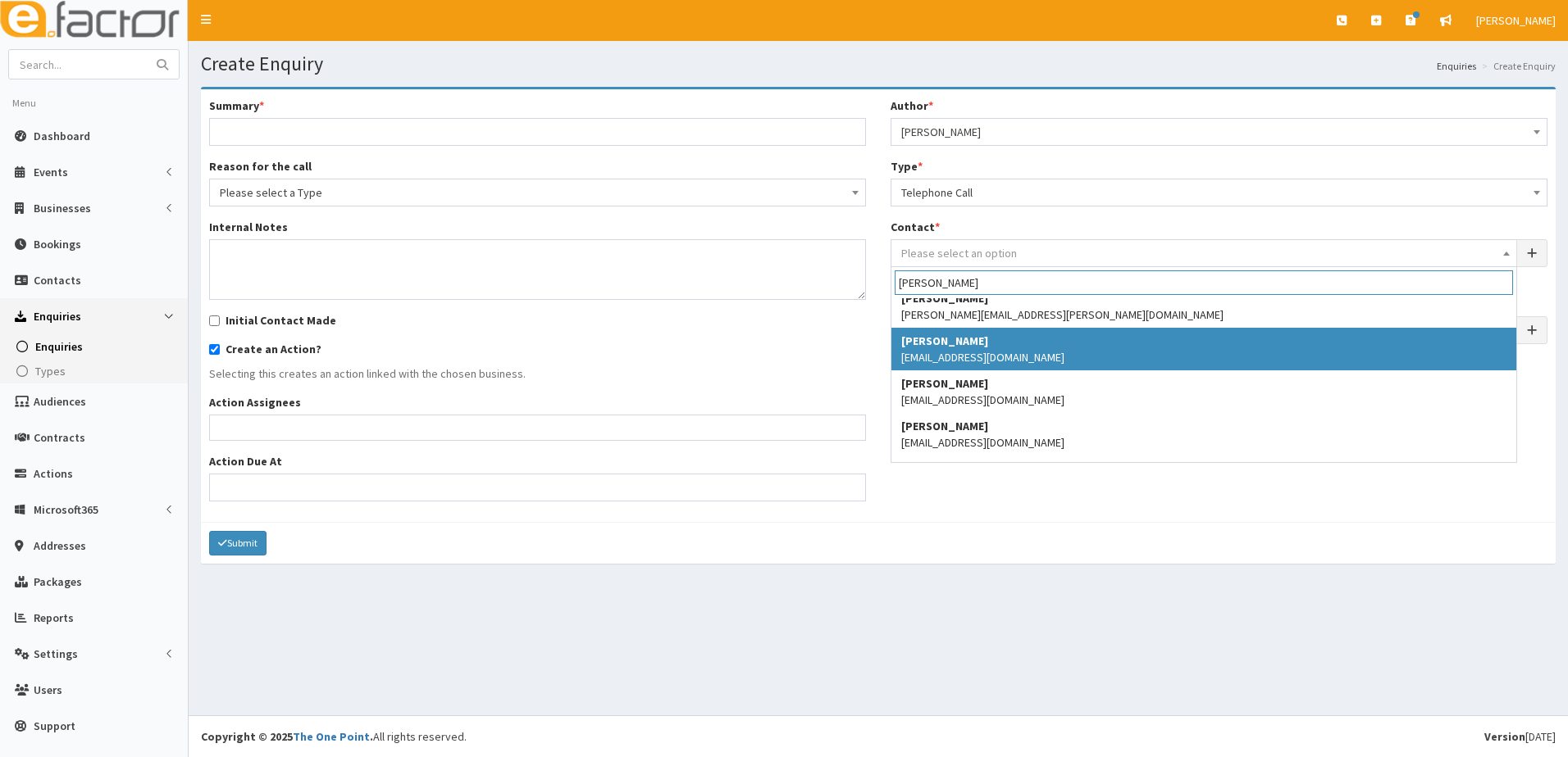
scroll to position [49, 0]
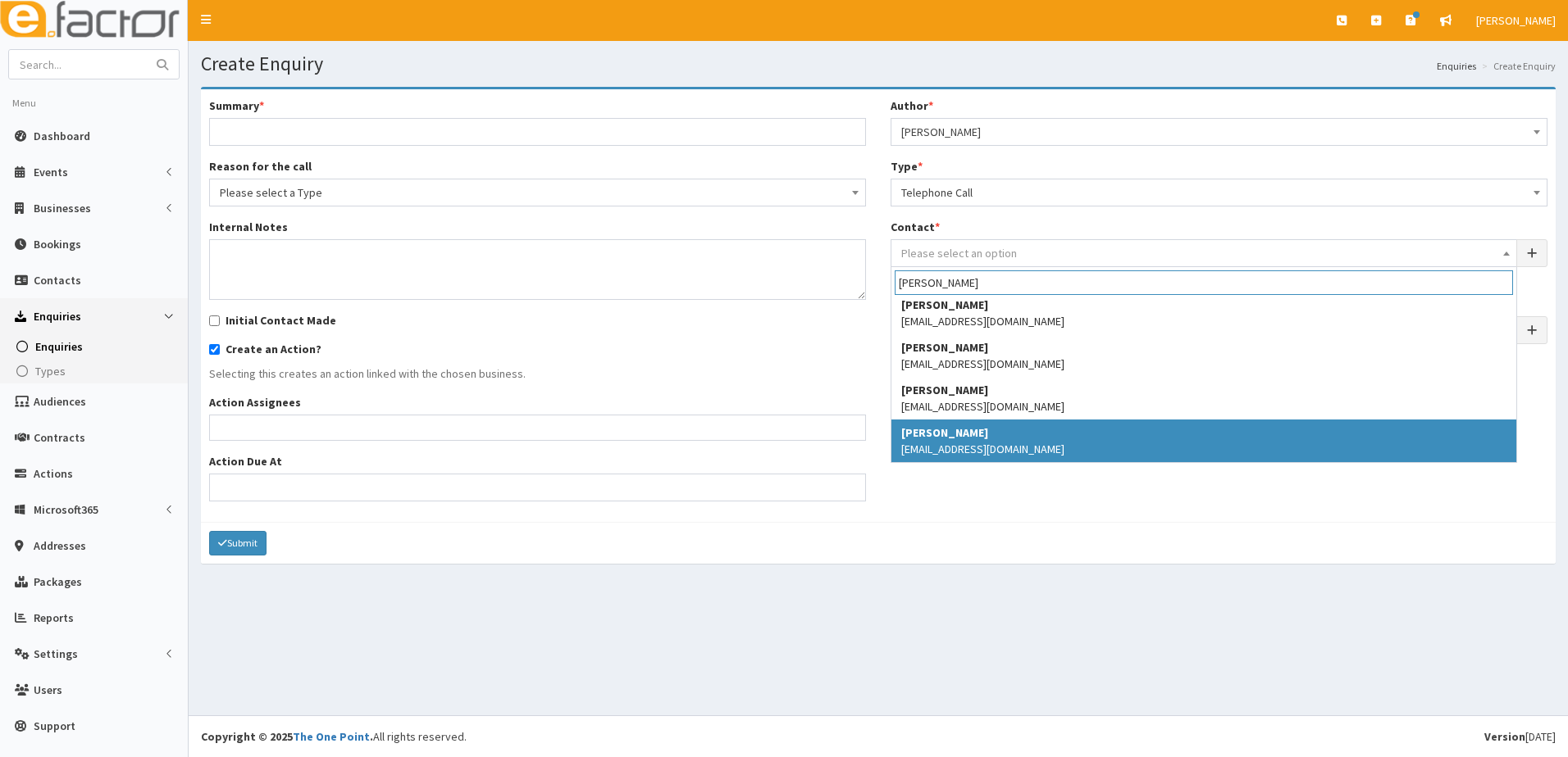
type input "[PERSON_NAME]"
select select "5232"
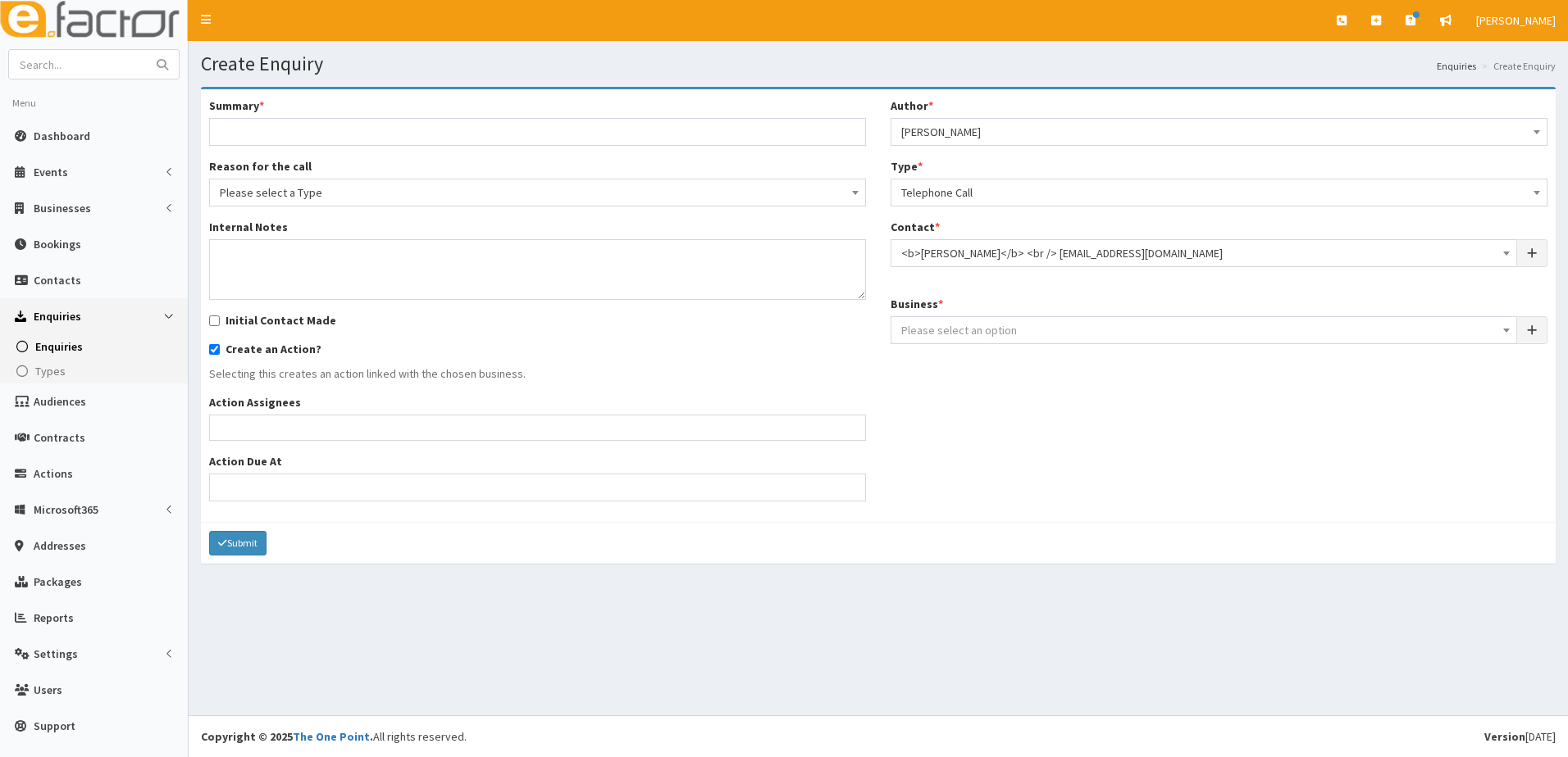
click at [938, 326] on span "Please select an option" at bounding box center [959, 331] width 116 height 15
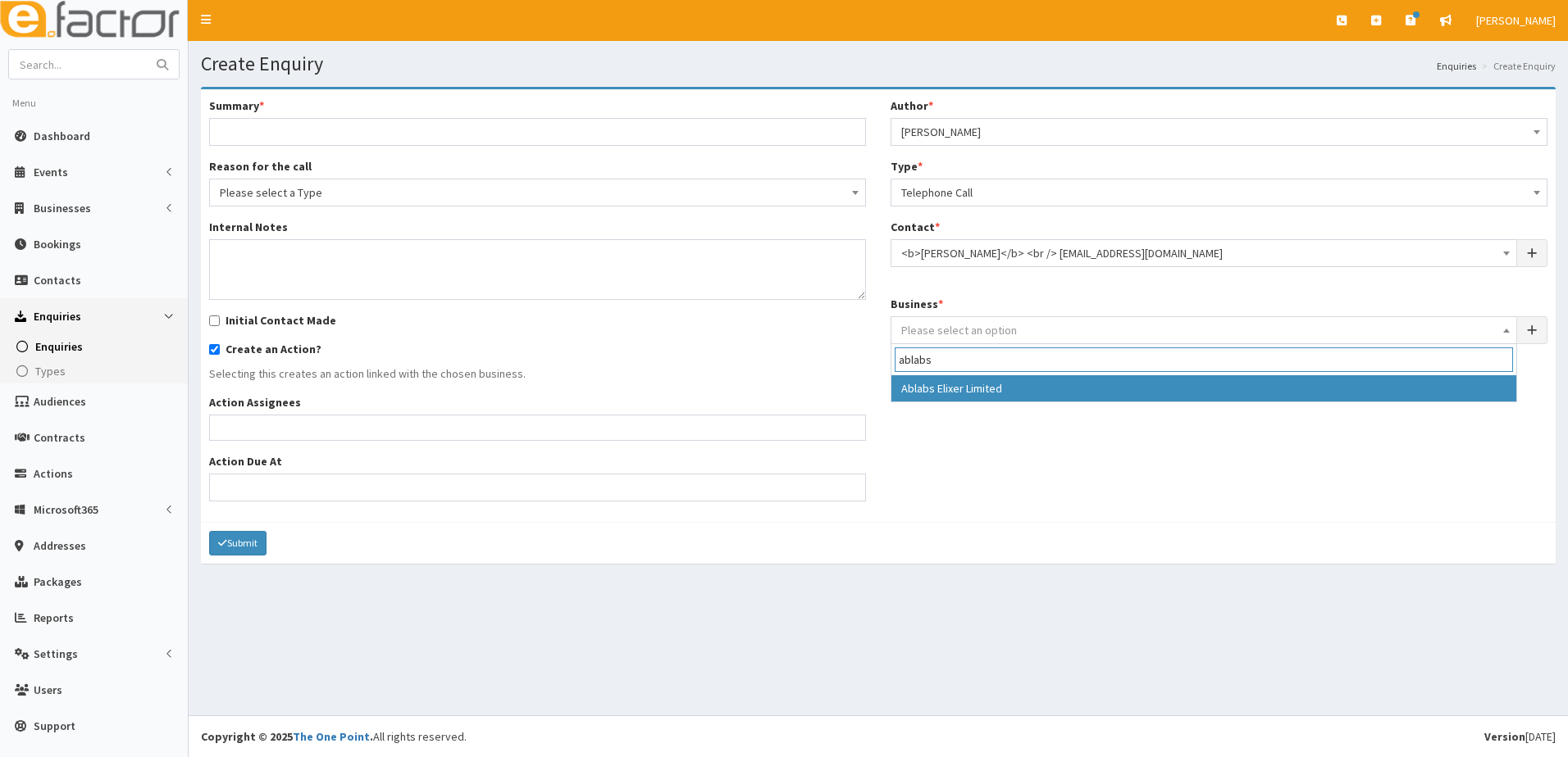
type input "ablabs"
select select "4170"
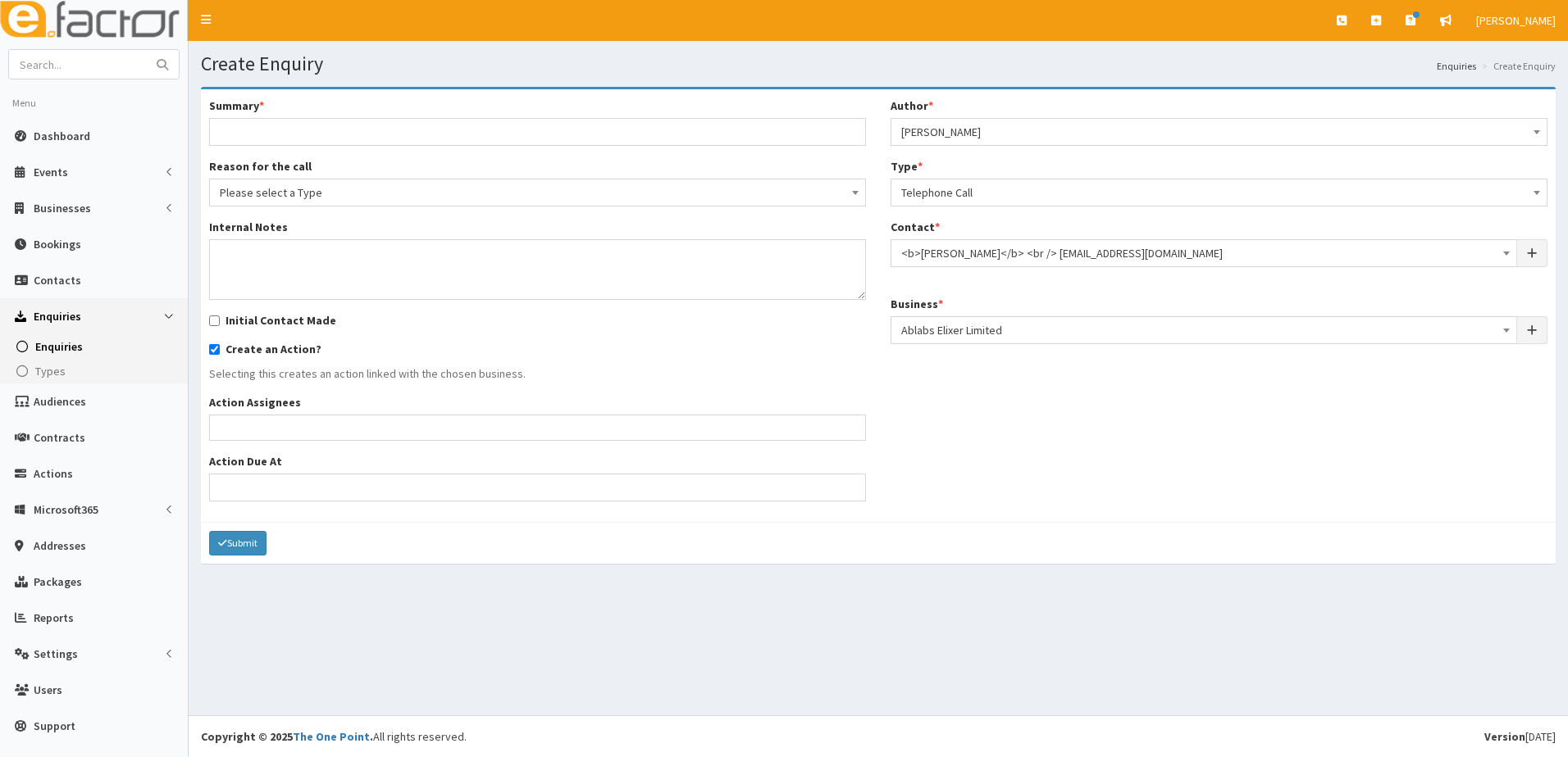
click at [262, 416] on ul at bounding box center [537, 426] width 655 height 21
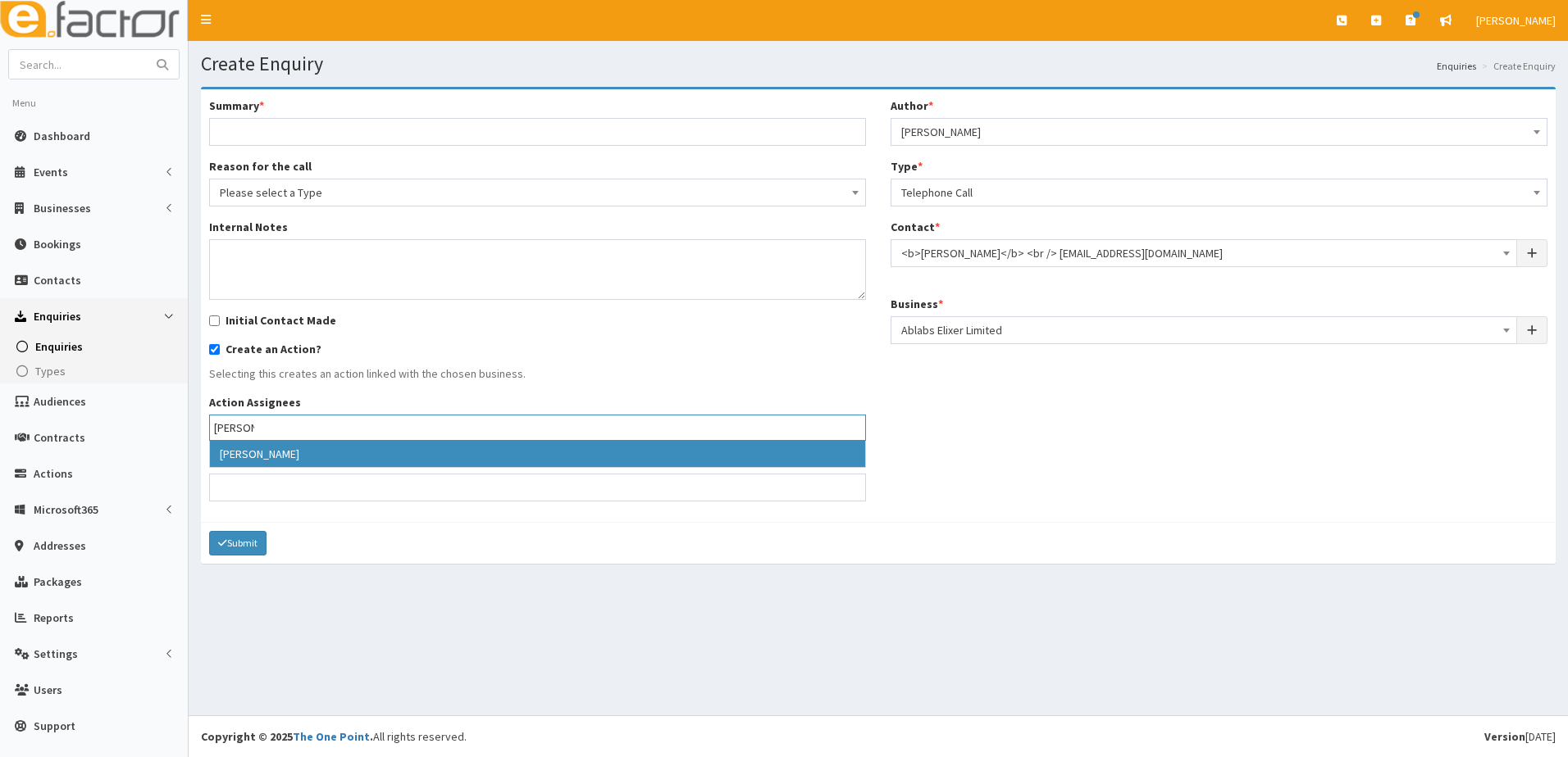
type input "Gina"
select select "20"
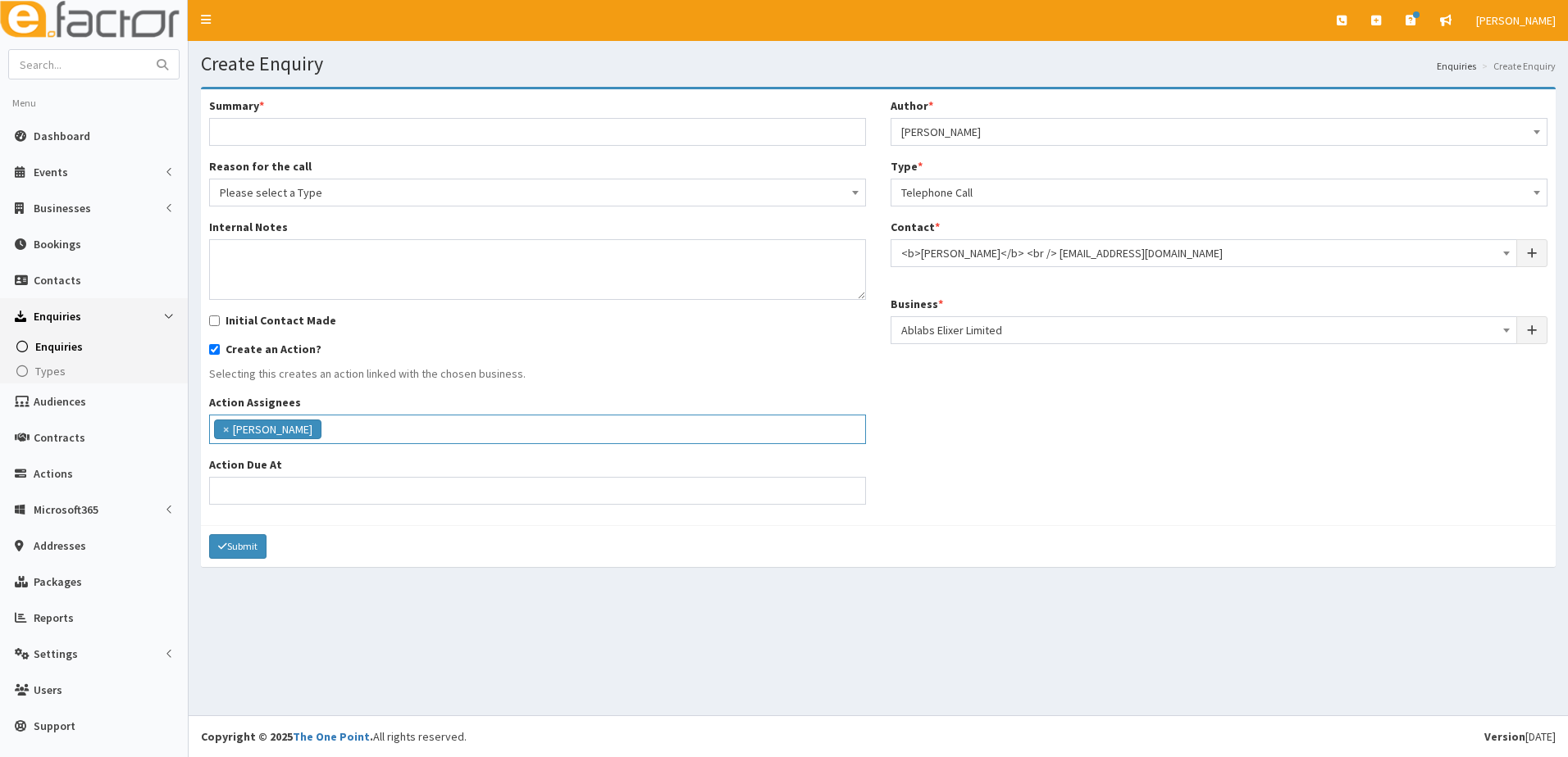
scroll to position [47, 0]
click at [269, 490] on input "Action Due At" at bounding box center [537, 491] width 657 height 27
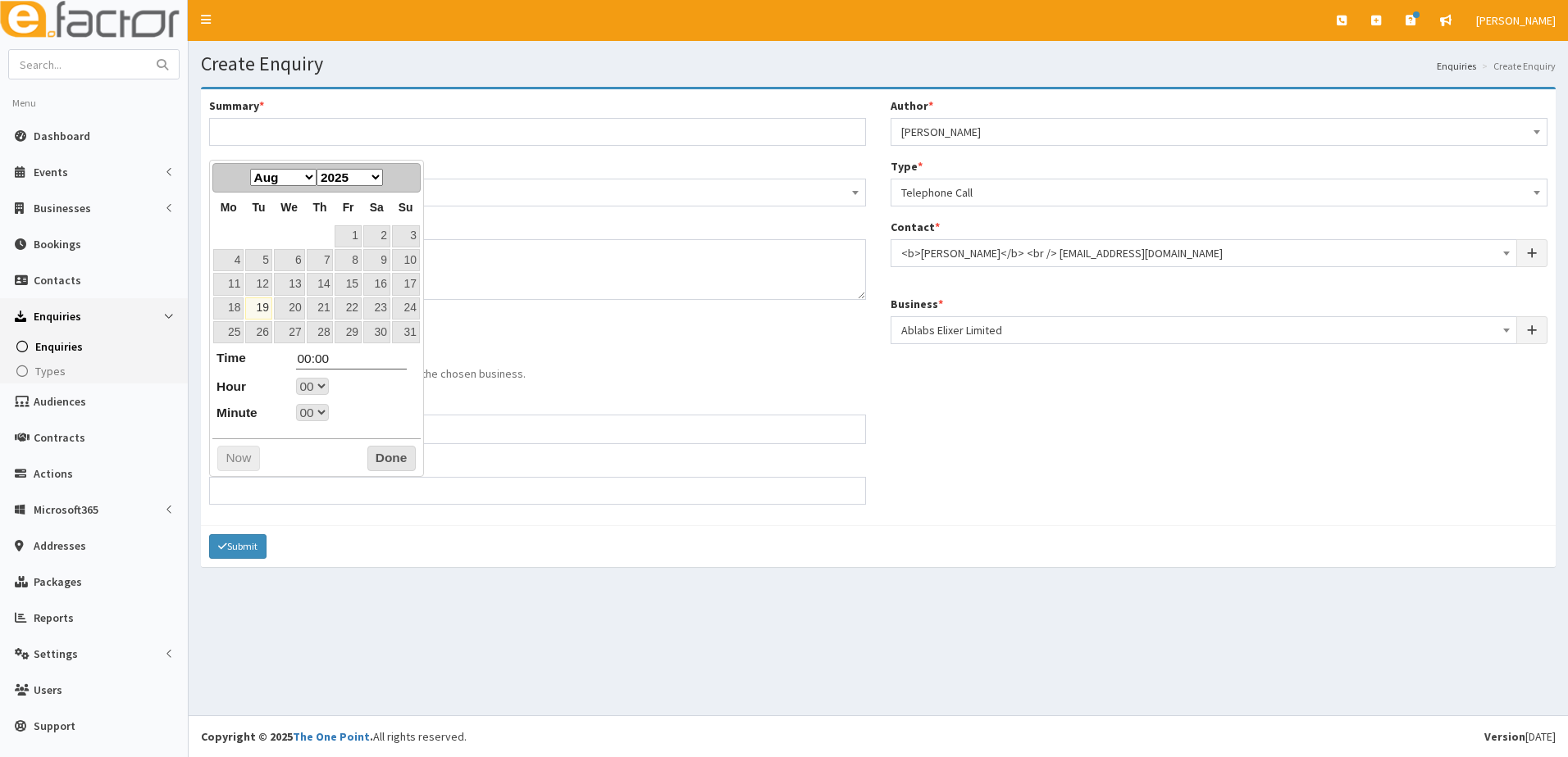
click at [787, 546] on div "Submit" at bounding box center [878, 546] width 1355 height 42
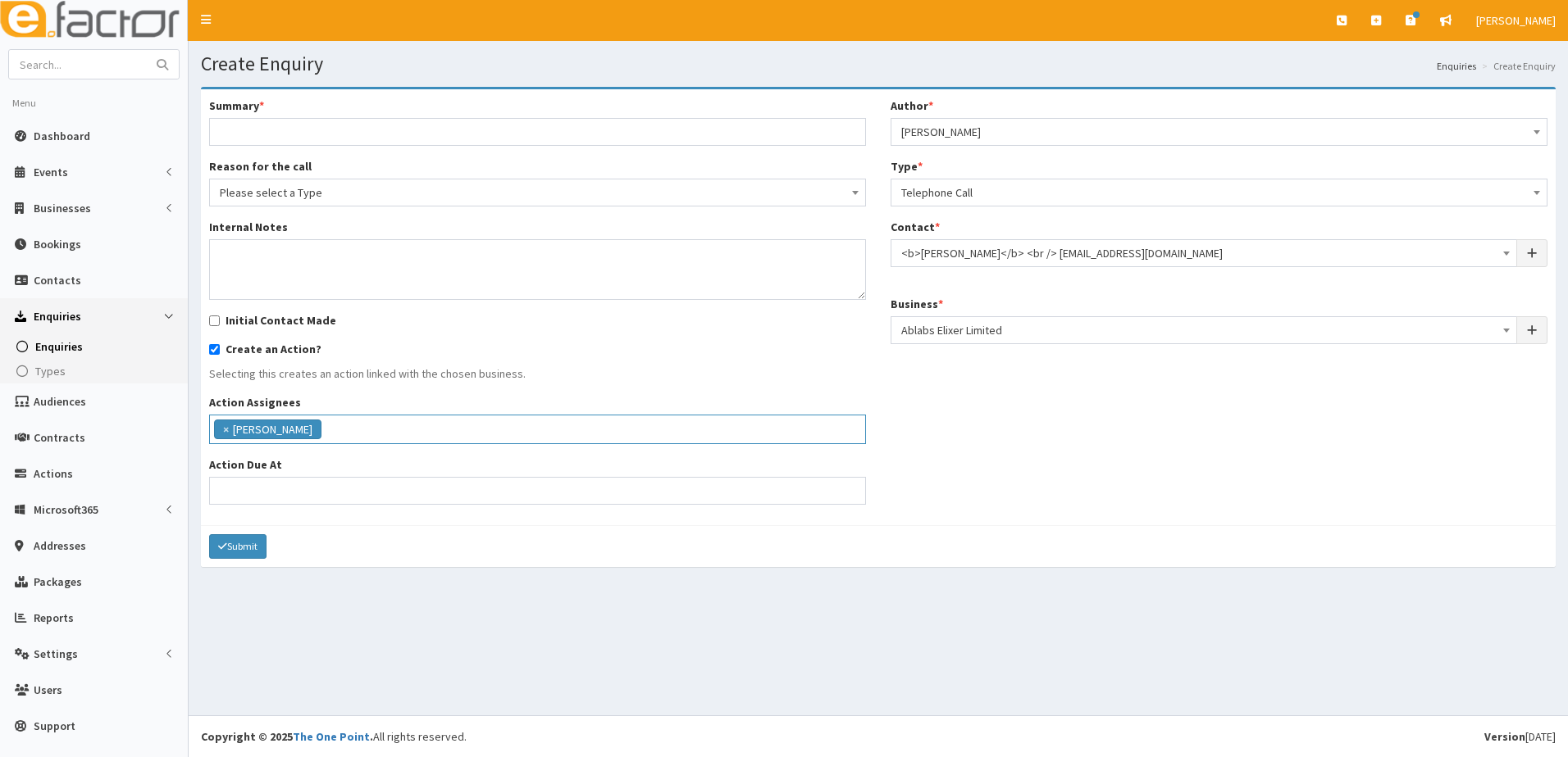
click at [385, 431] on ul "× Gina Waterhouse" at bounding box center [537, 427] width 655 height 24
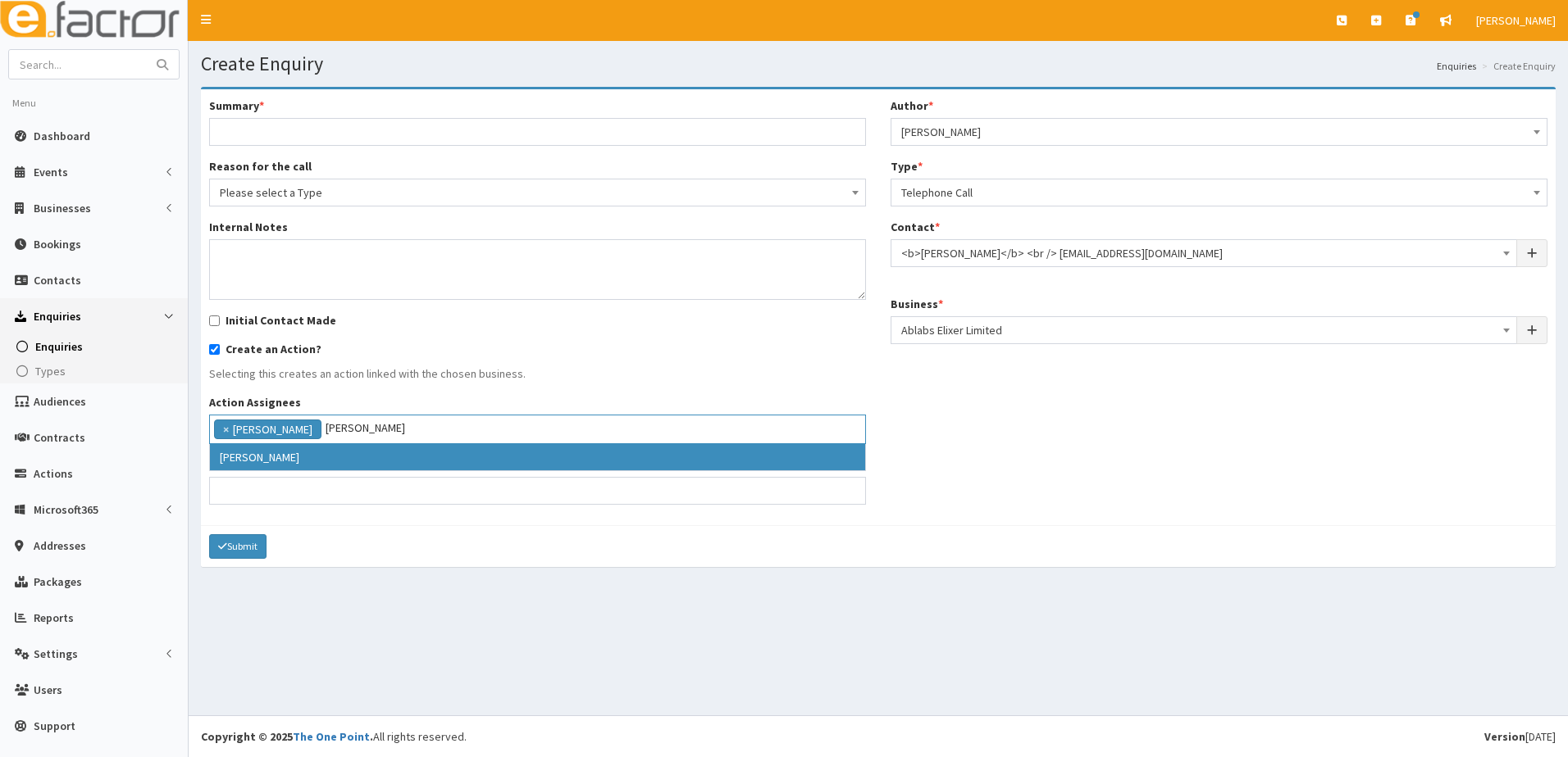
type input "catherine"
click at [279, 471] on span "[PERSON_NAME]" at bounding box center [537, 457] width 657 height 27
select select "10"
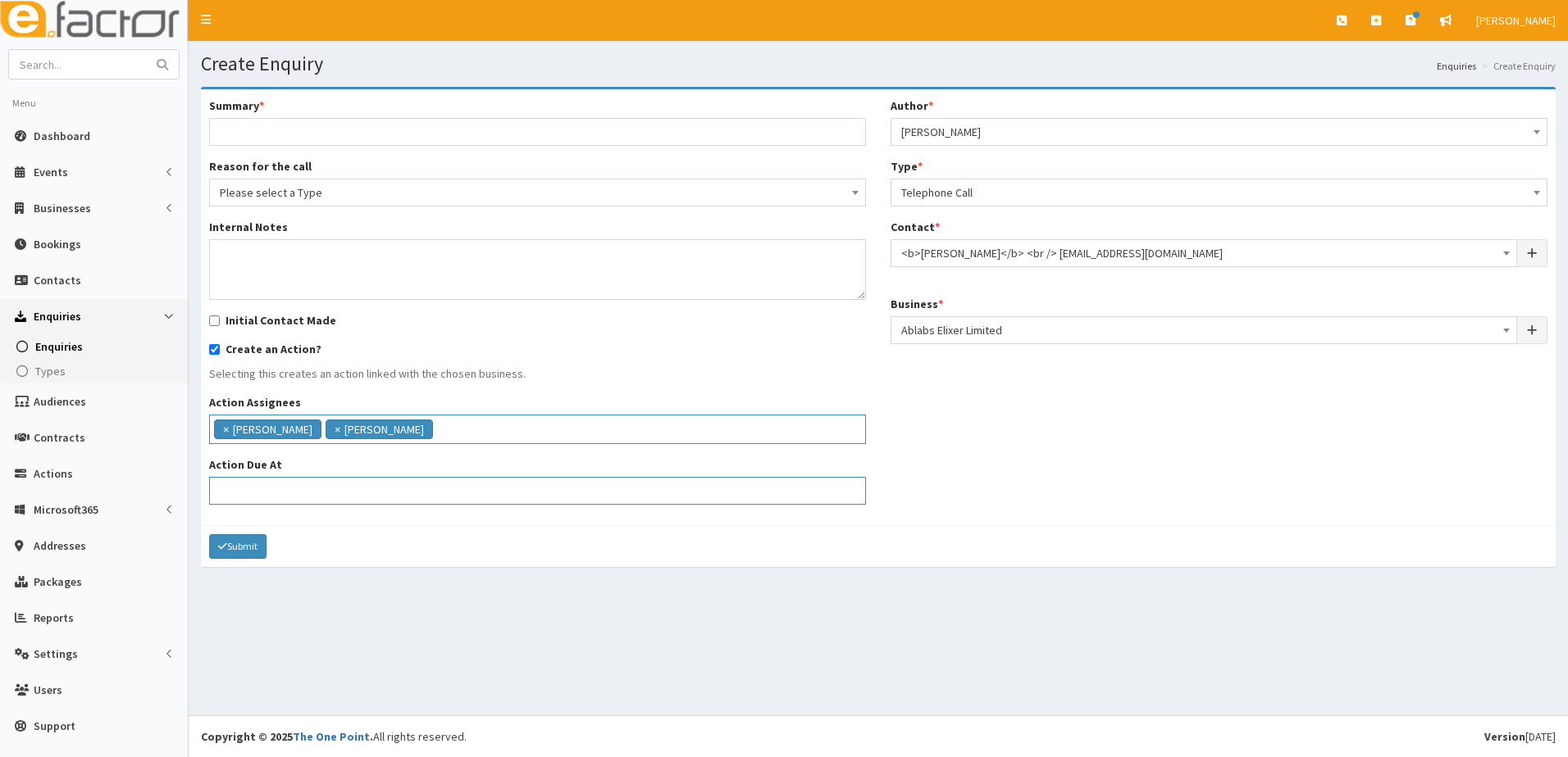
click at [252, 498] on input "Action Due At" at bounding box center [537, 491] width 657 height 27
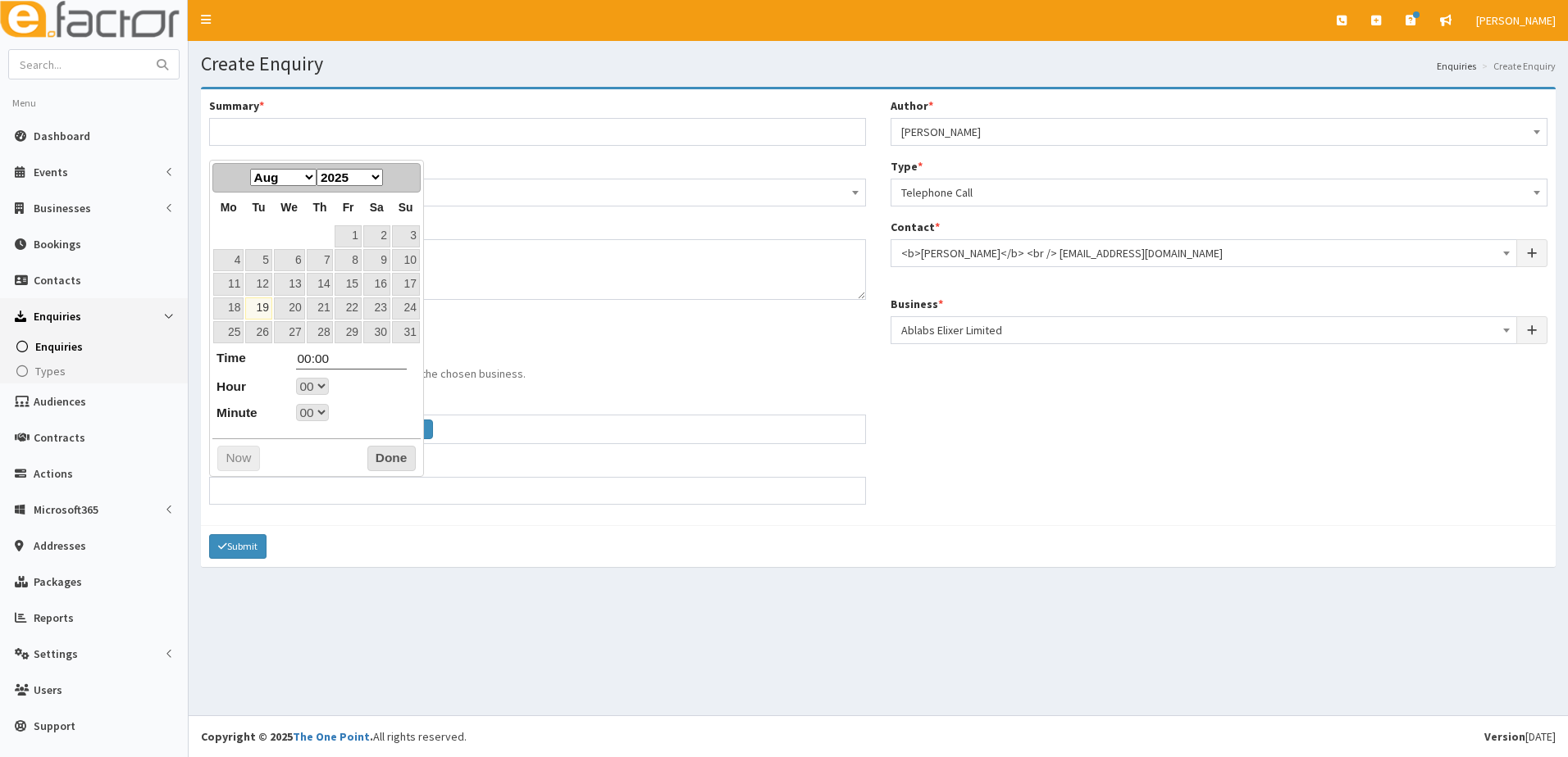
click at [499, 330] on div "Summary * Reason for the call Please select a Type Business Hive Membership Bus…" at bounding box center [537, 307] width 682 height 420
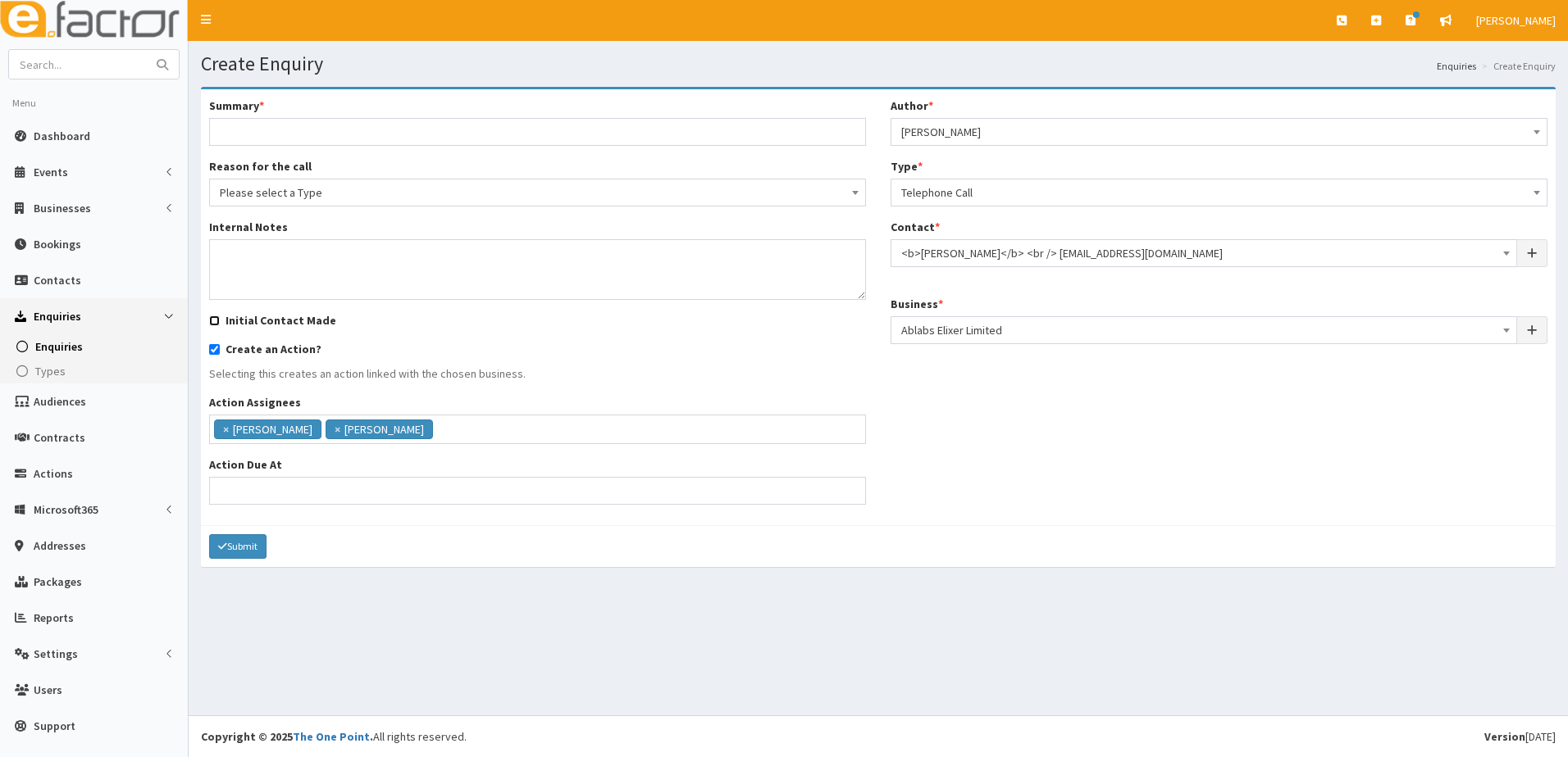
click at [211, 320] on input "Initial Contact Made" at bounding box center [214, 321] width 11 height 11
checkbox input "true"
click at [249, 129] on input "Summary *" at bounding box center [537, 132] width 657 height 27
click at [705, 552] on div "Submit" at bounding box center [878, 546] width 1355 height 42
click at [277, 488] on input "Action Due At" at bounding box center [537, 491] width 657 height 27
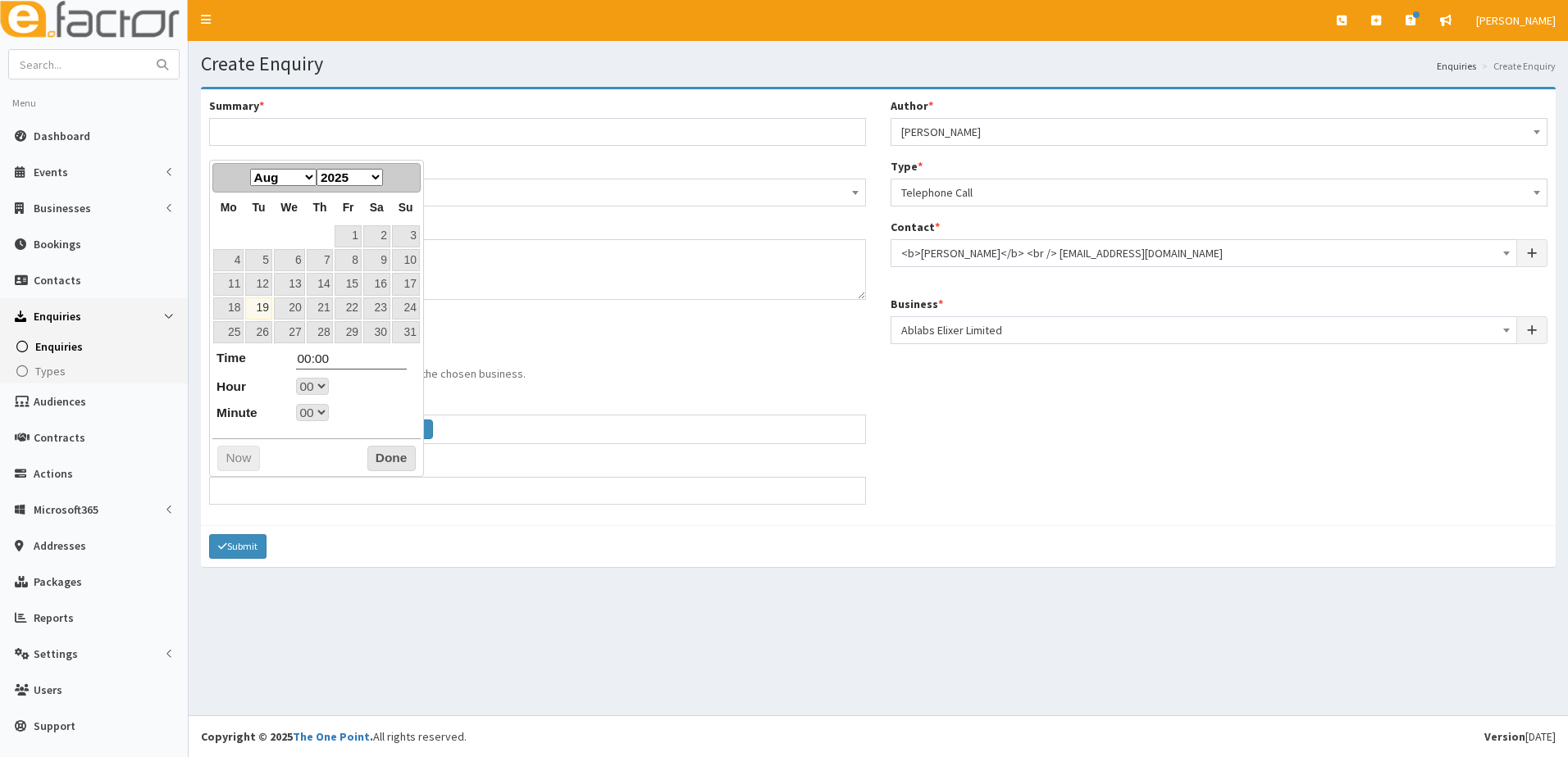
click at [367, 616] on div "Create Enquiry Enquiries Create Enquiry Summary * Reason for the call Please se…" at bounding box center [877, 378] width 1379 height 675
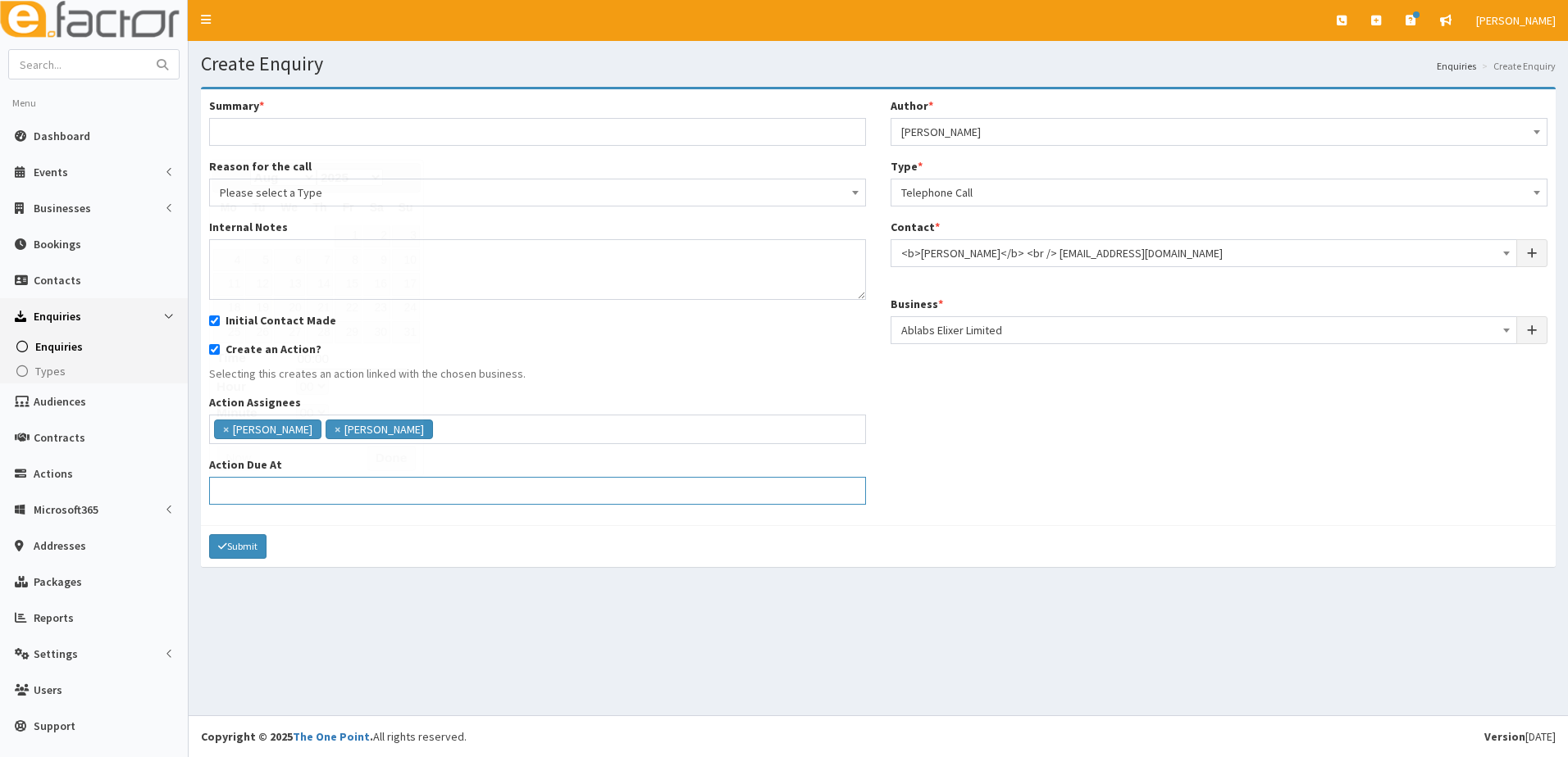
click at [267, 494] on input "Action Due At" at bounding box center [537, 491] width 657 height 27
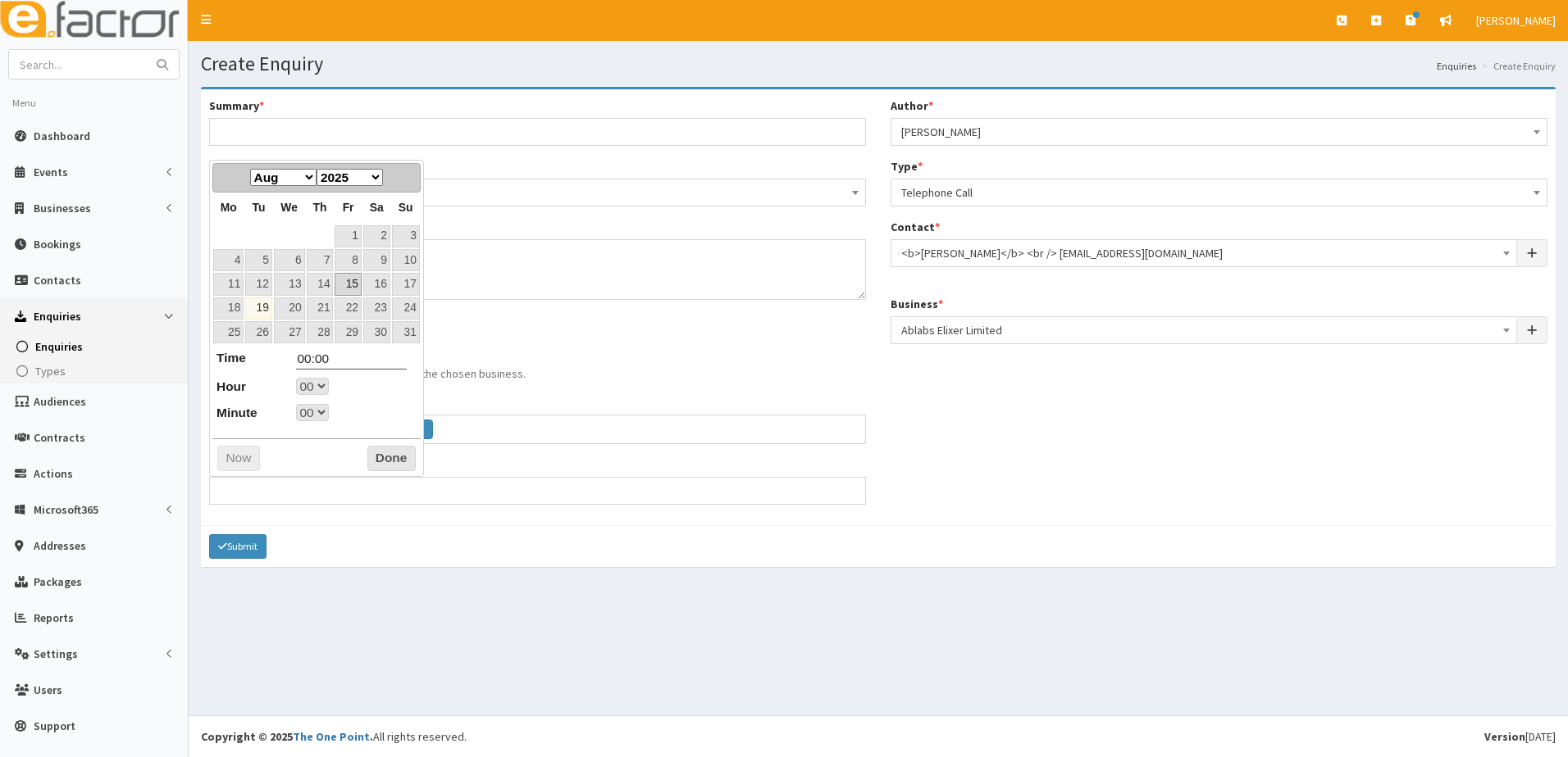
click at [342, 286] on link "15" at bounding box center [347, 284] width 26 height 22
type input "15-08-2025 00:00"
click at [437, 600] on div "Create Enquiry Enquiries Create Enquiry Summary * Reason for the call Please se…" at bounding box center [877, 378] width 1379 height 675
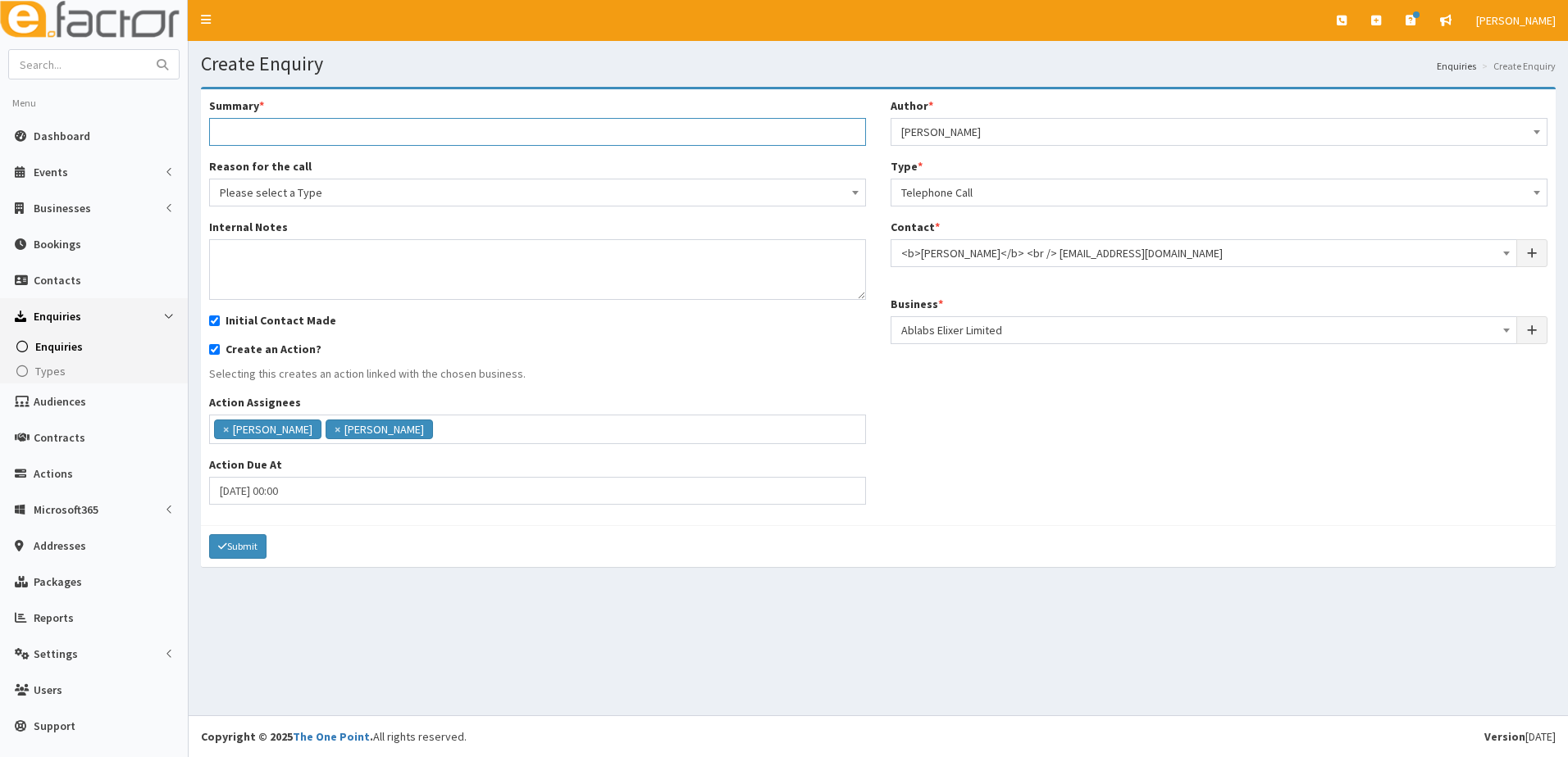
click at [247, 129] on input "Summary *" at bounding box center [537, 132] width 657 height 27
click at [323, 131] on input "Looking for supp" at bounding box center [537, 132] width 657 height 27
type input "Looking for help with business development and grants"
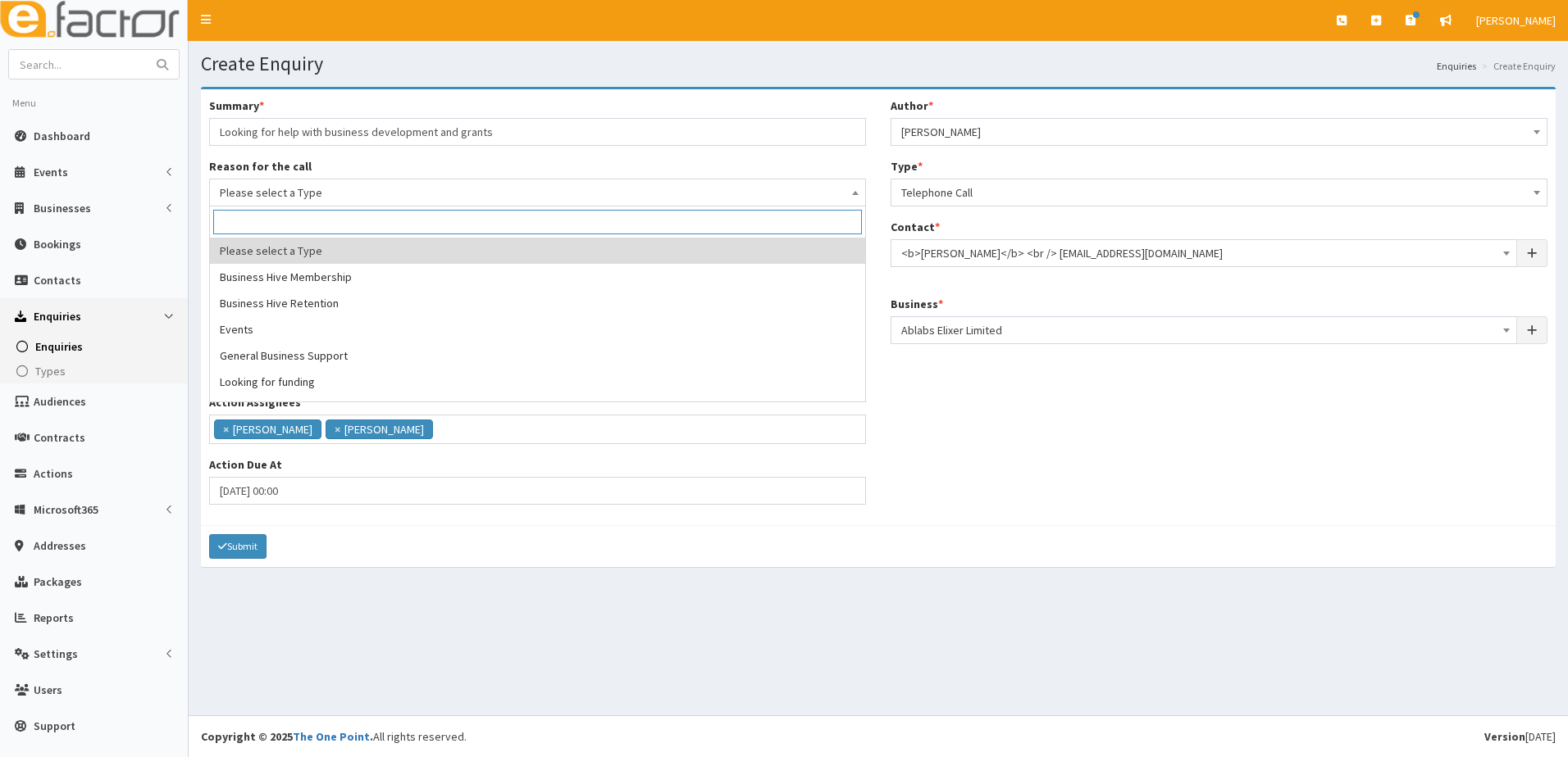
drag, startPoint x: 441, startPoint y: 196, endPoint x: 432, endPoint y: 196, distance: 9.0
click at [438, 195] on span "Please select a Type" at bounding box center [537, 193] width 636 height 23
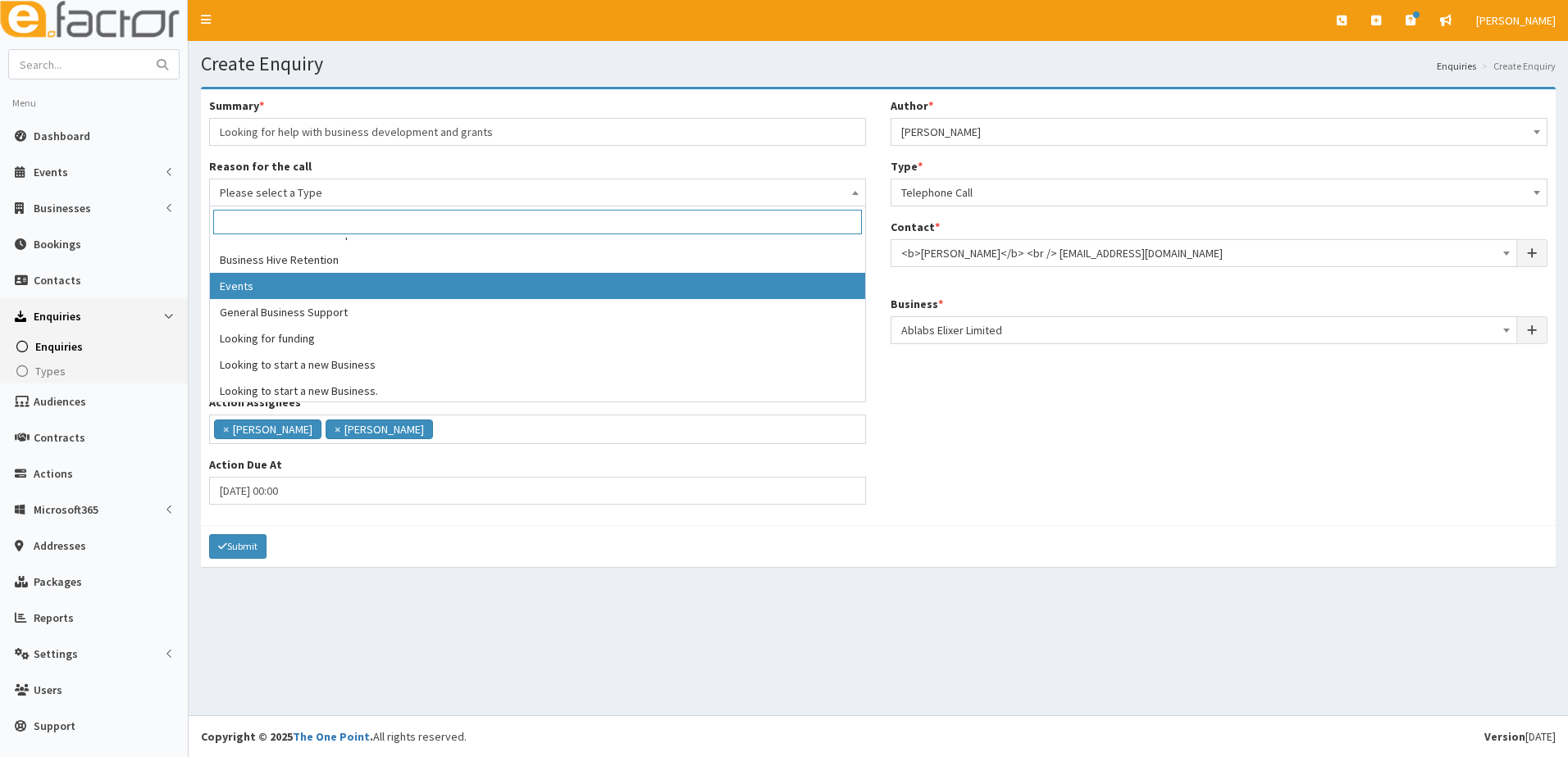
scroll to position [82, 0]
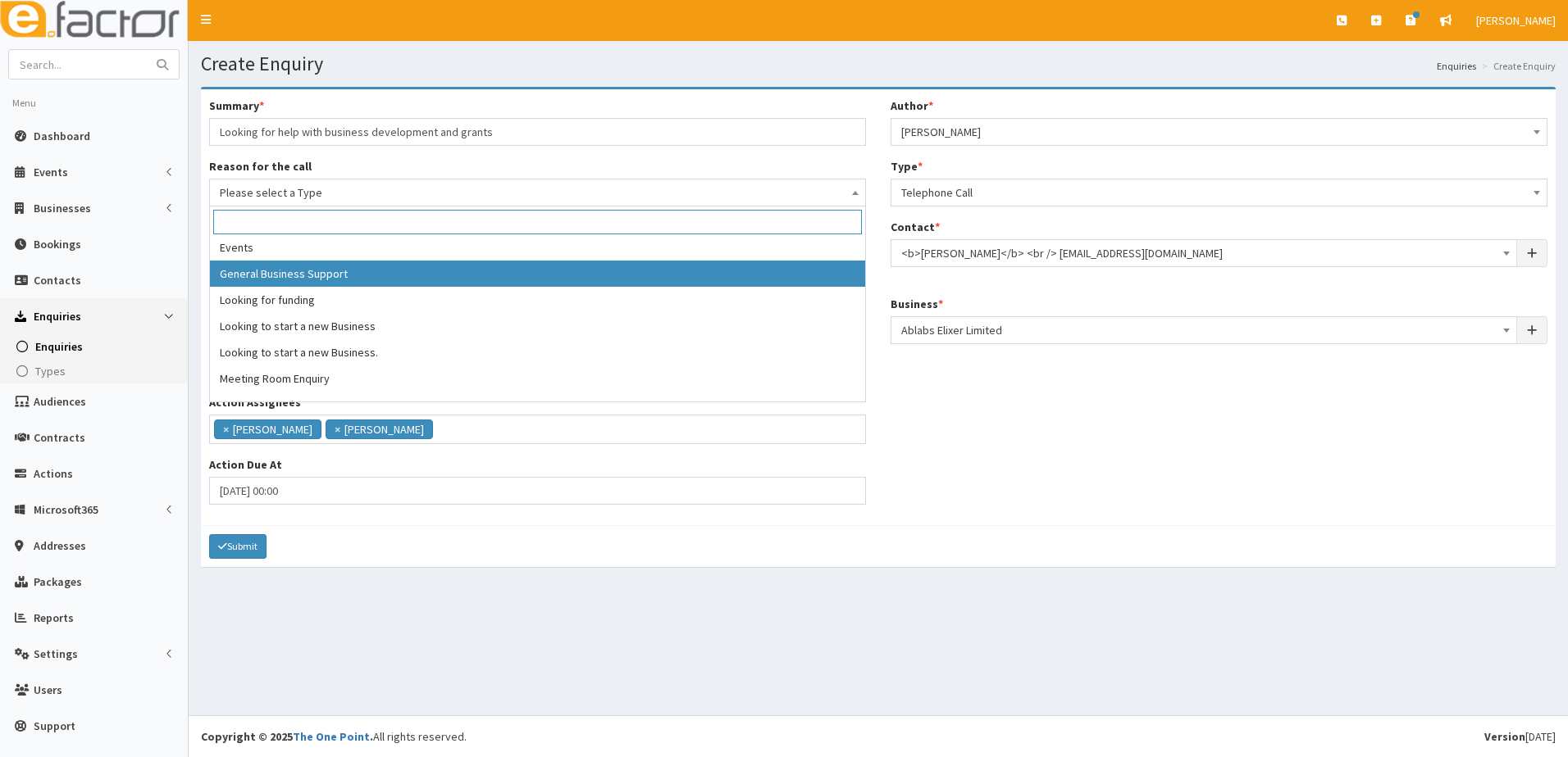
select select "3"
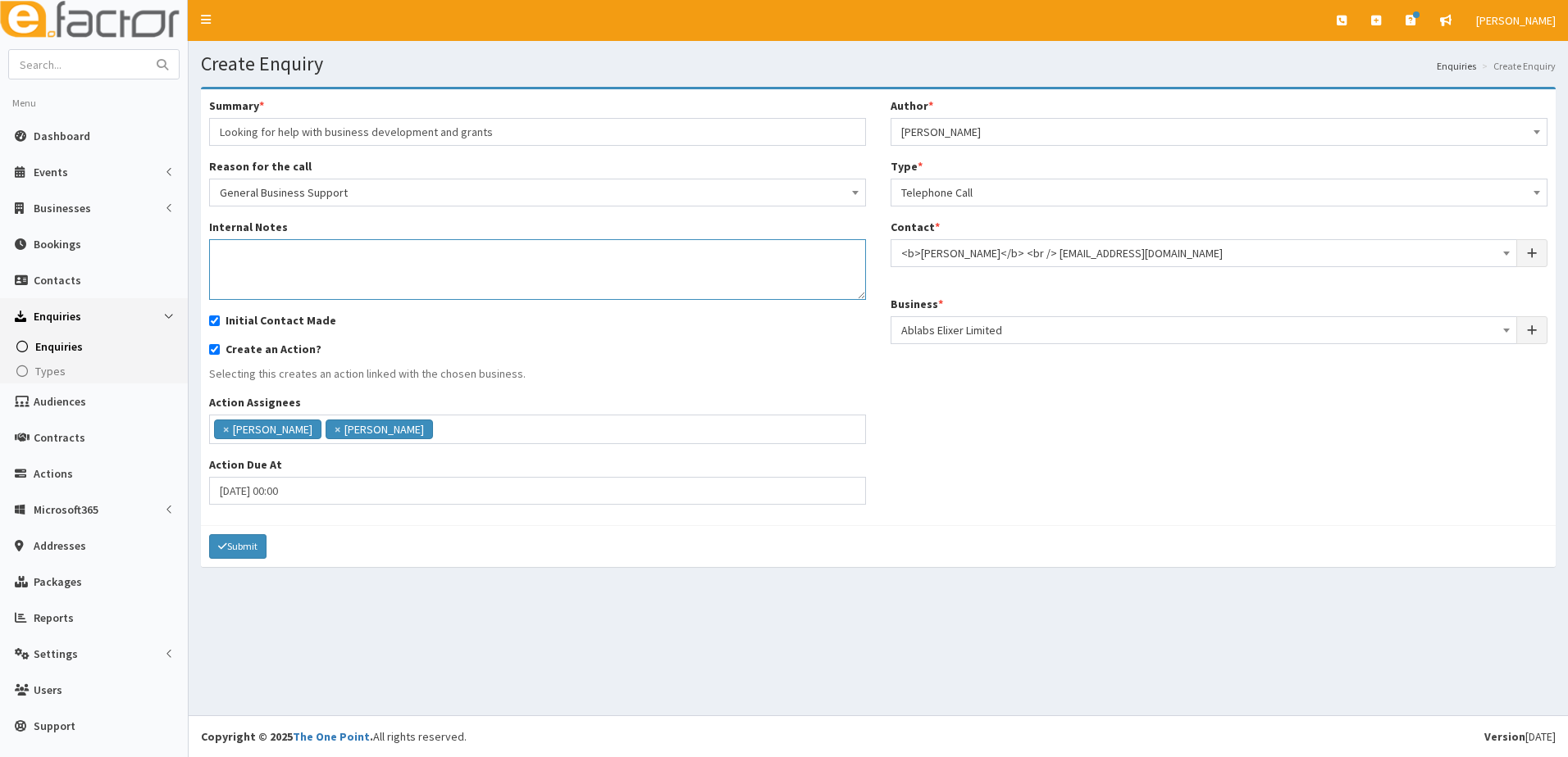
click at [274, 261] on textarea "Internal Notes" at bounding box center [537, 269] width 657 height 61
drag, startPoint x: 230, startPoint y: 248, endPoint x: 242, endPoint y: 233, distance: 19.2
click at [232, 248] on textarea "REferred by Business incolnshire" at bounding box center [537, 269] width 657 height 61
click at [418, 261] on textarea "Referred by Business Lincolnshire" at bounding box center [537, 269] width 657 height 61
click at [237, 276] on textarea "Referred by Business Lincolnshire, they have been registered as a ltd for 9 mon…" at bounding box center [537, 269] width 657 height 61
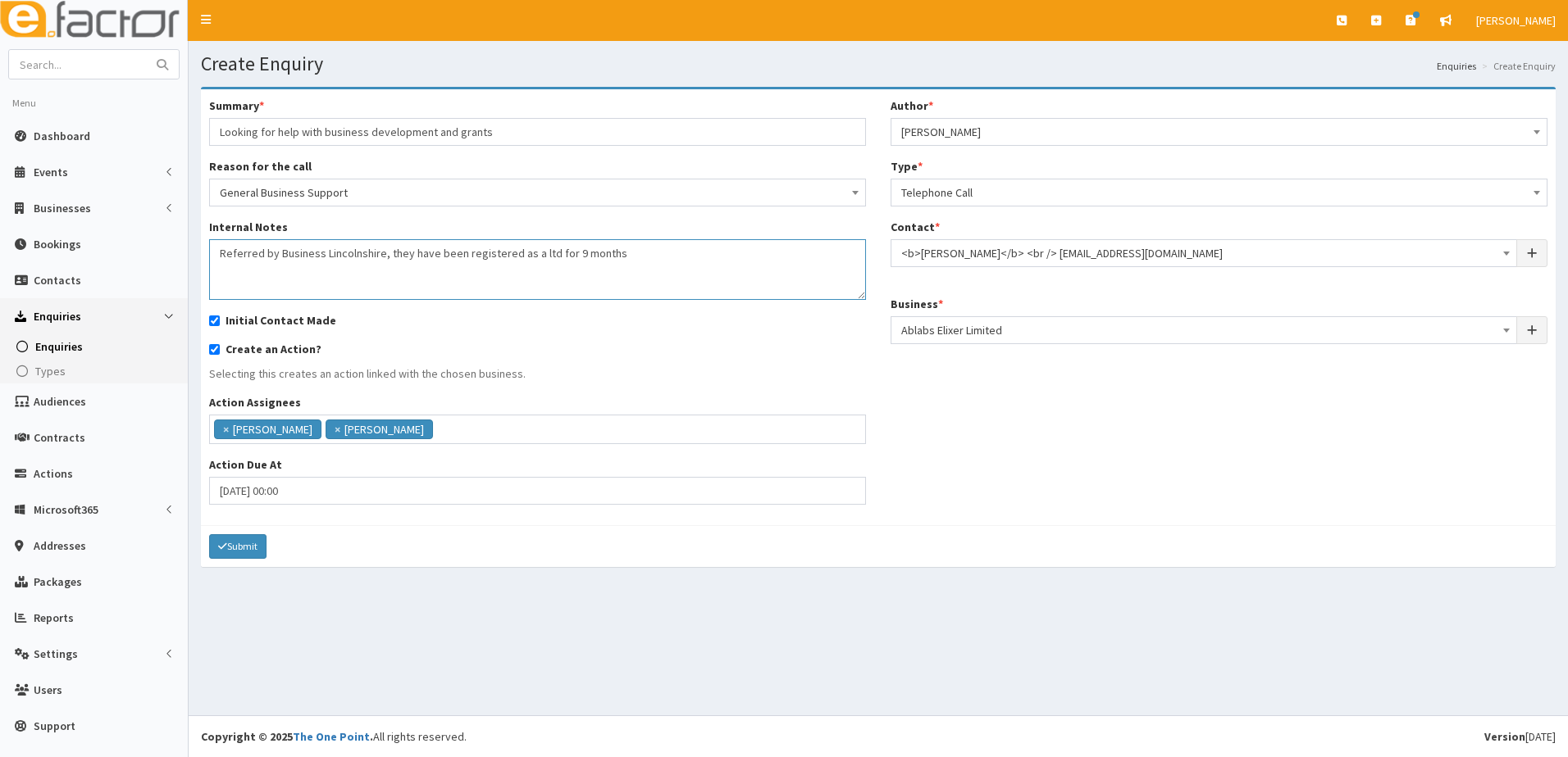
click at [670, 261] on textarea "Referred by Business Lincolnshire, they have been registered as a ltd for 9 mon…" at bounding box center [537, 269] width 657 height 61
paste textarea ": Interested in all things growth hub Support / mentoring / training / obviousl…"
drag, startPoint x: 225, startPoint y: 286, endPoint x: 196, endPoint y: 286, distance: 29.0
click at [196, 286] on section "Summary * Looking for help with business development and grants Reason for the …" at bounding box center [877, 336] width 1379 height 521
type textarea "Referred by Business Lincolnshire, they have been registered as a ltd for 9 mon…"
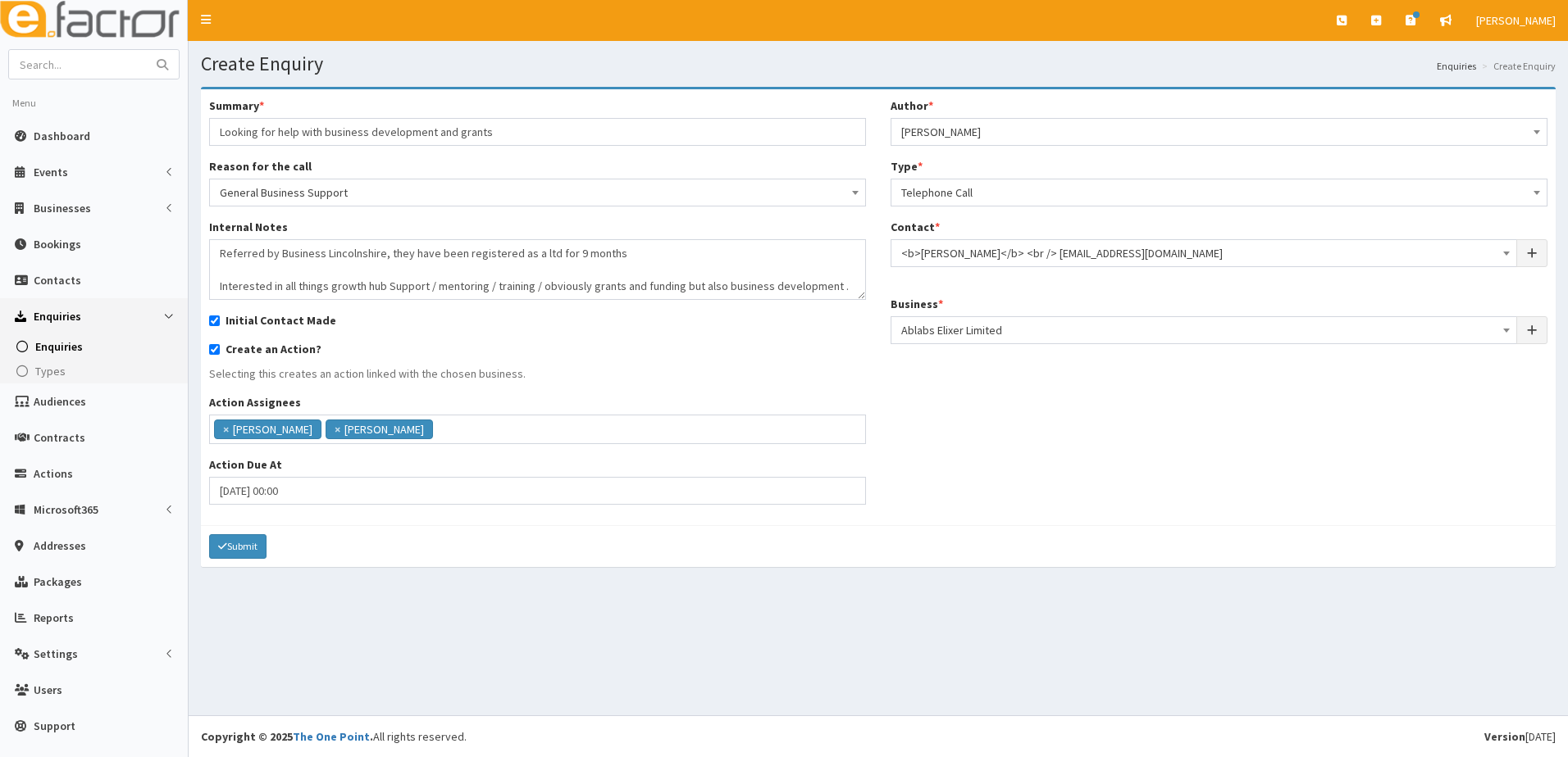
click at [958, 187] on span "Telephone Call" at bounding box center [1219, 193] width 636 height 23
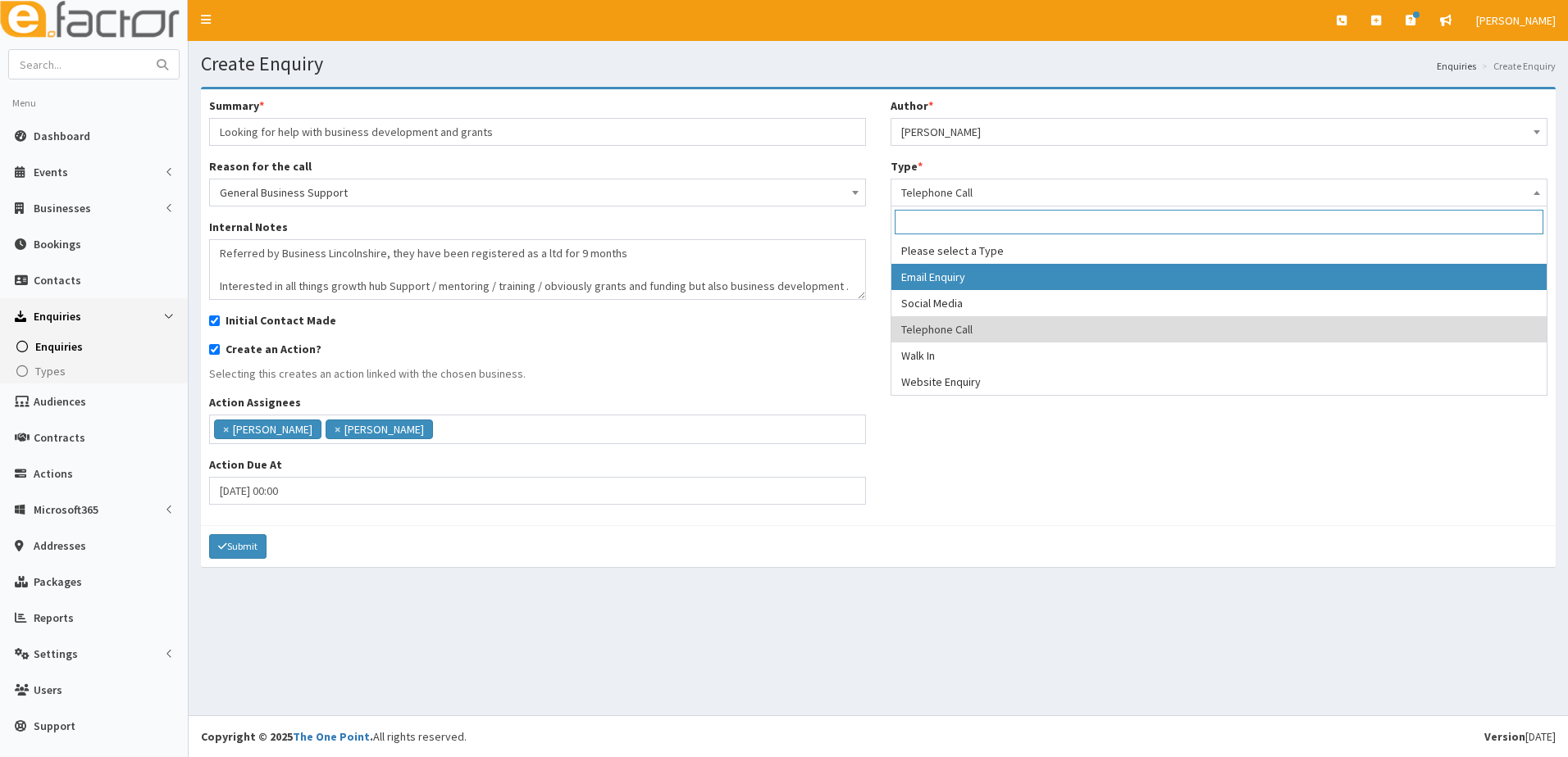
select select "4"
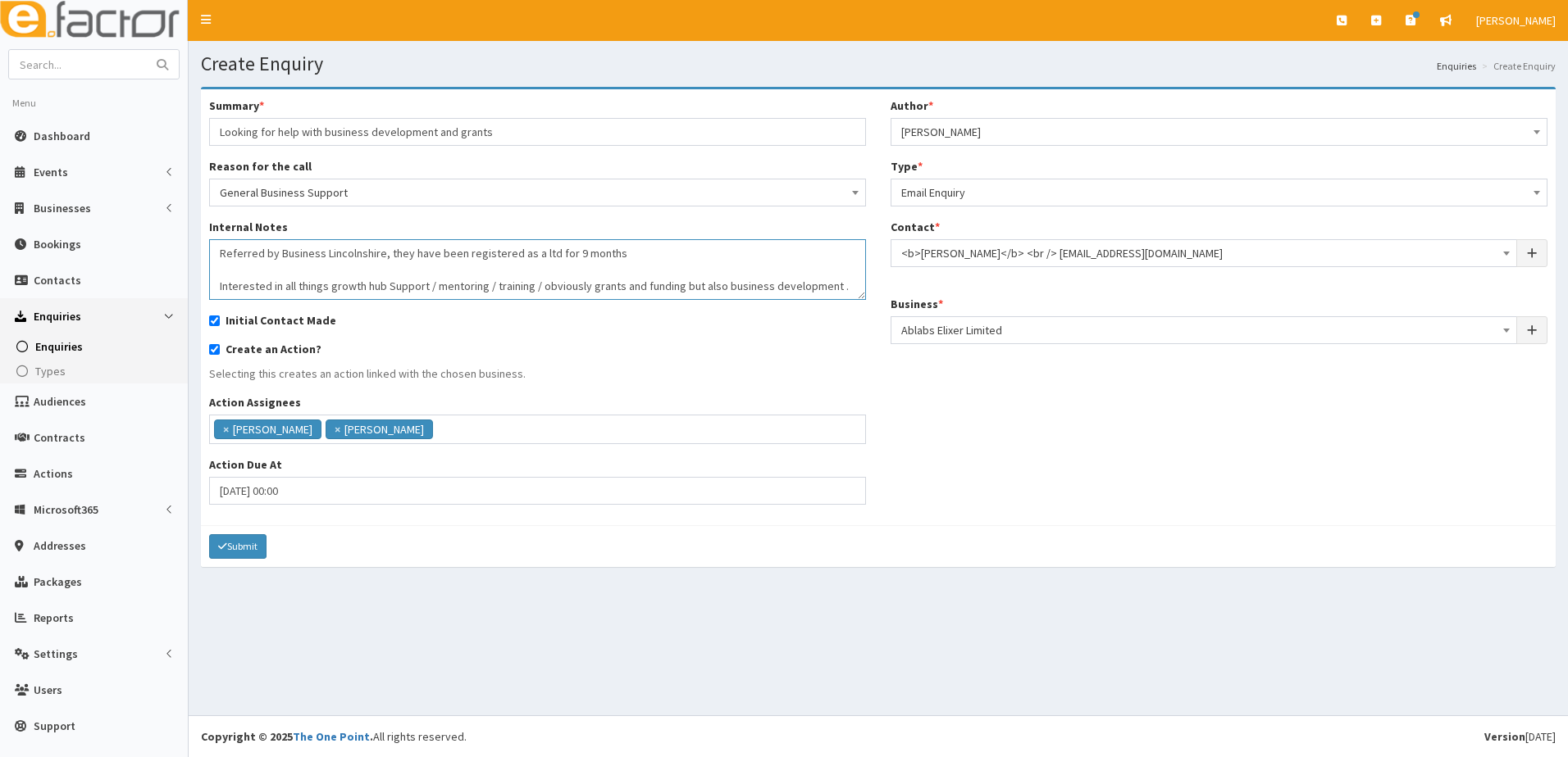
click at [851, 286] on textarea "Referred by Business Lincolnshire, they have been registered as a ltd for 9 mon…" at bounding box center [537, 269] width 657 height 61
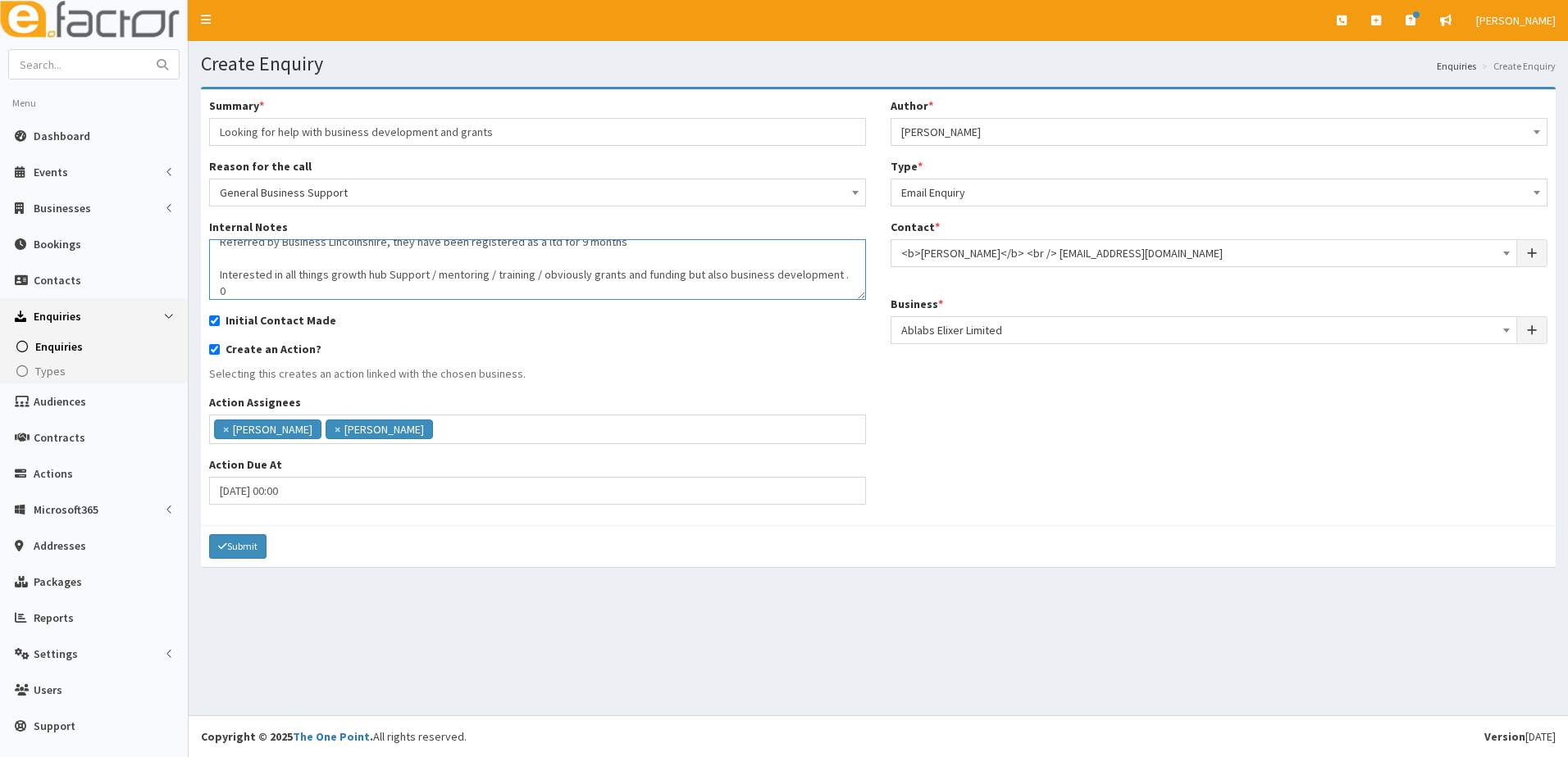
paste textarea "1472 358608"
type textarea "Referred by Business Lincolnshire, they have been registered as a ltd for 9 mon…"
click at [234, 542] on button "Submit" at bounding box center [237, 547] width 57 height 25
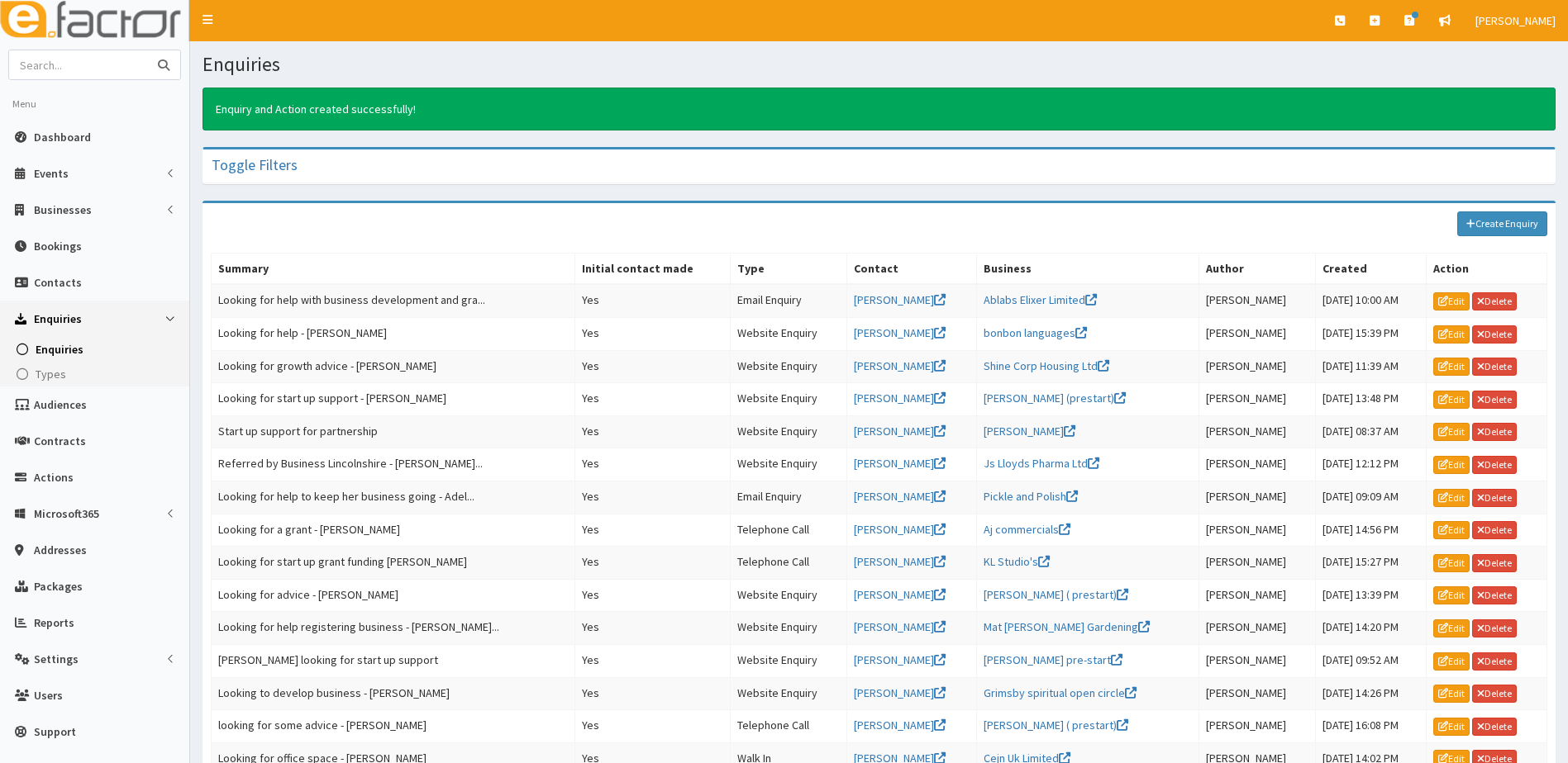
click at [97, 72] on input "text" at bounding box center [78, 65] width 139 height 29
type input "ongo"
click at [147, 50] on button "submit" at bounding box center [163, 65] width 33 height 29
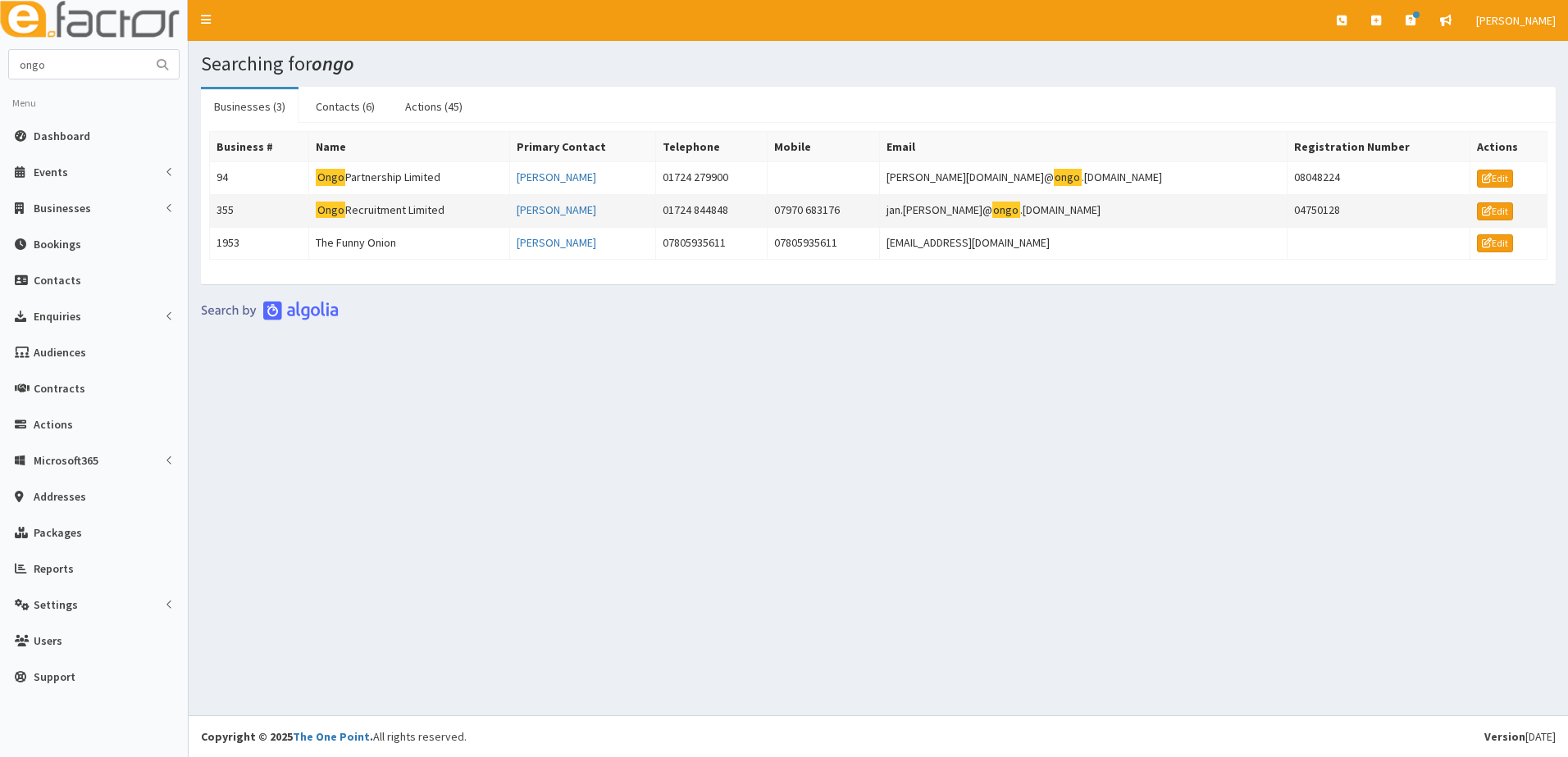
click at [227, 207] on td "355" at bounding box center [259, 210] width 99 height 32
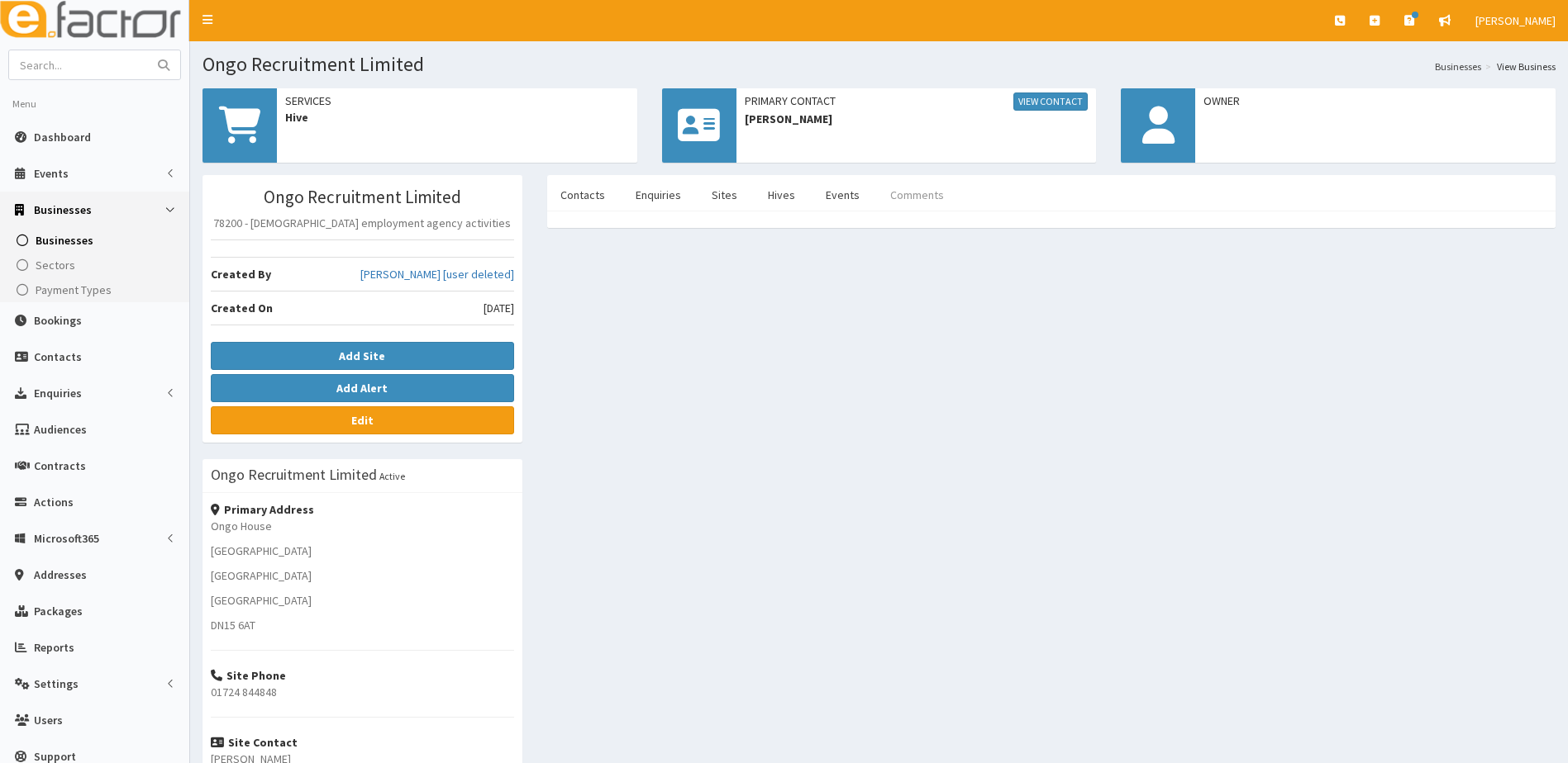
click at [884, 198] on link "Comments" at bounding box center [916, 195] width 80 height 34
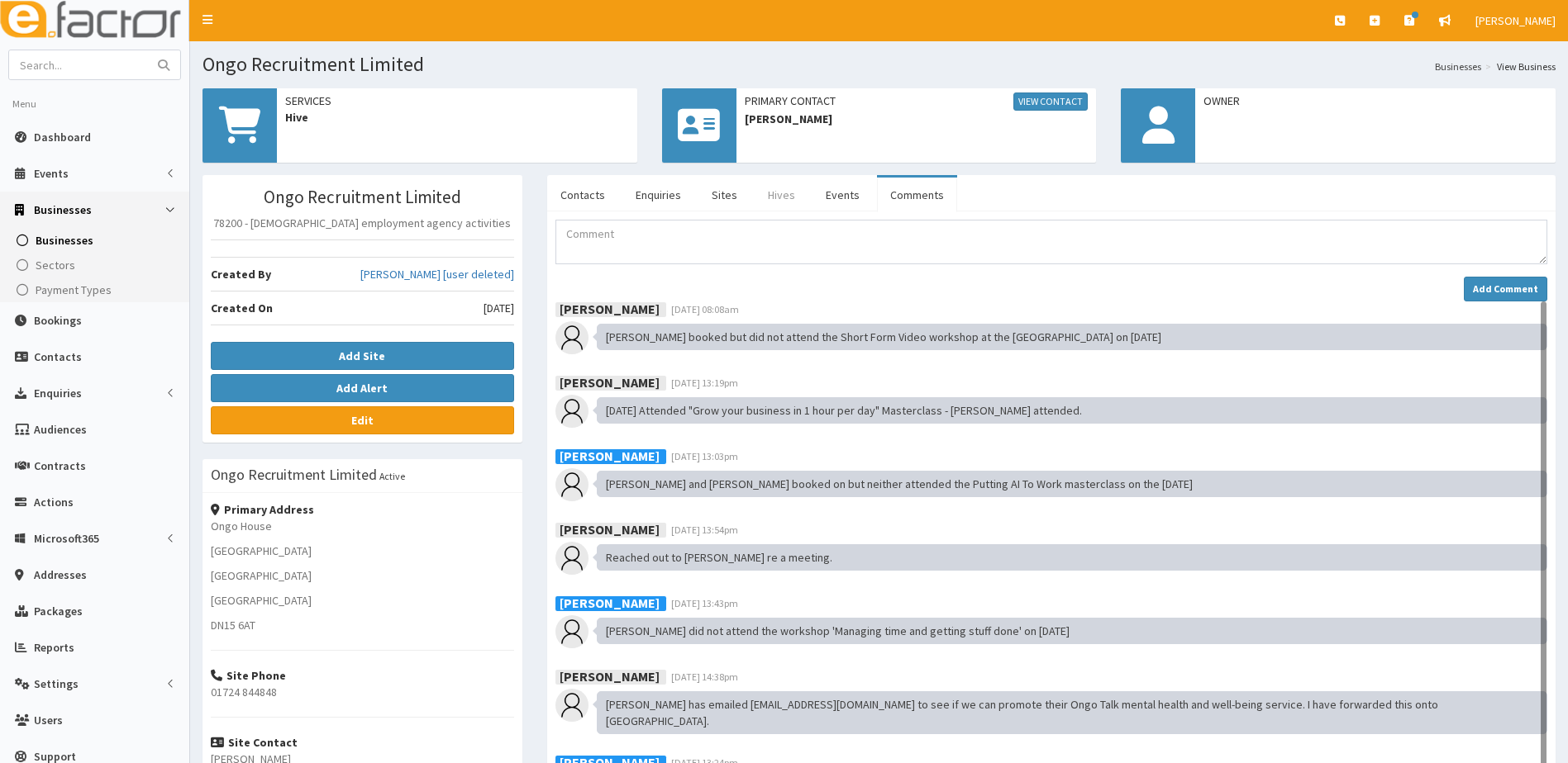
click at [782, 191] on link "Hives" at bounding box center [782, 195] width 54 height 34
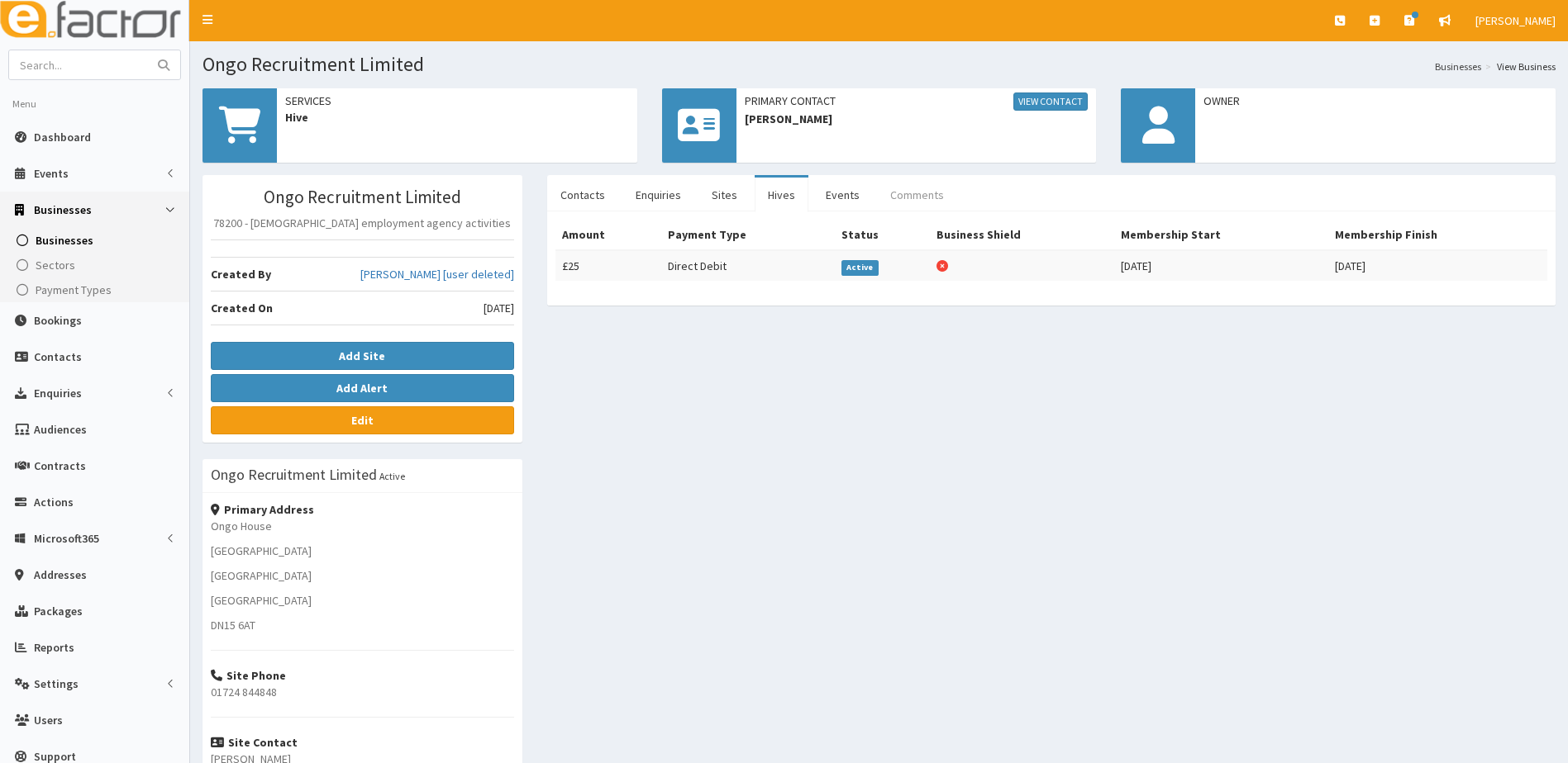
click at [943, 196] on link "Comments" at bounding box center [916, 195] width 80 height 34
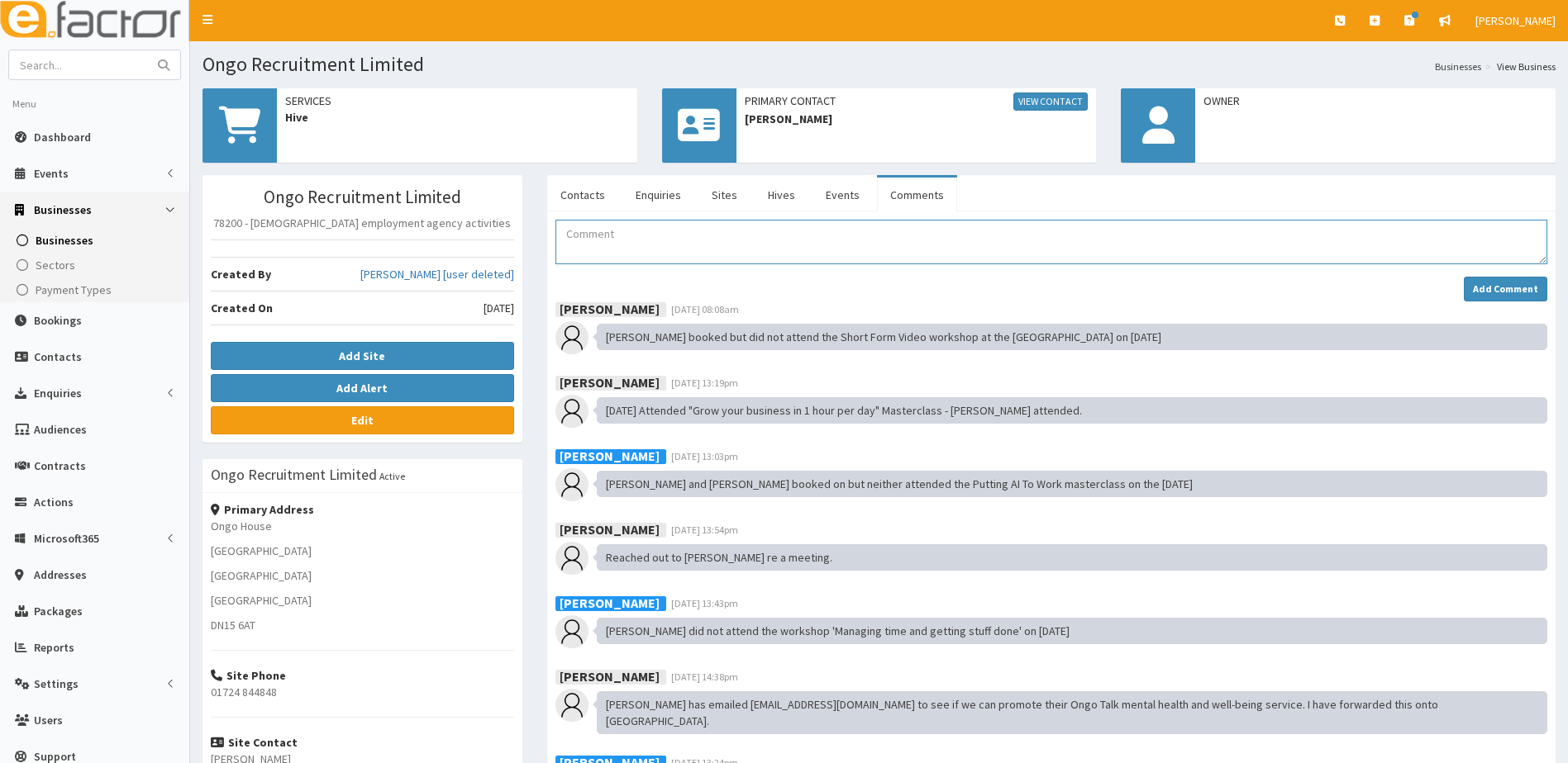
click at [601, 227] on textarea "Comment" at bounding box center [1051, 242] width 992 height 44
type textarea "r"
type textarea "Room booked at the Hive @[GEOGRAPHIC_DATA][PERSON_NAME]"
click at [1513, 285] on strong "Add Comment" at bounding box center [1506, 289] width 66 height 13
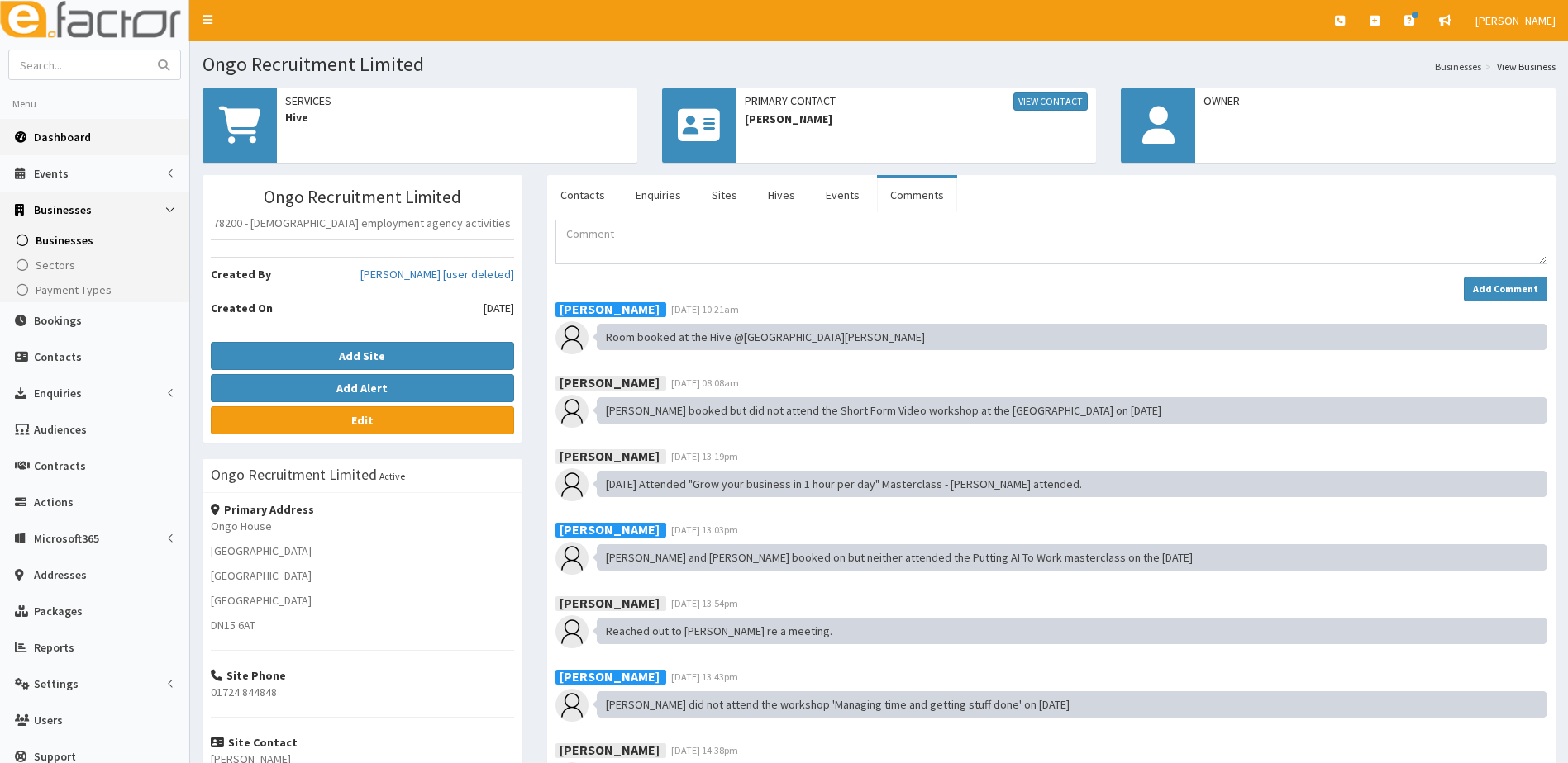
click at [61, 135] on span "Dashboard" at bounding box center [62, 138] width 57 height 15
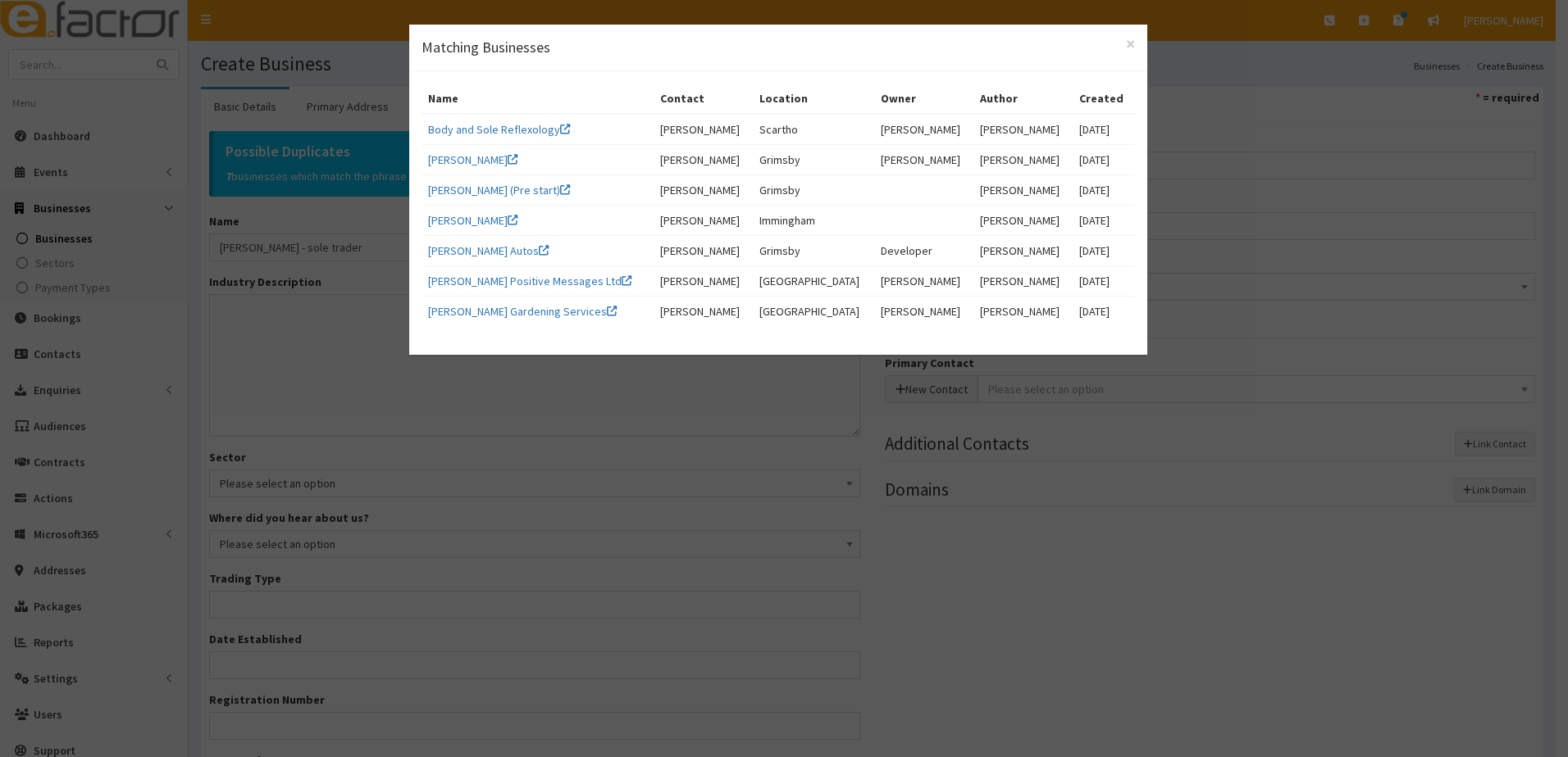
click at [325, 356] on div "× Matching Businesses Name Contact Location Owner Author Created Body and Sole …" at bounding box center [784, 378] width 1568 height 757
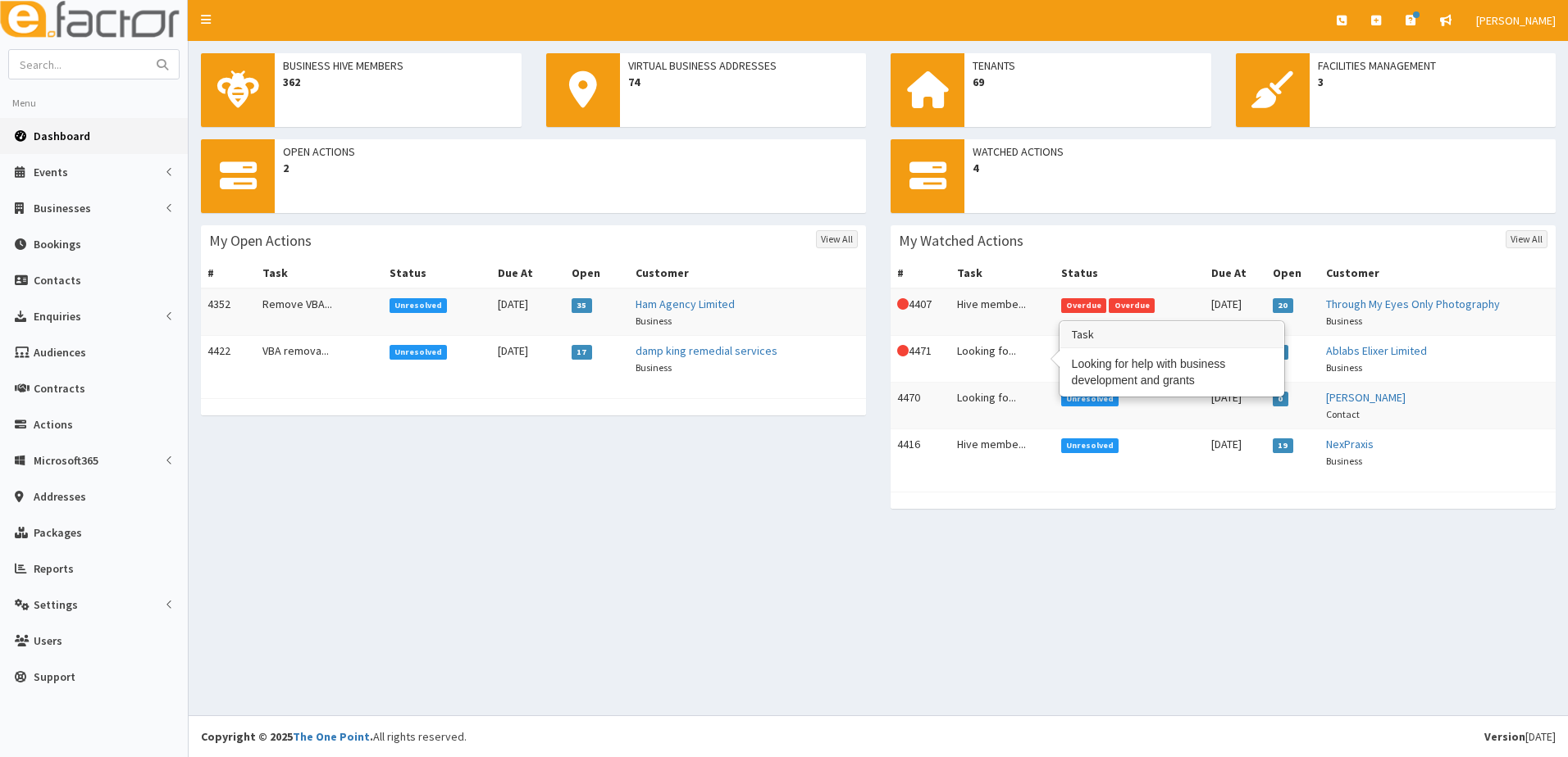
click at [981, 347] on td "Looking fo..." at bounding box center [1002, 360] width 103 height 47
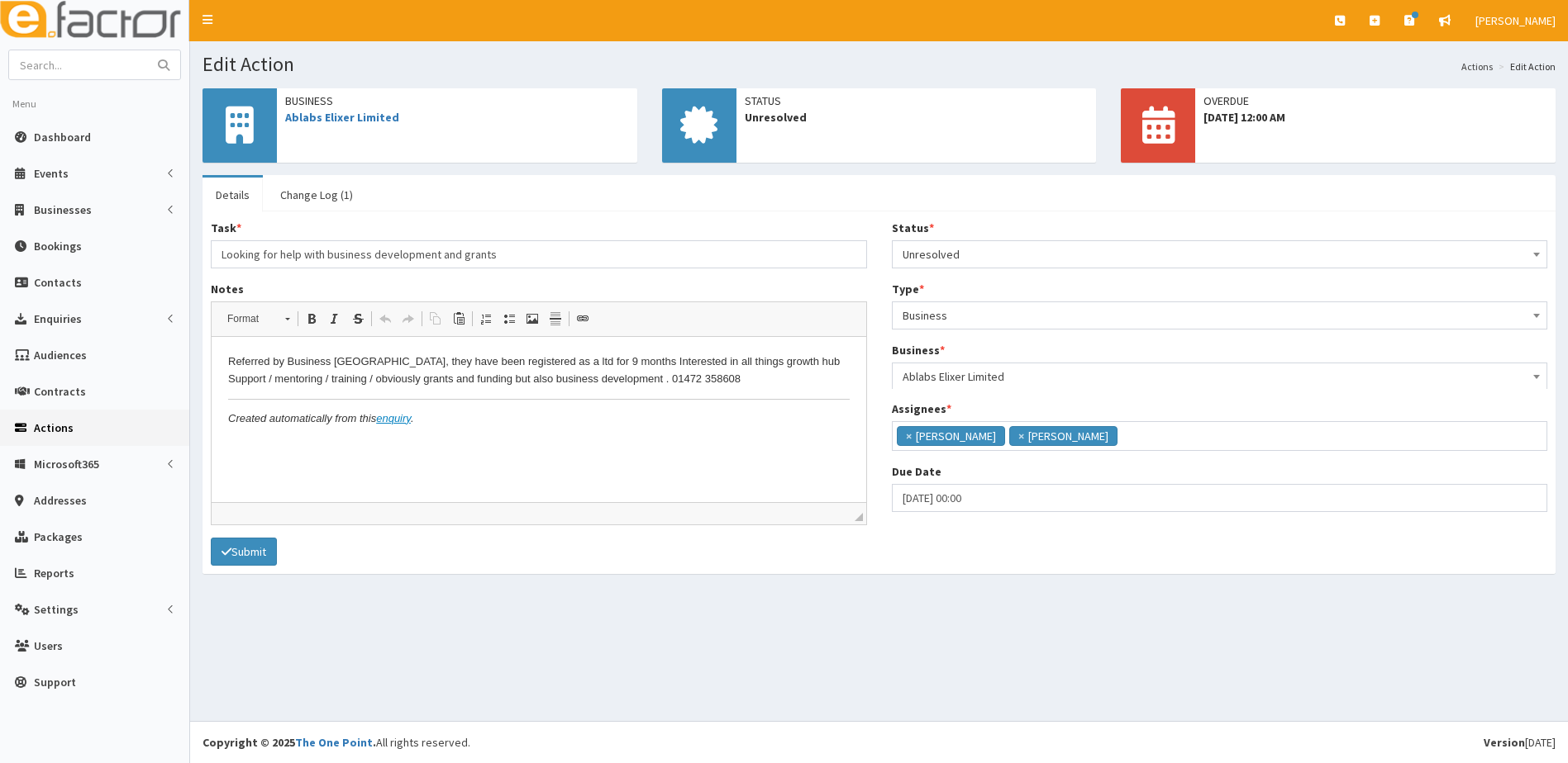
scroll to position [11, 0]
click at [987, 499] on input "[DATE] 00:00" at bounding box center [1219, 500] width 656 height 28
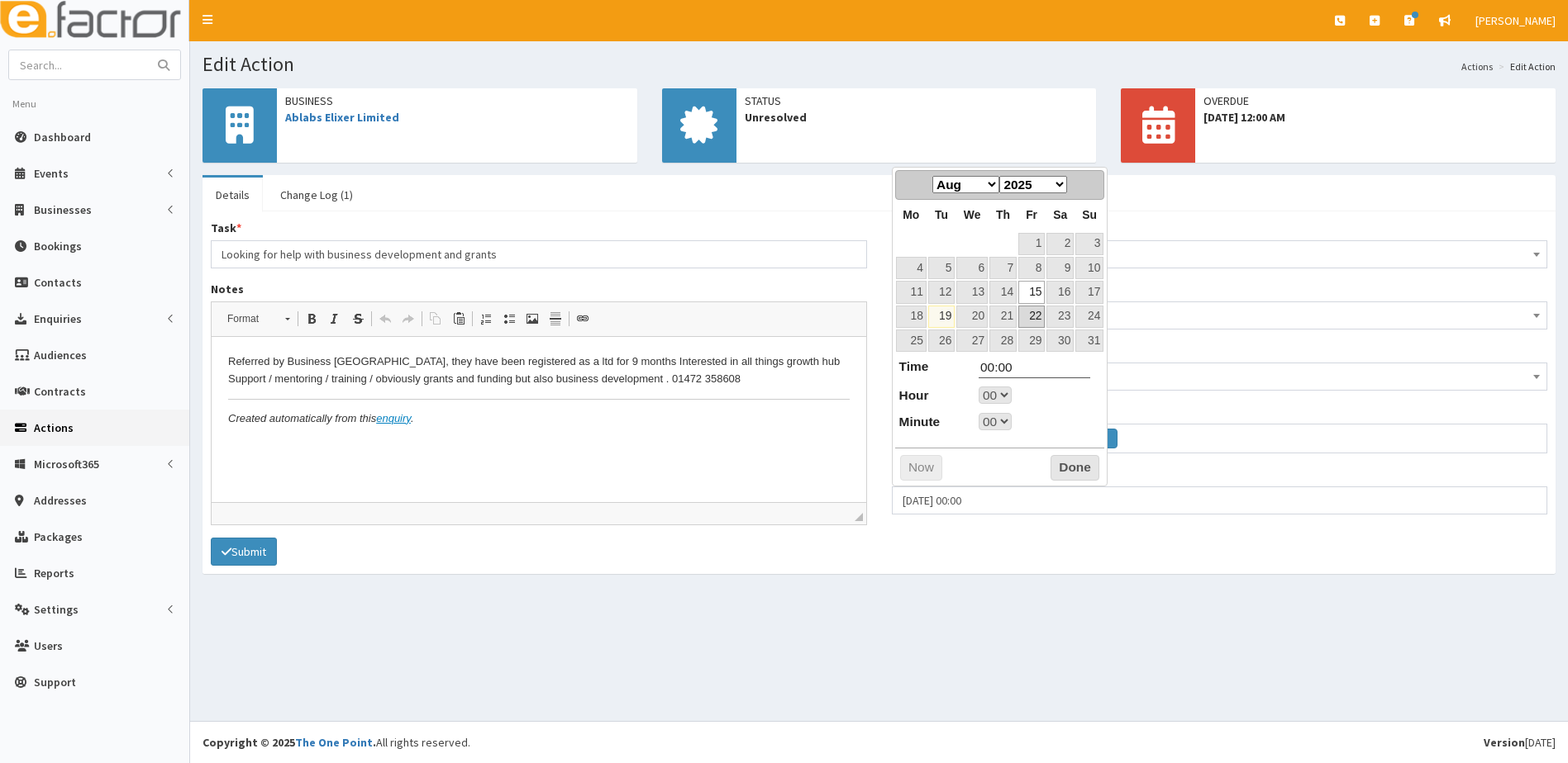
click at [1034, 320] on link "22" at bounding box center [1031, 316] width 26 height 23
type input "[DATE] 00:00"
click at [1078, 462] on button "Done" at bounding box center [1075, 468] width 49 height 26
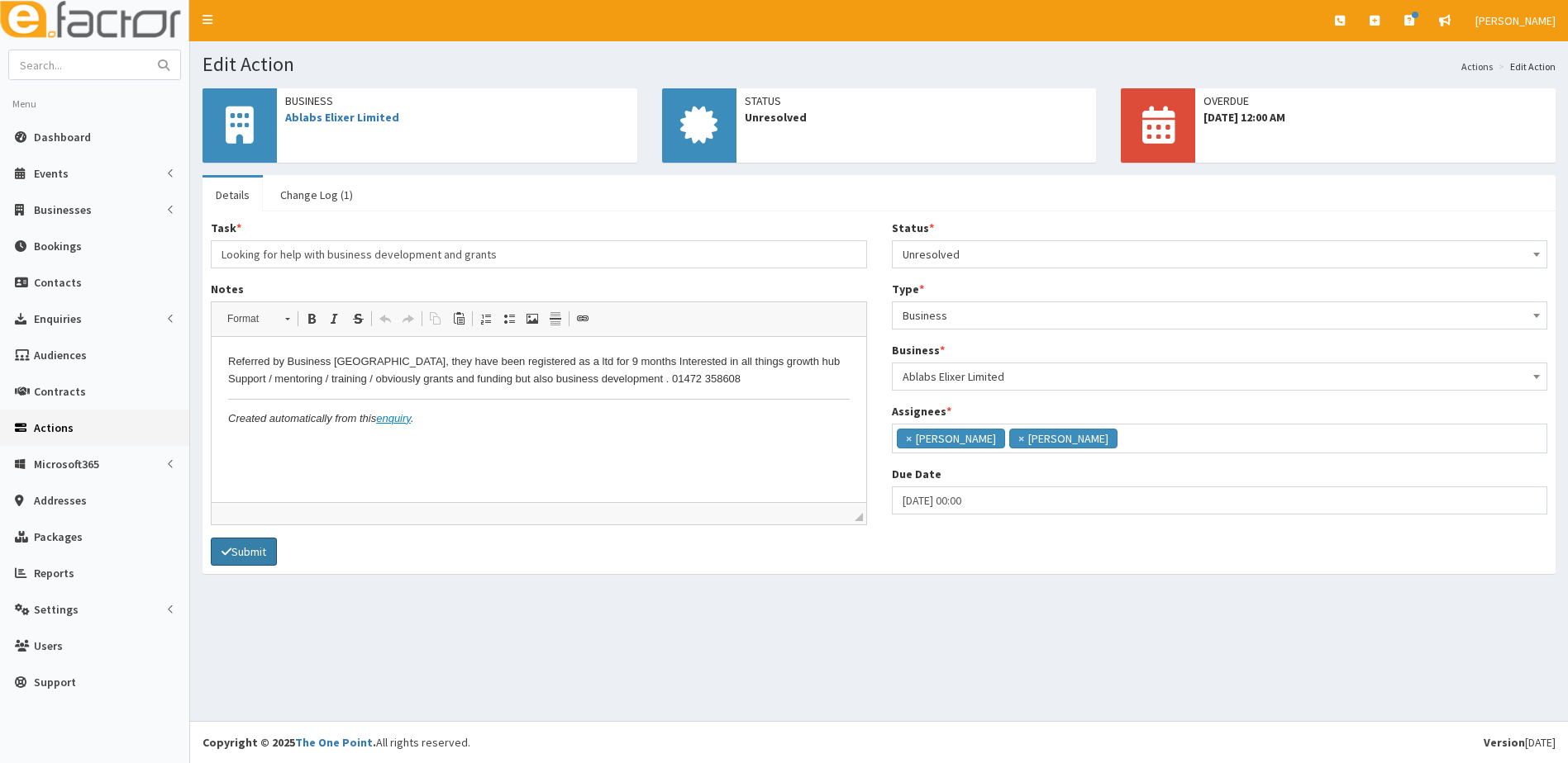
click at [243, 556] on button "Submit" at bounding box center [244, 551] width 66 height 28
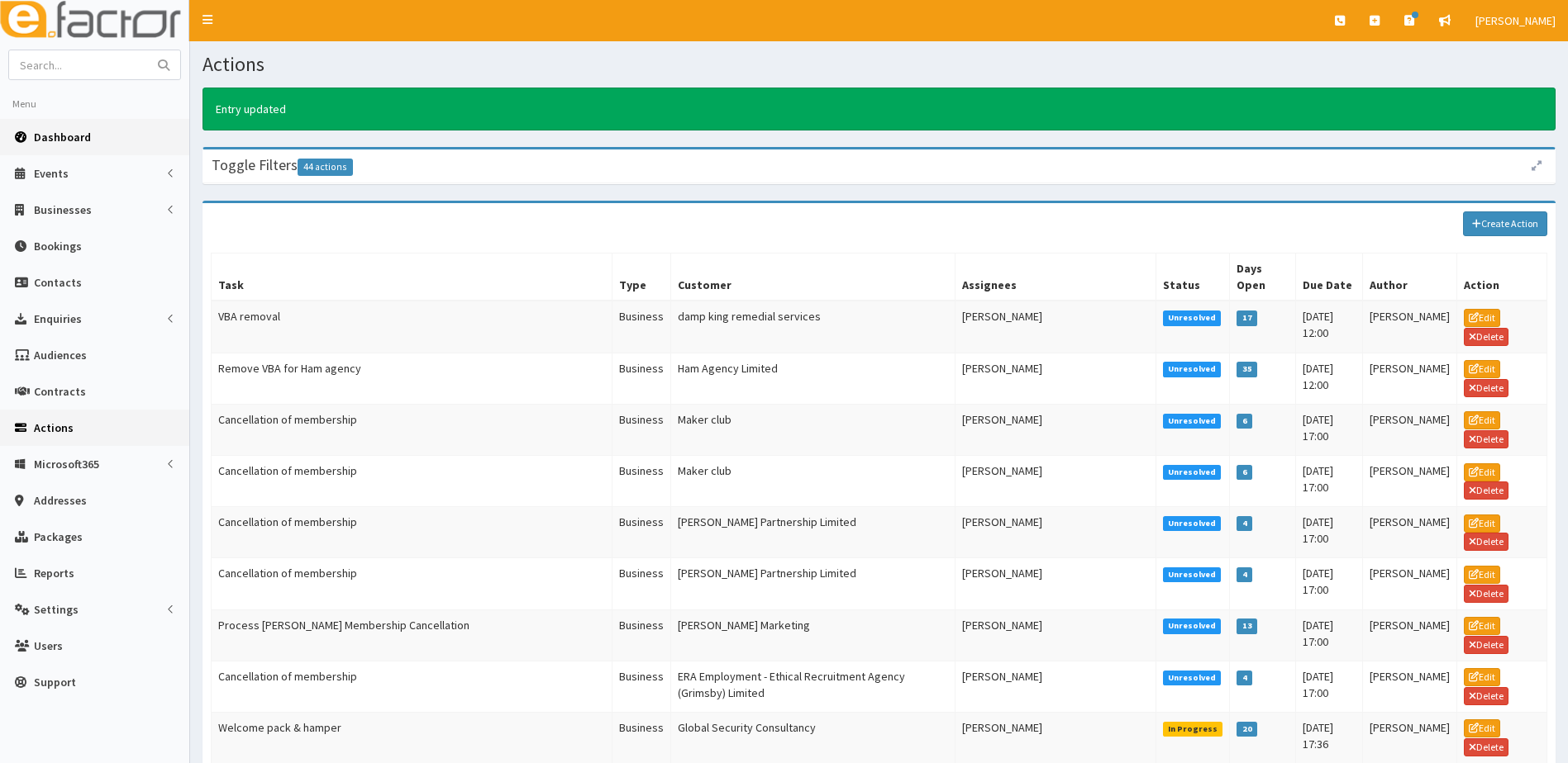
click at [49, 141] on span "Dashboard" at bounding box center [62, 138] width 57 height 15
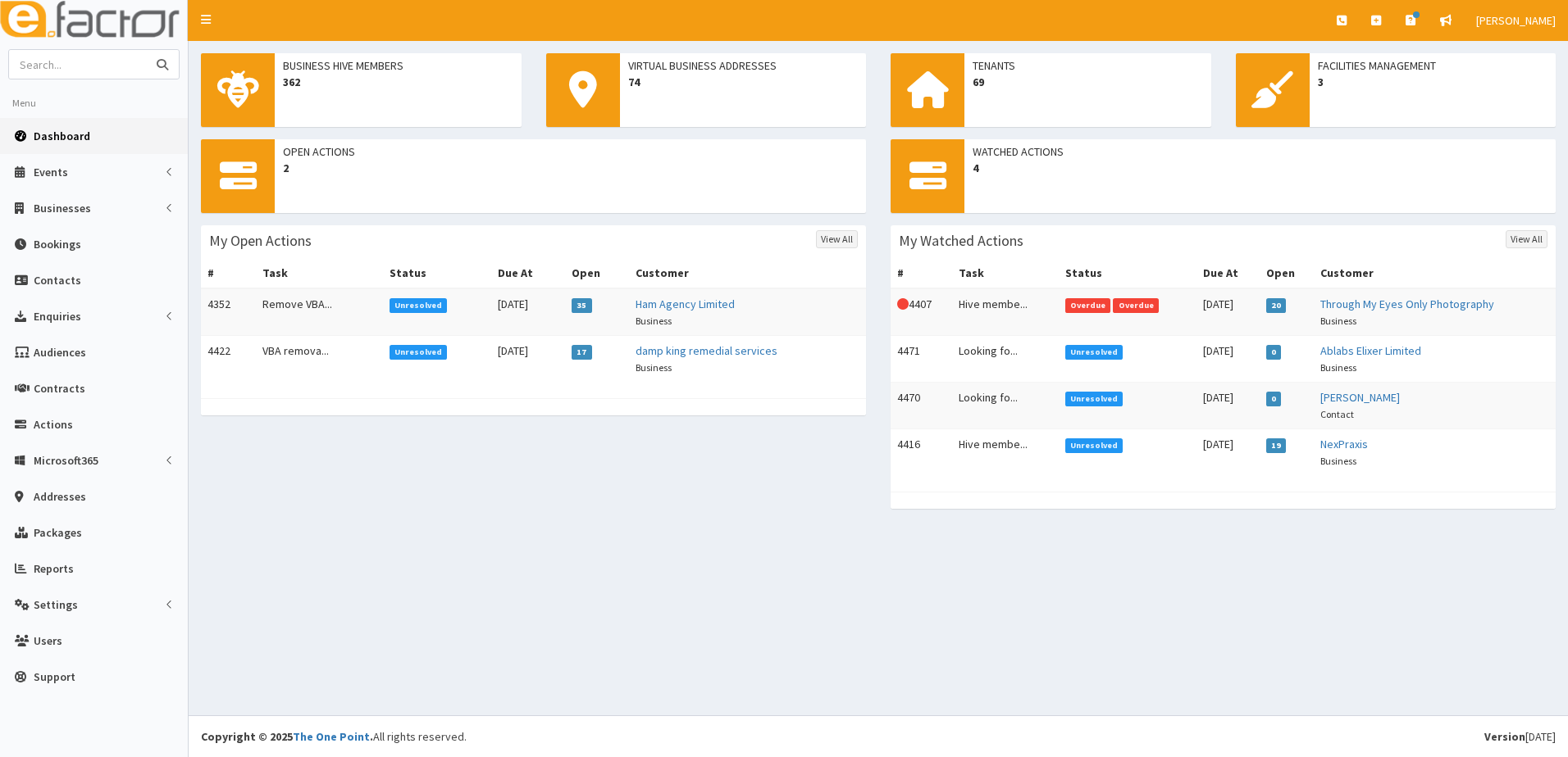
click at [72, 72] on input "text" at bounding box center [77, 64] width 137 height 28
type input "seema"
click at [146, 50] on button "submit" at bounding box center [162, 64] width 32 height 28
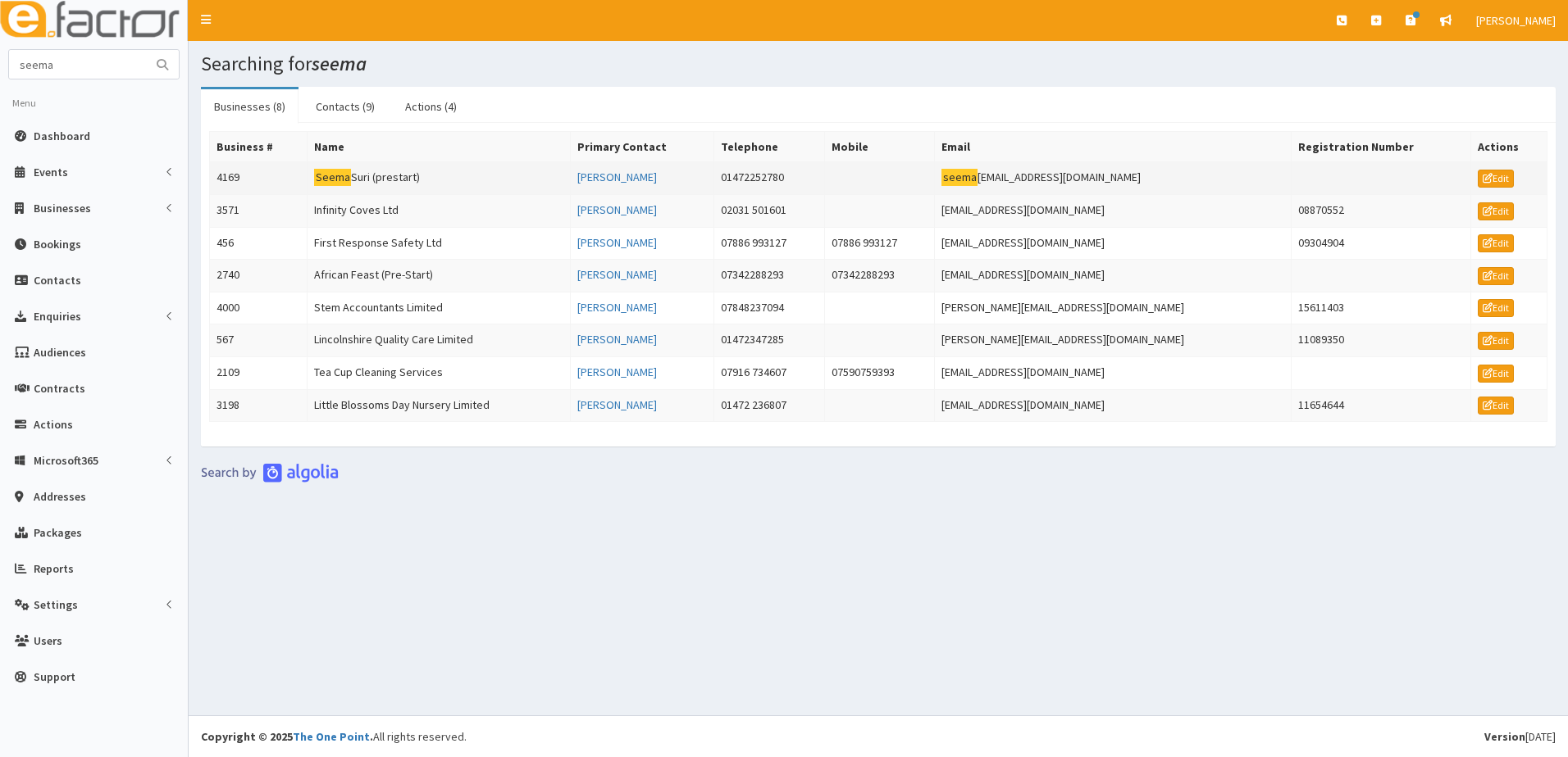
click at [232, 182] on td "4169" at bounding box center [258, 178] width 97 height 32
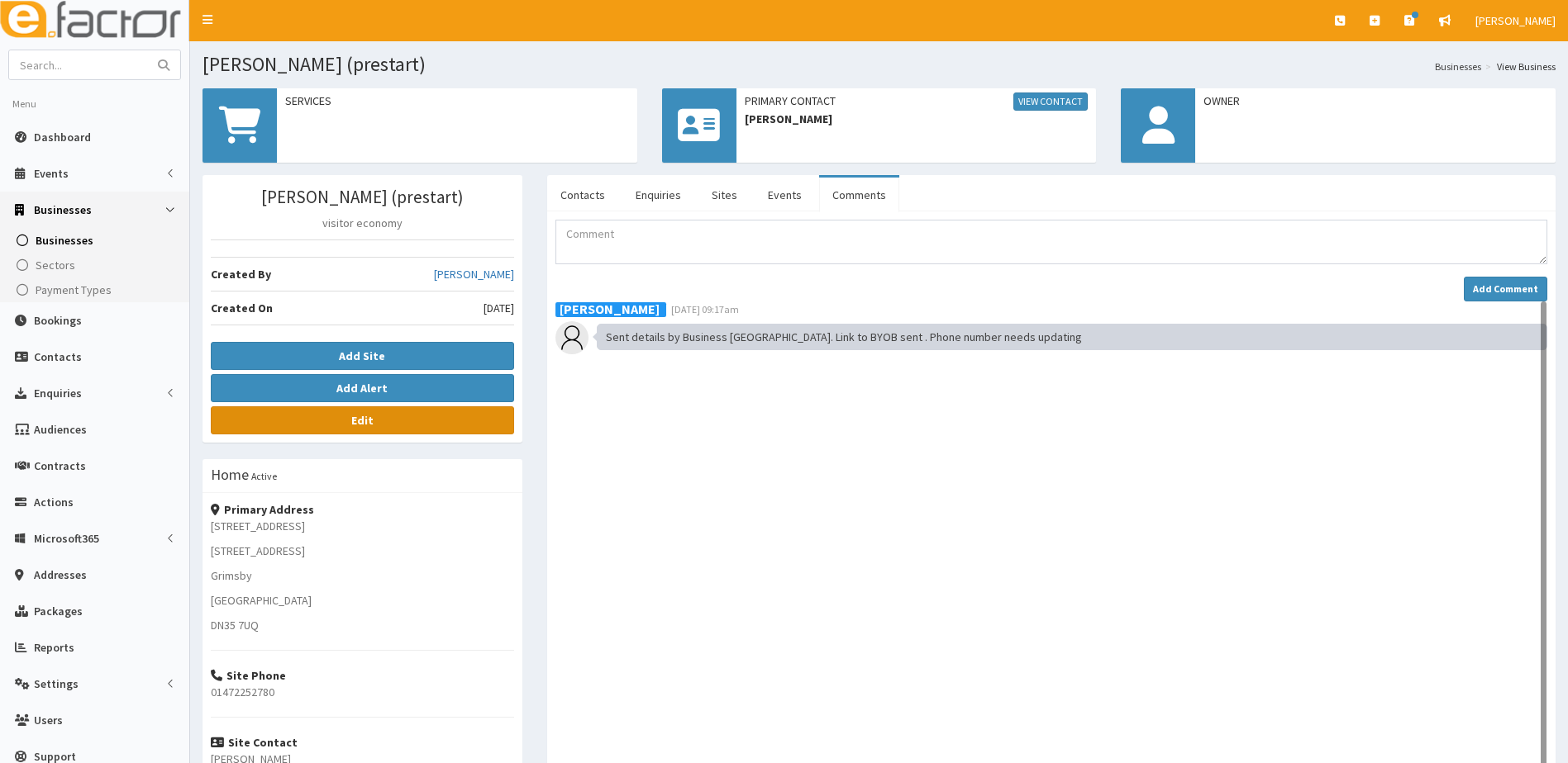
click at [352, 424] on b "Edit" at bounding box center [362, 421] width 23 height 15
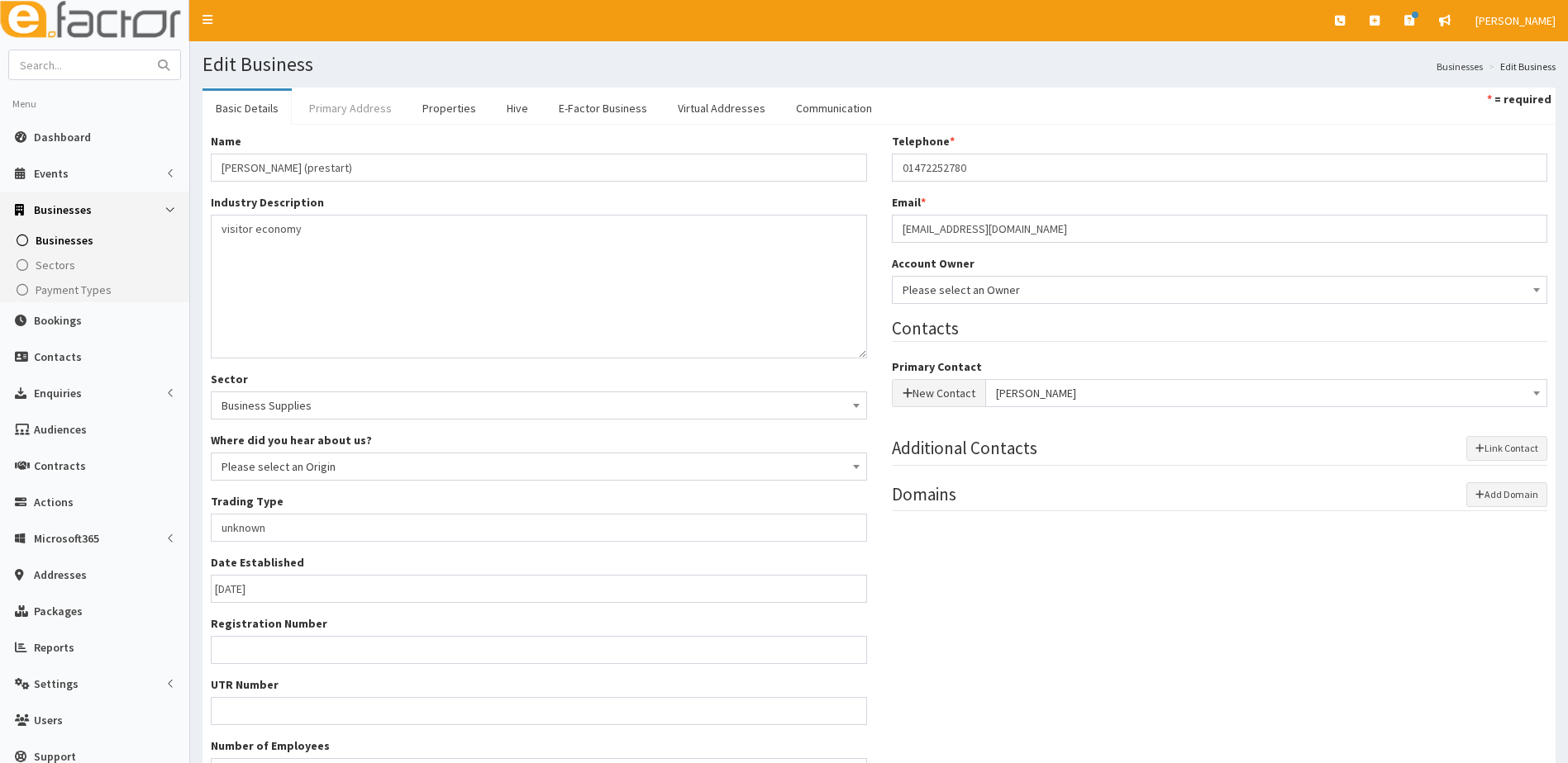
click at [360, 107] on link "Primary Address" at bounding box center [350, 107] width 109 height 34
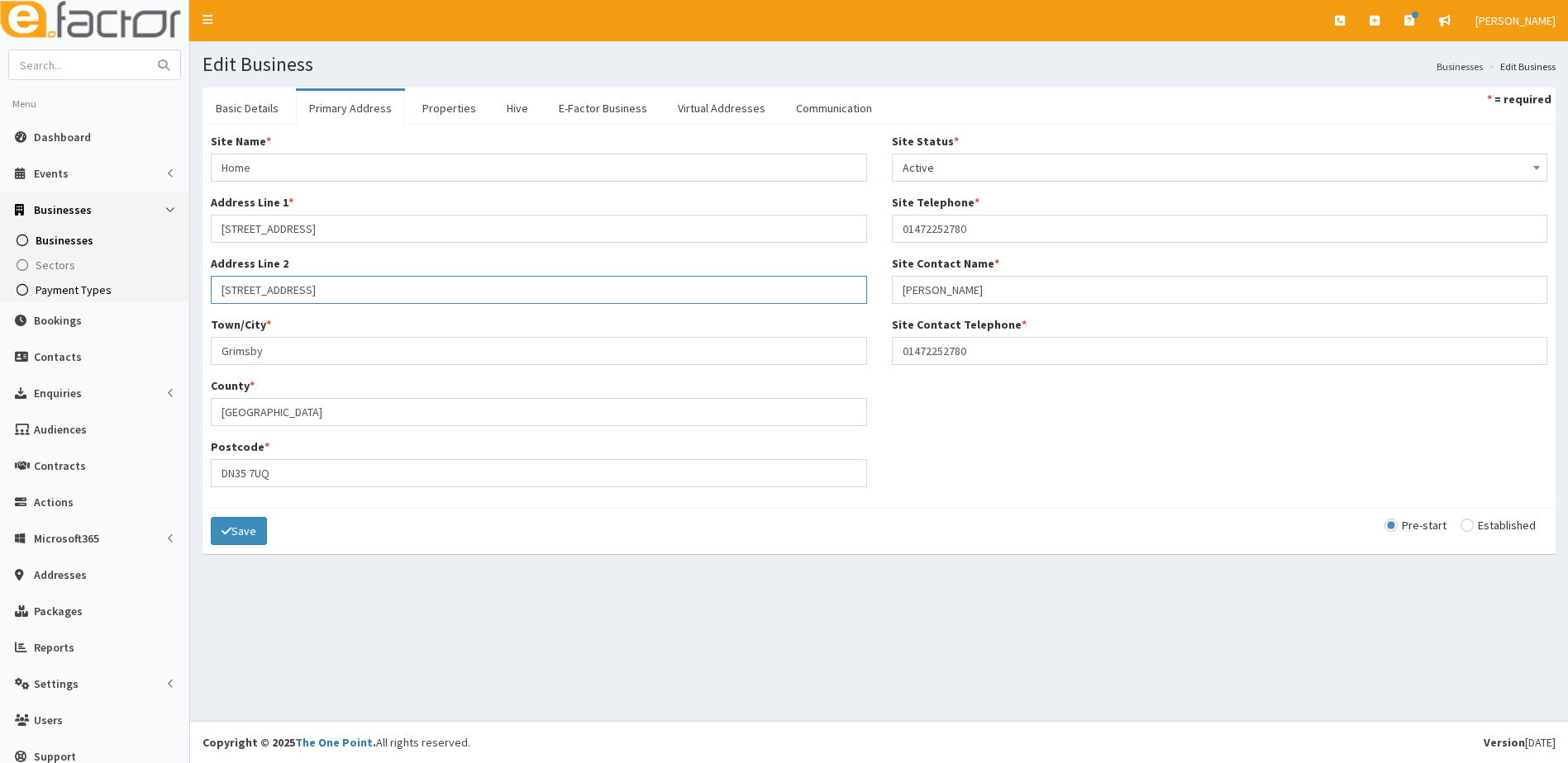
drag, startPoint x: 330, startPoint y: 297, endPoint x: 178, endPoint y: 296, distance: 152.0
click at [178, 296] on div "E Toggle navigation Quick Create Create Business Create Booking Create Contact" at bounding box center [784, 381] width 1568 height 763
drag, startPoint x: 983, startPoint y: 356, endPoint x: 863, endPoint y: 352, distance: 120.1
click at [863, 352] on div "Site Name * Home Address Line 1 * 124 Campden crescent Address Line 2 Town/City…" at bounding box center [878, 316] width 1361 height 367
type input "07927077326"
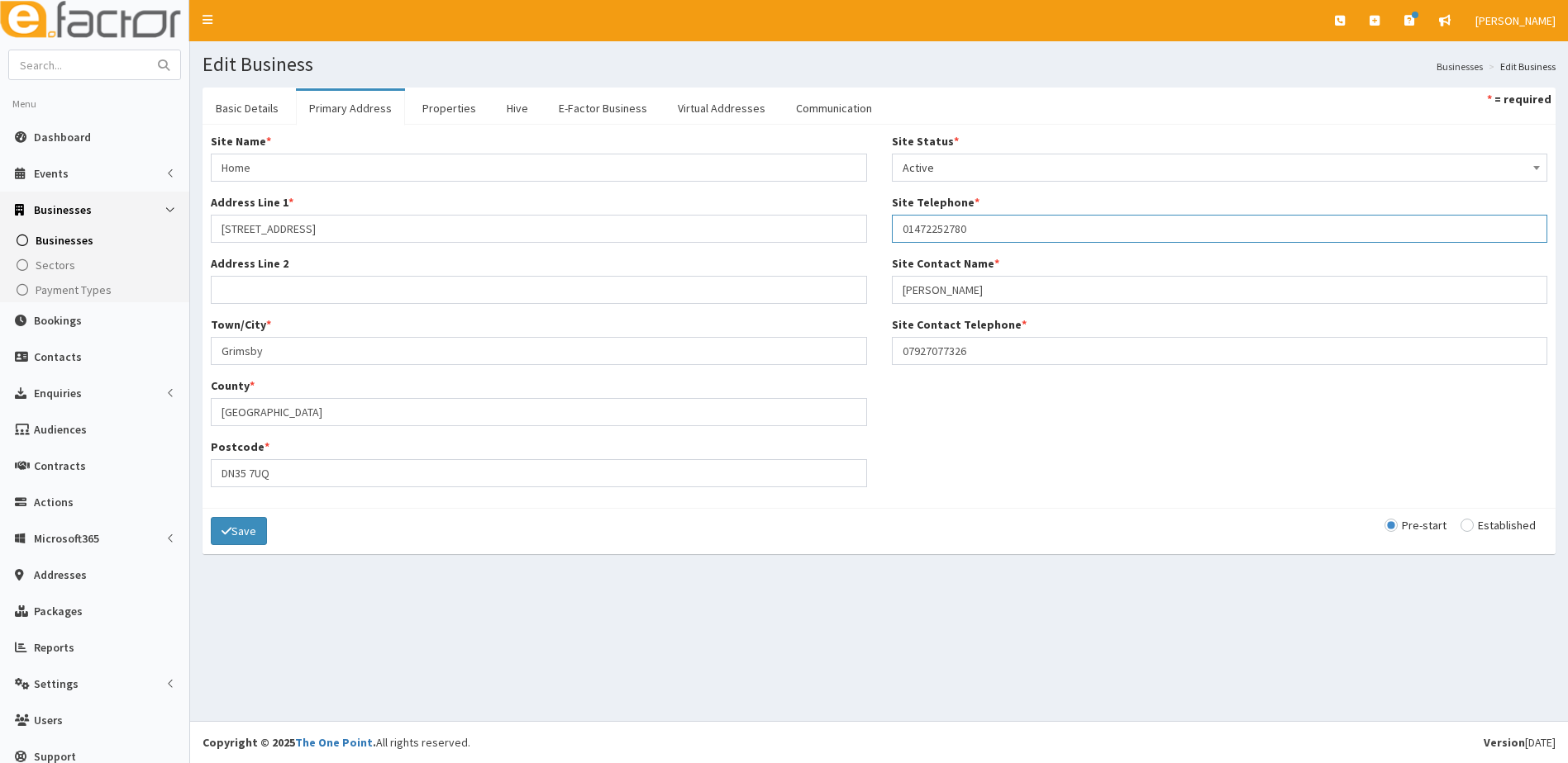
drag, startPoint x: 1009, startPoint y: 236, endPoint x: 847, endPoint y: 235, distance: 162.0
click at [847, 235] on div "Site Name * Home Address Line 1 * 124 Campden crescent Address Line 2 Town/City…" at bounding box center [878, 316] width 1361 height 367
paste input "07927077326"
type input "07927077326"
click at [233, 529] on button "Save" at bounding box center [239, 530] width 56 height 28
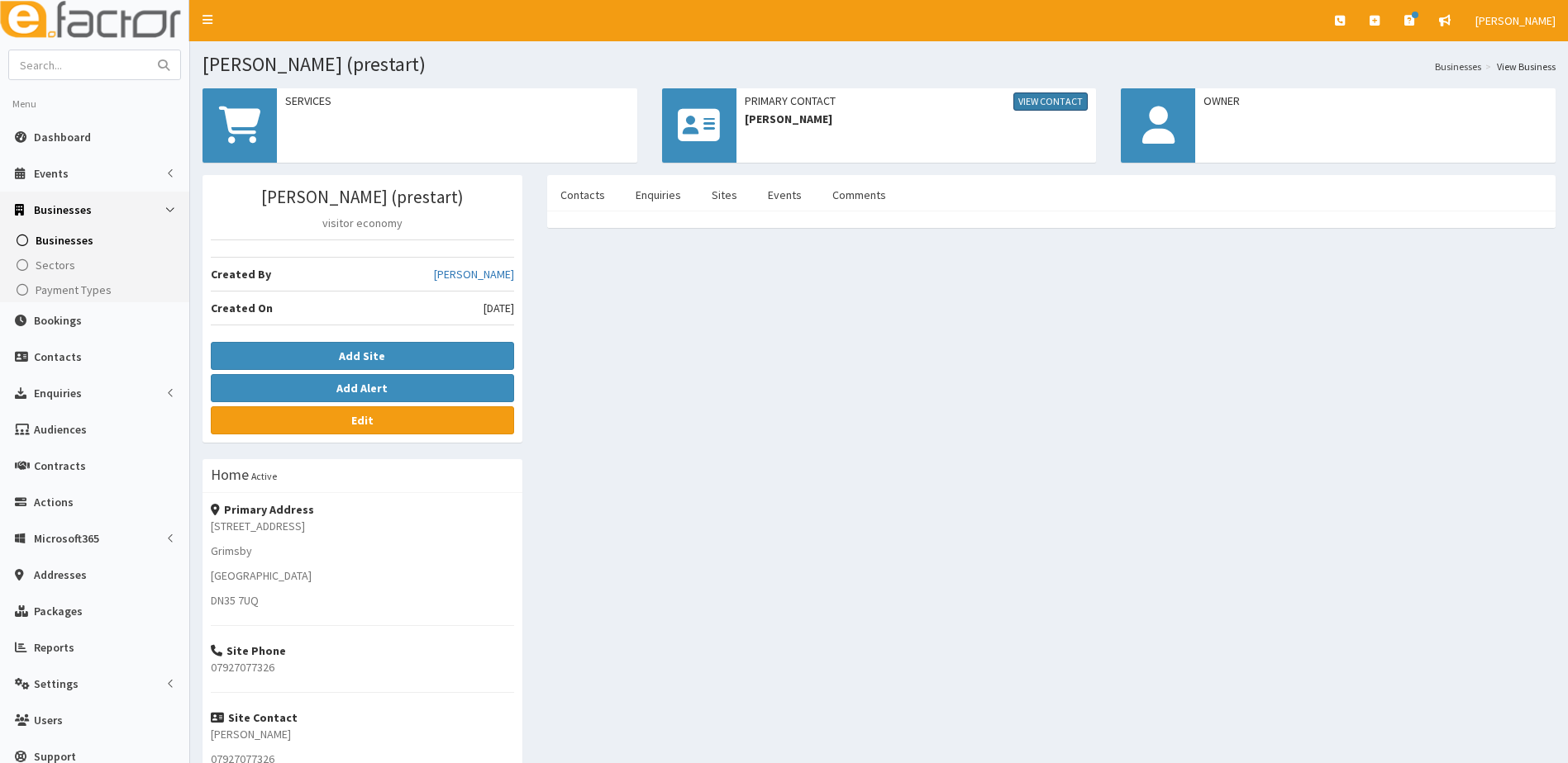
click at [1046, 102] on link "View Contact" at bounding box center [1051, 102] width 75 height 18
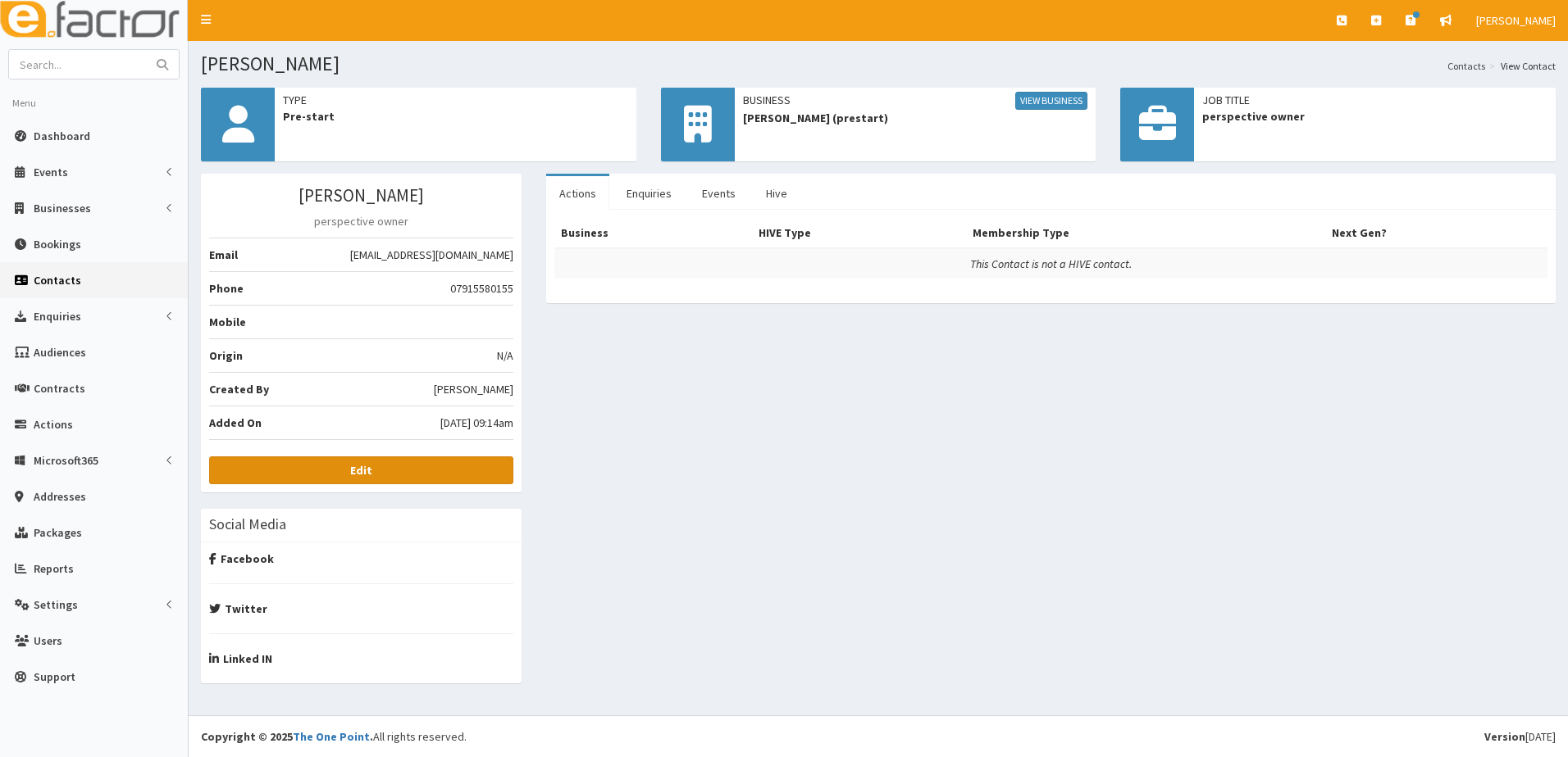
click at [364, 465] on b "Edit" at bounding box center [361, 471] width 22 height 15
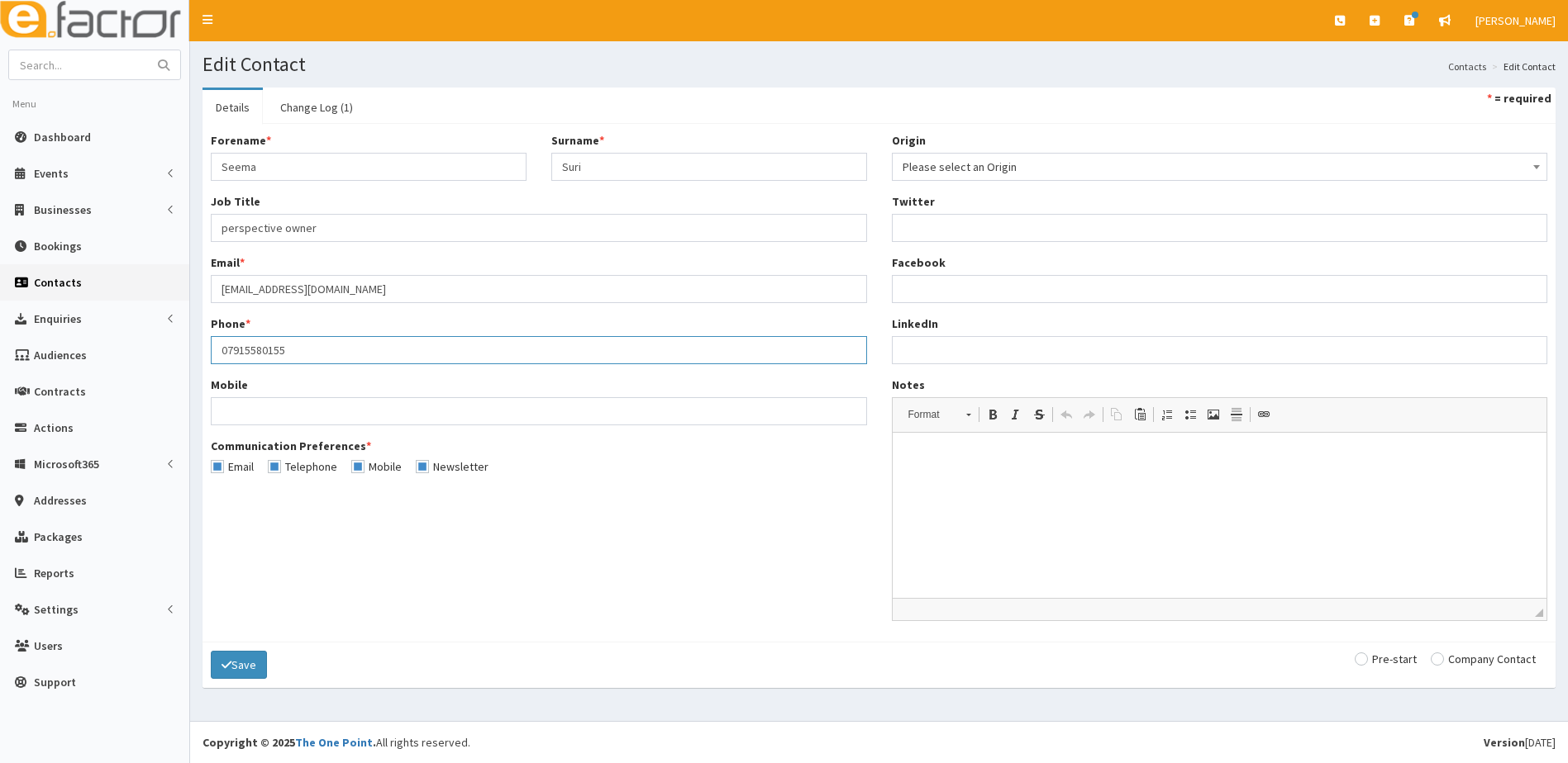
drag, startPoint x: 335, startPoint y: 351, endPoint x: 191, endPoint y: 341, distance: 144.3
click at [191, 341] on section "Details Change Log (1) * = required Forename * Seema Surname * Suri Job Title *…" at bounding box center [878, 396] width 1378 height 642
click at [325, 349] on input "07915580155" at bounding box center [538, 350] width 656 height 28
type input "0"
paste input "07927077326"
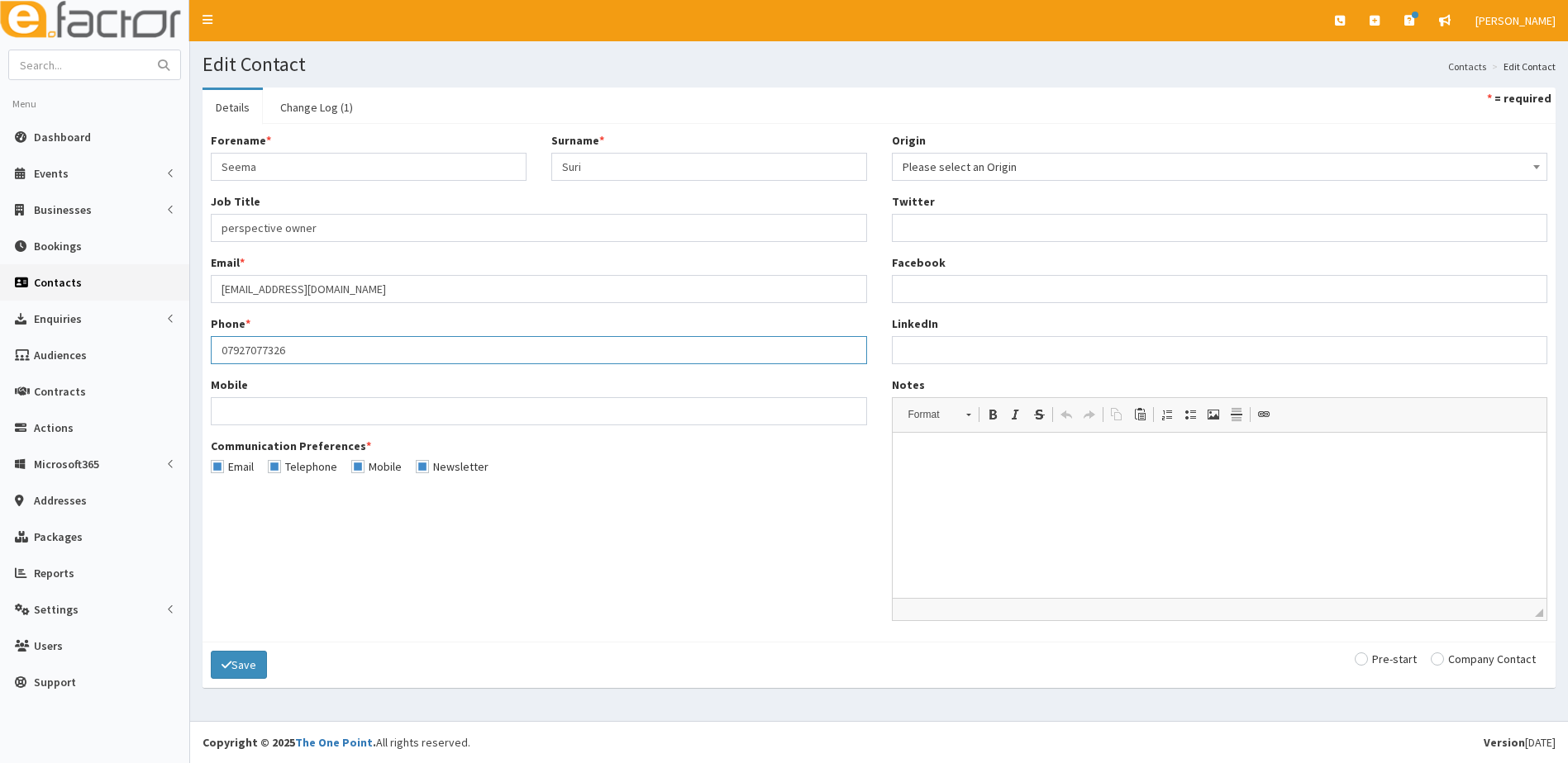
type input "07927077326"
click at [226, 408] on input "Mobile" at bounding box center [538, 410] width 656 height 28
paste input "07927077326"
type input "07927077326"
click at [728, 554] on div "Forename * Seema Surname * Suri Job Title * perspective owner Email * seemasuri…" at bounding box center [878, 382] width 1361 height 501
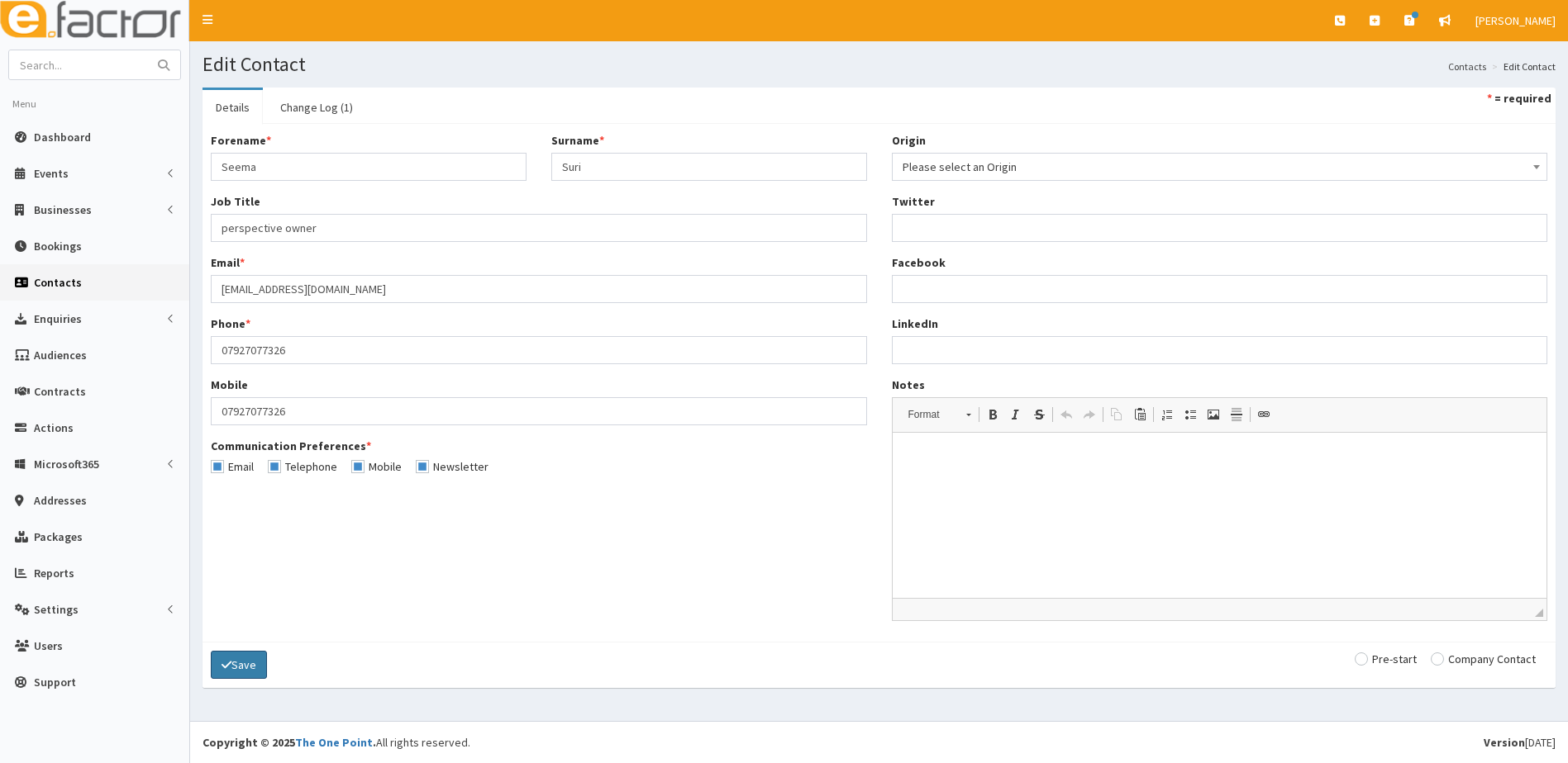
click at [247, 659] on button "Save" at bounding box center [239, 665] width 56 height 28
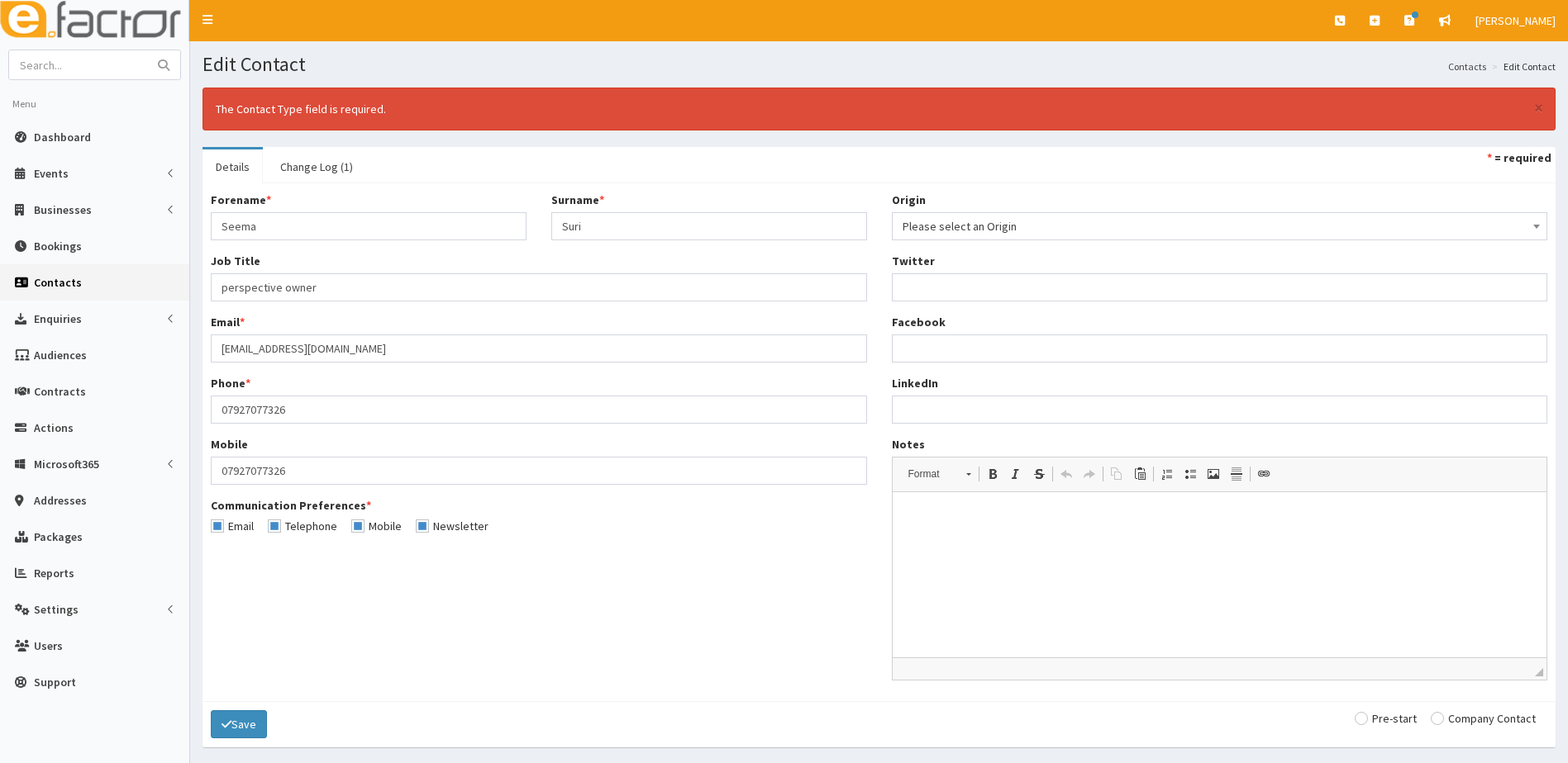
click at [1362, 718] on input "radio" at bounding box center [1386, 719] width 62 height 12
radio input "true"
click at [250, 727] on button "Save" at bounding box center [239, 724] width 56 height 28
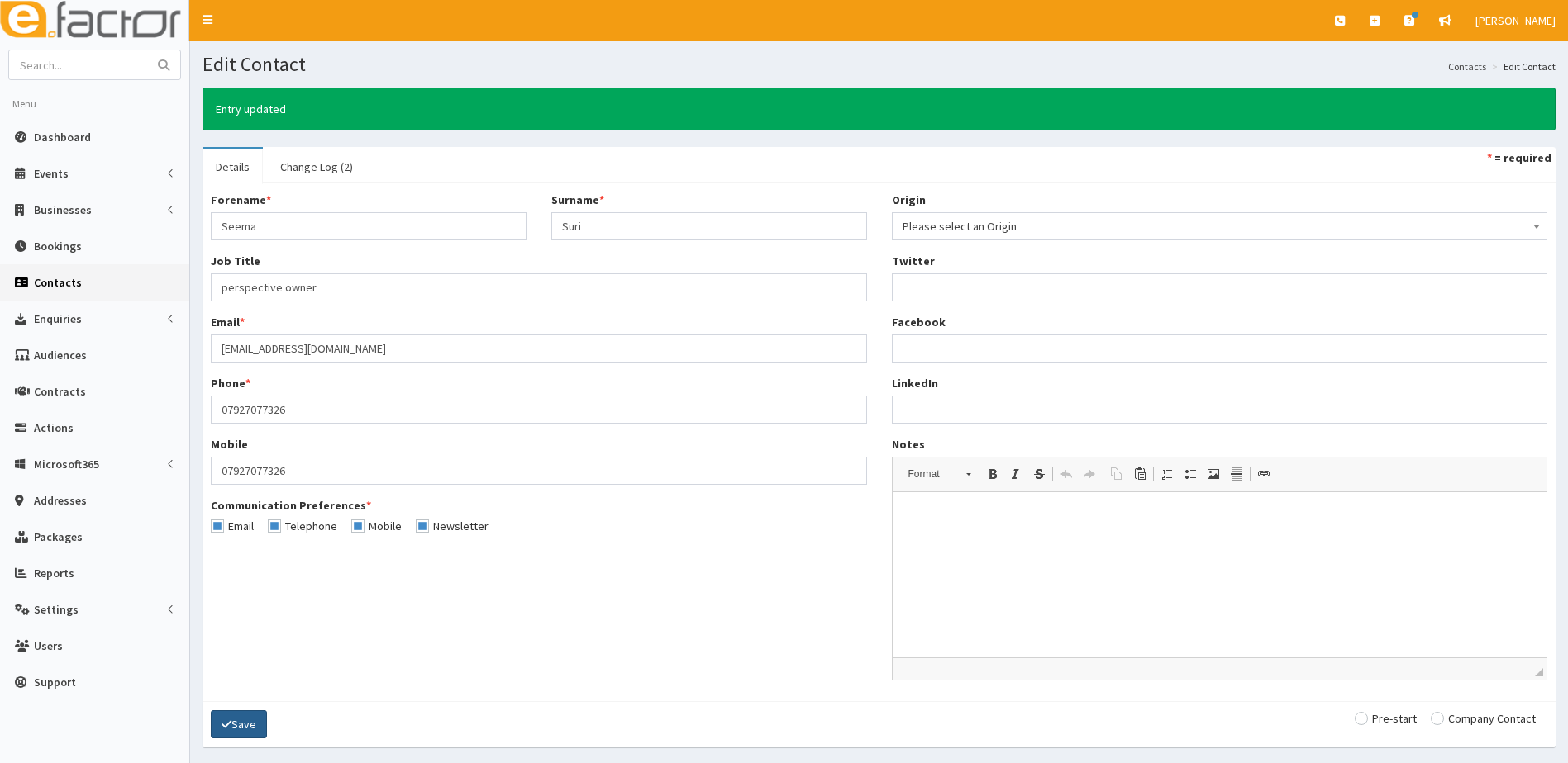
click at [249, 727] on button "Save" at bounding box center [239, 724] width 56 height 28
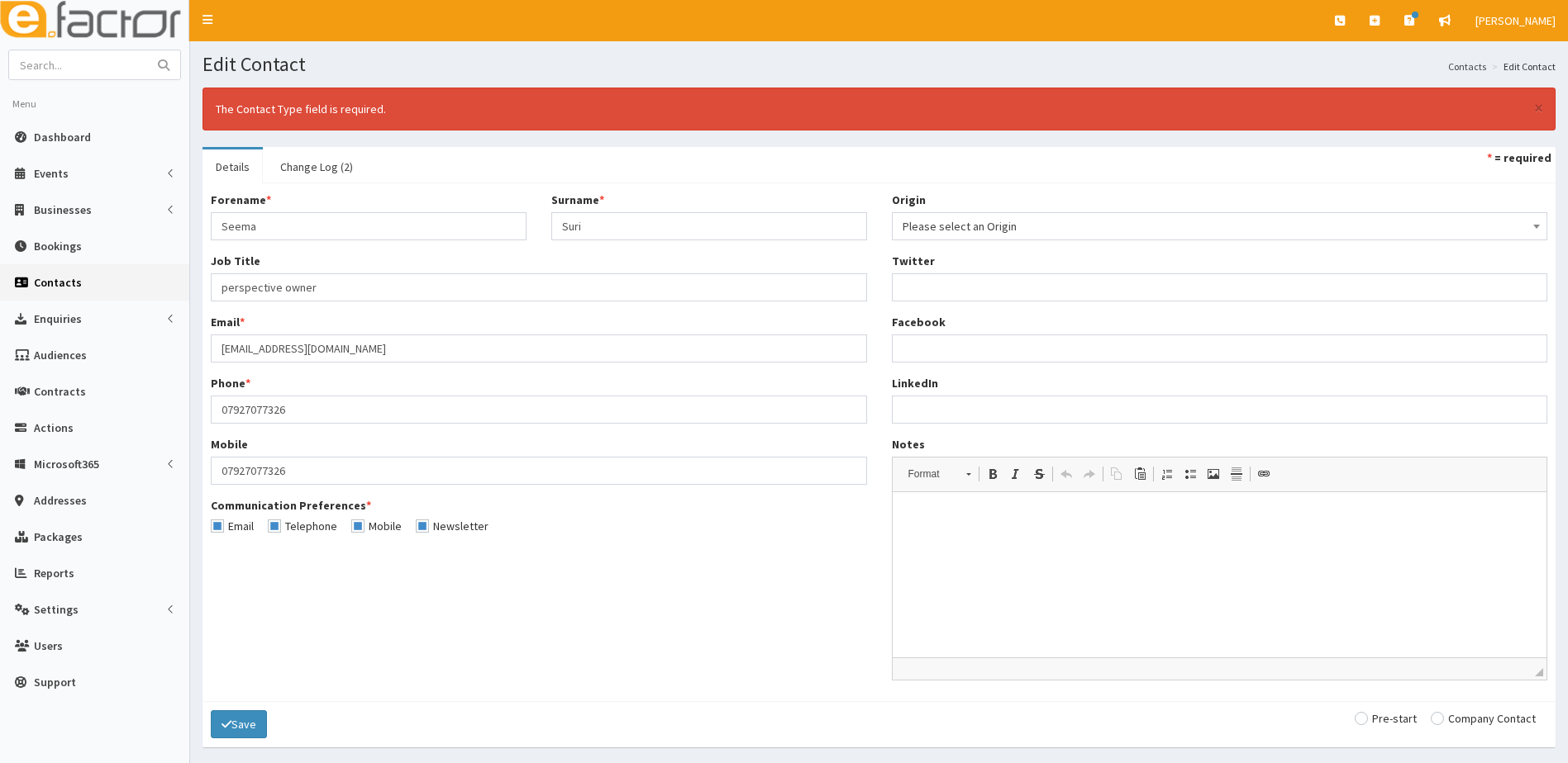
drag, startPoint x: 1361, startPoint y: 720, endPoint x: 656, endPoint y: 717, distance: 705.0
click at [1345, 719] on div "Save Pre-start Company Contact" at bounding box center [878, 724] width 1353 height 46
click at [225, 720] on icon "submit" at bounding box center [227, 724] width 10 height 12
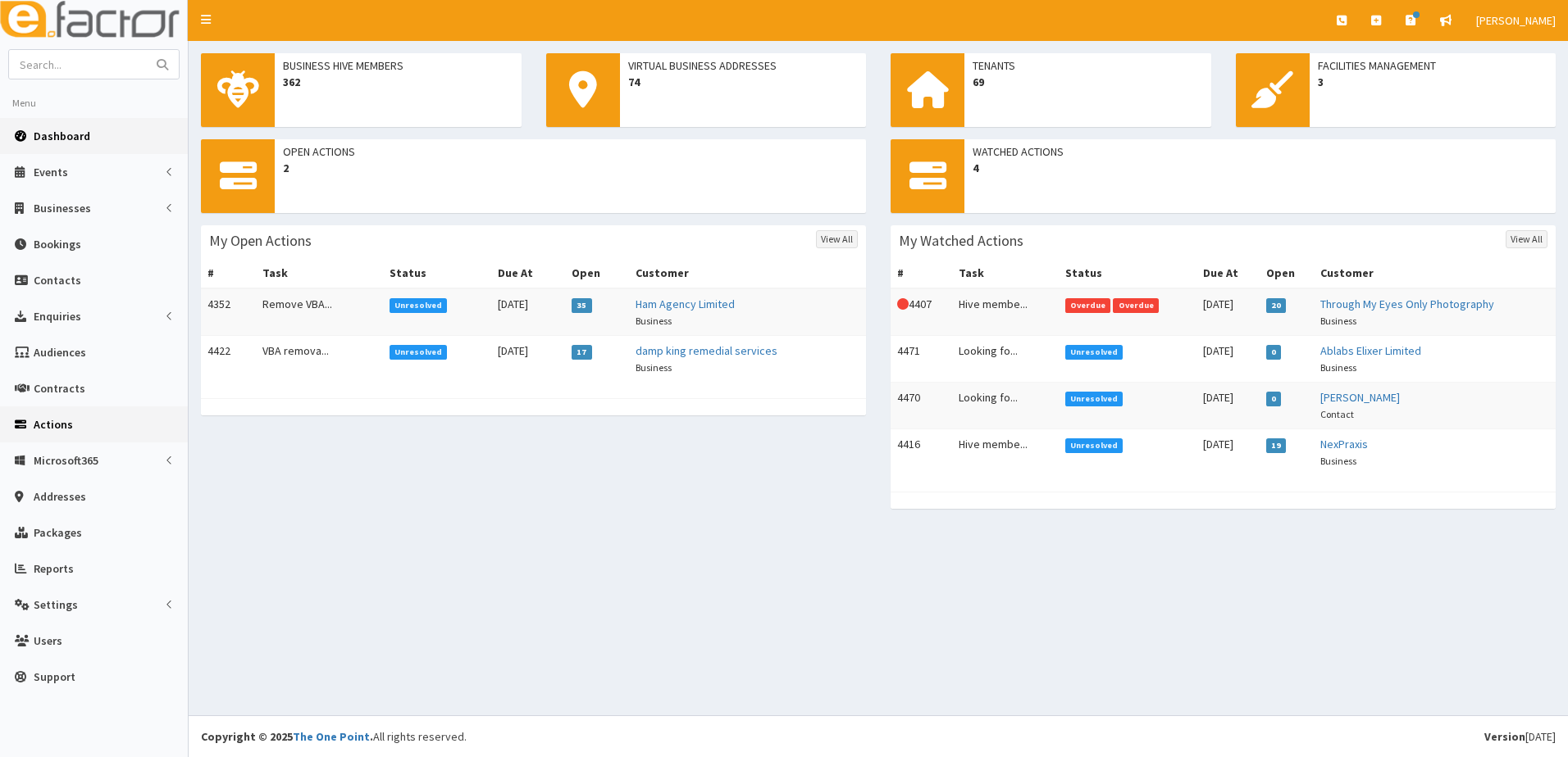
click at [52, 418] on span "Actions" at bounding box center [52, 425] width 39 height 15
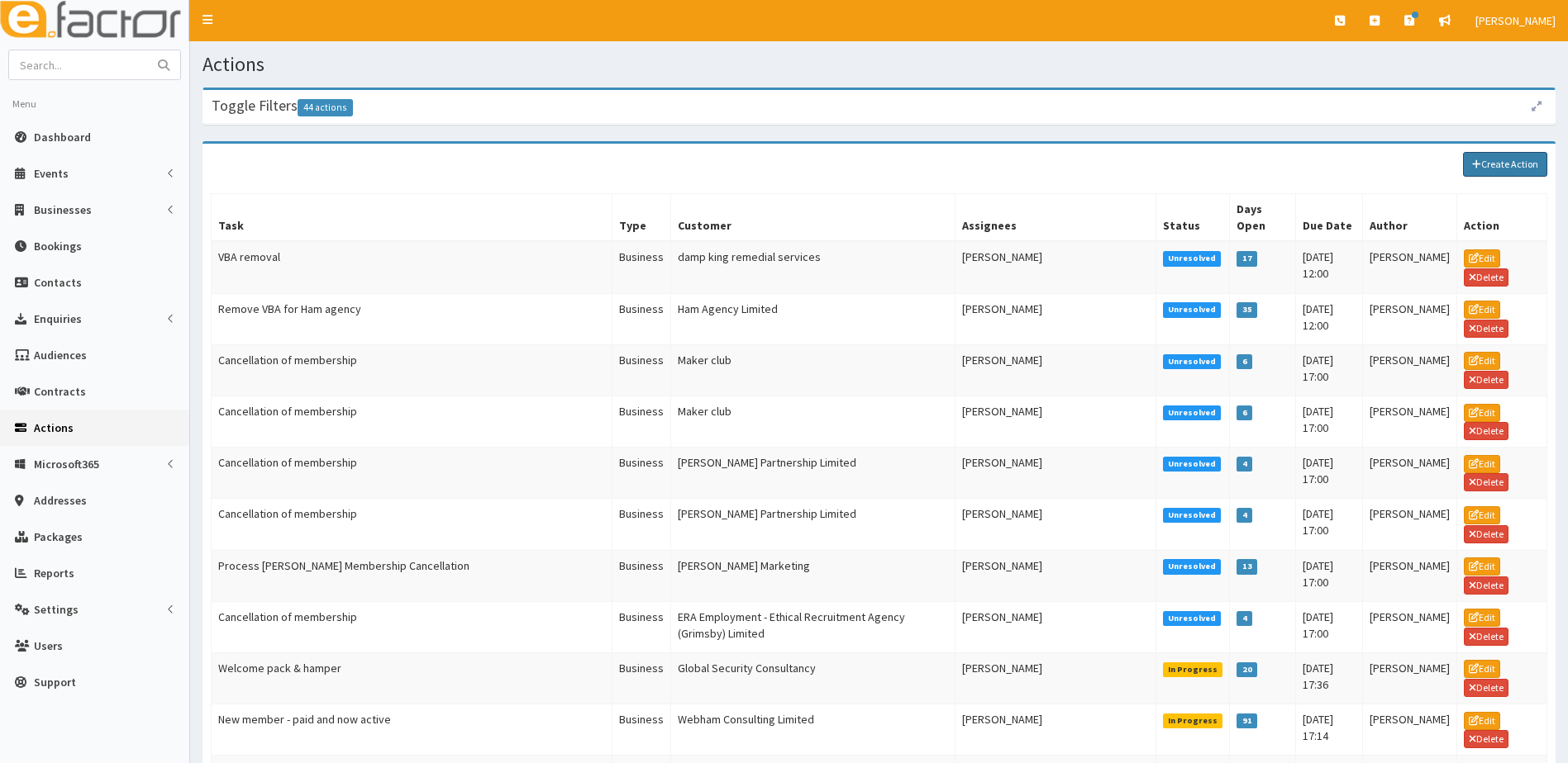
click at [1514, 154] on link "Create Action" at bounding box center [1505, 165] width 84 height 25
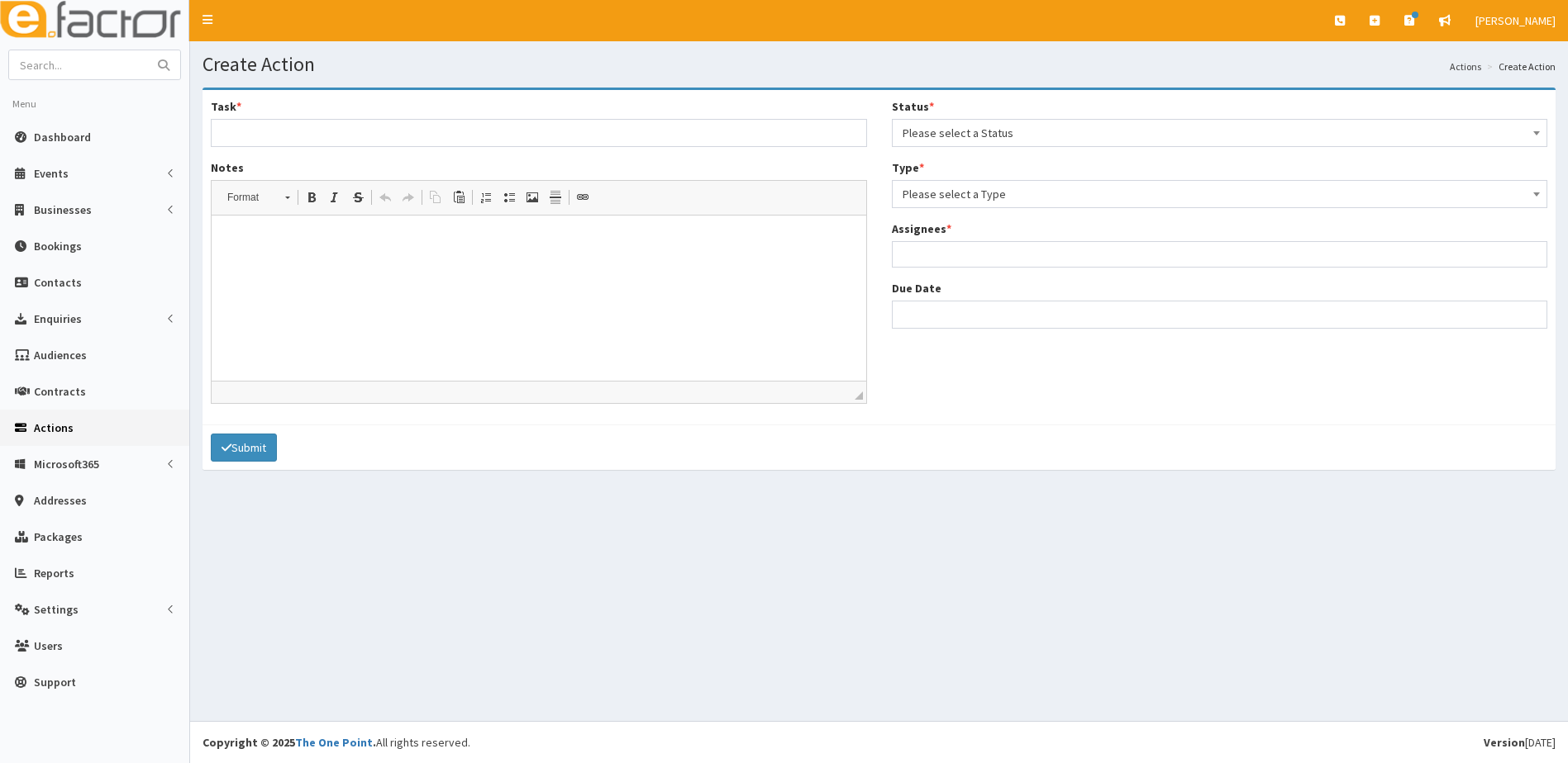
select select
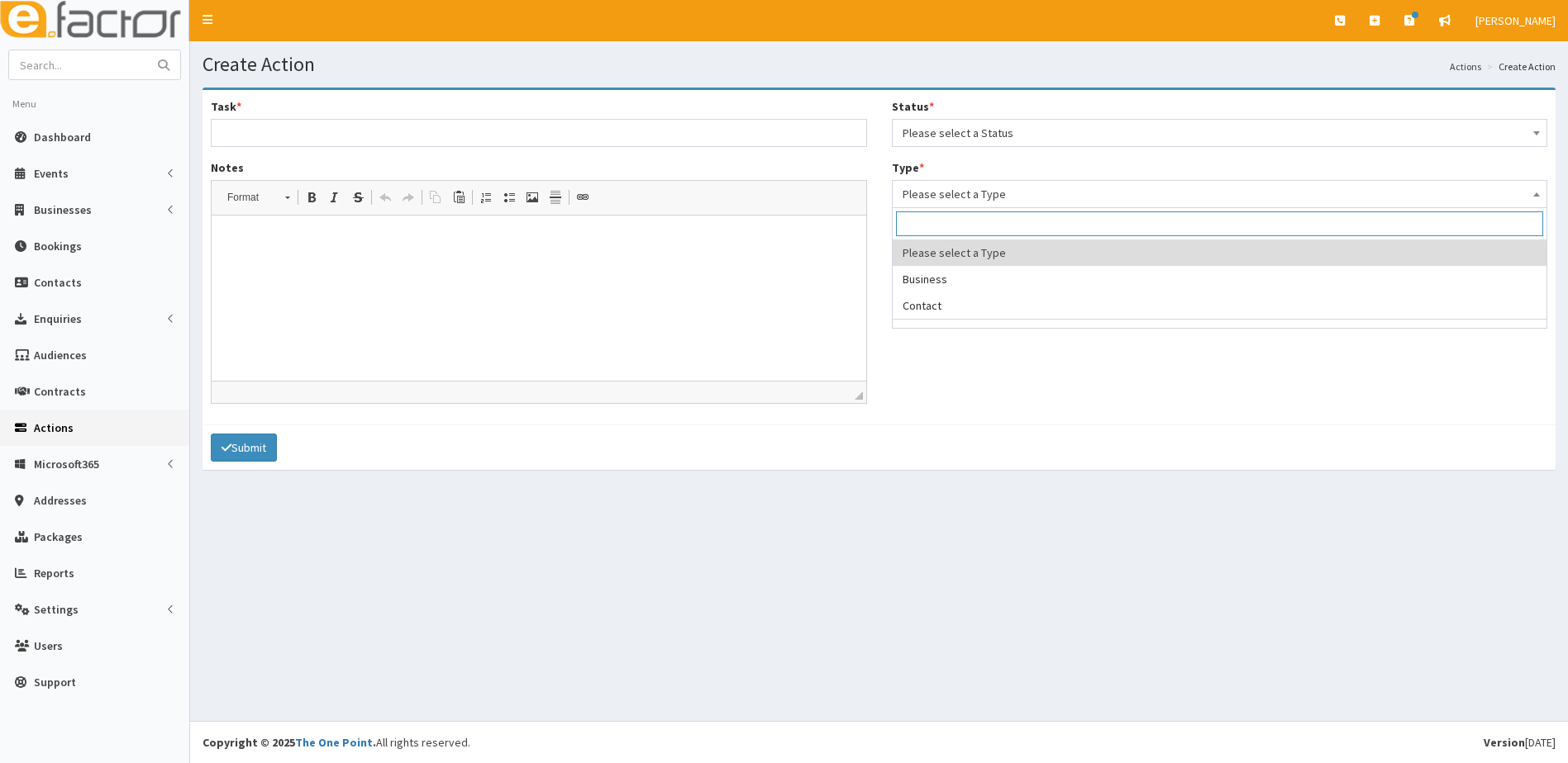
click at [944, 194] on span "Please select a Type" at bounding box center [1220, 195] width 635 height 24
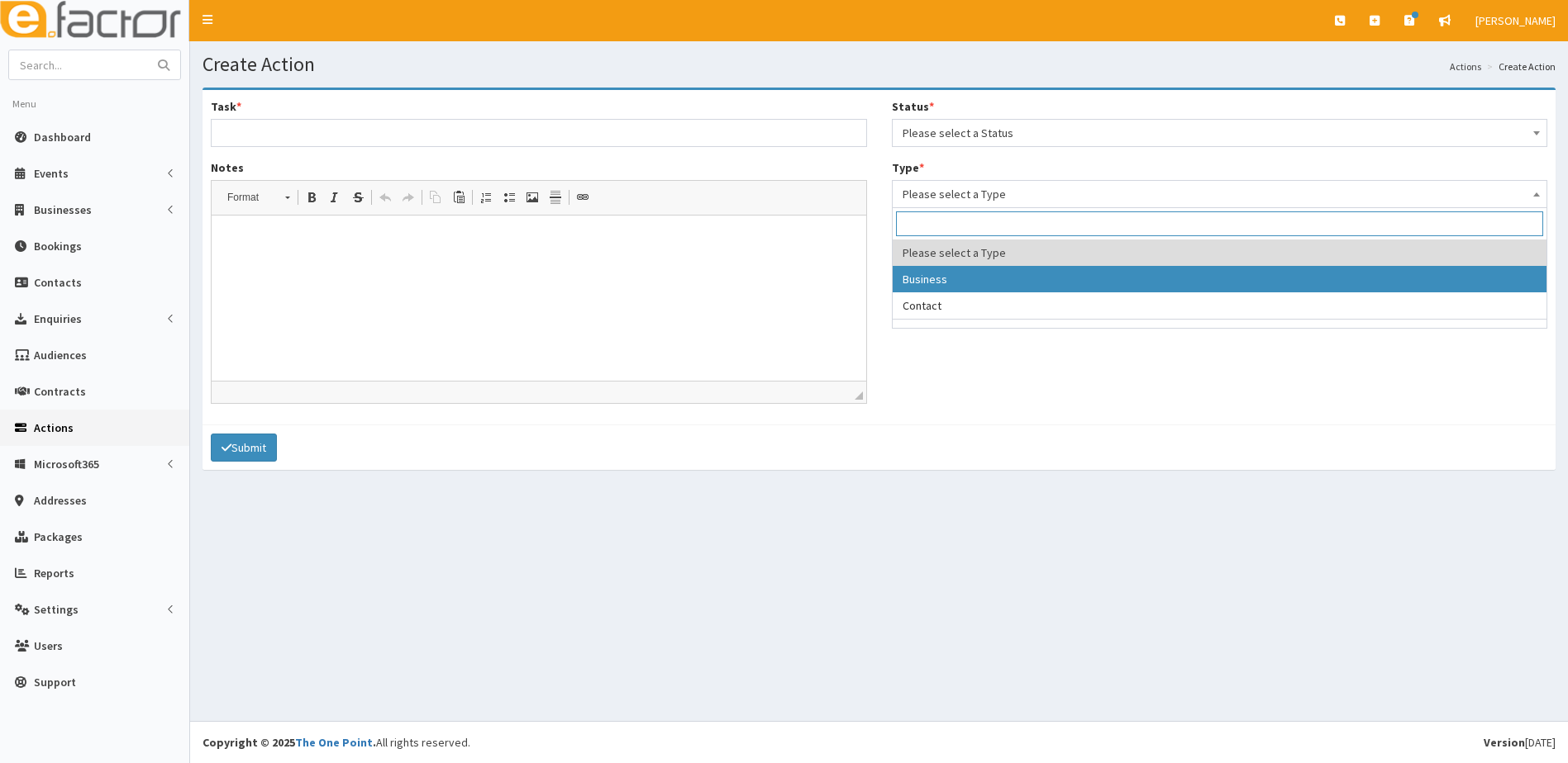
select select "business"
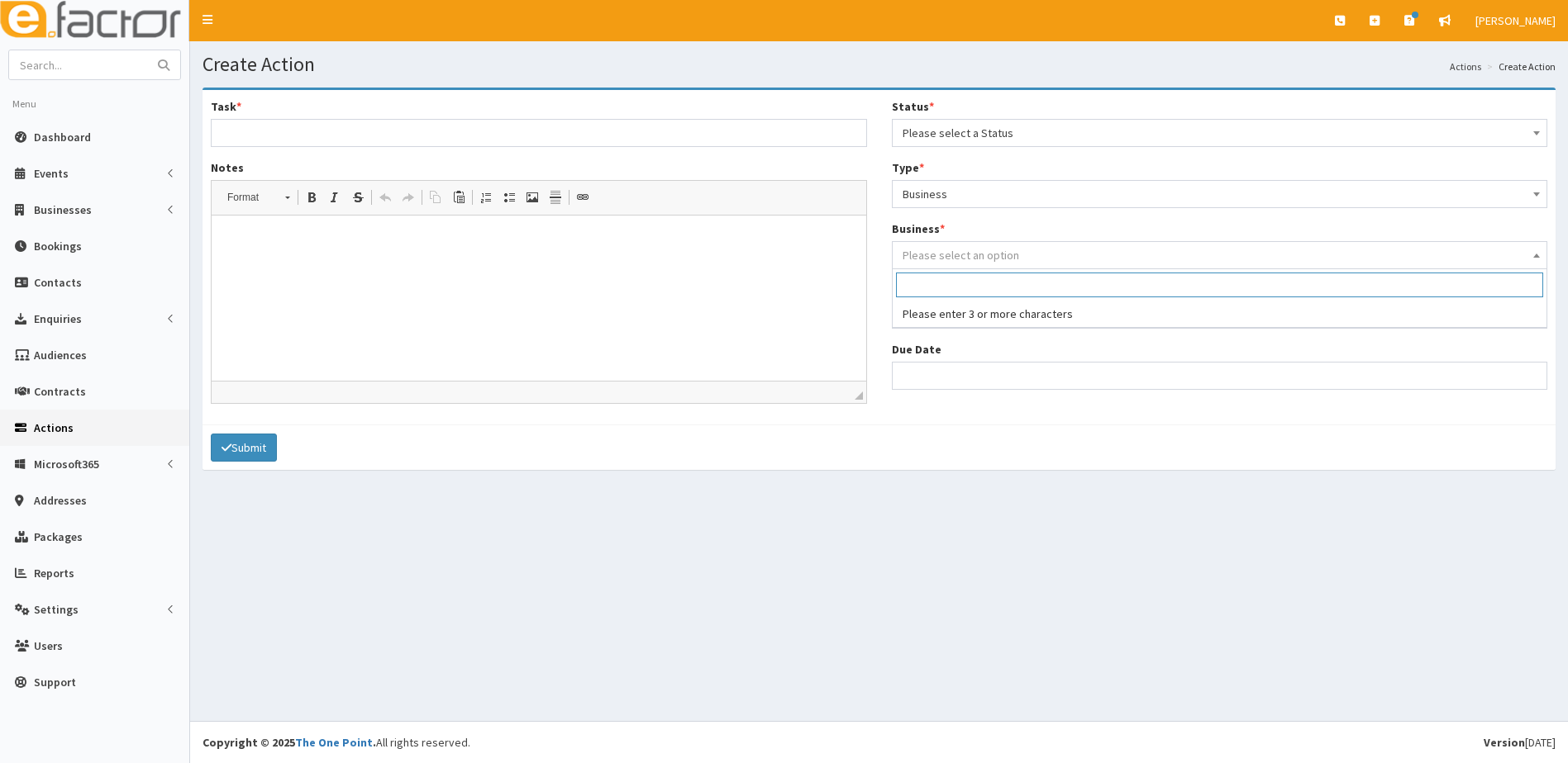
click at [938, 260] on span "Please select an option" at bounding box center [961, 255] width 117 height 15
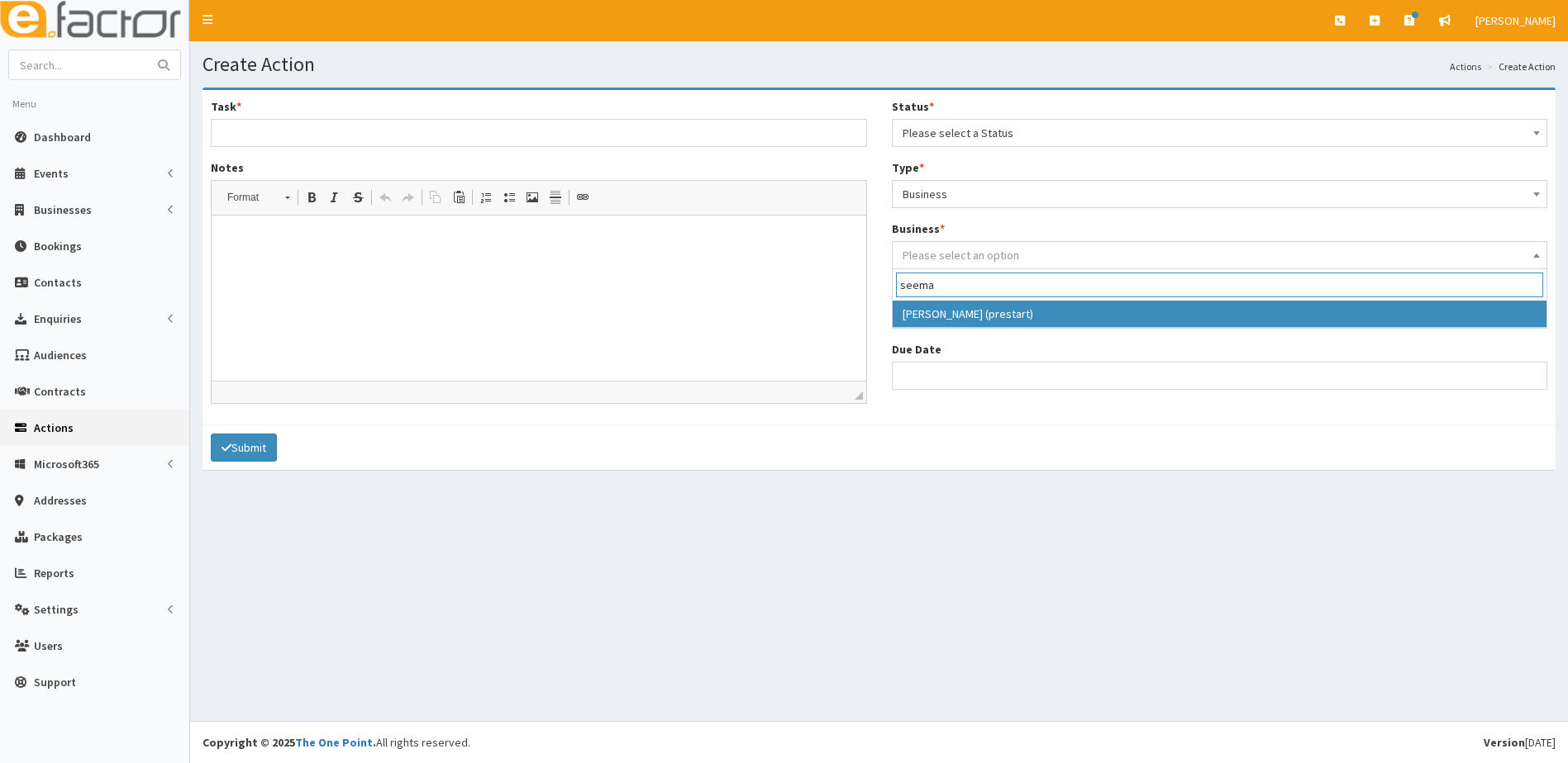
type input "seema"
drag, startPoint x: 989, startPoint y: 321, endPoint x: 989, endPoint y: 312, distance: 9.0
select select "4169"
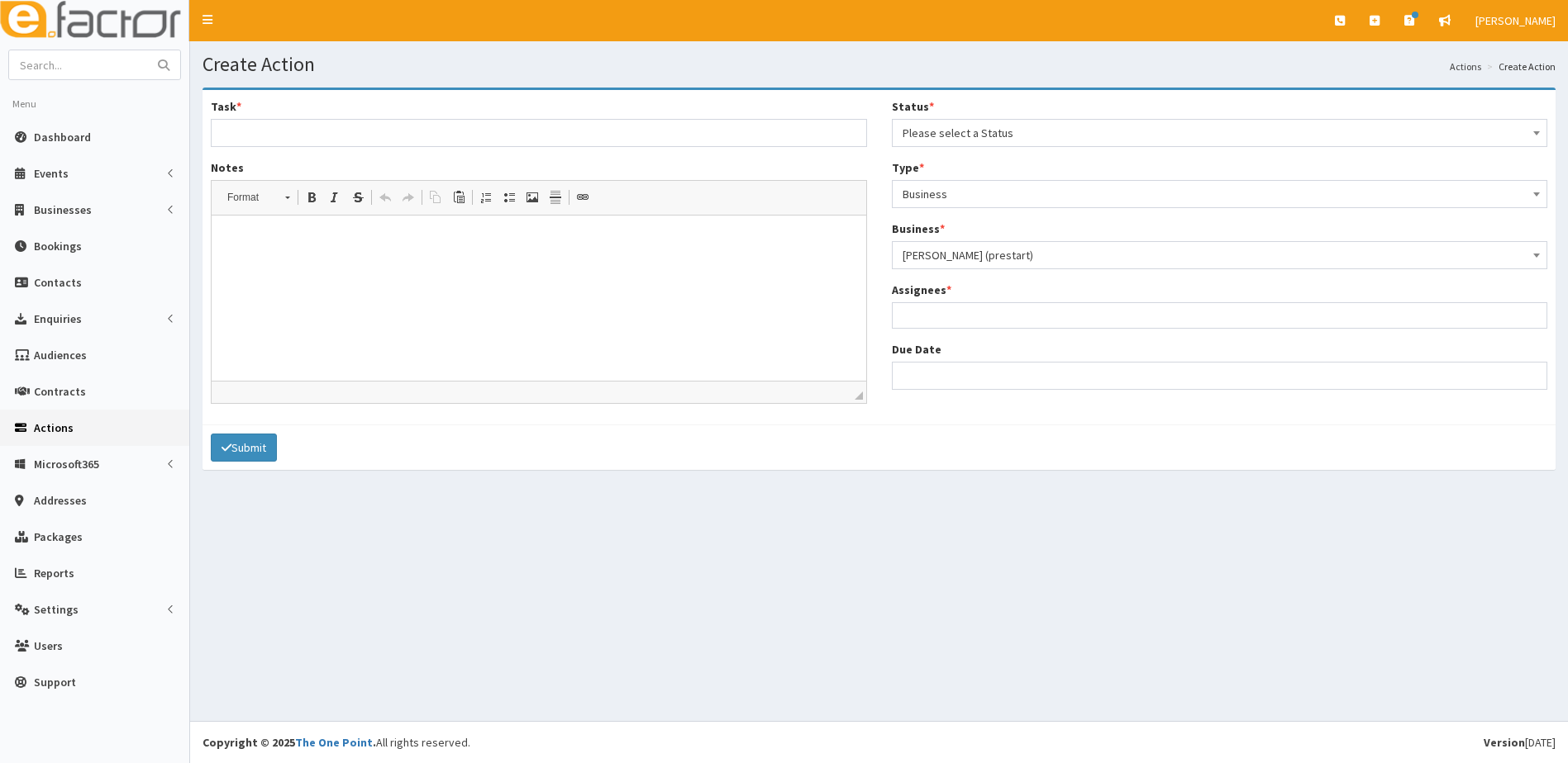
click at [928, 313] on ul at bounding box center [1220, 313] width 655 height 21
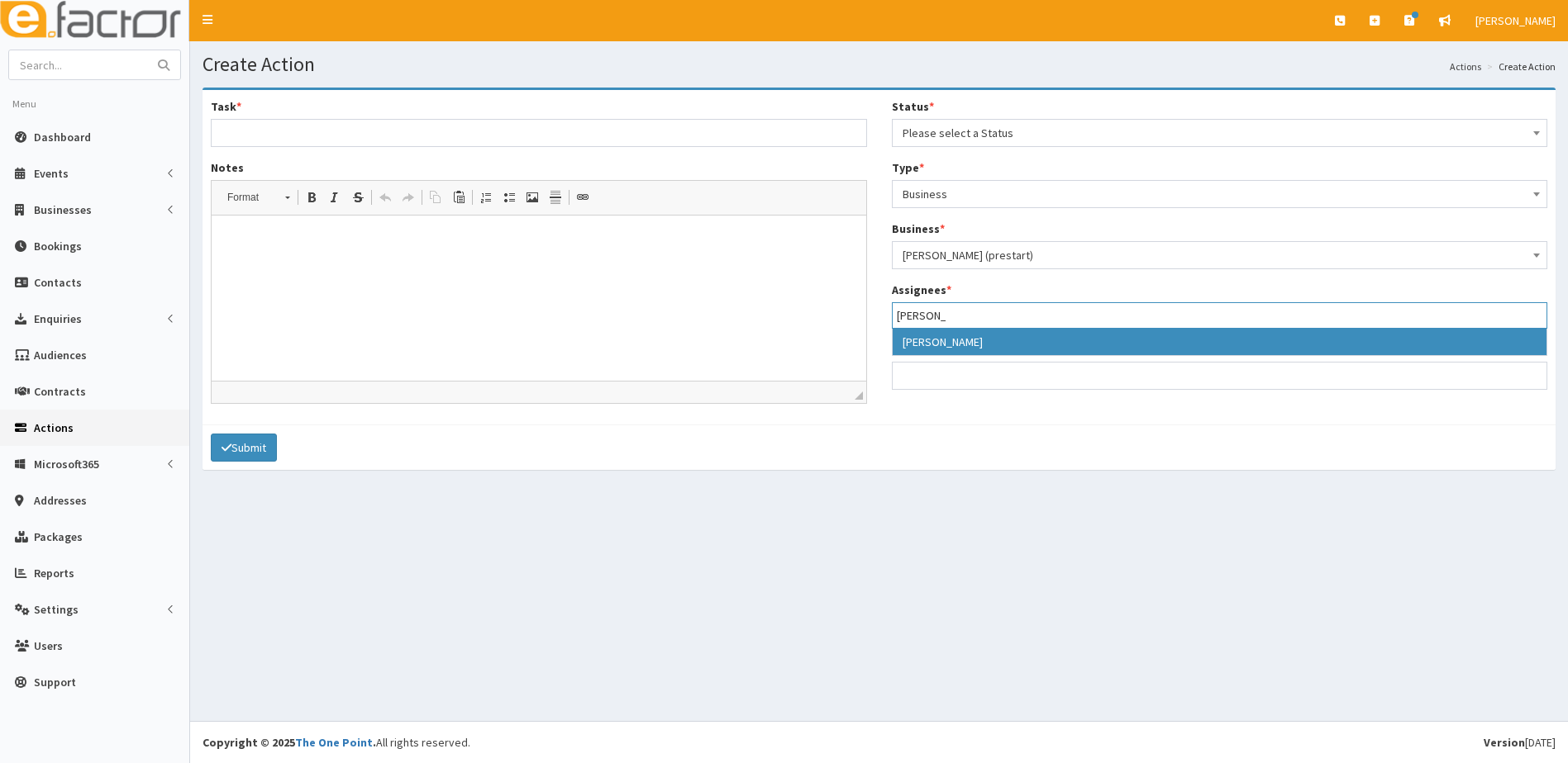
type input "Julie"
select select "16"
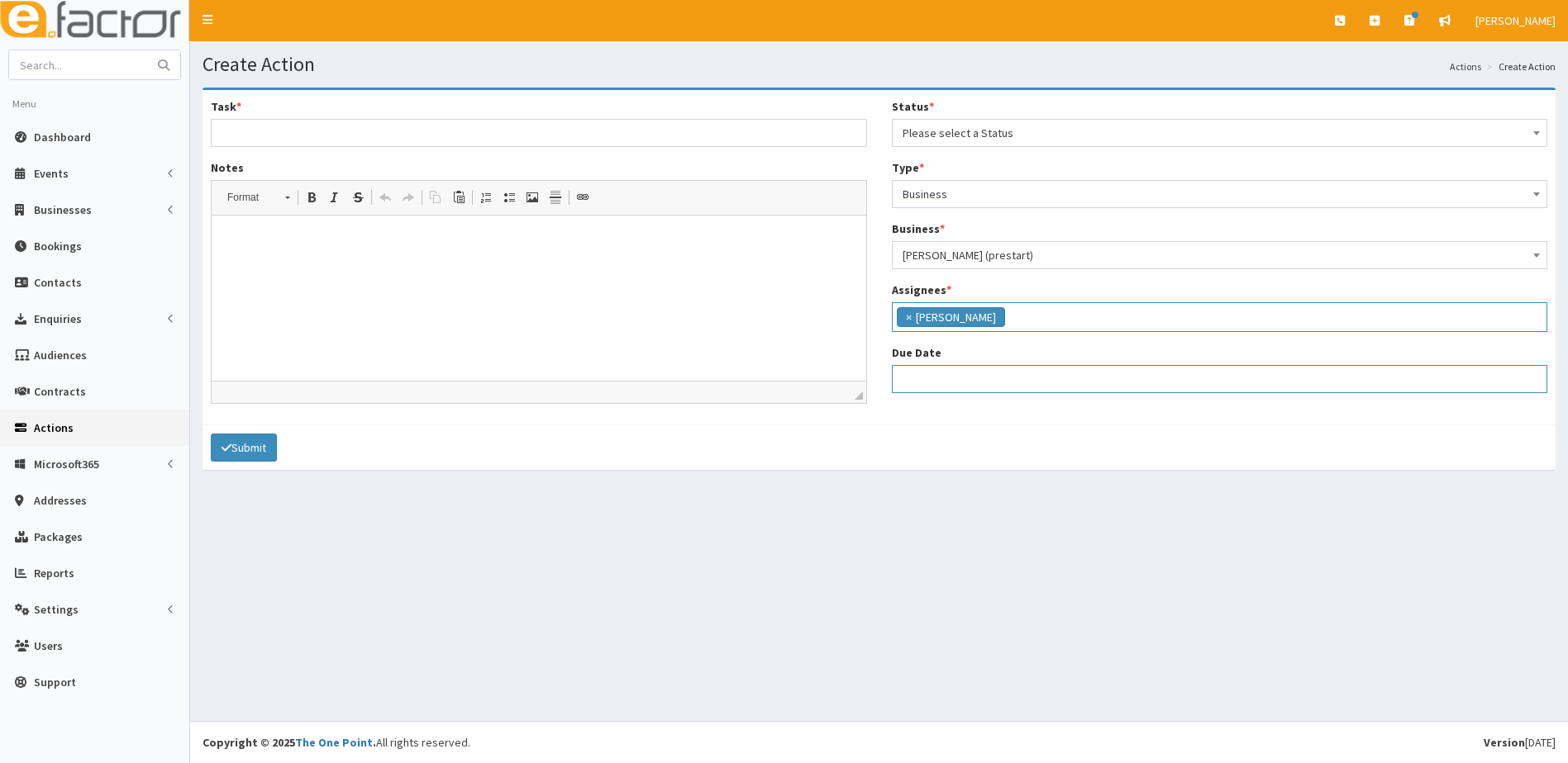
select select "12"
click at [920, 387] on input "Due Date" at bounding box center [1219, 379] width 656 height 28
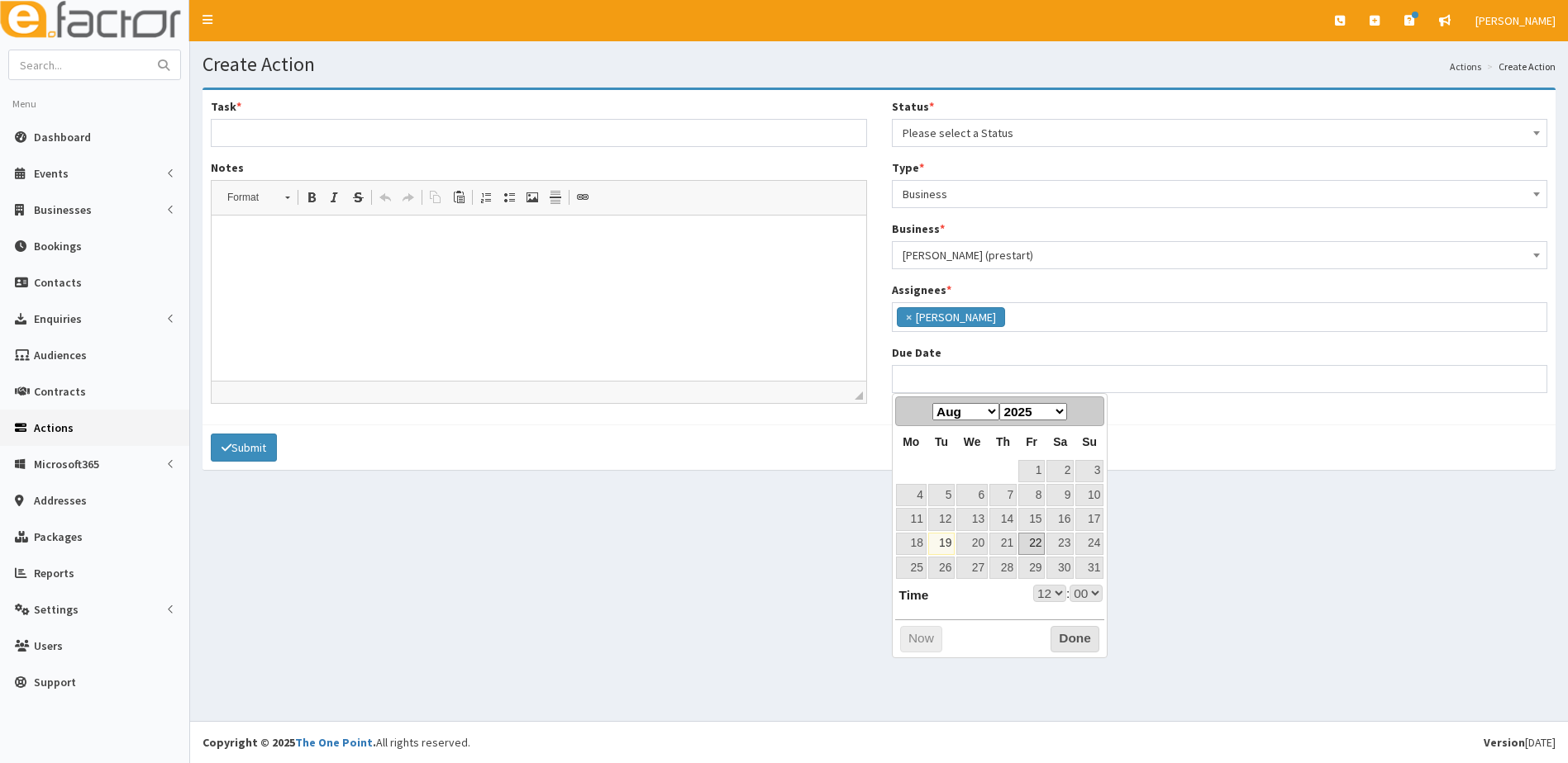
click at [1040, 544] on link "22" at bounding box center [1031, 544] width 26 height 23
type input "22-08-2025 12:00"
select select "12"
click at [1056, 594] on select "00 01 02 03 04 05 06 07 08 09 10 11 12 13 14 15 16 17 18 19 20 21 22 23" at bounding box center [1049, 593] width 33 height 18
type input "22-08-2025 16:00"
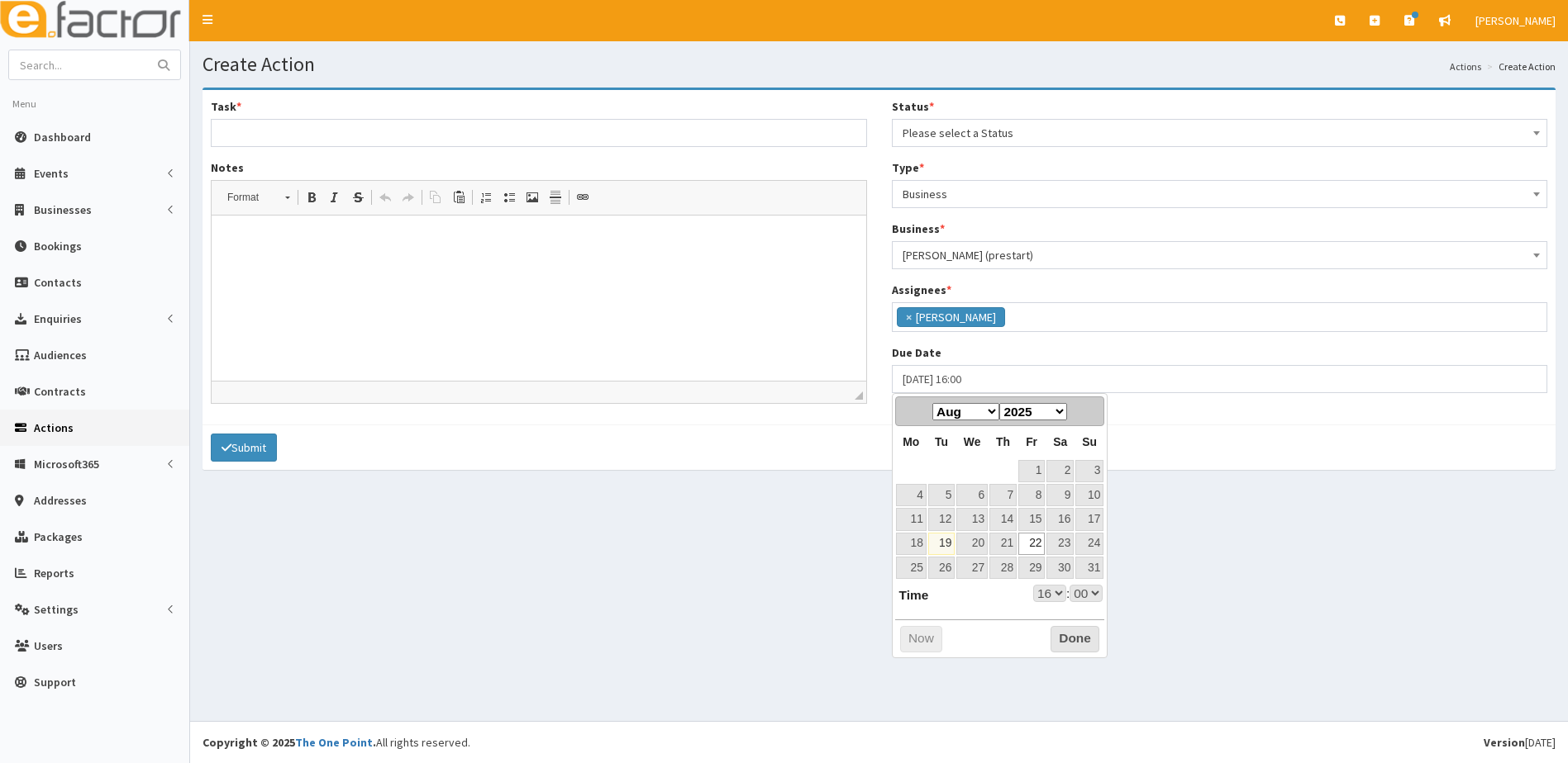
select select "16"
click at [1076, 645] on button "Done" at bounding box center [1075, 639] width 49 height 26
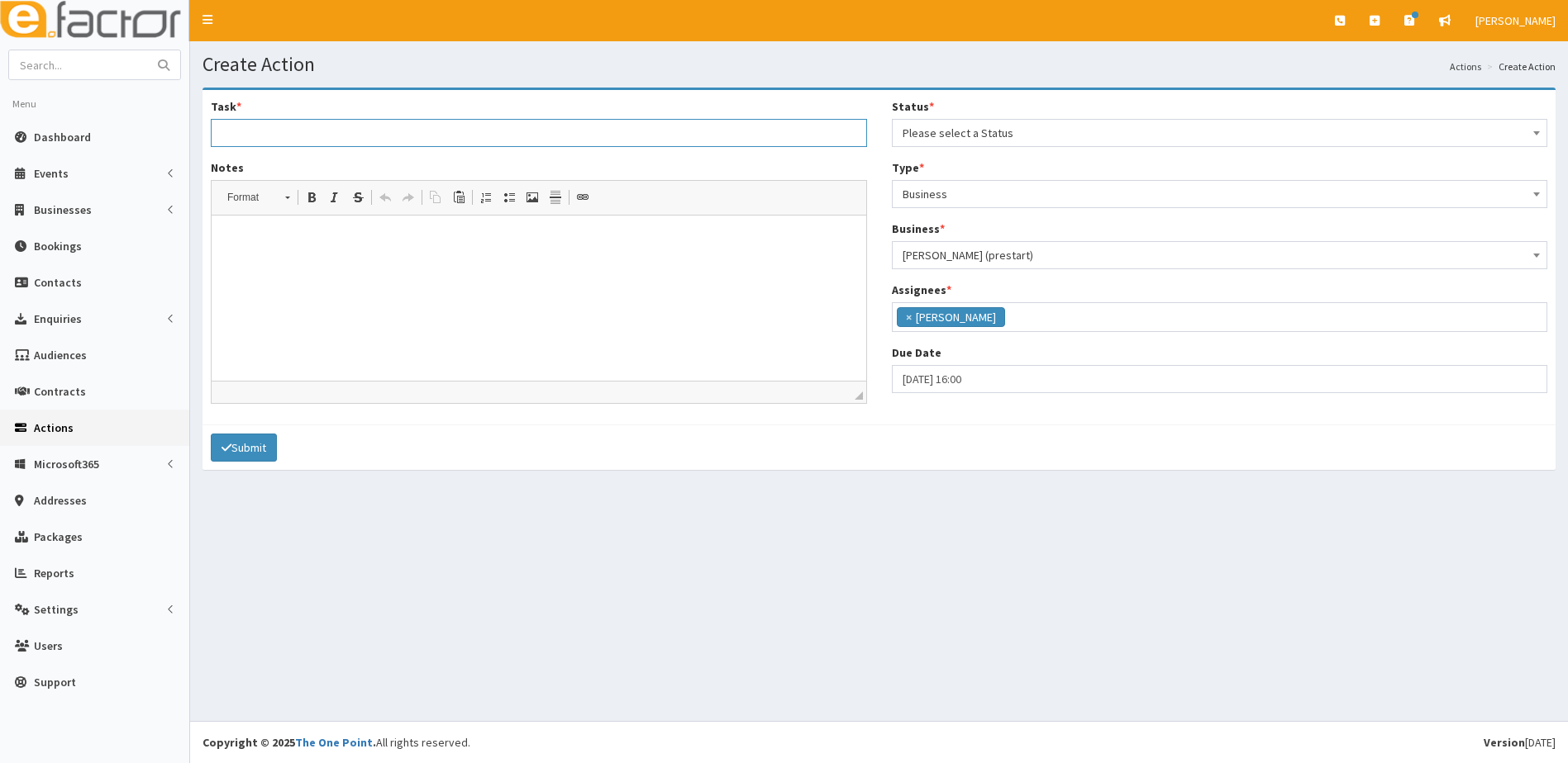
click at [307, 128] on input "Task *" at bounding box center [538, 133] width 656 height 28
type input "Seema is looking for some advice"
drag, startPoint x: 261, startPoint y: 285, endPoint x: 244, endPoint y: 253, distance: 36.2
click at [246, 257] on html at bounding box center [539, 241] width 655 height 50
drag, startPoint x: 545, startPoint y: 248, endPoint x: 555, endPoint y: 243, distance: 11.2
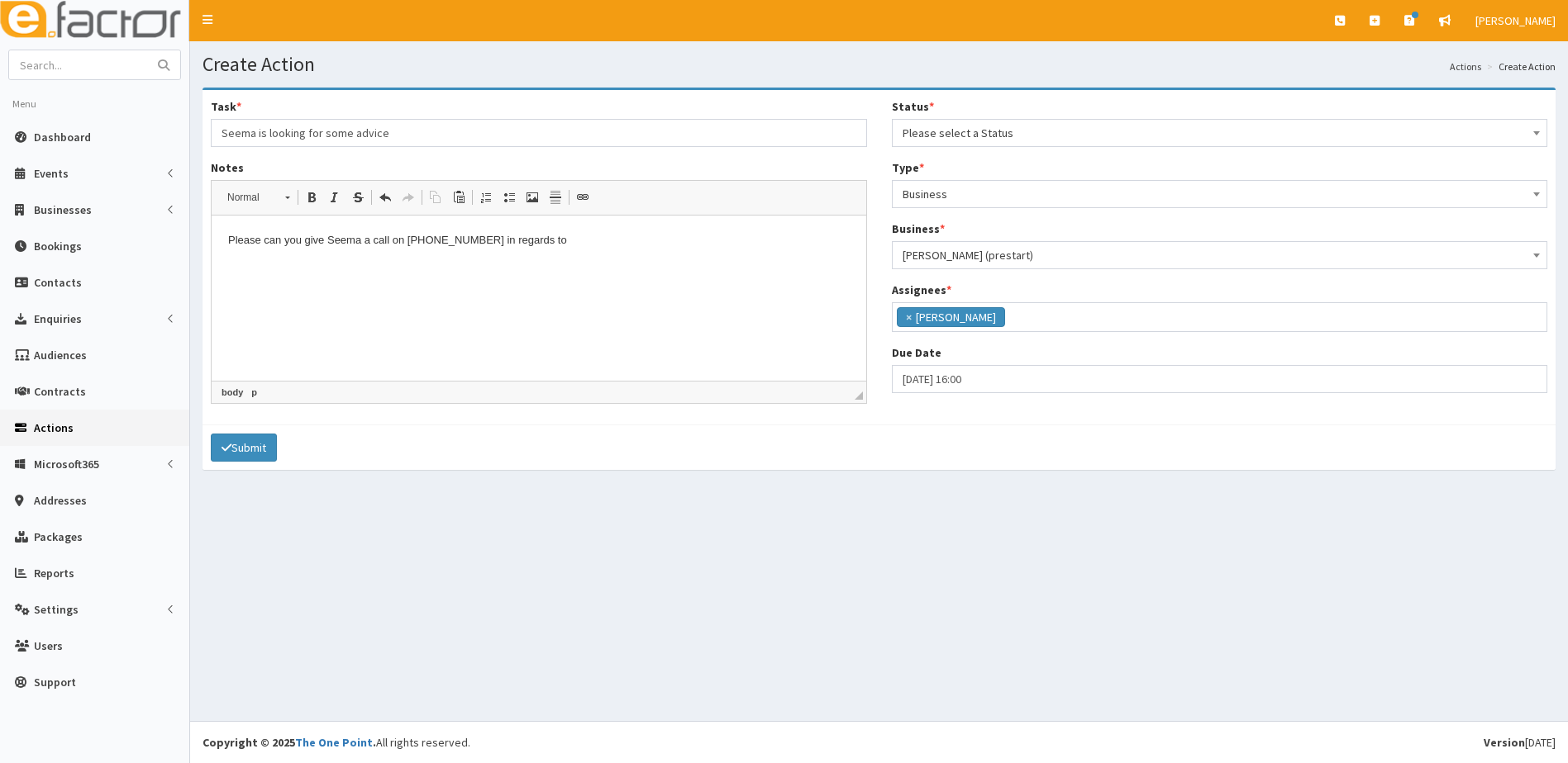
click at [552, 244] on p "Please can you give S eema a call on 07927077326 in regards to" at bounding box center [539, 241] width 621 height 18
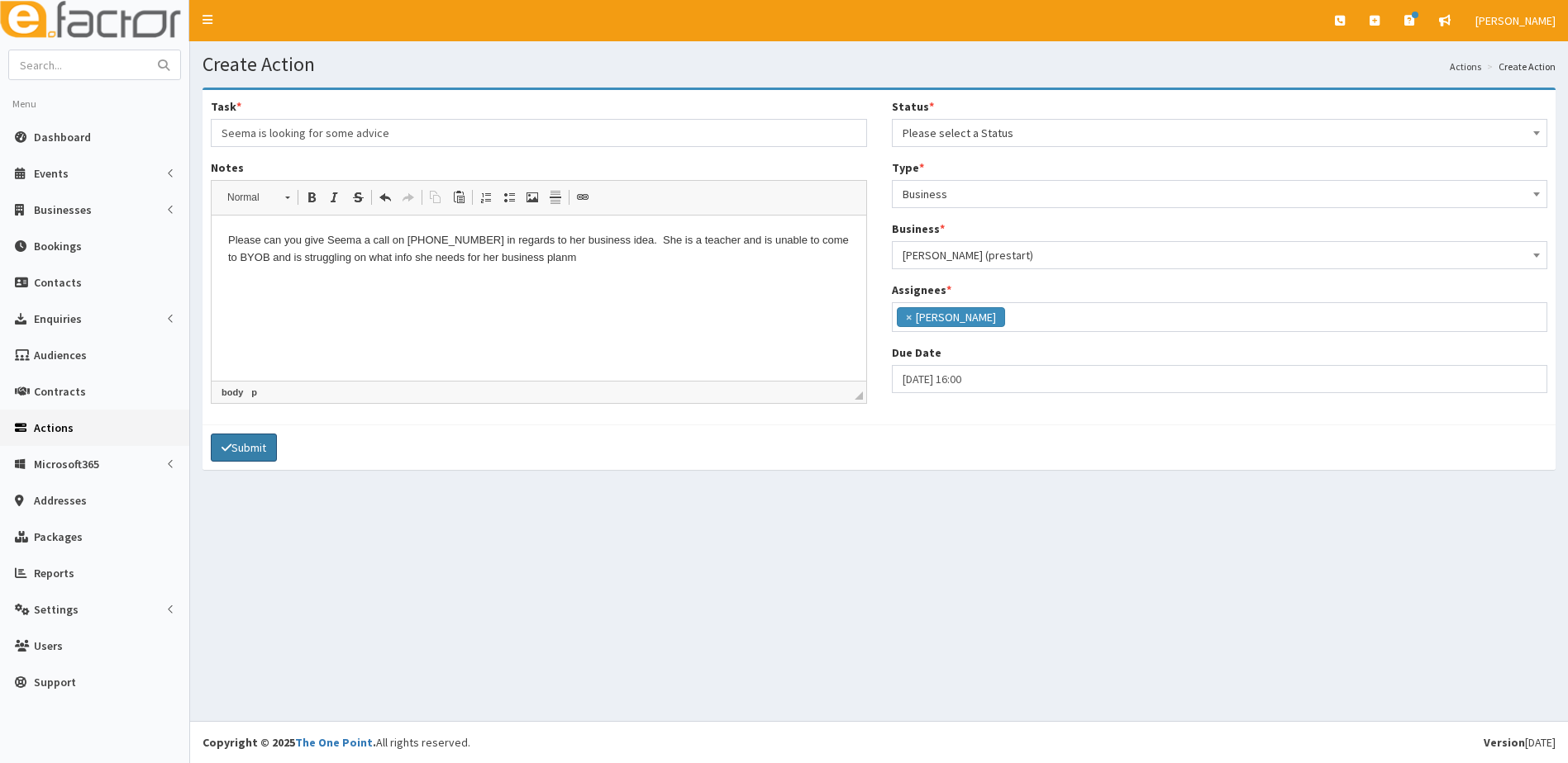
click at [241, 447] on button "Submit" at bounding box center [244, 447] width 66 height 28
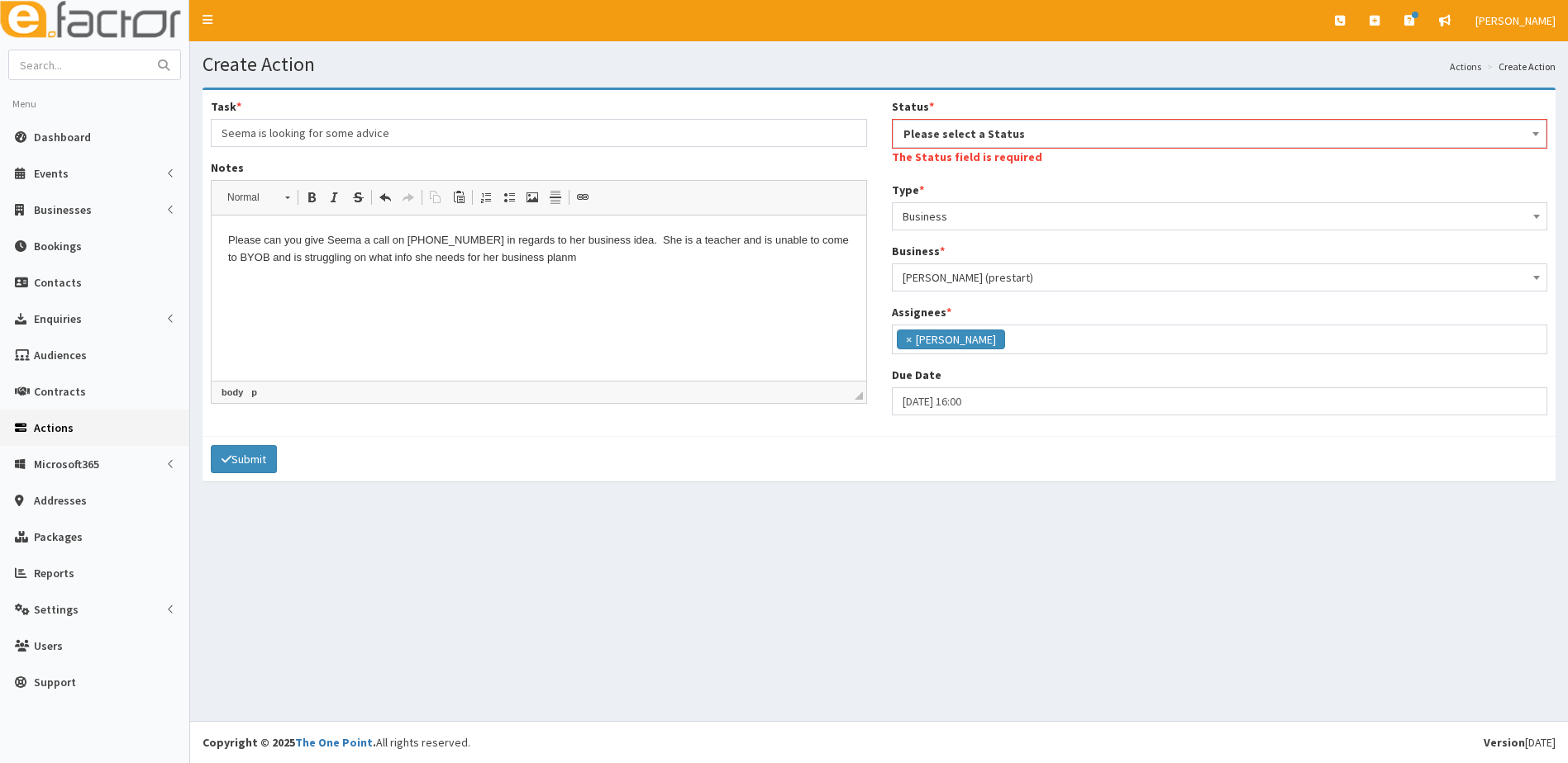
click at [1120, 138] on span "Please select a Status" at bounding box center [1220, 134] width 633 height 24
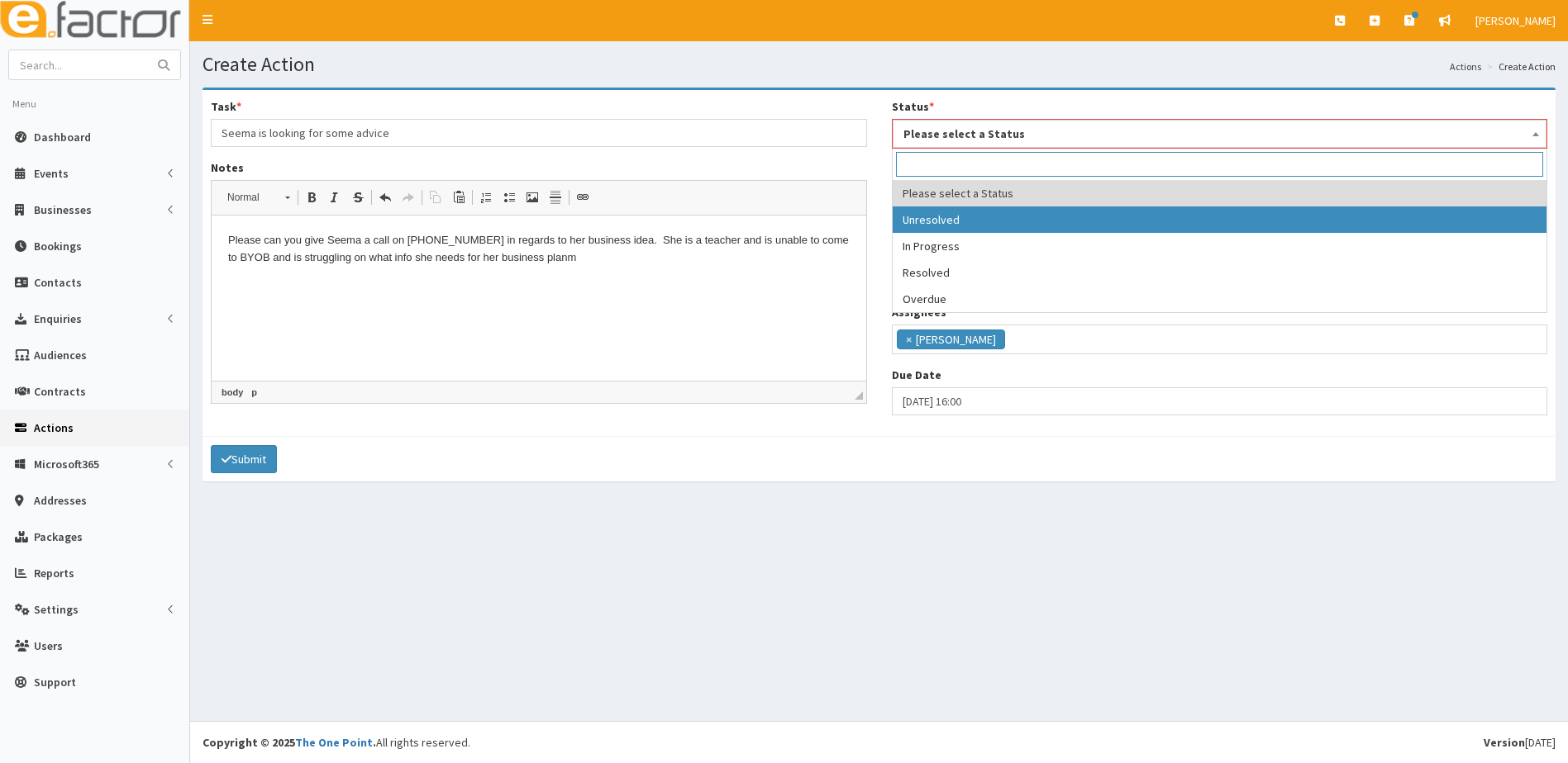
select select "1"
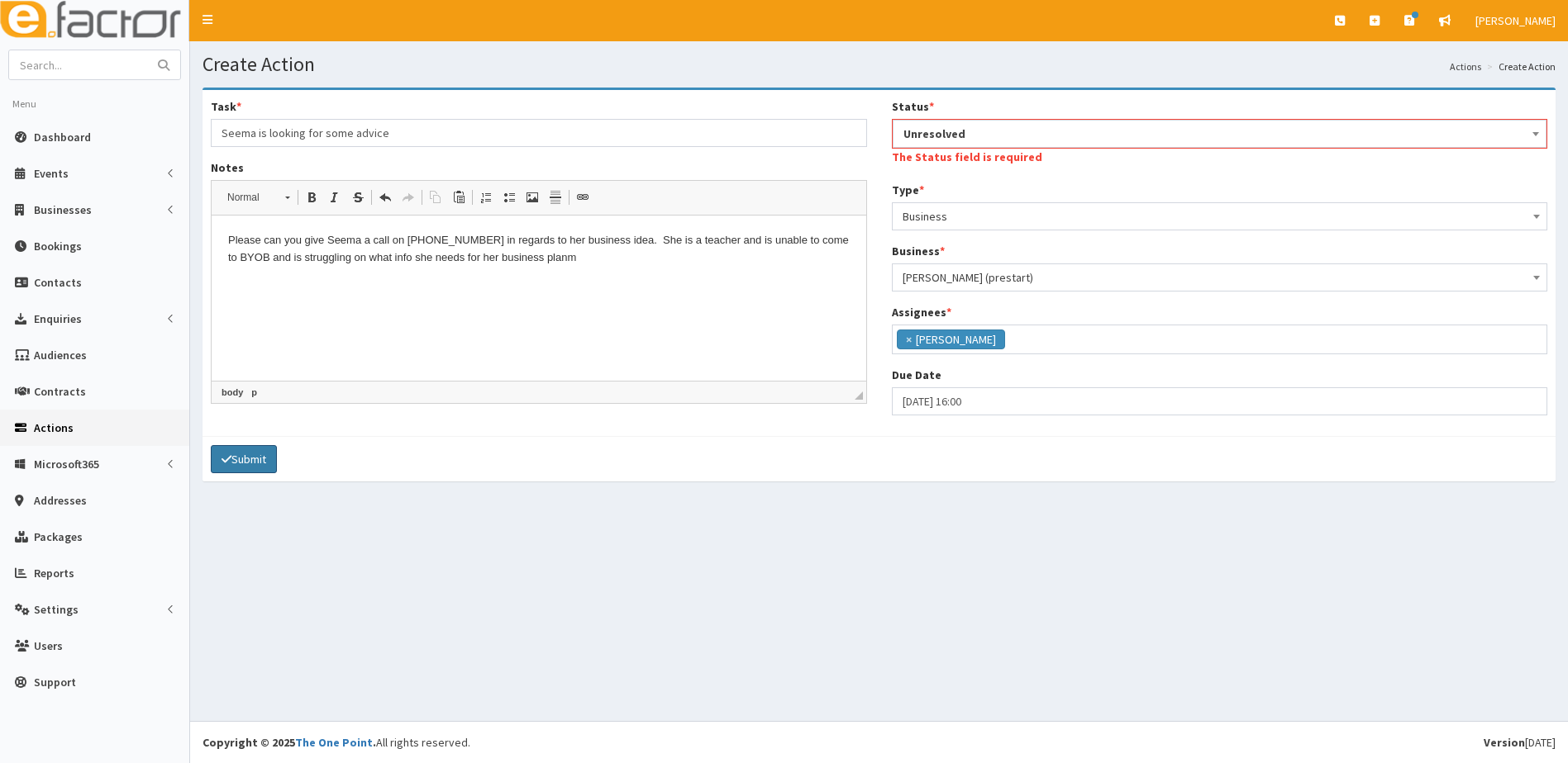
click at [238, 464] on button "Submit" at bounding box center [244, 459] width 66 height 28
